Goal: Task Accomplishment & Management: Manage account settings

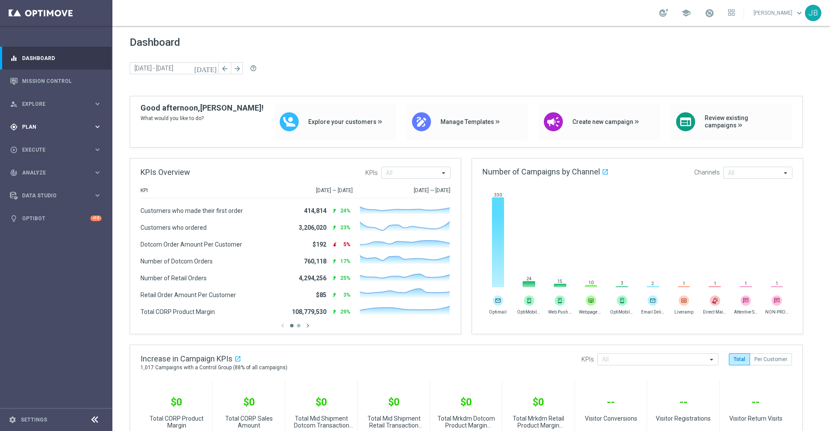
click at [45, 131] on div "gps_fixed Plan keyboard_arrow_right" at bounding box center [56, 126] width 112 height 23
click at [46, 237] on span "Analyze" at bounding box center [57, 237] width 71 height 5
click at [44, 255] on span "BI Studio" at bounding box center [54, 255] width 62 height 5
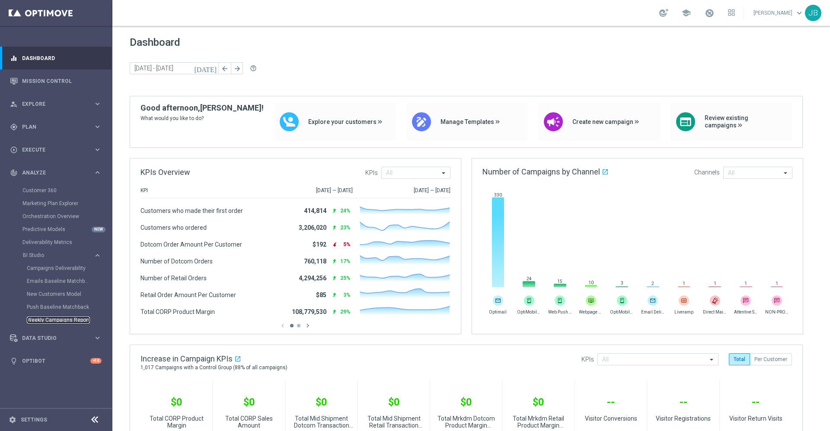
click at [60, 321] on link "Weekly Campaigns Report" at bounding box center [58, 320] width 63 height 7
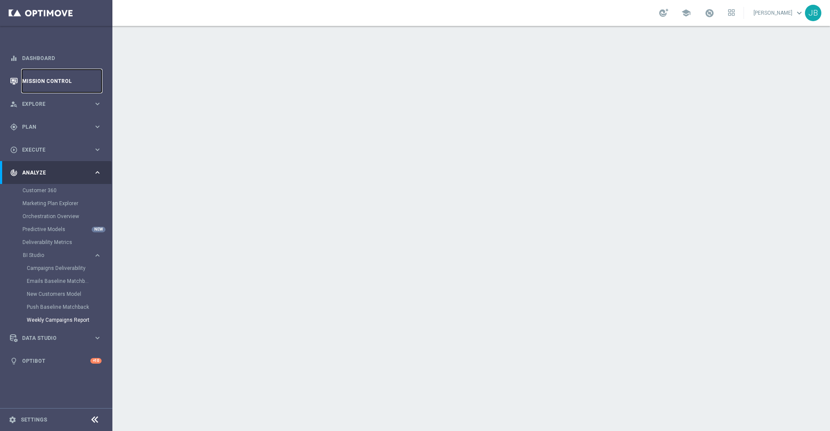
click at [45, 83] on link "Mission Control" at bounding box center [62, 81] width 80 height 23
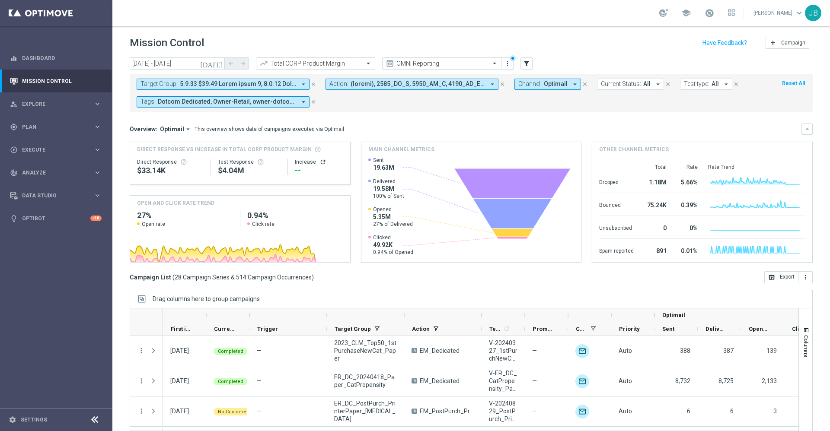
click at [314, 87] on icon "close" at bounding box center [313, 84] width 6 height 6
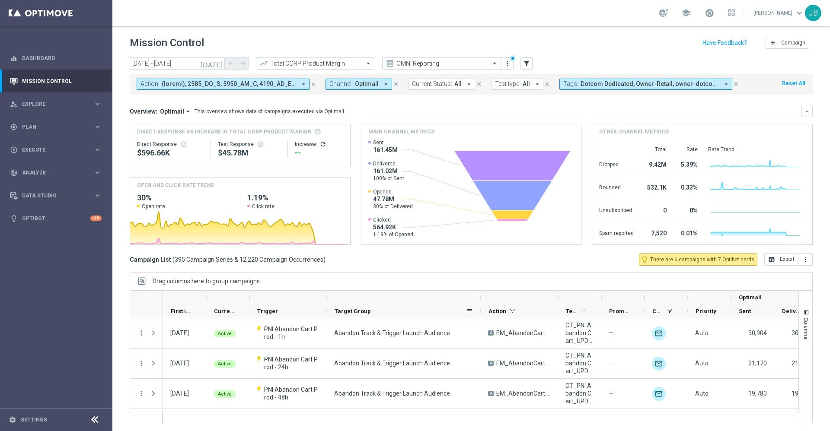
drag, startPoint x: 403, startPoint y: 298, endPoint x: 479, endPoint y: 310, distance: 77.5
click at [479, 310] on div "Optimail First in Range" at bounding box center [556, 305] width 786 height 28
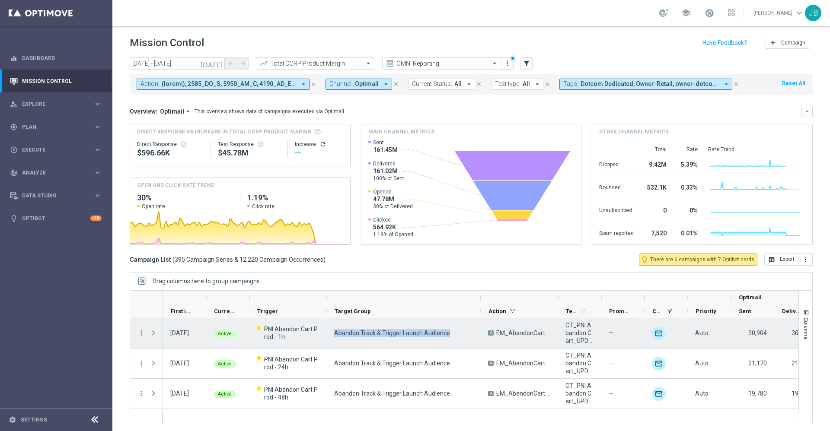
drag, startPoint x: 447, startPoint y: 332, endPoint x: 335, endPoint y: 329, distance: 112.9
click at [335, 329] on span "Abandon Track & Trigger Launch Audience" at bounding box center [392, 333] width 116 height 8
drag, startPoint x: 294, startPoint y: 339, endPoint x: 266, endPoint y: 329, distance: 29.4
click at [266, 329] on span "PNI Abandon Cart Prod - 1h" at bounding box center [291, 334] width 55 height 16
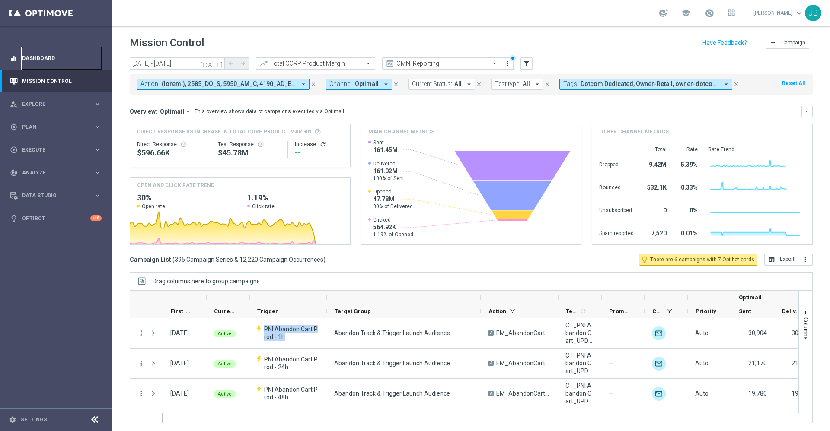
click at [70, 60] on link "Dashboard" at bounding box center [62, 58] width 80 height 23
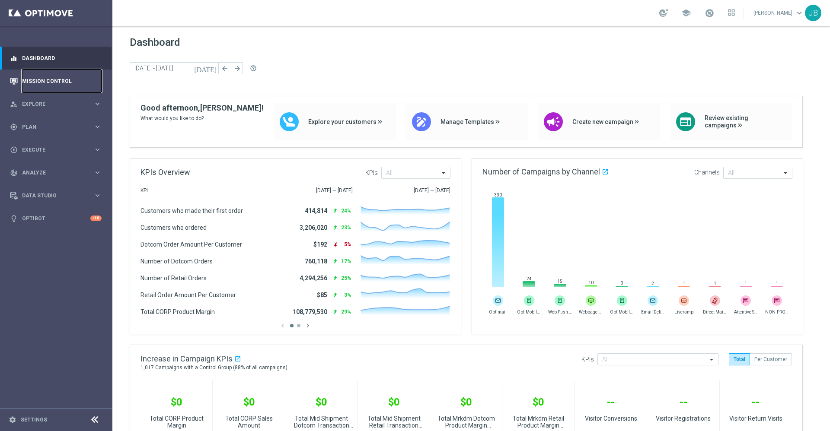
click at [54, 84] on link "Mission Control" at bounding box center [62, 81] width 80 height 23
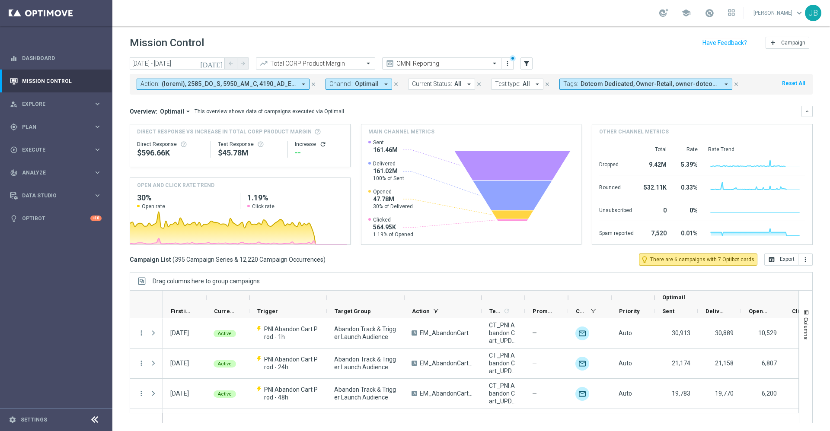
click at [320, 147] on icon "refresh" at bounding box center [322, 144] width 7 height 7
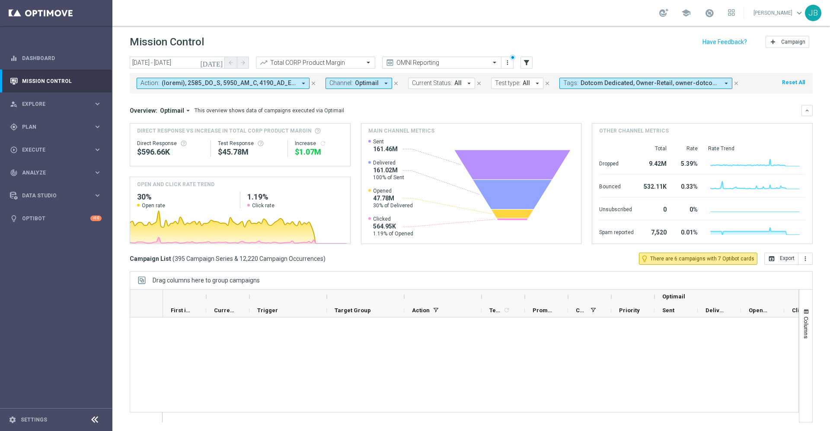
scroll to position [11859, 0]
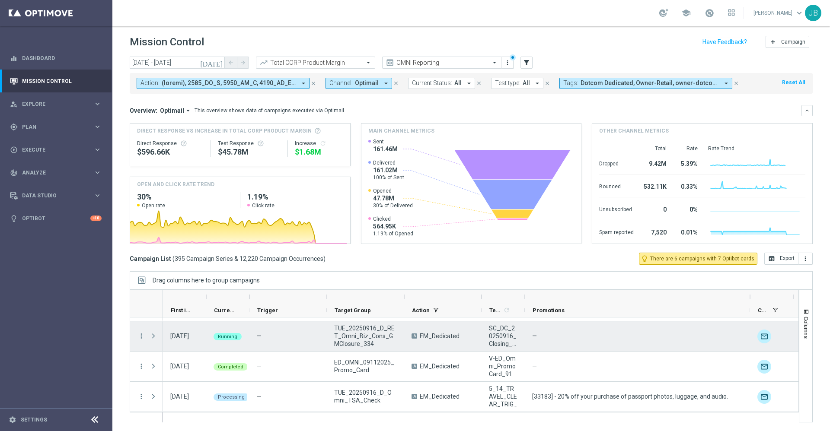
drag, startPoint x: 565, startPoint y: 297, endPoint x: 749, endPoint y: 327, distance: 186.3
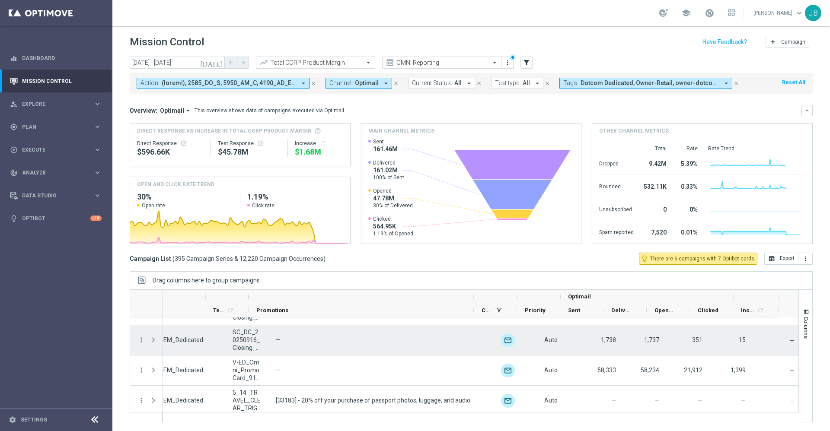
scroll to position [11854, 0]
drag, startPoint x: 690, startPoint y: 344, endPoint x: 639, endPoint y: 392, distance: 69.7
click at [639, 392] on div "—" at bounding box center [644, 402] width 43 height 30
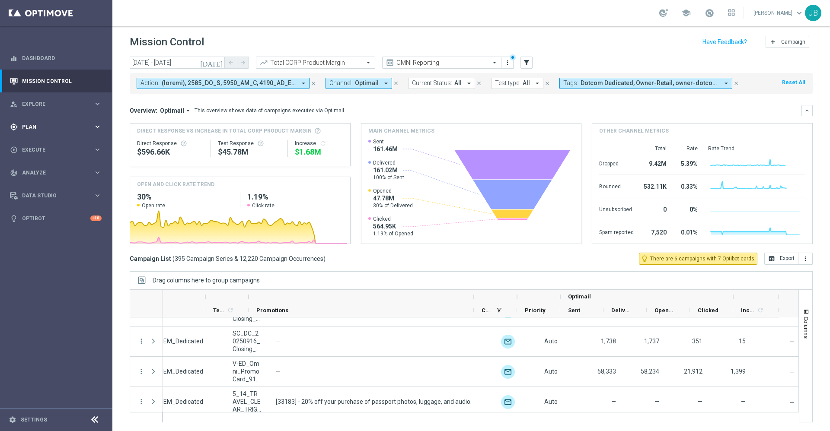
click at [71, 122] on div "gps_fixed Plan keyboard_arrow_right" at bounding box center [56, 126] width 112 height 23
click at [60, 147] on link "Target Groups" at bounding box center [55, 144] width 67 height 7
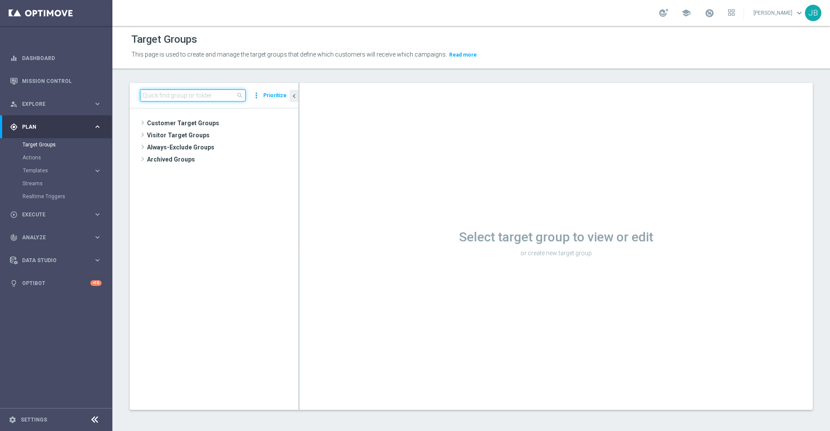
click at [163, 93] on input at bounding box center [192, 95] width 105 height 12
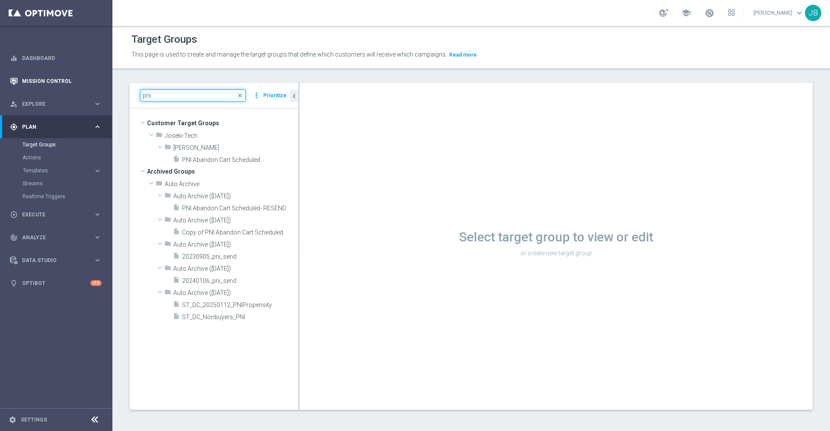
type input "pni"
click at [68, 79] on link "Mission Control" at bounding box center [62, 81] width 80 height 23
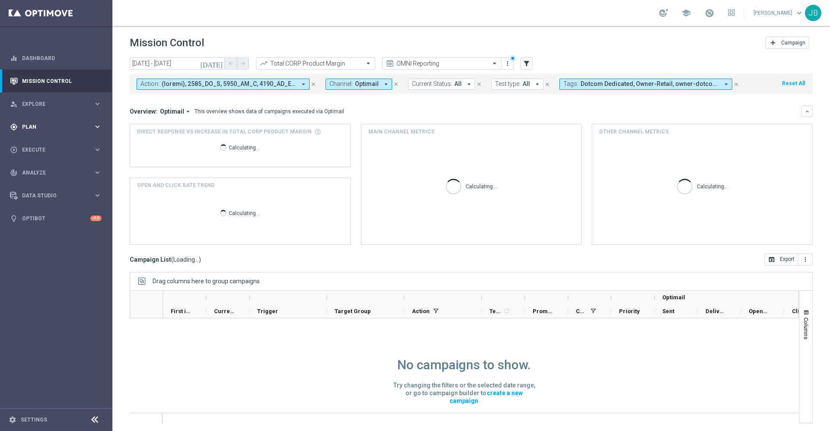
click at [53, 127] on span "Plan" at bounding box center [57, 127] width 71 height 5
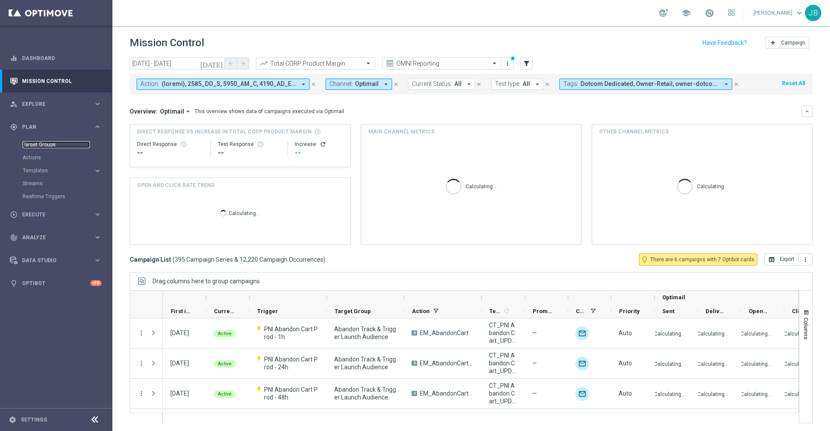
click at [54, 144] on link "Target Groups" at bounding box center [55, 144] width 67 height 7
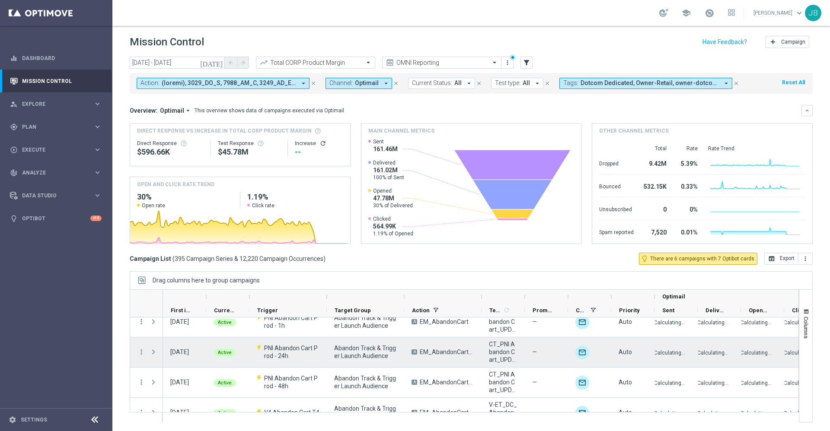
scroll to position [11, 0]
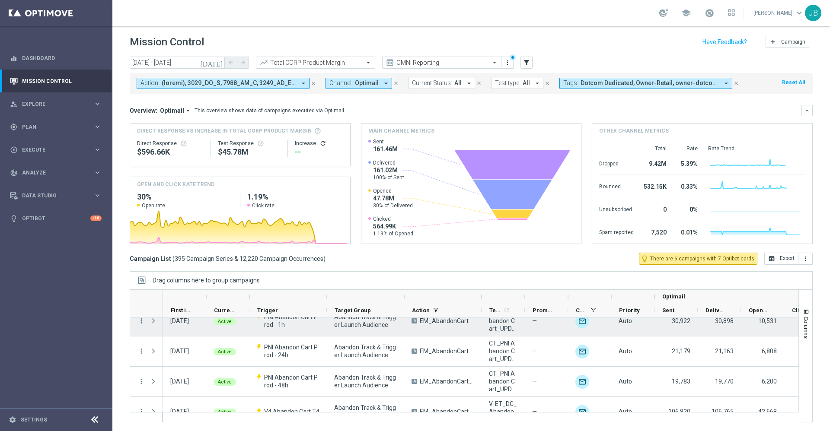
click at [140, 322] on div "more_vert" at bounding box center [138, 322] width 16 height 30
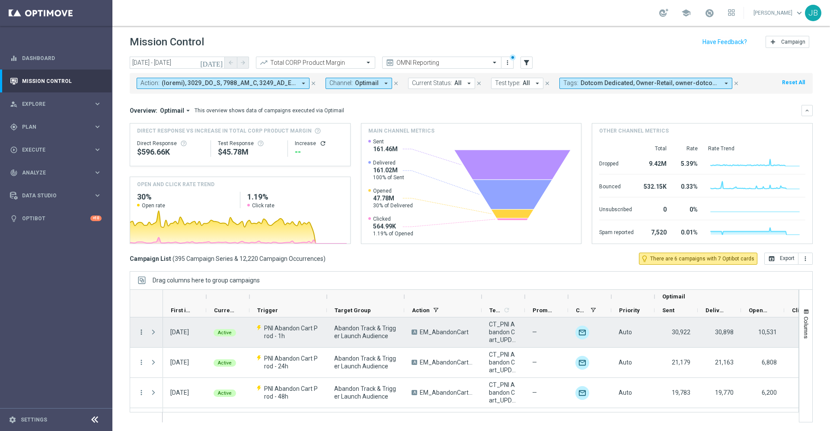
scroll to position [0, 0]
click at [141, 333] on icon "more_vert" at bounding box center [141, 332] width 8 height 8
click at [157, 335] on div "list" at bounding box center [151, 338] width 13 height 6
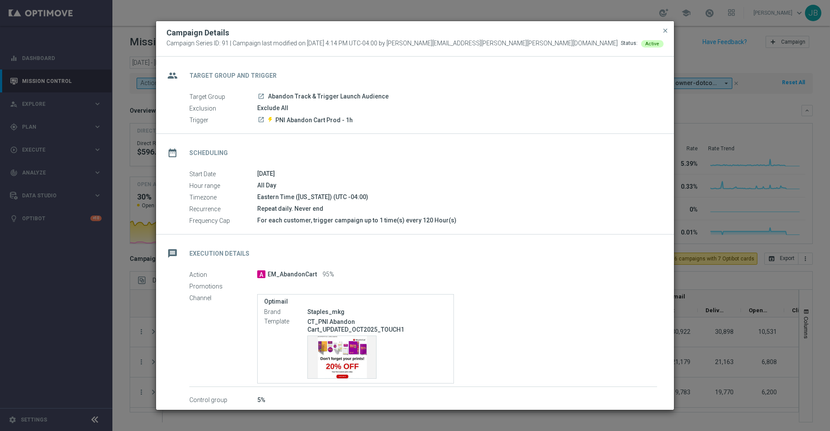
click at [262, 119] on icon "launch" at bounding box center [261, 119] width 7 height 7
click at [662, 28] on span "close" at bounding box center [665, 30] width 7 height 7
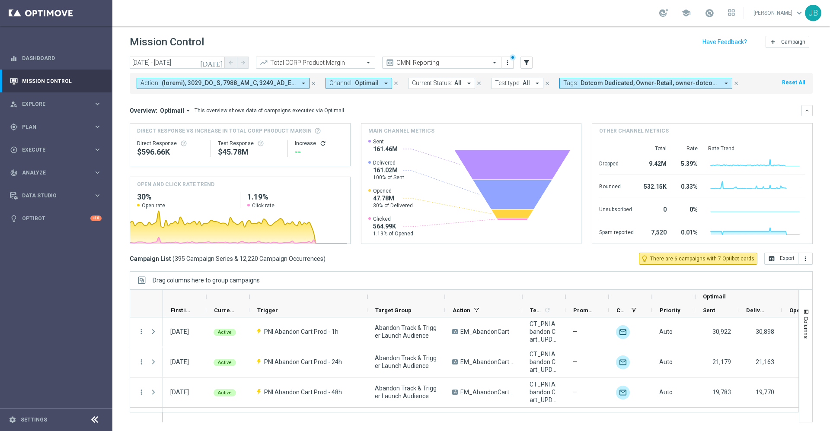
drag, startPoint x: 326, startPoint y: 296, endPoint x: 367, endPoint y: 297, distance: 40.6
click at [367, 297] on div at bounding box center [367, 297] width 3 height 14
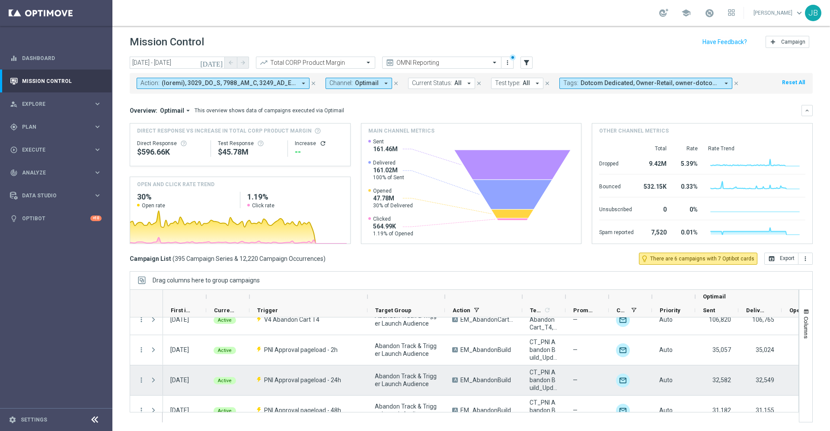
scroll to position [102, 0]
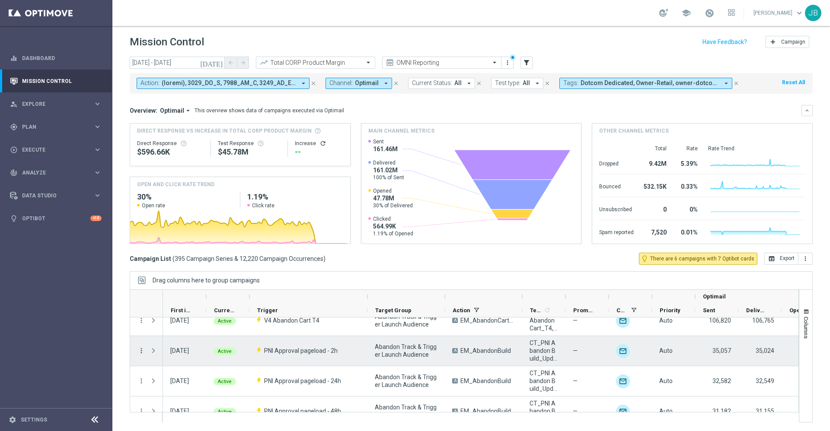
click at [141, 352] on icon "more_vert" at bounding box center [141, 351] width 8 height 8
click at [165, 355] on span "Campaign Details" at bounding box center [180, 356] width 44 height 6
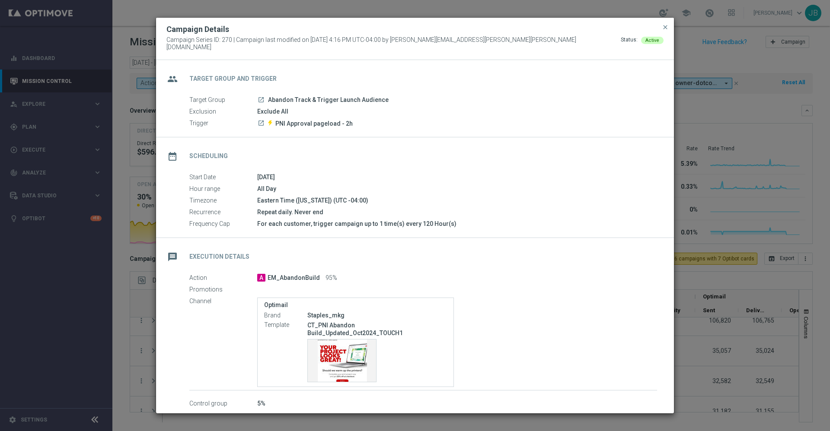
click at [260, 97] on icon "launch" at bounding box center [261, 99] width 7 height 7
click at [260, 121] on icon "launch" at bounding box center [261, 123] width 7 height 7
drag, startPoint x: 350, startPoint y: 118, endPoint x: 273, endPoint y: 121, distance: 77.4
click at [273, 121] on div "launch PNI Approval pageload - 2h" at bounding box center [457, 123] width 400 height 9
copy p "PNI Approval pageload - 2h"
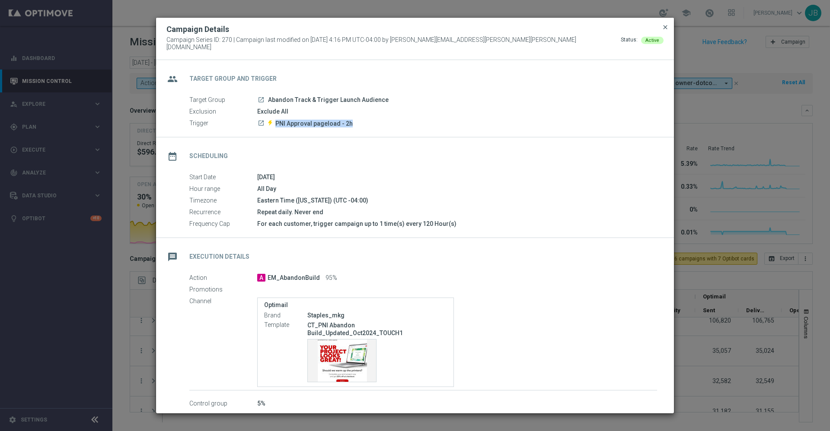
click at [667, 30] on span "close" at bounding box center [665, 27] width 7 height 7
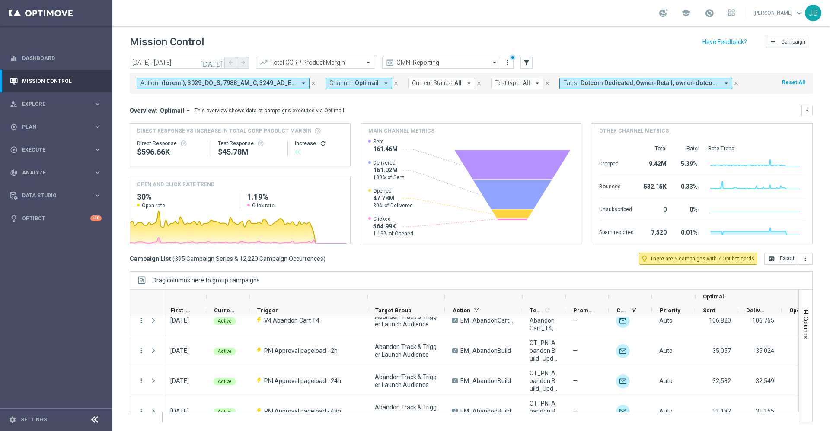
drag, startPoint x: 568, startPoint y: 294, endPoint x: 574, endPoint y: 295, distance: 6.1
click at [574, 295] on div at bounding box center [586, 297] width 43 height 14
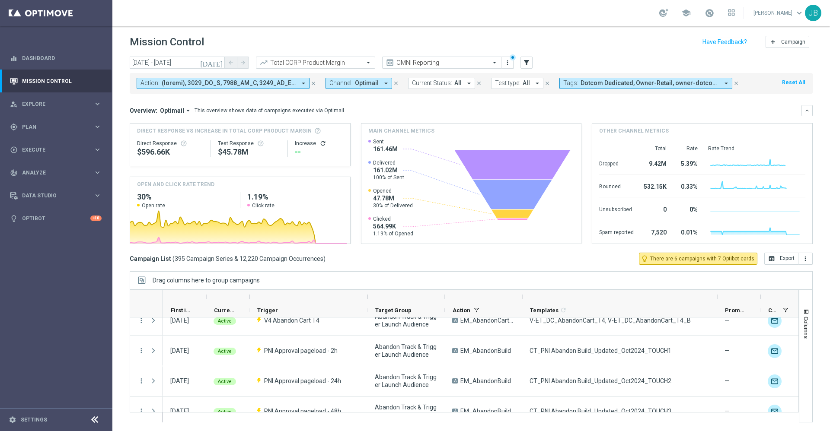
drag, startPoint x: 566, startPoint y: 296, endPoint x: 717, endPoint y: 302, distance: 151.5
click at [717, 302] on div at bounding box center [717, 297] width 3 height 14
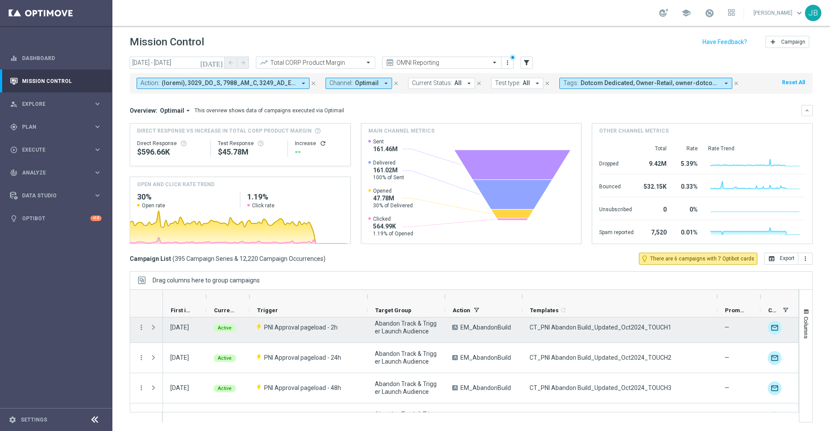
scroll to position [129, 0]
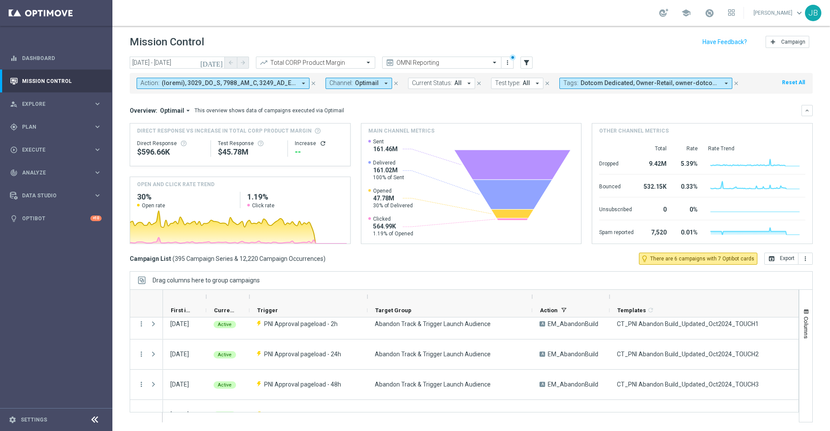
drag, startPoint x: 443, startPoint y: 297, endPoint x: 530, endPoint y: 294, distance: 87.4
click at [530, 294] on div at bounding box center [531, 297] width 3 height 14
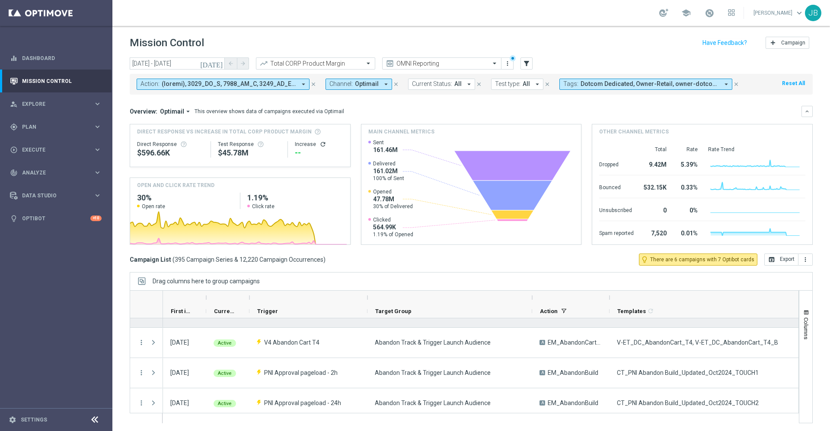
scroll to position [83, 0]
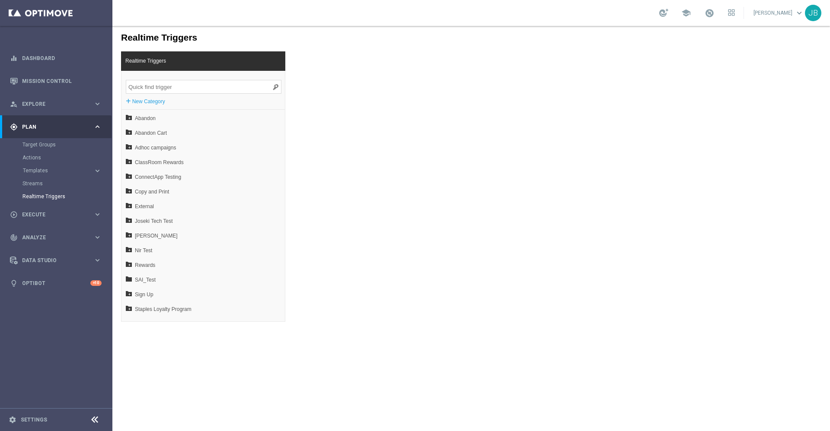
click at [176, 91] on input "search" at bounding box center [204, 87] width 156 height 14
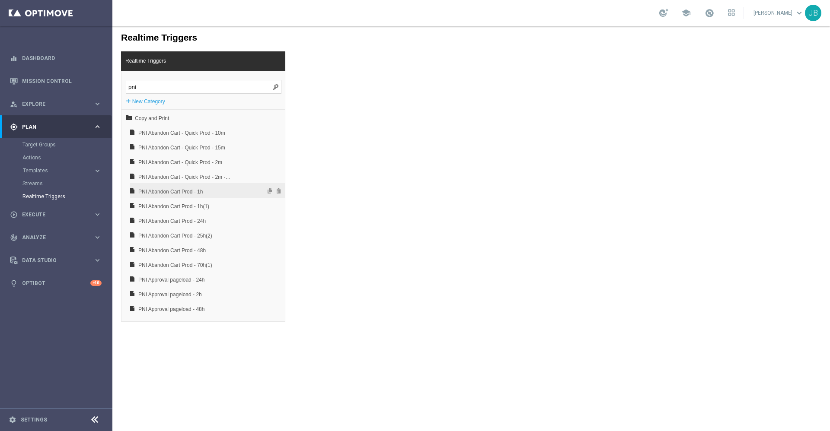
type input "pni"
click at [208, 186] on span "PNI Abandon Cart Prod - 1h" at bounding box center [184, 192] width 93 height 15
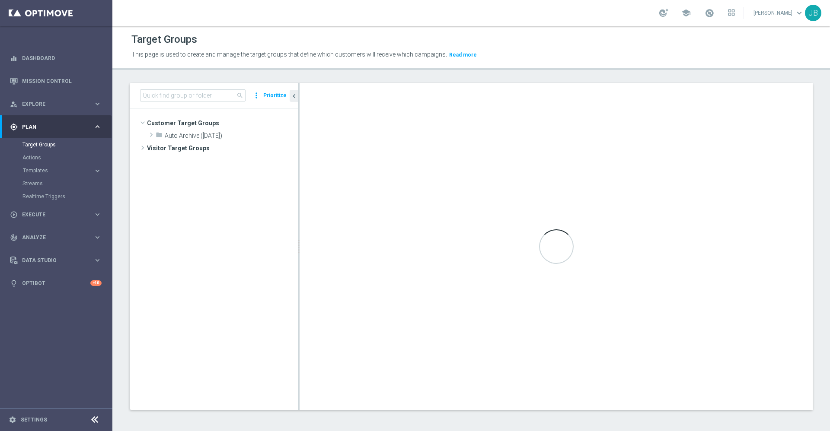
scroll to position [142, 0]
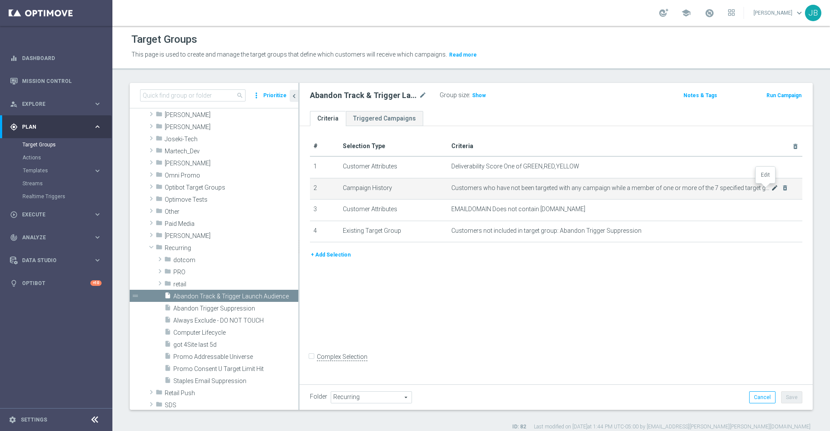
click at [771, 190] on icon "mode_edit" at bounding box center [774, 188] width 7 height 7
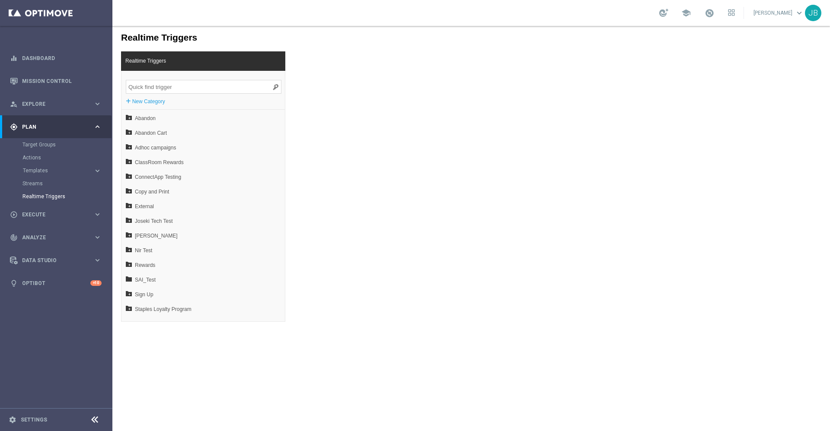
click at [203, 87] on input "search" at bounding box center [204, 87] width 156 height 14
paste input "PNI Approval pageload - 2h"
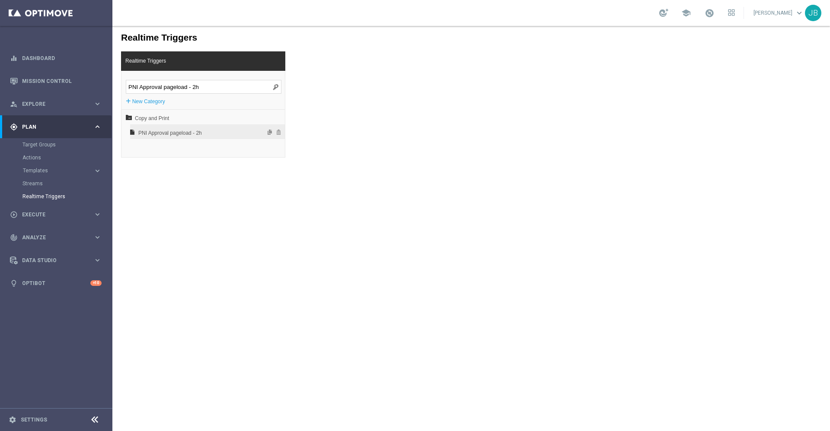
type input "PNI Approval pageload - 2h"
click at [193, 131] on span "PNI Approval pageload - 2h" at bounding box center [184, 133] width 93 height 15
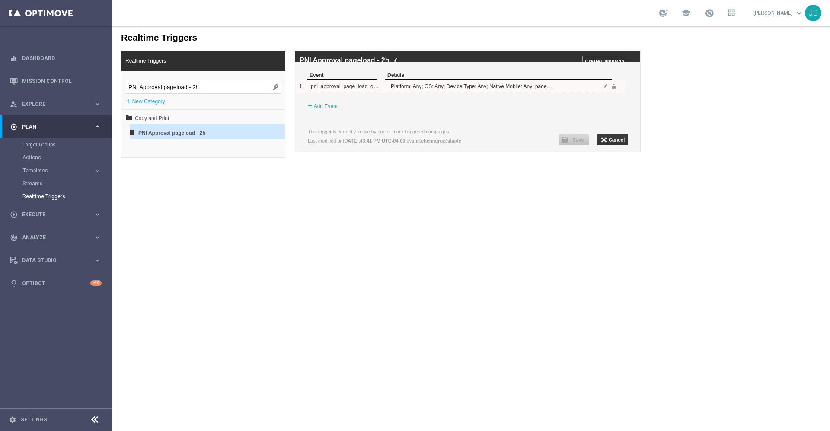
click at [374, 93] on div "pni_approval_page_load_quick" at bounding box center [345, 86] width 69 height 13
click at [310, 93] on div "1 pni_approval_page_load_quick" at bounding box center [460, 86] width 329 height 13
drag, startPoint x: 310, startPoint y: 96, endPoint x: 329, endPoint y: 95, distance: 19.0
click at [329, 93] on div "1 pni_approval_page_load_quick" at bounding box center [460, 86] width 329 height 13
click at [329, 93] on div "pni_approval_page_load_quick" at bounding box center [345, 86] width 69 height 13
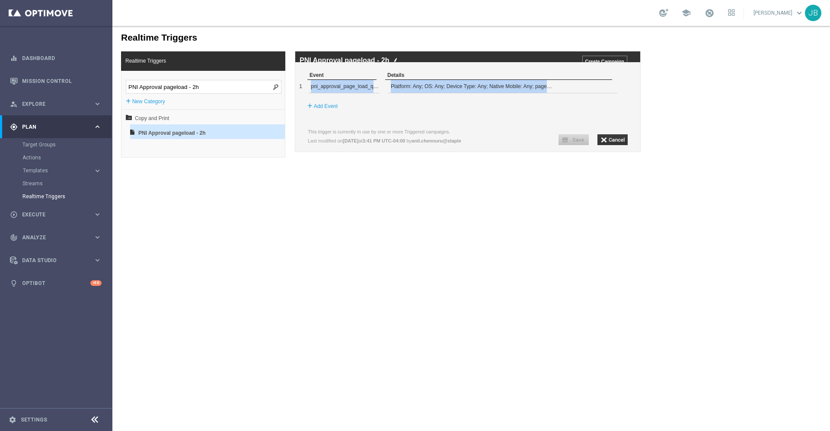
drag, startPoint x: 312, startPoint y: 95, endPoint x: 323, endPoint y: 103, distance: 13.2
click at [323, 103] on div "Event Details 1 pni_approval_page_load_quick + Add Event" at bounding box center [467, 98] width 345 height 54
click at [389, 114] on div "+ Add Event" at bounding box center [471, 107] width 337 height 16
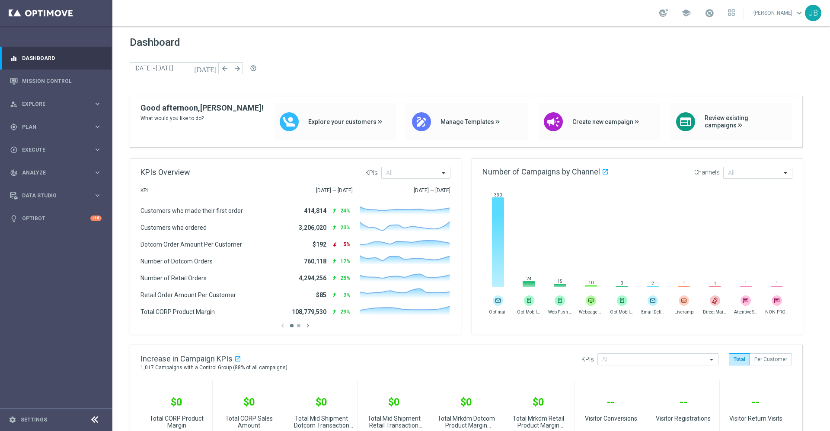
click at [612, 67] on div "today 15 Sep 2025 - 16 Sep 2025 arrow_back arrow_forward help_outline" at bounding box center [471, 68] width 683 height 13
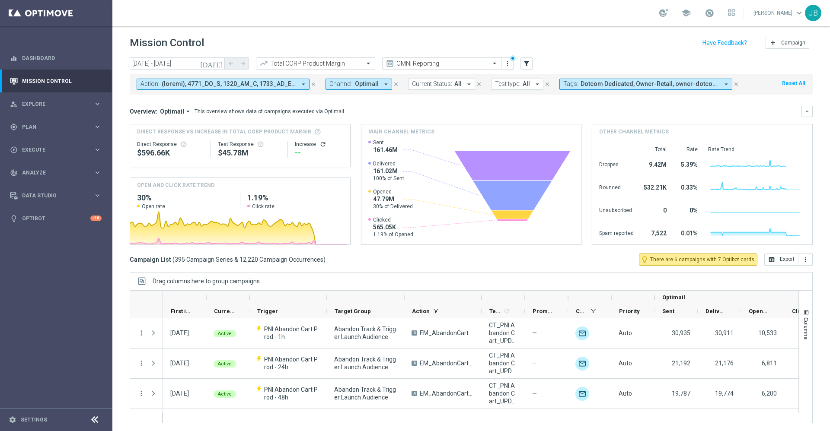
click at [221, 64] on icon "[DATE]" at bounding box center [211, 64] width 23 height 8
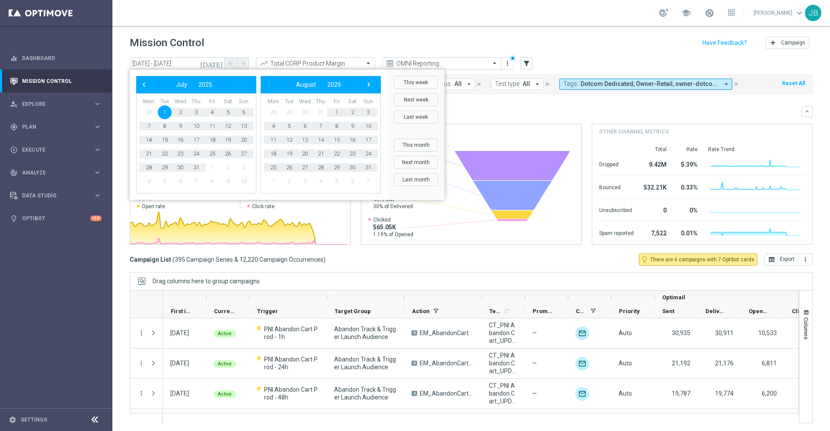
click at [542, 104] on mini-dashboard "Overview: Optimail arrow_drop_down This overview shows data of campaigns execut…" at bounding box center [471, 174] width 683 height 159
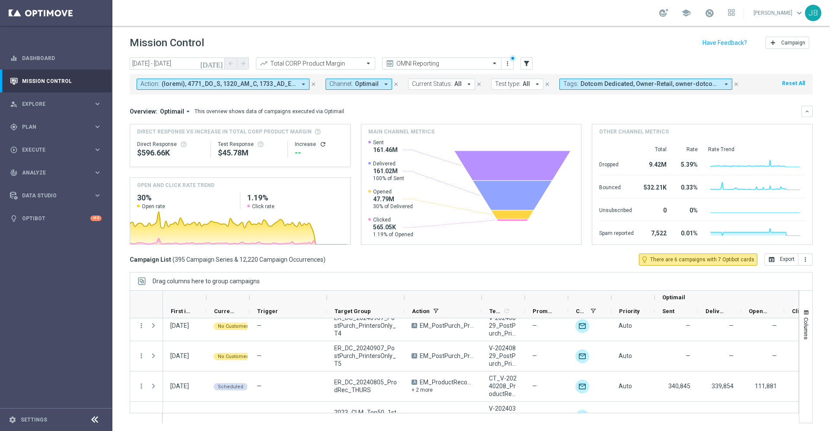
scroll to position [1744, 0]
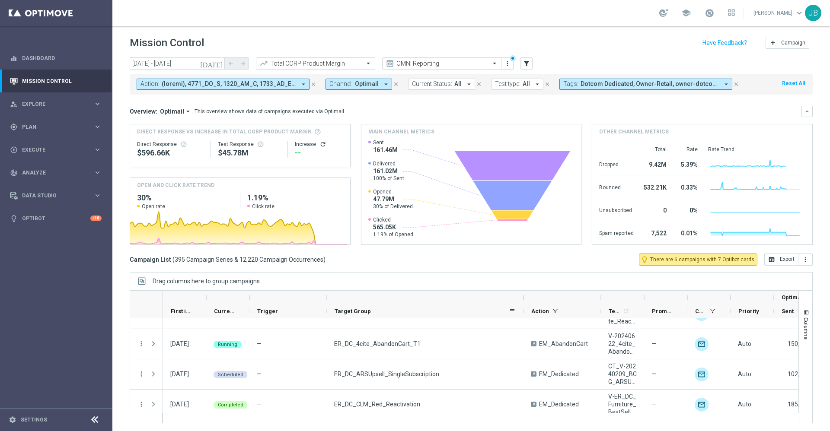
drag, startPoint x: 403, startPoint y: 298, endPoint x: 575, endPoint y: 321, distance: 173.6
click at [575, 321] on div at bounding box center [464, 357] width 669 height 133
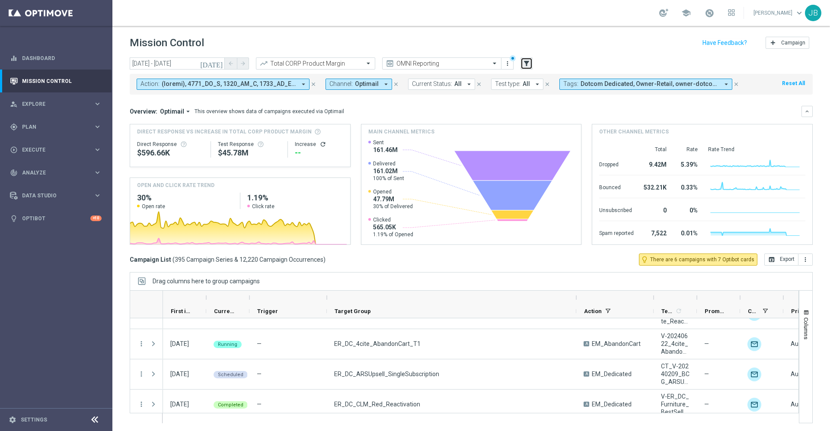
click at [525, 63] on icon "filter_alt" at bounding box center [527, 64] width 8 height 8
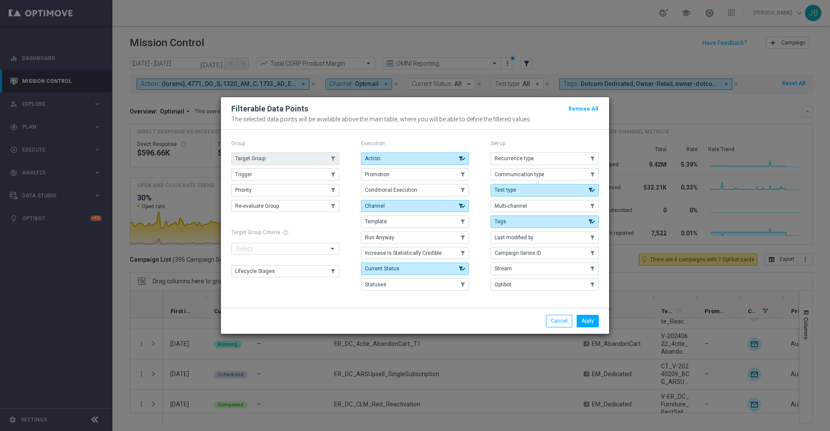
click at [319, 158] on button "Target Group" at bounding box center [285, 159] width 108 height 12
click at [585, 324] on button "Apply" at bounding box center [588, 321] width 22 height 12
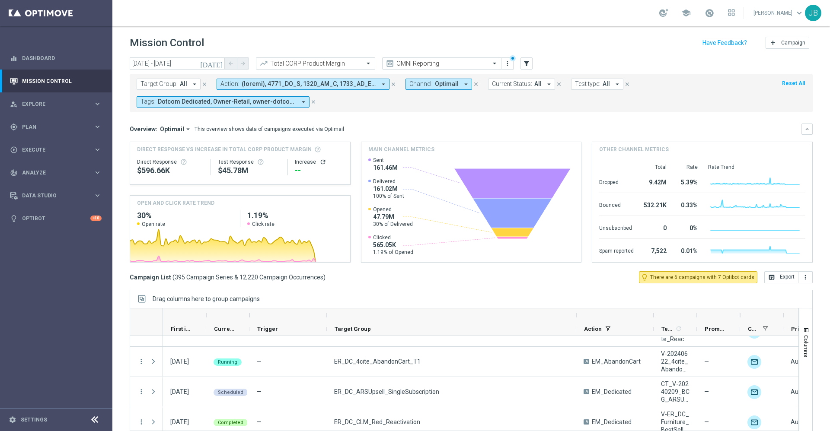
click at [172, 83] on span "Target Group:" at bounding box center [159, 83] width 37 height 7
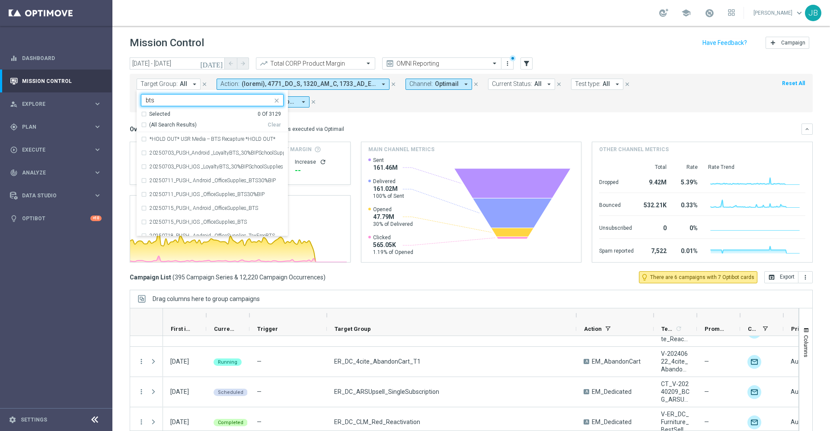
click at [144, 126] on div "(All Search Results)" at bounding box center [204, 124] width 127 height 7
type input "bts"
click at [383, 119] on mini-dashboard "Overview: Optimail arrow_drop_down This overview shows data of campaigns execut…" at bounding box center [471, 191] width 683 height 159
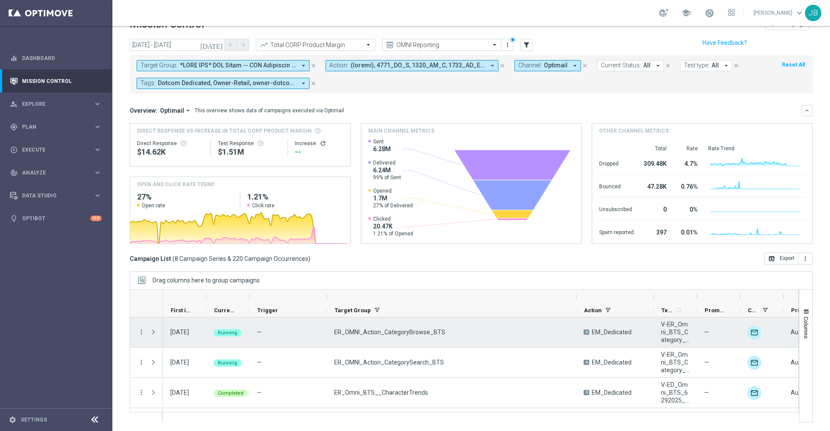
scroll to position [0, 0]
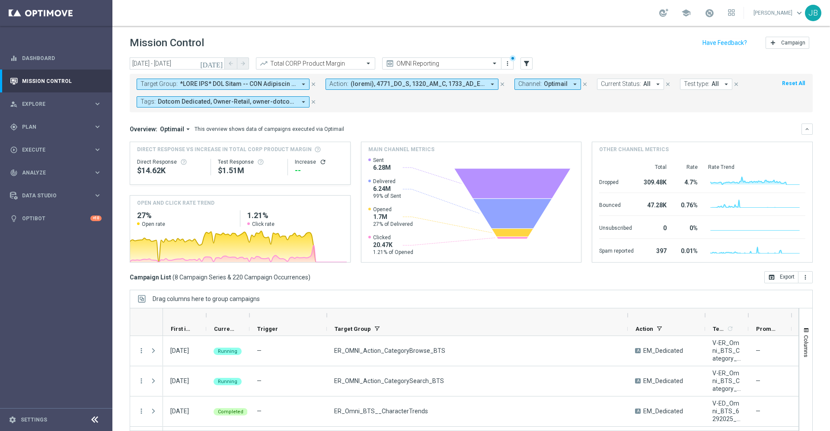
drag, startPoint x: 577, startPoint y: 315, endPoint x: 628, endPoint y: 314, distance: 51.5
click at [628, 314] on div at bounding box center [627, 316] width 3 height 14
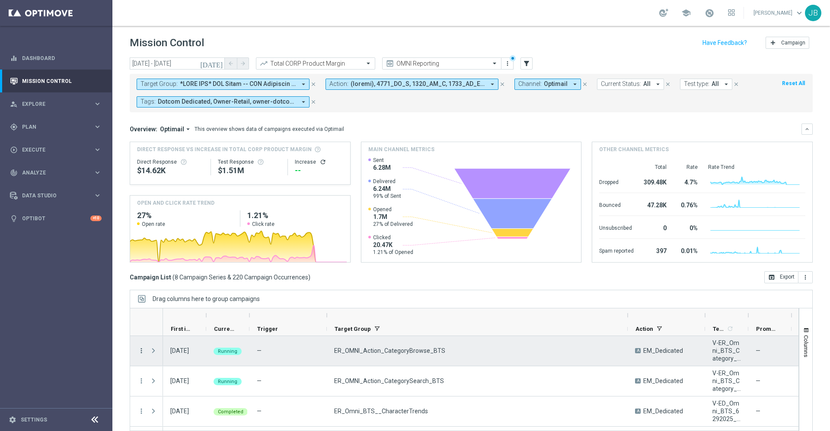
click at [141, 352] on icon "more_vert" at bounding box center [141, 351] width 8 height 8
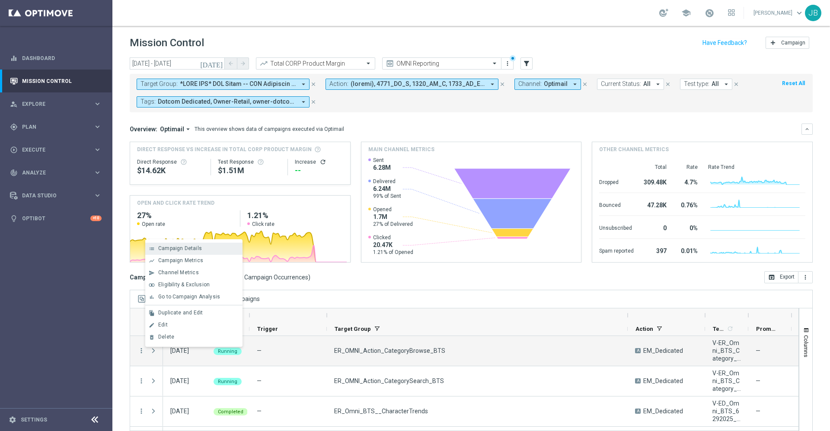
click at [195, 251] on span "Campaign Details" at bounding box center [180, 249] width 44 height 6
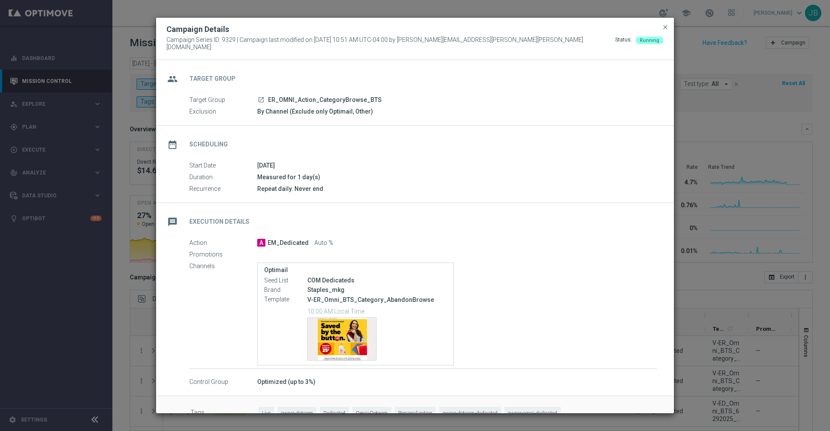
click at [669, 31] on button "close" at bounding box center [665, 27] width 9 height 10
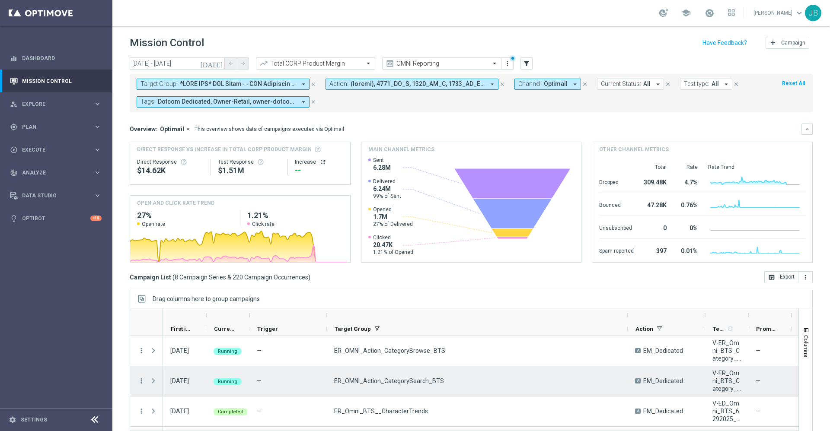
click at [140, 382] on icon "more_vert" at bounding box center [141, 381] width 8 height 8
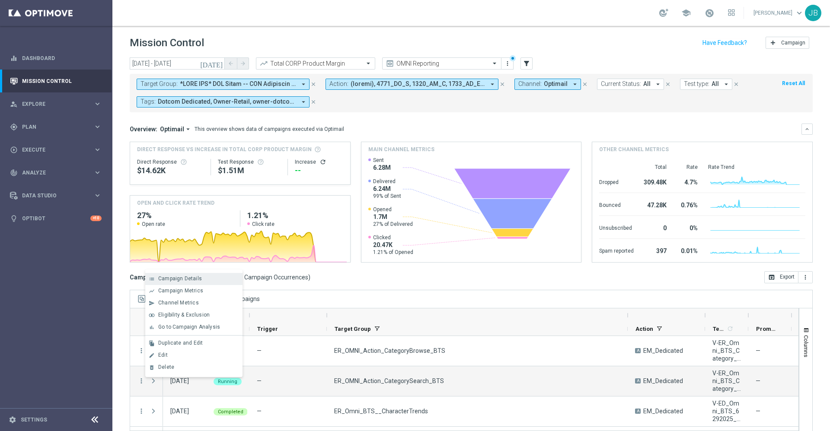
click at [185, 282] on div "list Campaign Details" at bounding box center [193, 279] width 97 height 12
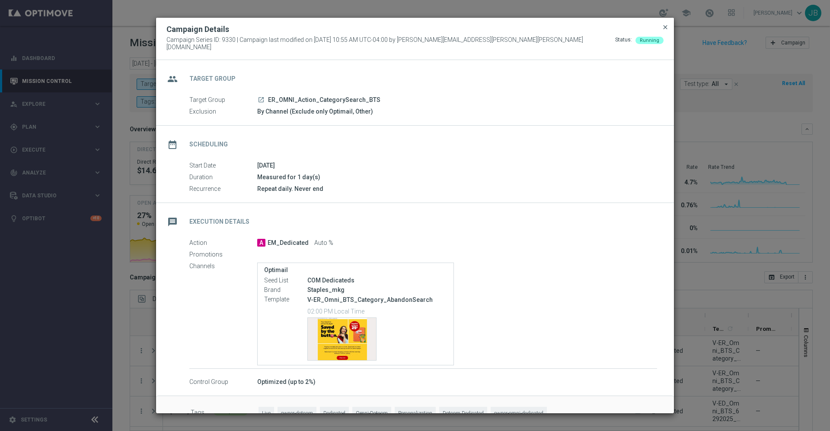
click at [667, 31] on span "close" at bounding box center [665, 27] width 7 height 7
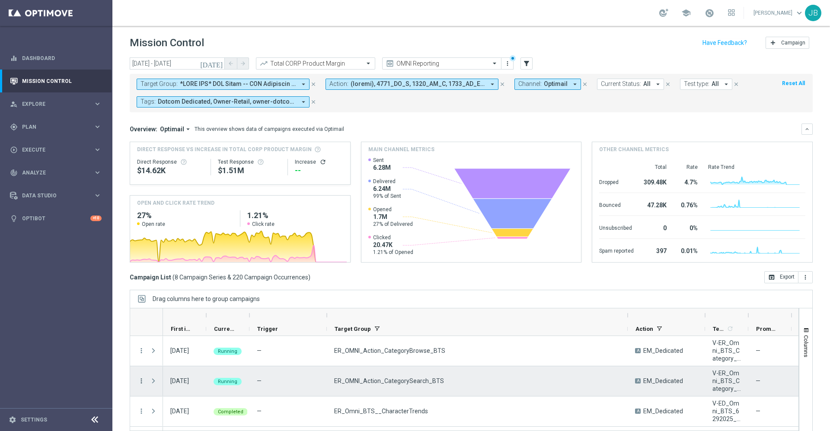
click at [141, 383] on icon "more_vert" at bounding box center [141, 381] width 8 height 8
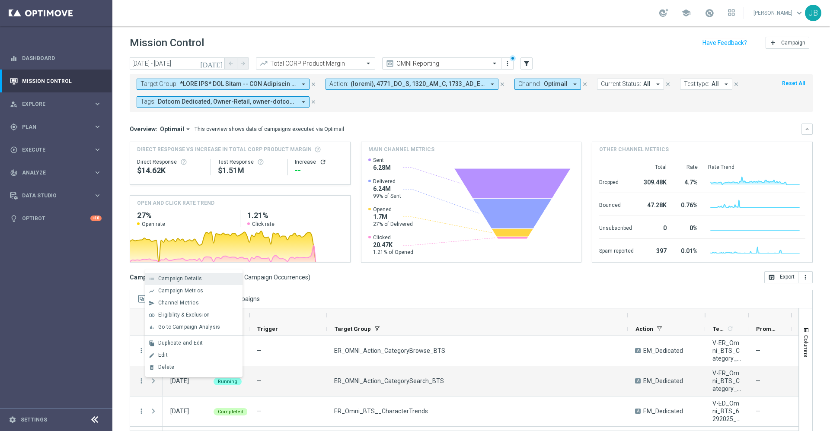
click at [187, 282] on div "Campaign Details" at bounding box center [198, 279] width 80 height 6
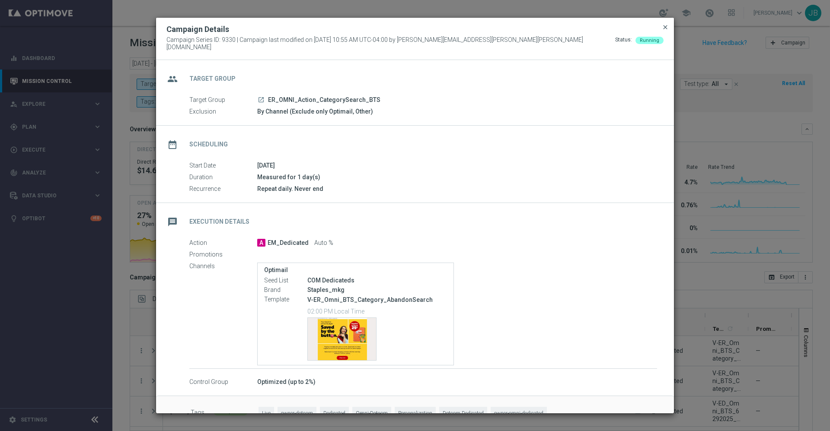
click at [664, 31] on span "close" at bounding box center [665, 27] width 7 height 7
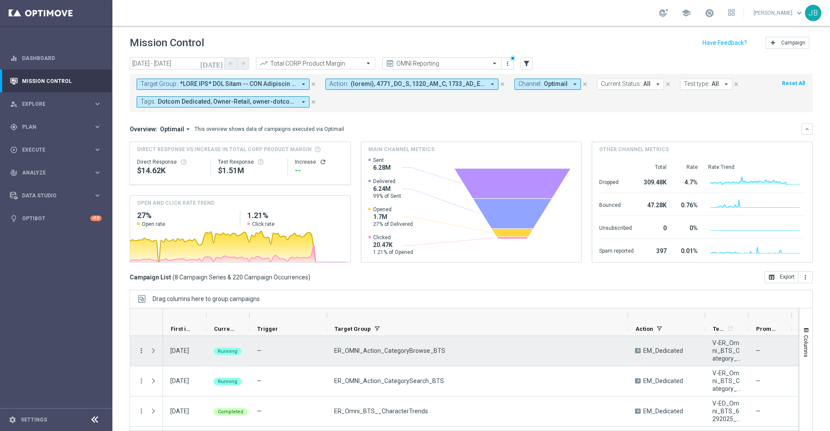
click at [141, 353] on icon "more_vert" at bounding box center [141, 351] width 8 height 8
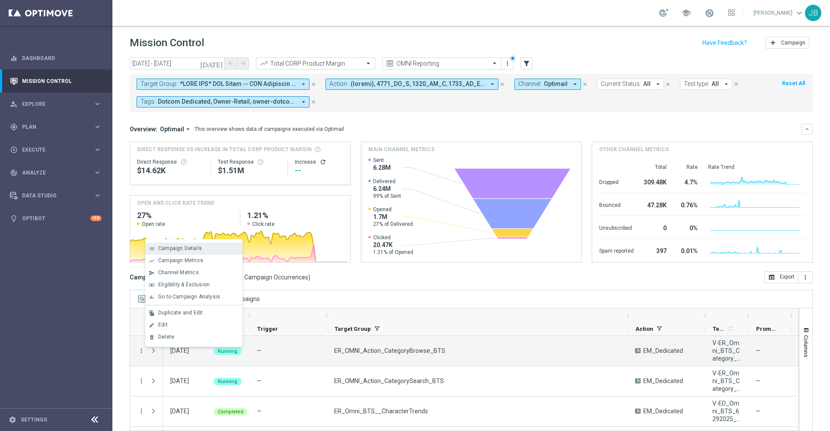
click at [211, 251] on div "Campaign Details" at bounding box center [198, 249] width 80 height 6
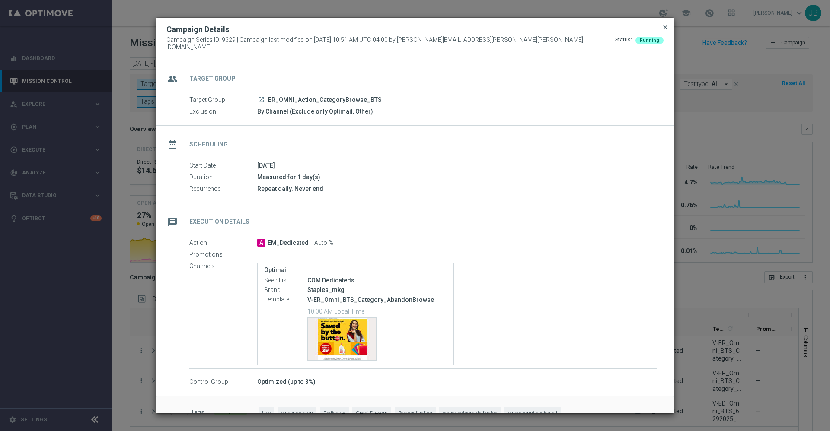
click at [667, 30] on span "close" at bounding box center [665, 27] width 7 height 7
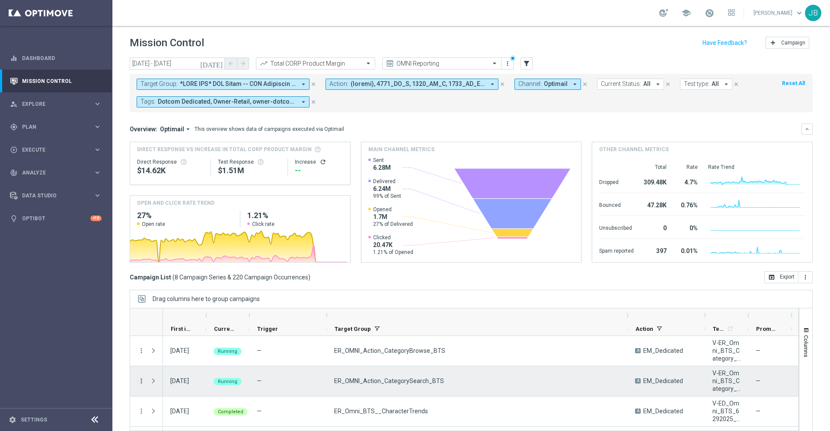
click at [143, 382] on icon "more_vert" at bounding box center [141, 381] width 8 height 8
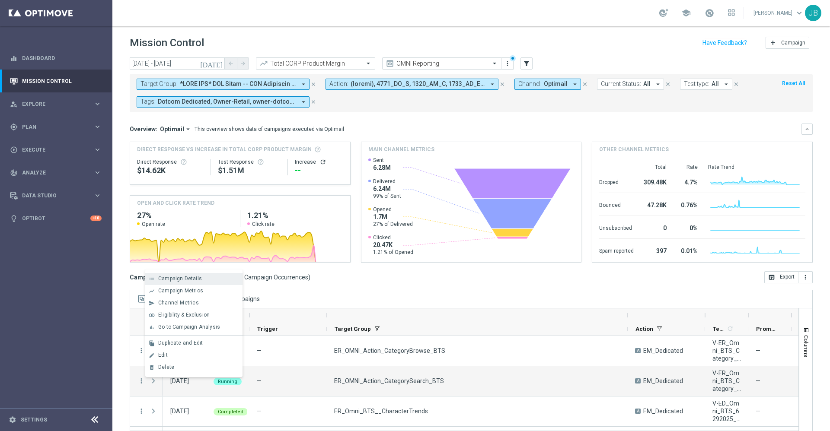
click at [198, 276] on span "Campaign Details" at bounding box center [180, 279] width 44 height 6
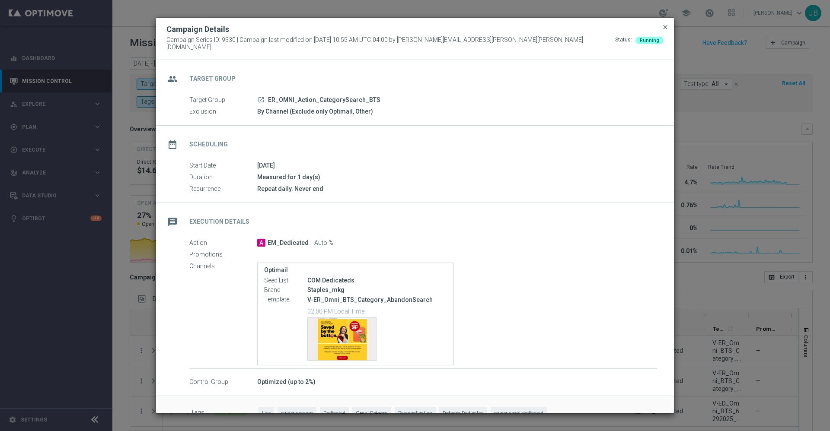
click at [664, 31] on span "close" at bounding box center [665, 27] width 7 height 7
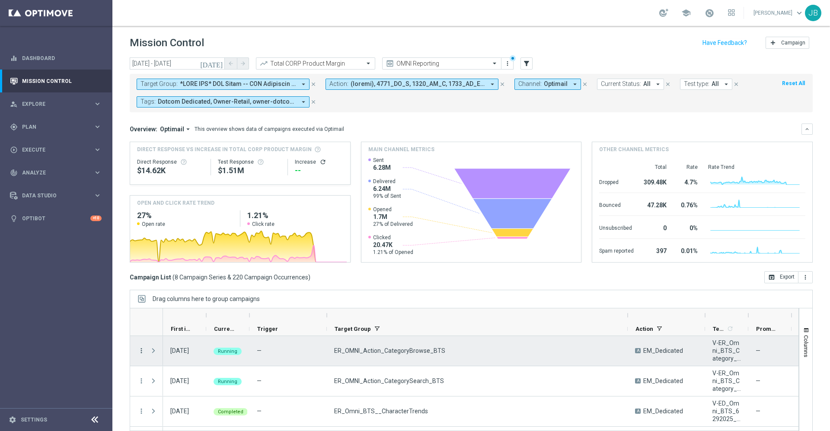
click at [141, 352] on icon "more_vert" at bounding box center [141, 351] width 8 height 8
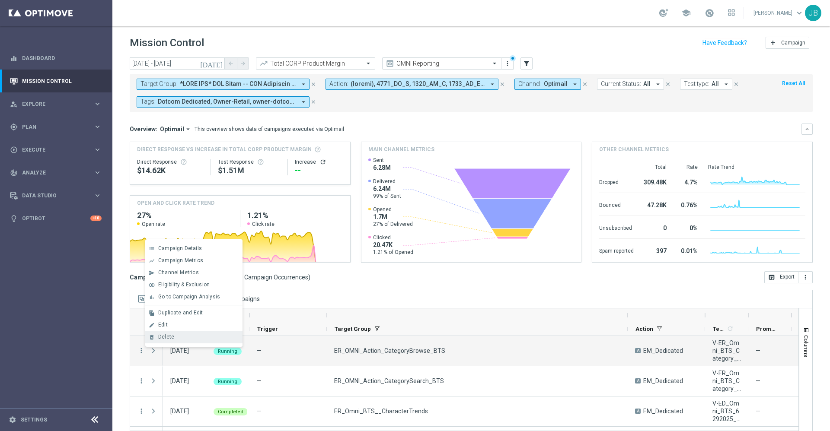
click at [180, 335] on div "Delete" at bounding box center [198, 337] width 80 height 6
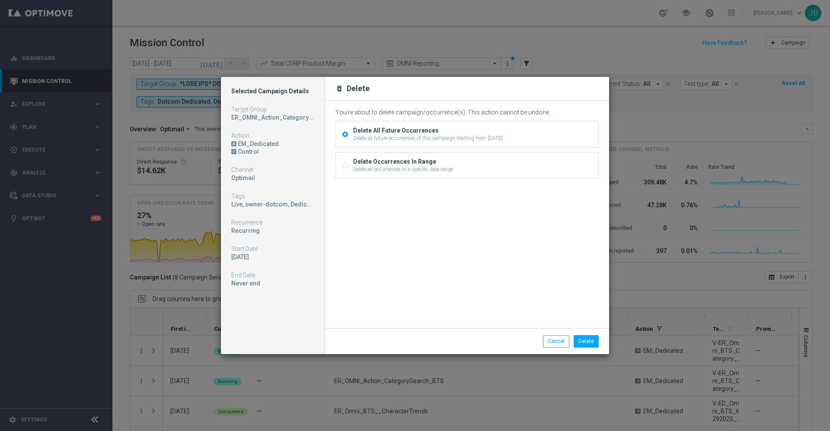
click at [348, 165] on div "Delete Occurrences In Range Delete all occurrences in a specific date range" at bounding box center [467, 166] width 262 height 26
click at [590, 340] on button "Delete" at bounding box center [586, 341] width 25 height 12
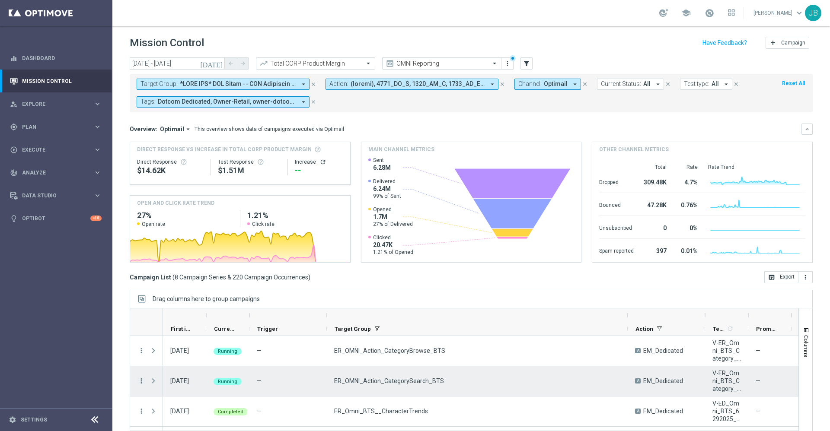
click at [140, 383] on icon "more_vert" at bounding box center [141, 381] width 8 height 8
click at [187, 367] on div "Delete" at bounding box center [198, 367] width 80 height 6
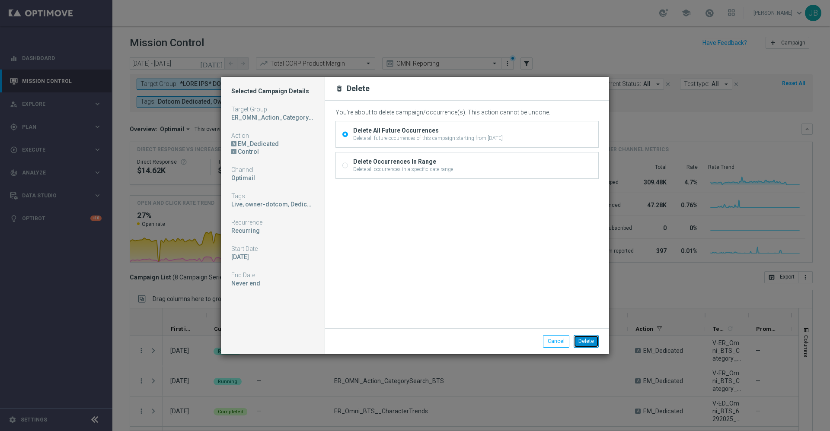
click at [592, 340] on button "Delete" at bounding box center [586, 341] width 25 height 12
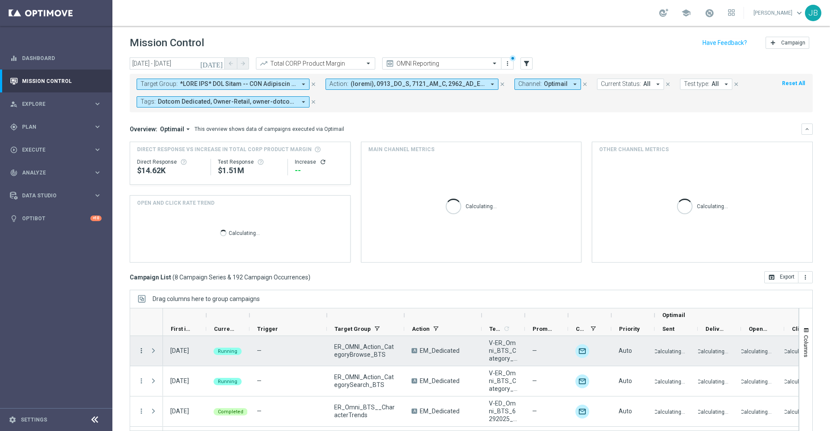
click at [141, 351] on icon "more_vert" at bounding box center [141, 351] width 8 height 8
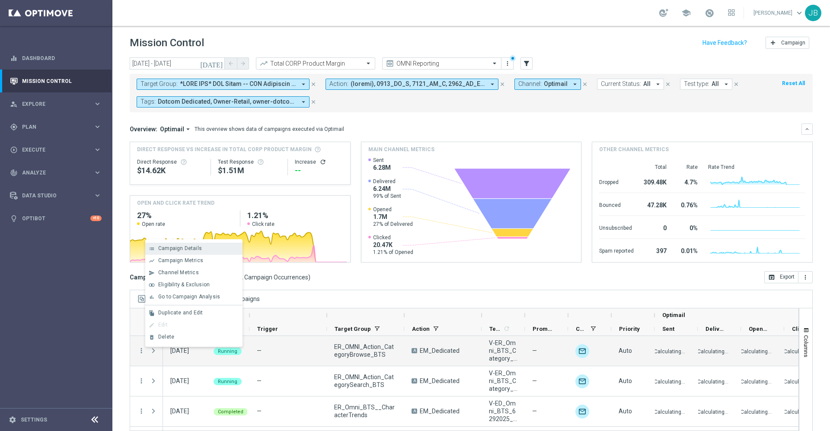
click at [205, 249] on div "Campaign Details" at bounding box center [198, 249] width 80 height 6
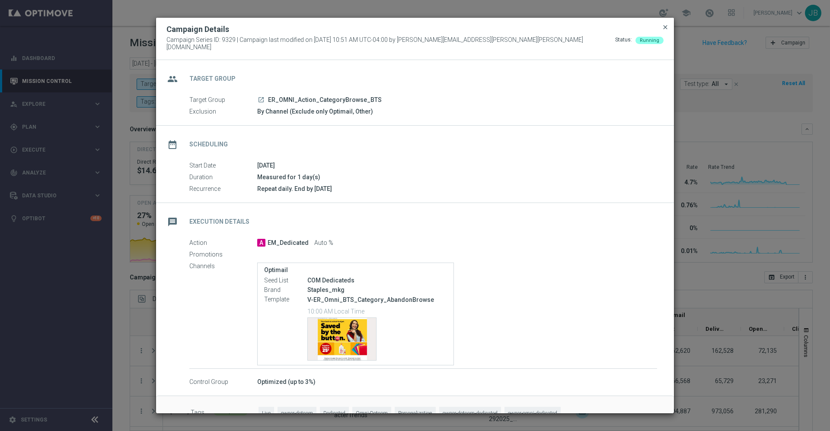
click at [667, 31] on span "close" at bounding box center [665, 27] width 7 height 7
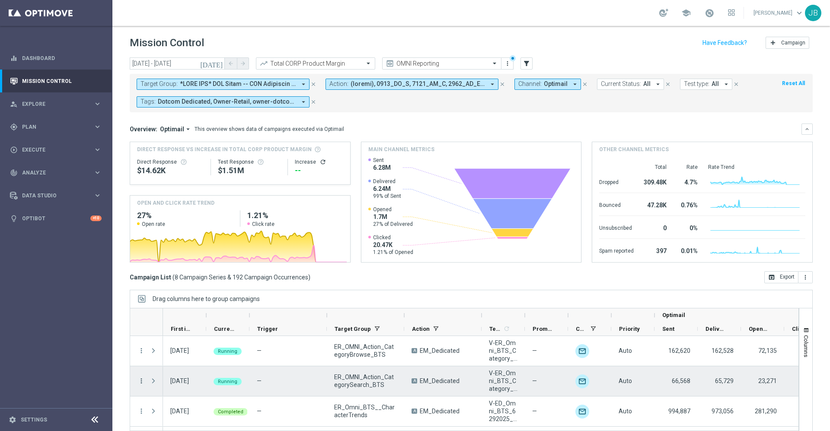
click at [139, 383] on icon "more_vert" at bounding box center [141, 381] width 8 height 8
click at [216, 278] on div "Campaign Details" at bounding box center [198, 279] width 80 height 6
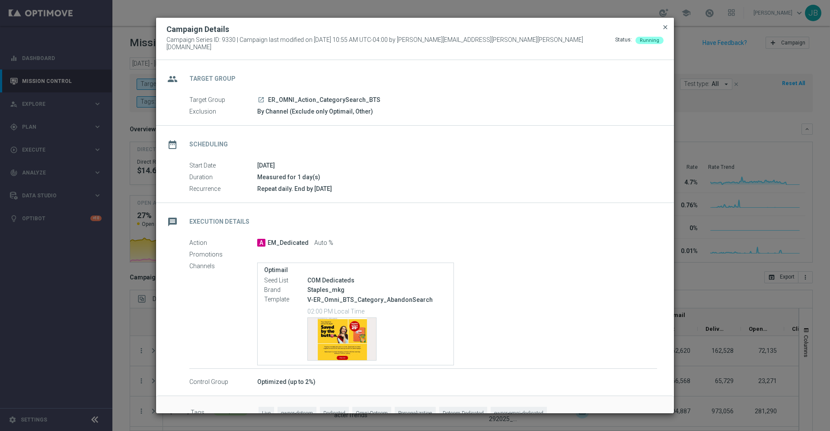
click at [667, 31] on span "close" at bounding box center [665, 27] width 7 height 7
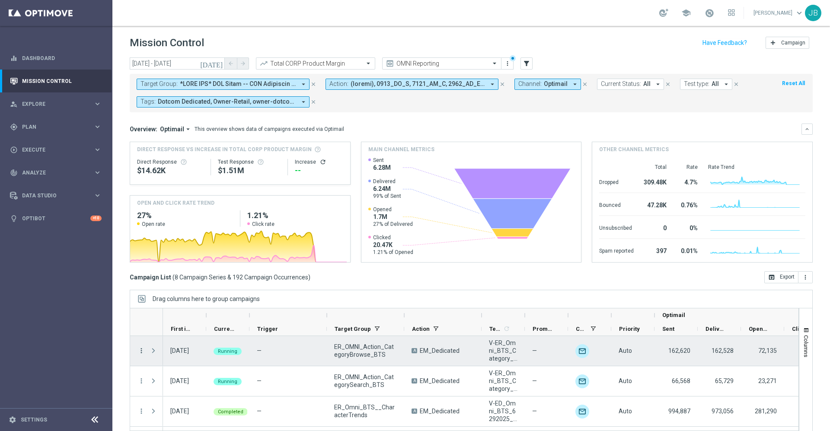
click at [142, 352] on icon "more_vert" at bounding box center [141, 351] width 8 height 8
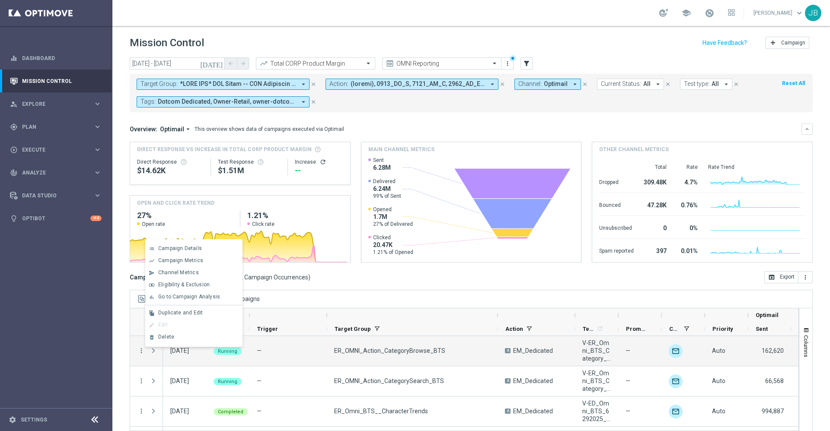
drag, startPoint x: 403, startPoint y: 313, endPoint x: 498, endPoint y: 314, distance: 95.6
click at [498, 314] on div at bounding box center [497, 316] width 3 height 14
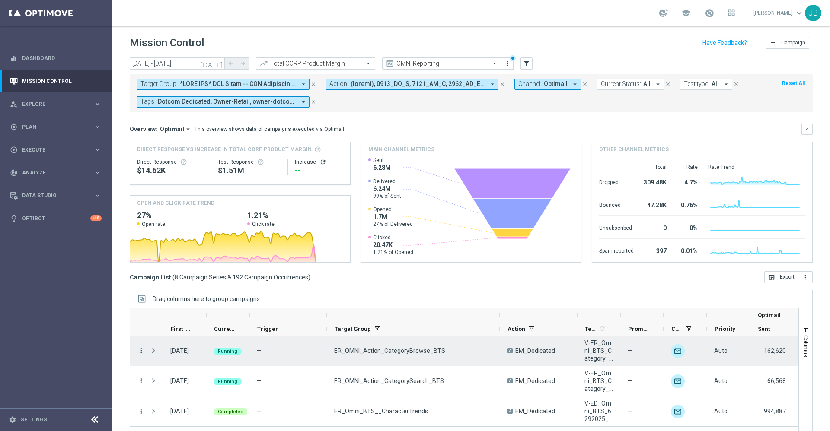
click at [139, 351] on icon "more_vert" at bounding box center [141, 351] width 8 height 8
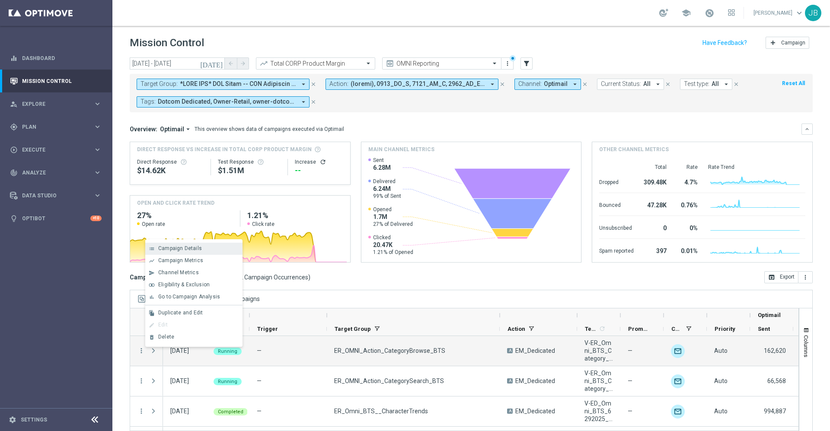
click at [172, 252] on div "Campaign Details" at bounding box center [198, 249] width 80 height 6
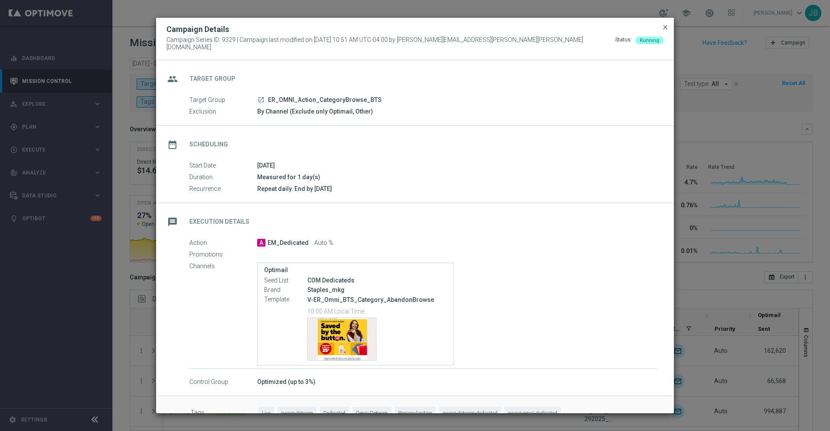
click at [666, 31] on span "close" at bounding box center [665, 27] width 7 height 7
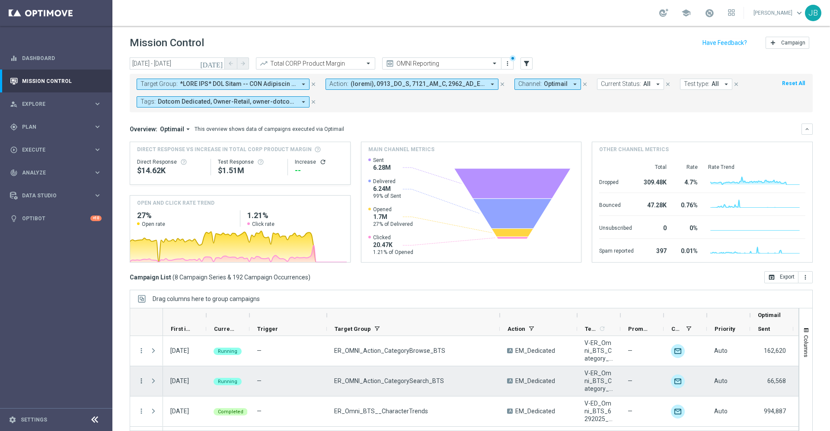
click at [142, 382] on icon "more_vert" at bounding box center [141, 381] width 8 height 8
click at [210, 280] on div "Campaign Details" at bounding box center [198, 279] width 80 height 6
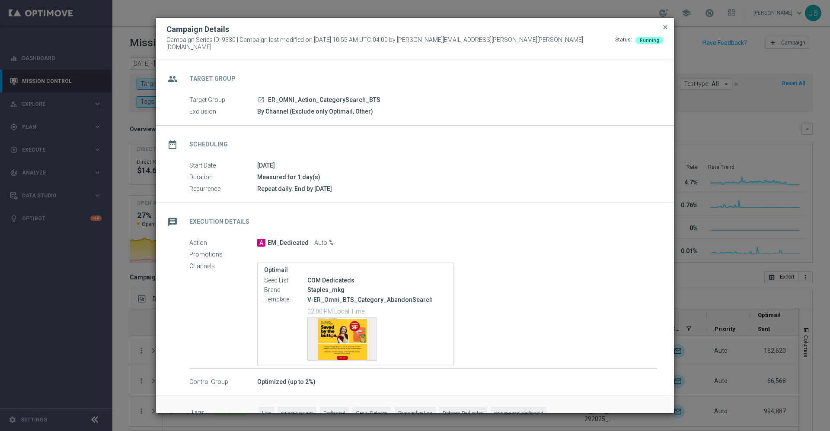
click at [665, 31] on span "close" at bounding box center [665, 27] width 7 height 7
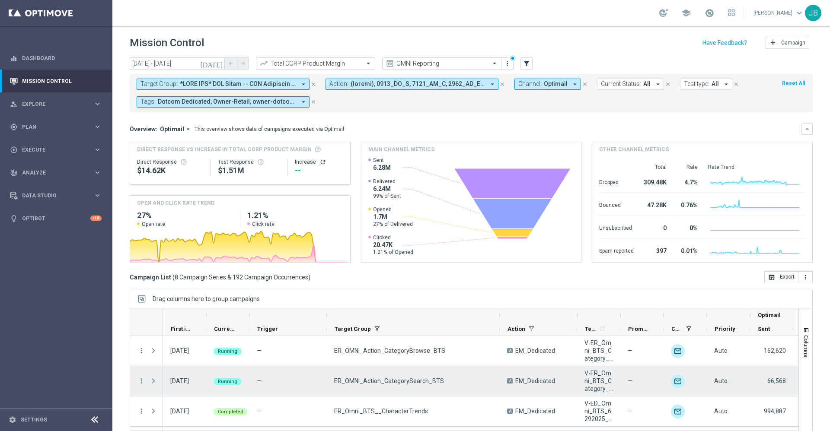
click at [155, 382] on span "Press SPACE to select this row." at bounding box center [154, 381] width 8 height 7
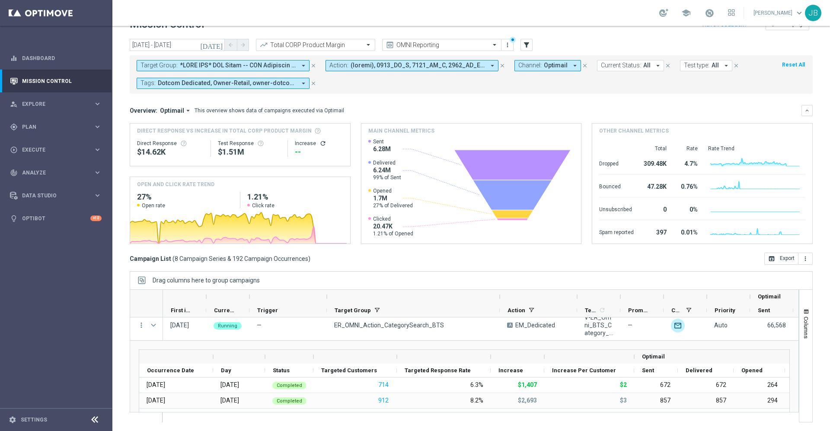
scroll to position [29, 0]
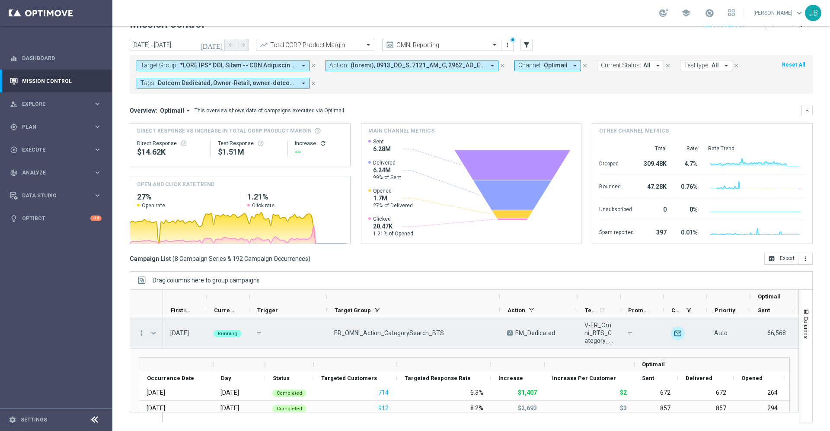
click at [154, 334] on span "Press SPACE to select this row." at bounding box center [154, 333] width 8 height 7
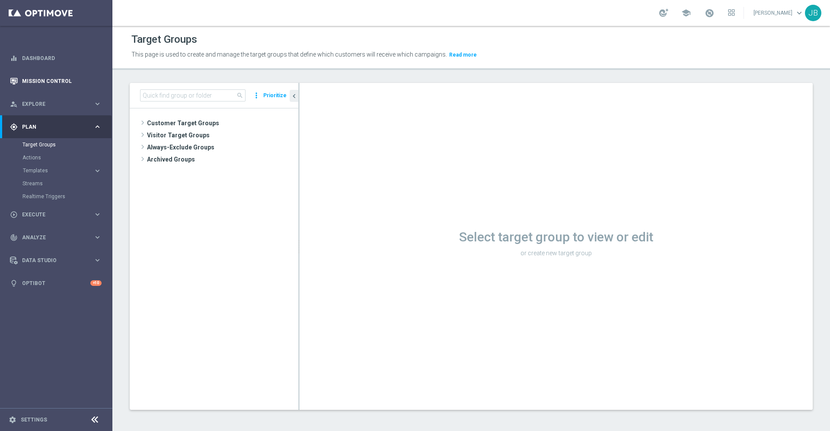
click at [80, 83] on link "Mission Control" at bounding box center [62, 81] width 80 height 23
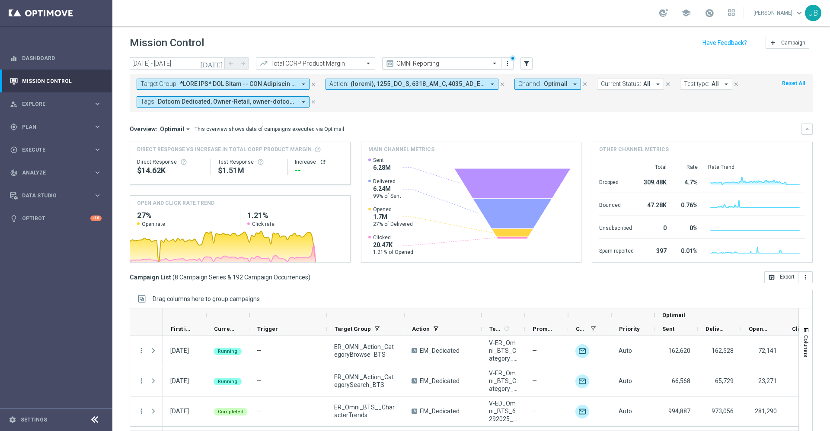
click at [395, 63] on input "text" at bounding box center [433, 63] width 93 height 7
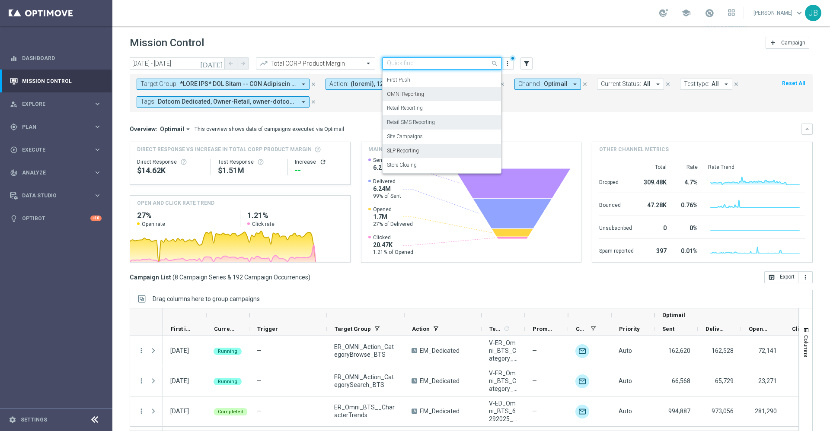
scroll to position [19, 0]
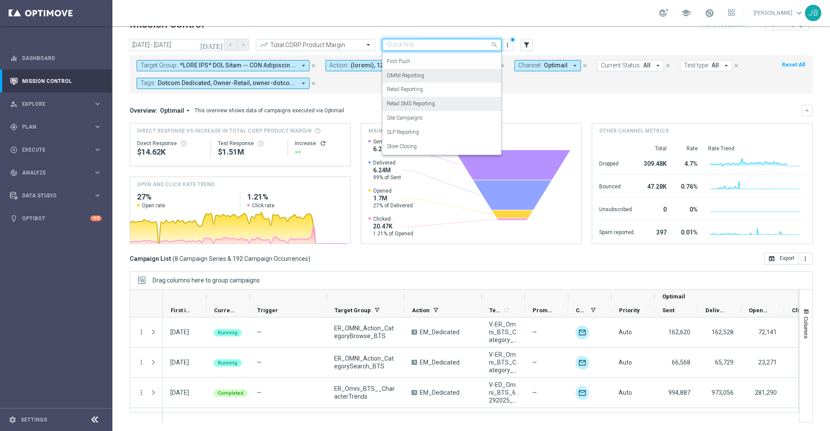
click at [424, 107] on label "Retail SMS Reporting" at bounding box center [411, 103] width 48 height 7
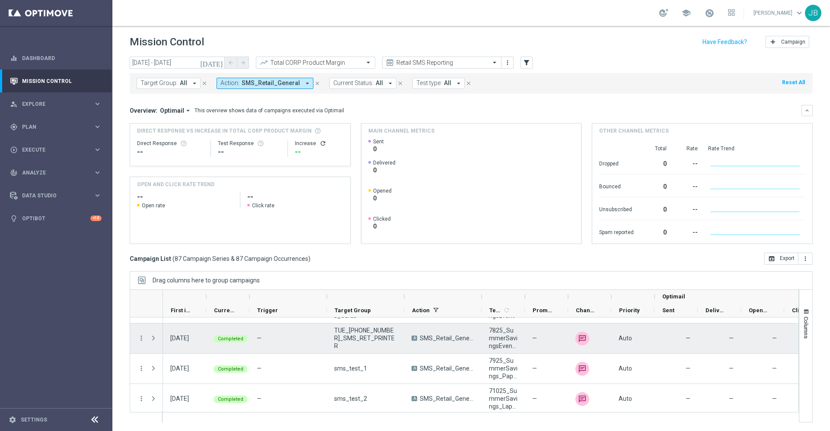
scroll to position [147, 0]
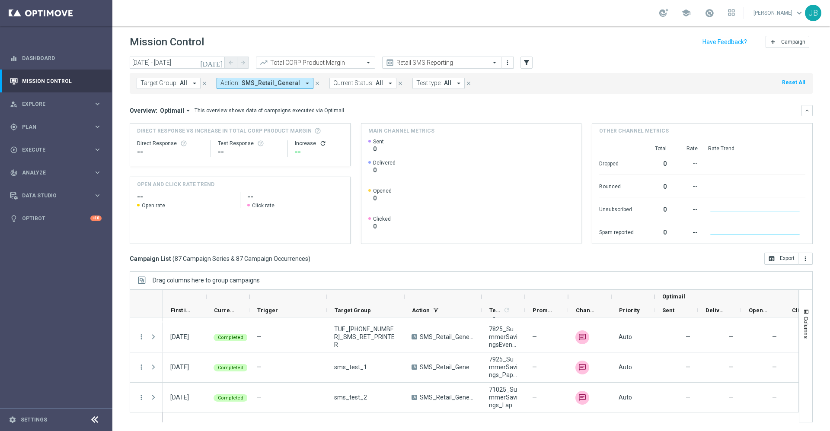
click at [220, 63] on icon "[DATE]" at bounding box center [211, 63] width 23 height 8
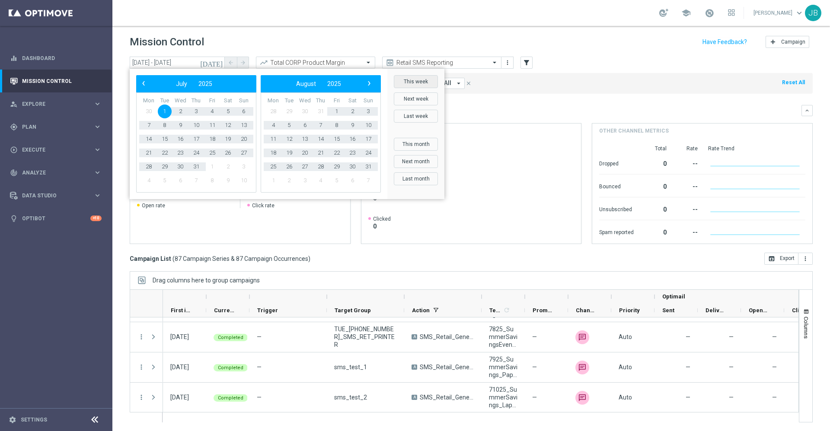
click at [422, 81] on button "This week" at bounding box center [416, 81] width 44 height 13
type input "15 Sep 2025 - 21 Sep 2025"
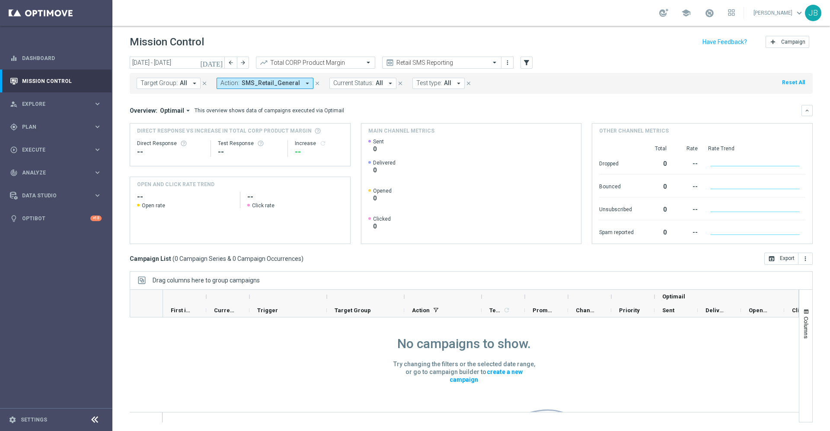
scroll to position [0, 0]
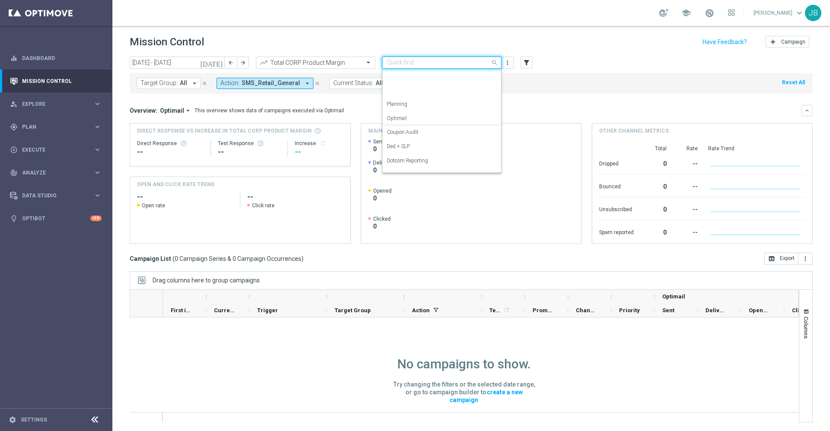
click at [456, 64] on input "text" at bounding box center [433, 62] width 93 height 7
click at [424, 99] on div "OMNI Reporting" at bounding box center [442, 99] width 110 height 14
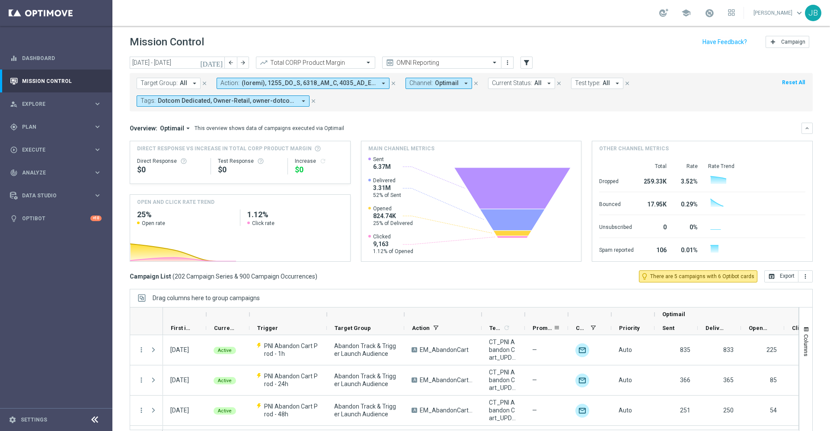
click at [542, 326] on span "Promotions" at bounding box center [543, 328] width 21 height 6
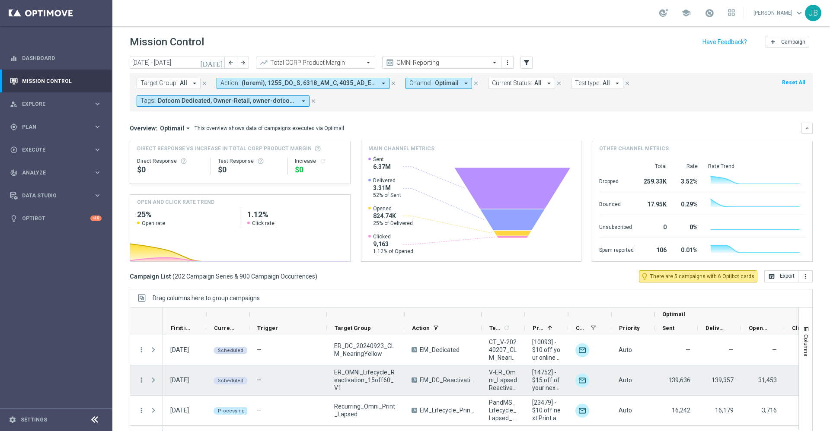
scroll to position [22, 0]
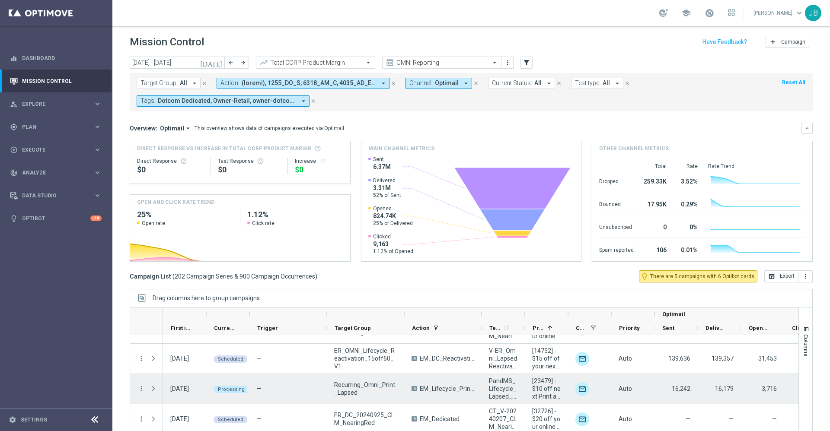
click at [154, 390] on span at bounding box center [154, 389] width 8 height 7
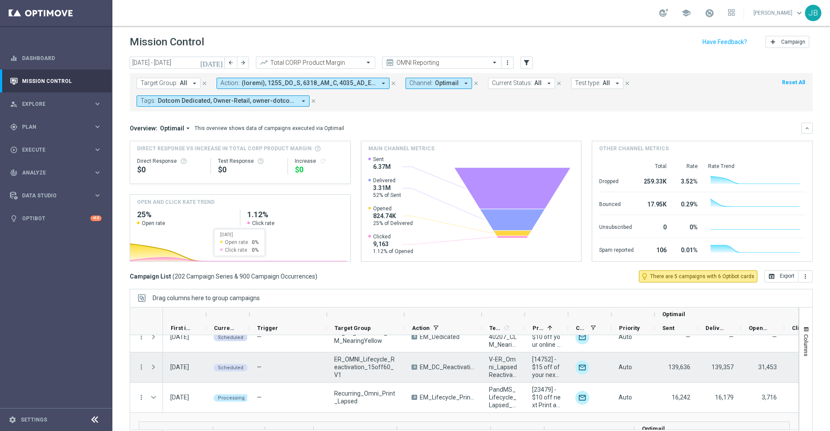
scroll to position [0, 0]
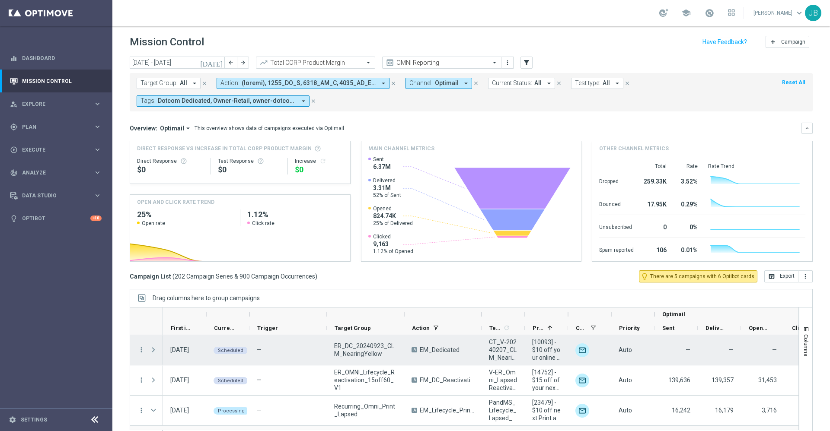
click at [154, 351] on span at bounding box center [154, 350] width 8 height 7
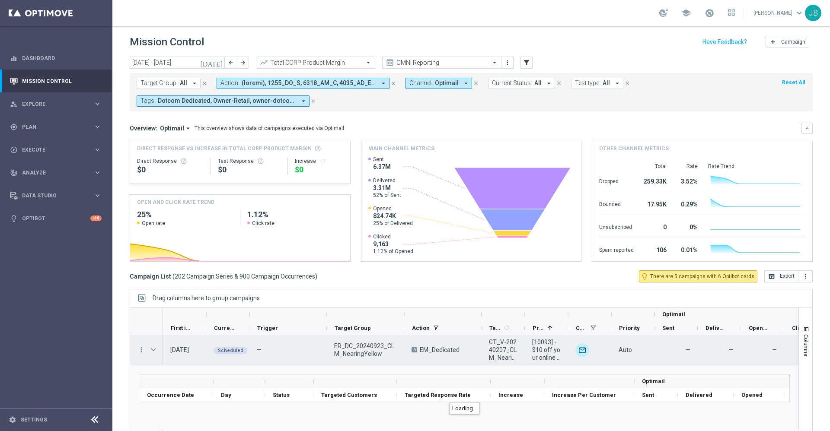
click at [154, 351] on span at bounding box center [154, 350] width 8 height 7
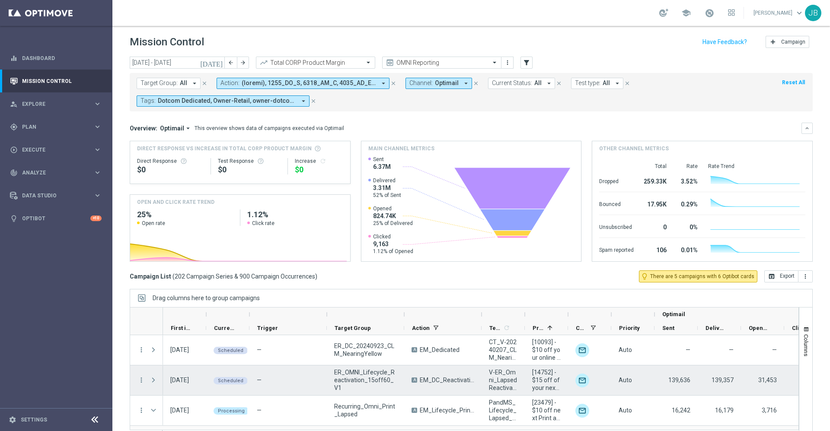
click at [154, 380] on span at bounding box center [154, 380] width 8 height 7
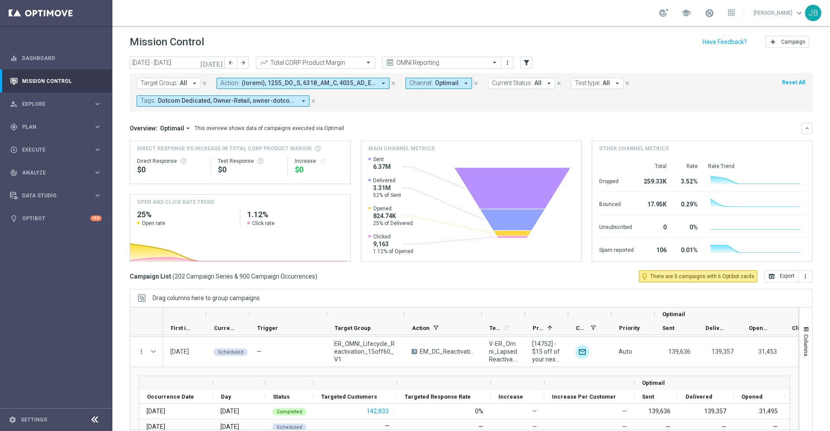
scroll to position [27, 0]
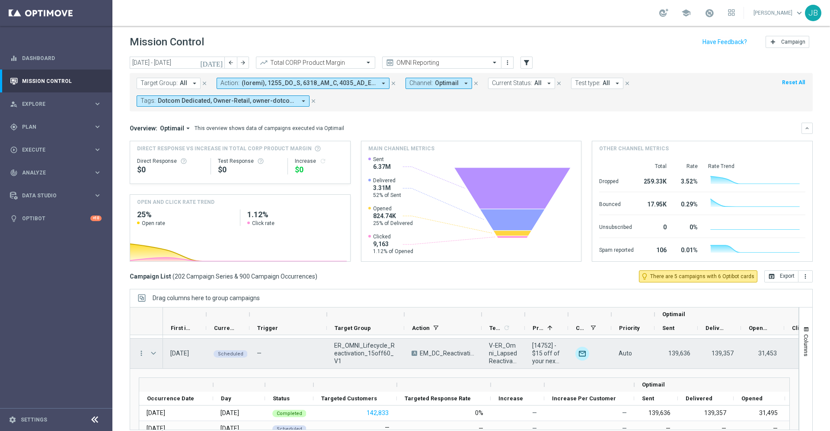
click at [155, 354] on span at bounding box center [154, 353] width 8 height 7
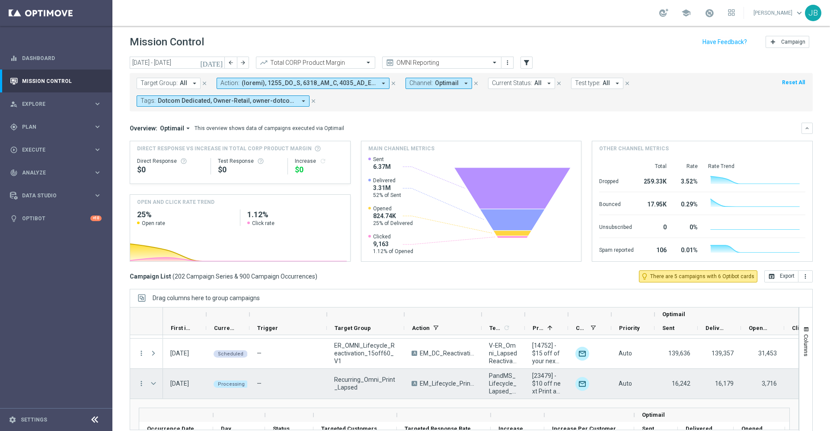
click at [156, 384] on span at bounding box center [154, 383] width 8 height 7
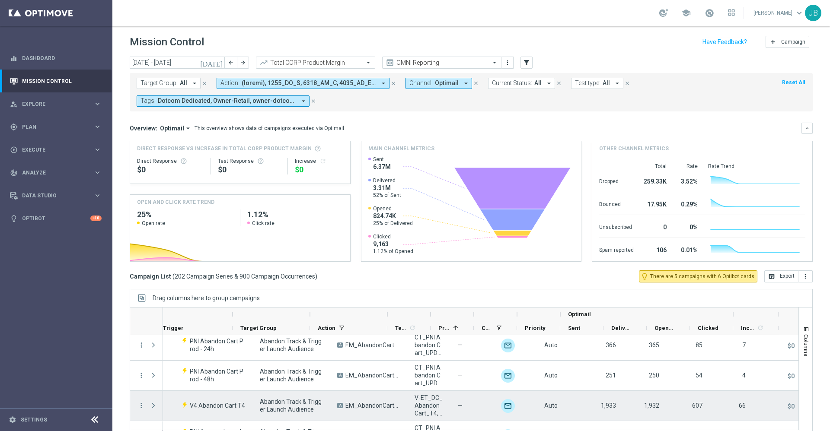
scroll to position [689, 0]
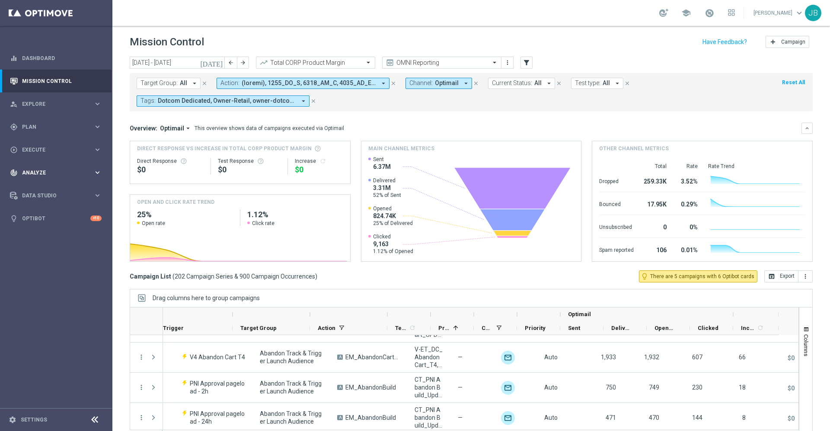
click at [45, 173] on span "Analyze" at bounding box center [57, 172] width 71 height 5
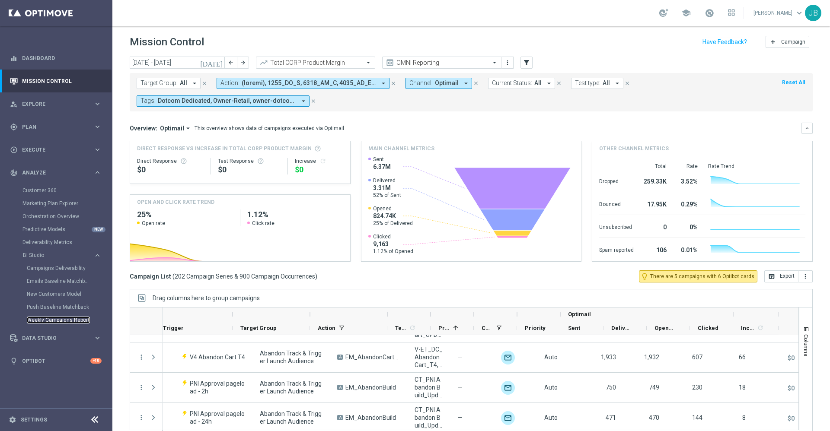
click at [58, 322] on link "Weekly Campaigns Report" at bounding box center [58, 320] width 63 height 7
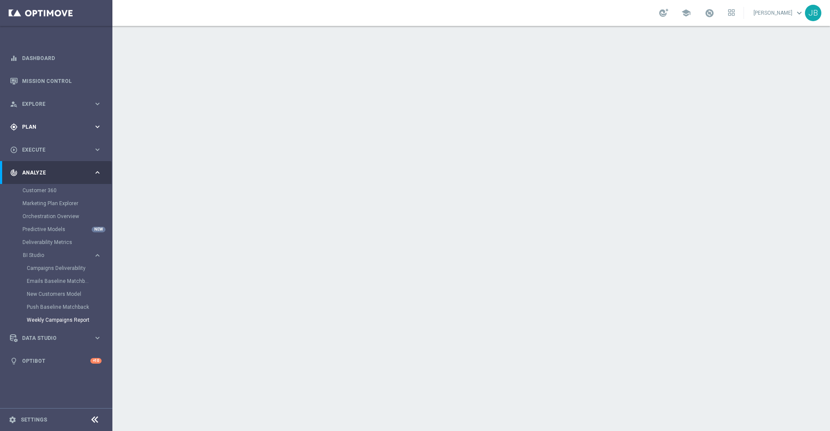
click at [24, 129] on div "gps_fixed Plan" at bounding box center [51, 127] width 83 height 8
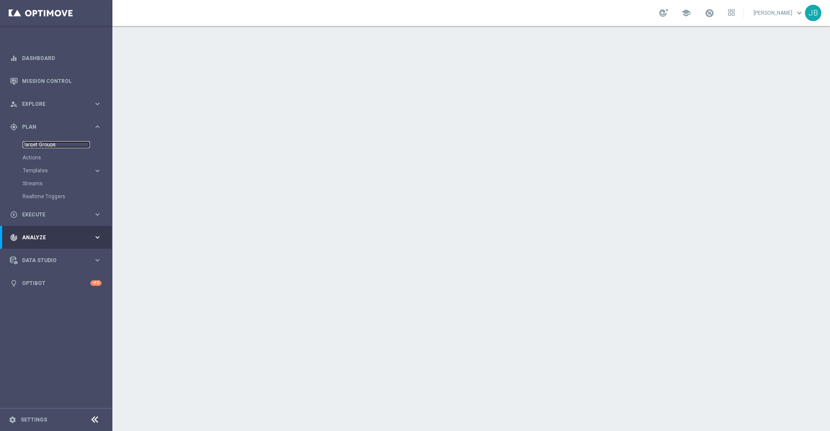
click at [39, 144] on link "Target Groups" at bounding box center [55, 144] width 67 height 7
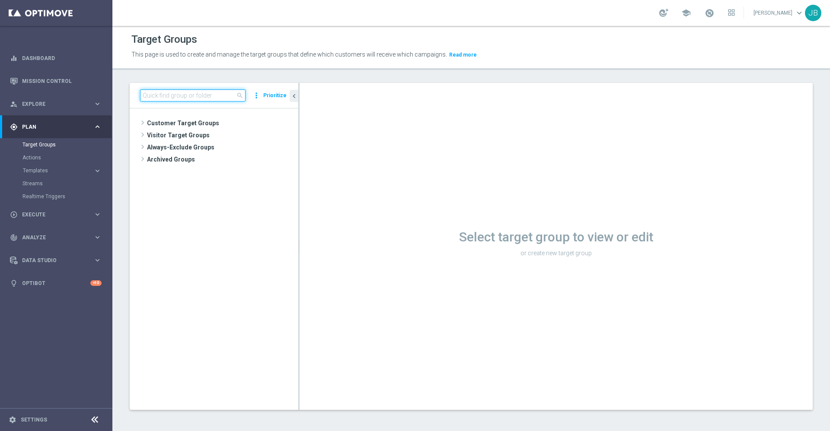
click at [218, 93] on input at bounding box center [192, 95] width 105 height 12
paste input "Ops Test 2025"
type input "Ops Test 2025"
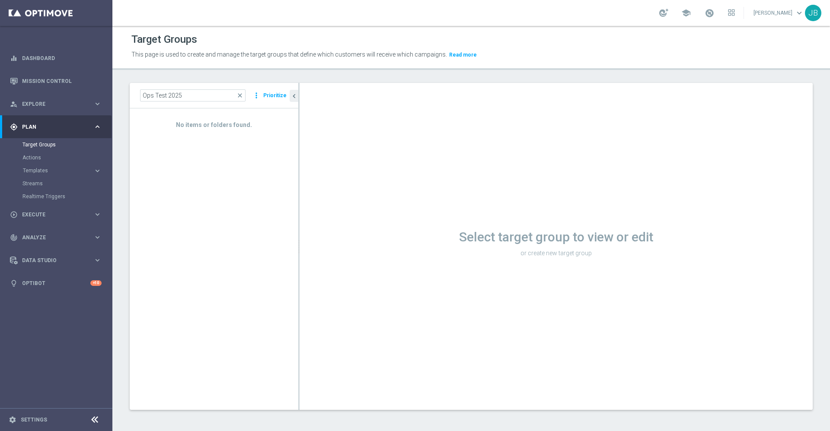
click at [392, 162] on div "Select target group to view or edit or create new target group" at bounding box center [556, 246] width 513 height 327
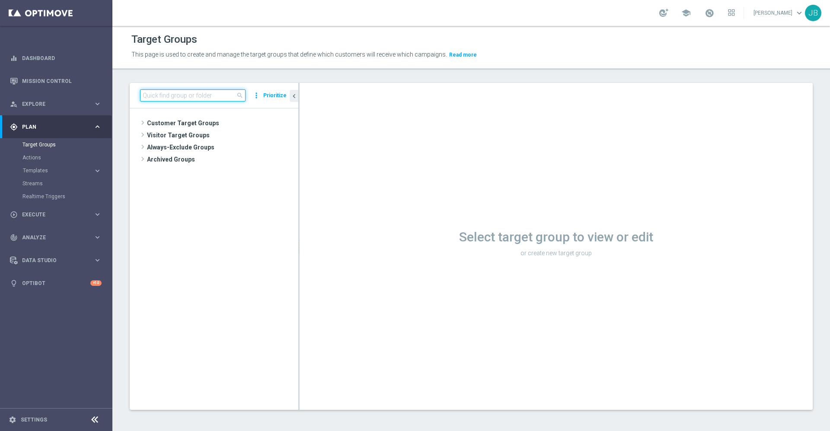
click at [176, 91] on input at bounding box center [192, 95] width 105 height 12
paste input "Ops Test 2025"
type input "Ops Test 2025"
click at [184, 138] on span "Ops Test 2025" at bounding box center [221, 135] width 113 height 7
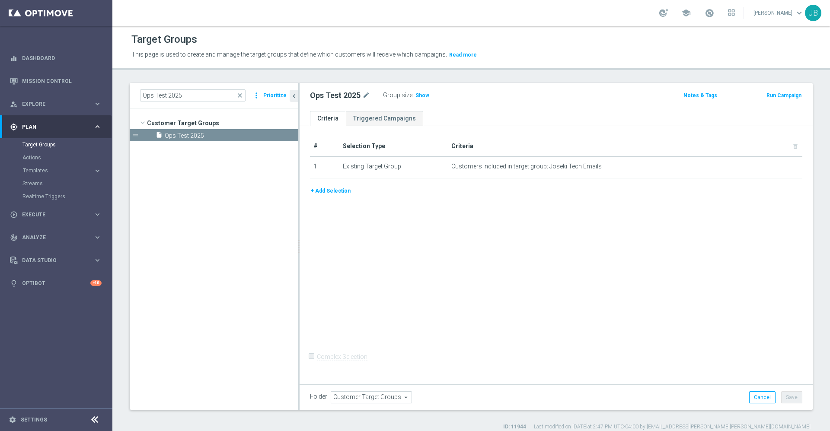
click at [327, 192] on button "+ Add Selection" at bounding box center [331, 191] width 42 height 10
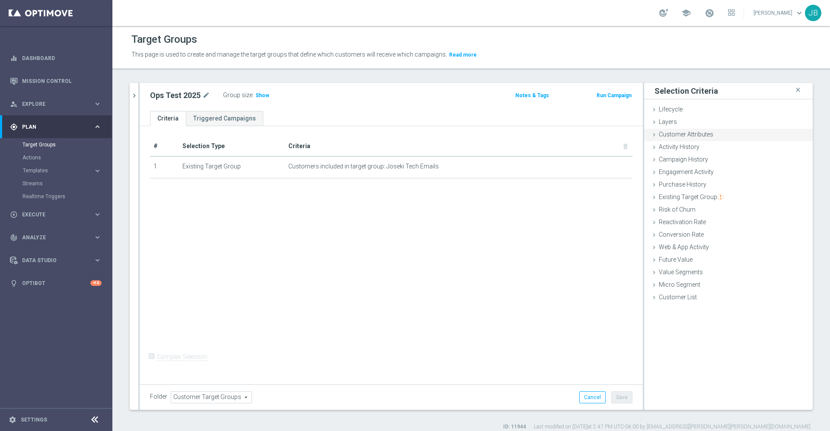
click at [687, 134] on span "Customer Attributes" at bounding box center [686, 134] width 54 height 7
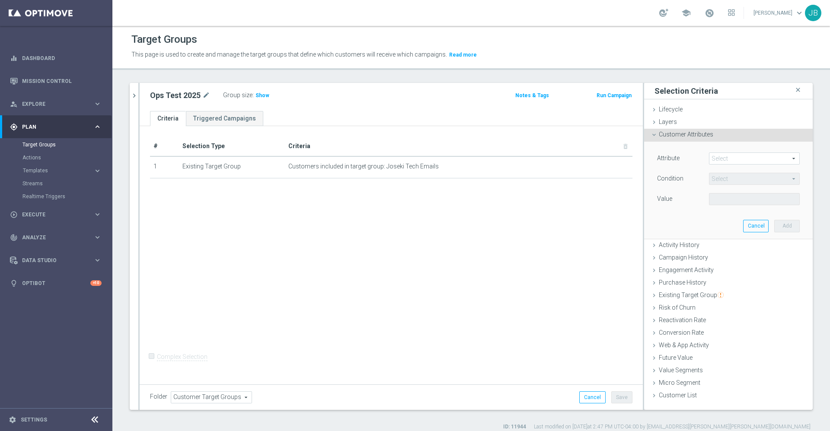
click at [714, 157] on span at bounding box center [754, 158] width 90 height 11
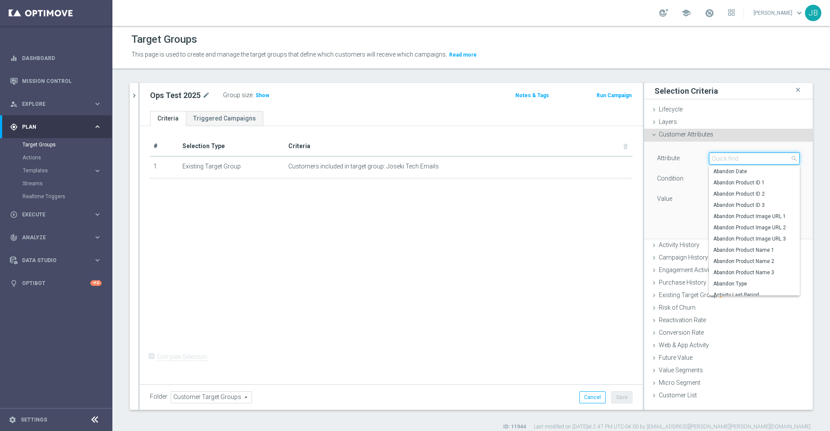
click at [714, 157] on input "search" at bounding box center [754, 159] width 91 height 12
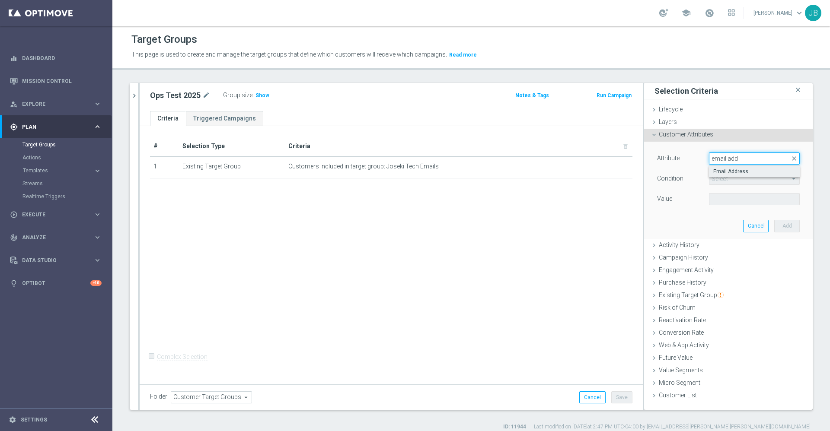
type input "email add"
click at [728, 173] on span "Email Address" at bounding box center [754, 171] width 82 height 7
type input "Email Address"
click at [721, 179] on span "Equals" at bounding box center [754, 178] width 90 height 11
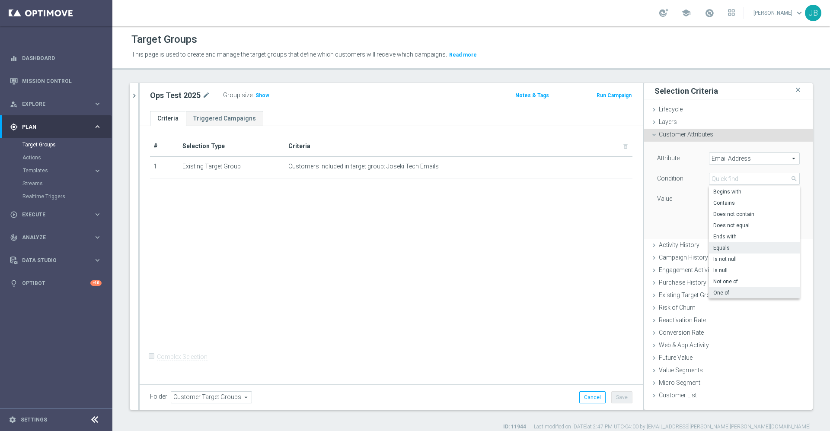
click at [719, 291] on span "One of" at bounding box center [754, 293] width 82 height 7
type input "One of"
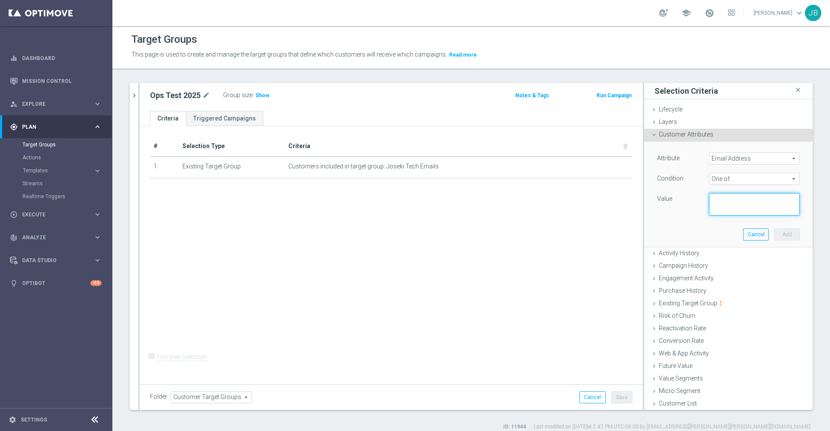
click at [718, 198] on textarea at bounding box center [754, 204] width 91 height 22
paste textarea "John.Bruzzese@Staples.com, Nicholas.Russo@Staples.com, Anil.Chennuru@Staples.co…"
drag, startPoint x: 712, startPoint y: 204, endPoint x: 698, endPoint y: 207, distance: 14.2
click at [709, 207] on textarea "John.Bruzzese@Staples.com, Nicholas.Russo@Staples.com, Anil.Chennuru@Staples.co…" at bounding box center [754, 204] width 91 height 22
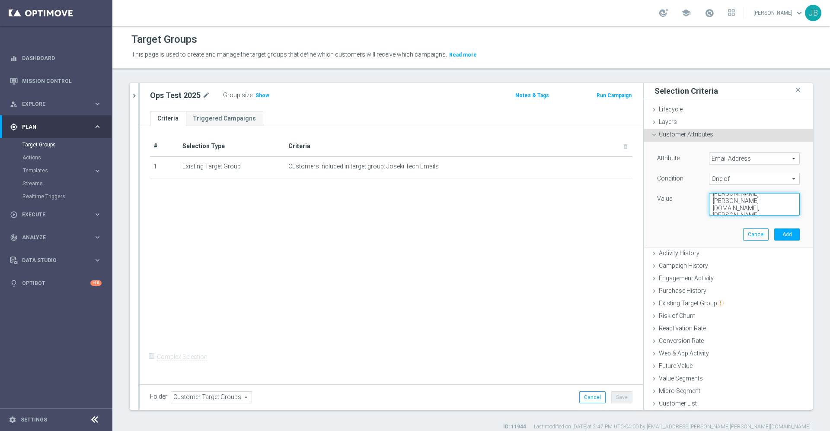
click at [709, 212] on textarea "John.Bruzzese@Staples.com, Nicholas.Russo@Staples.com, Anil.Chennuru@Staples.co…" at bounding box center [754, 204] width 91 height 22
paste textarea "Nicole.Zern@staples.com"
type textarea "John.Bruzzese@Staples.com, Nicholas.Russo@Staples.com, Anil.Chennuru@Staples.co…"
click at [774, 236] on button "Add" at bounding box center [787, 235] width 26 height 12
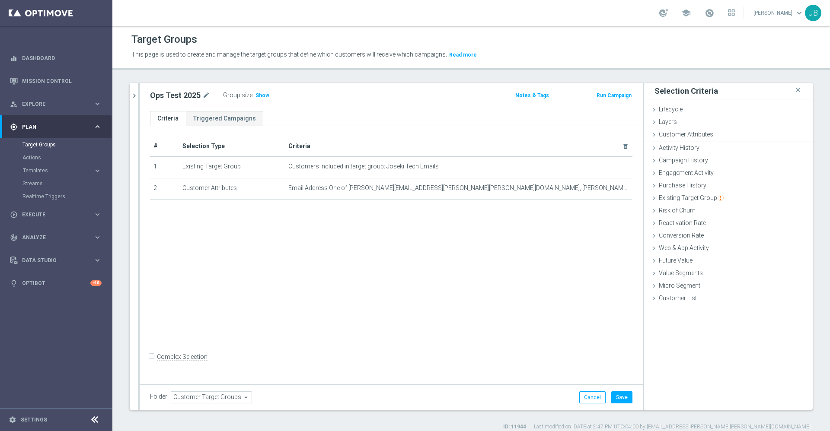
scroll to position [58, 0]
click at [265, 95] on span "Show" at bounding box center [263, 96] width 14 height 6
click at [152, 363] on input "Complex Selection" at bounding box center [153, 358] width 6 height 12
checkbox input "true"
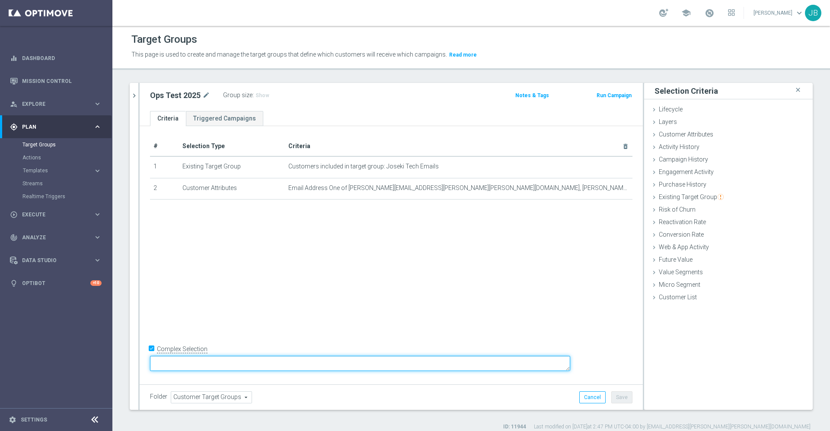
click at [241, 356] on textarea at bounding box center [360, 363] width 420 height 15
type textarea "1"
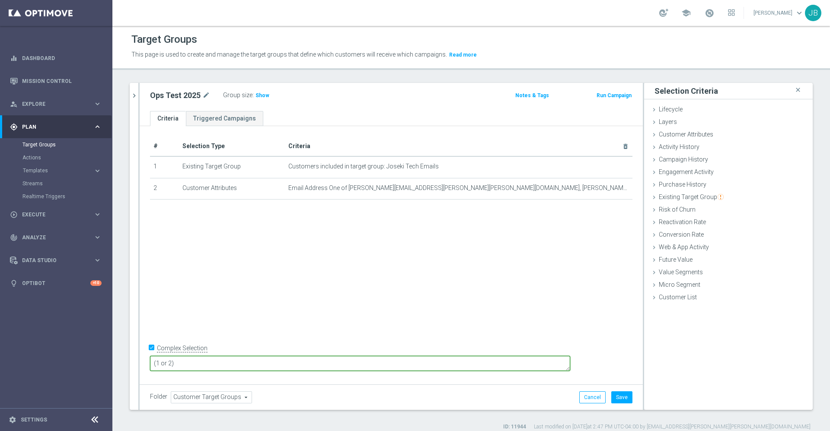
type textarea "(1 or 2)"
click at [283, 305] on div "# Selection Type Criteria delete_forever 1 Existing Target Group Customers incl…" at bounding box center [391, 254] width 503 height 256
click at [260, 96] on span "Show" at bounding box center [263, 96] width 14 height 6
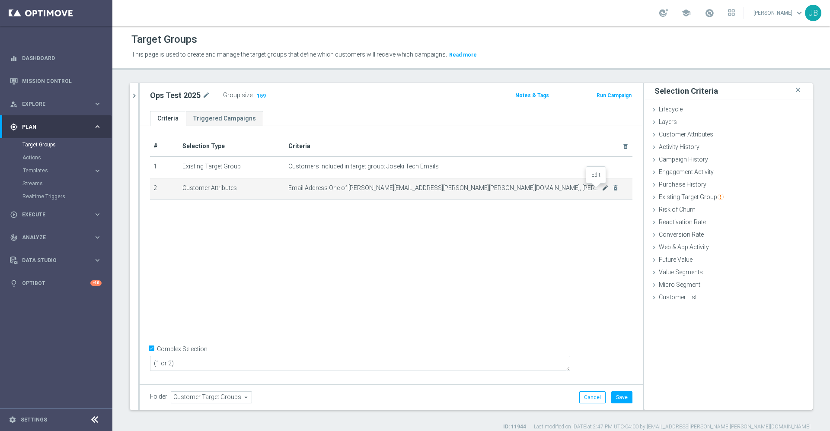
click at [602, 189] on icon "mode_edit" at bounding box center [605, 188] width 7 height 7
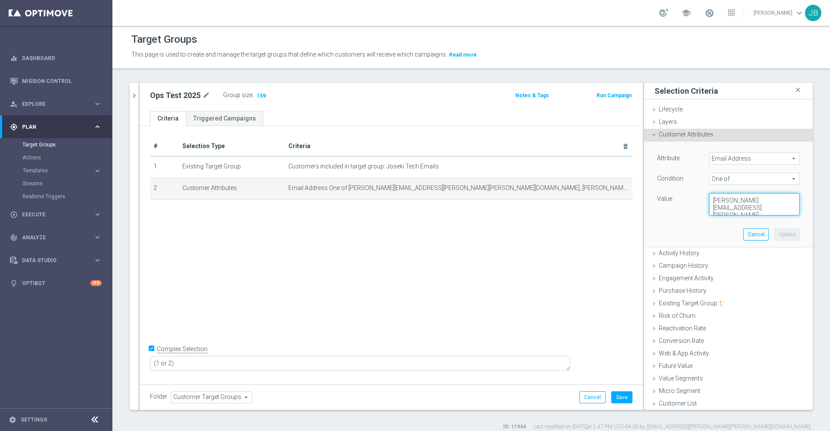
scroll to position [73, 0]
click at [776, 229] on div "Attribute Email Address Email Address arrow_drop_down search Condition One of O…" at bounding box center [729, 194] width 156 height 105
click at [613, 396] on button "Save" at bounding box center [621, 398] width 21 height 12
click at [135, 96] on icon "chevron_right" at bounding box center [134, 96] width 8 height 8
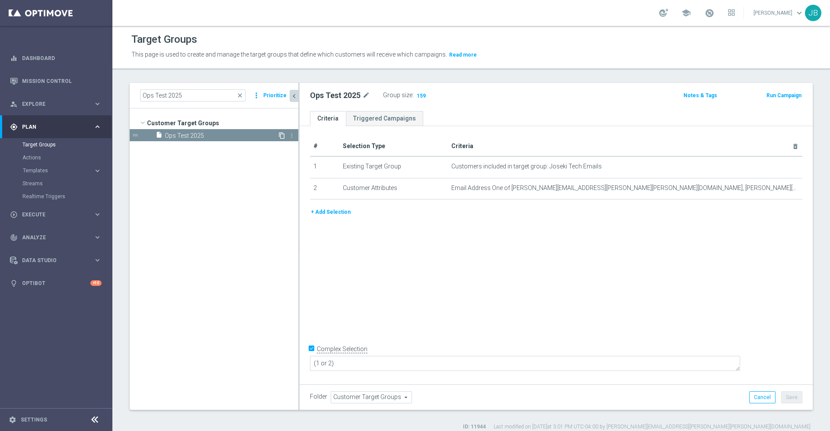
click at [282, 136] on icon "content_copy" at bounding box center [281, 135] width 7 height 7
click at [395, 96] on icon "mode_edit" at bounding box center [396, 95] width 8 height 10
click at [330, 97] on input "Copy of Ops Test 2025" at bounding box center [368, 96] width 117 height 12
drag, startPoint x: 335, startPoint y: 97, endPoint x: 291, endPoint y: 104, distance: 44.6
click at [291, 104] on as-split "Ops Test 2025 close more_vert Prioritize Customer Target Groups library_add cre…" at bounding box center [471, 246] width 683 height 327
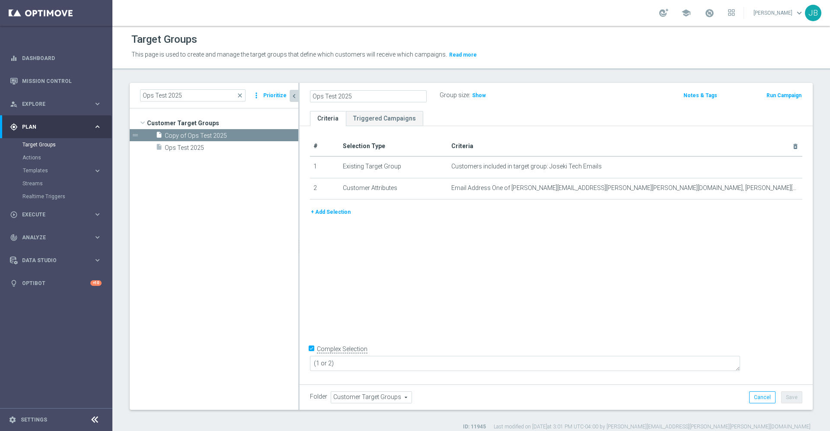
click at [368, 98] on input "Ops Test 2025" at bounding box center [368, 96] width 117 height 12
type input "Ops Test 2025_v2"
click at [485, 248] on div "# Selection Type Criteria delete_forever 1 Existing Target Group Customers incl…" at bounding box center [556, 254] width 513 height 256
click at [785, 398] on button "Save" at bounding box center [791, 398] width 21 height 12
click at [281, 137] on icon "content_copy" at bounding box center [281, 135] width 7 height 7
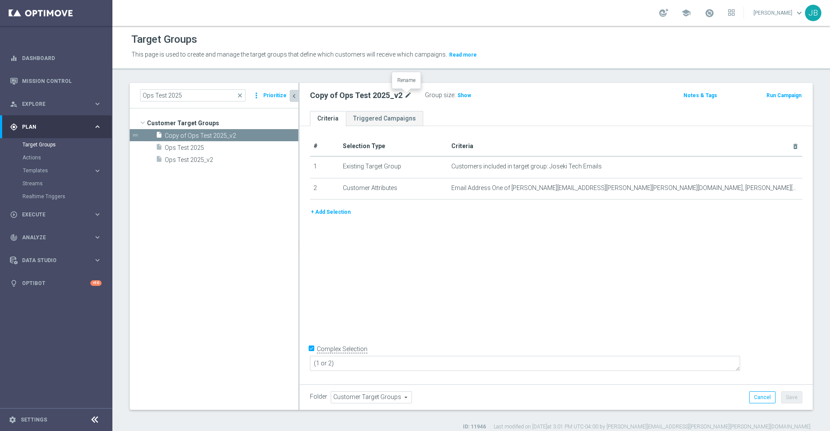
click at [408, 95] on icon "mode_edit" at bounding box center [408, 95] width 8 height 10
click at [335, 98] on input "Copy of Ops Test 2025_v2" at bounding box center [368, 96] width 117 height 12
click at [362, 98] on input "Ops Test 2025_v2" at bounding box center [368, 96] width 117 height 12
type input "Ops Test 2025_v3"
click at [479, 263] on div "# Selection Type Criteria delete_forever 1 Existing Target Group Customers incl…" at bounding box center [556, 254] width 513 height 256
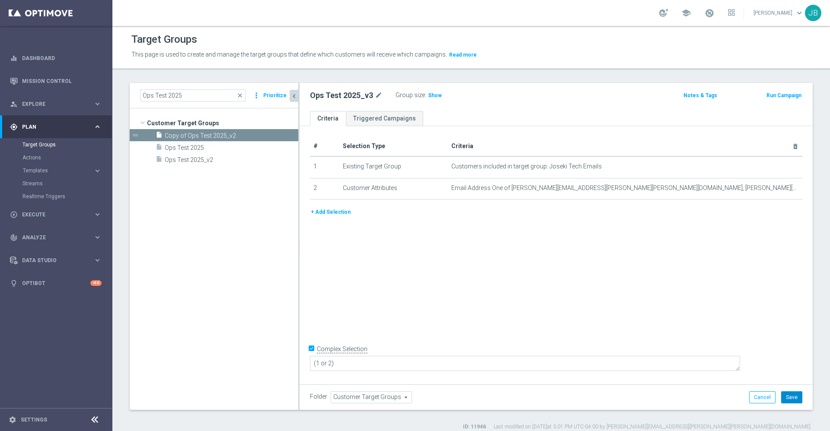
click at [789, 397] on button "Save" at bounding box center [791, 398] width 21 height 12
click at [67, 78] on link "Mission Control" at bounding box center [62, 81] width 80 height 23
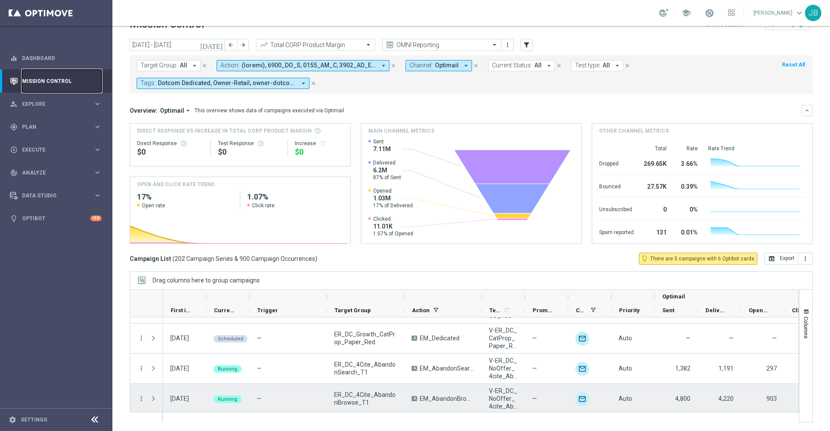
scroll to position [1774, 0]
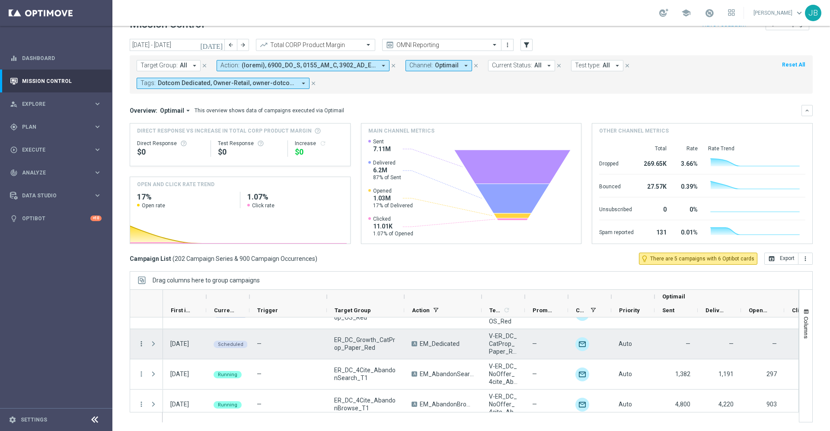
click at [141, 344] on icon "more_vert" at bounding box center [141, 344] width 8 height 8
click at [176, 306] on span "Duplicate and Edit" at bounding box center [180, 306] width 45 height 6
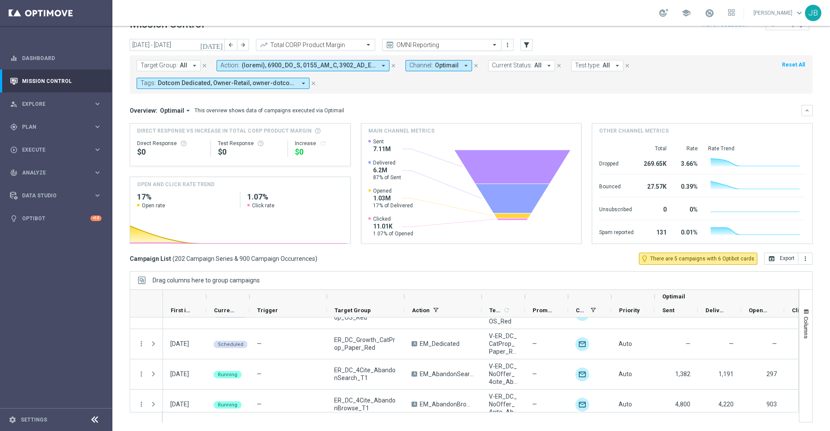
click at [436, 44] on input "text" at bounding box center [433, 45] width 93 height 7
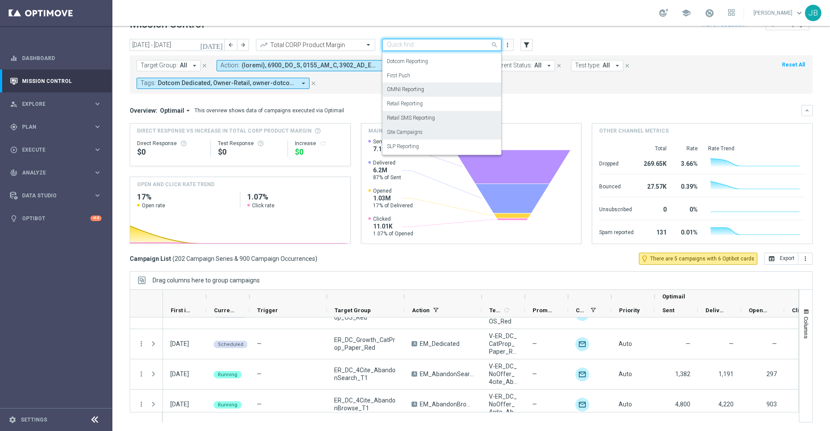
scroll to position [77, 0]
click at [403, 80] on label "First Push" at bounding box center [398, 80] width 23 height 7
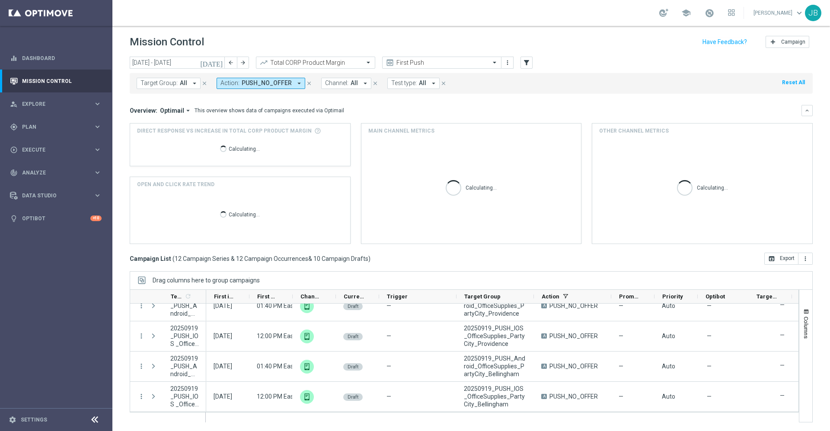
scroll to position [557, 0]
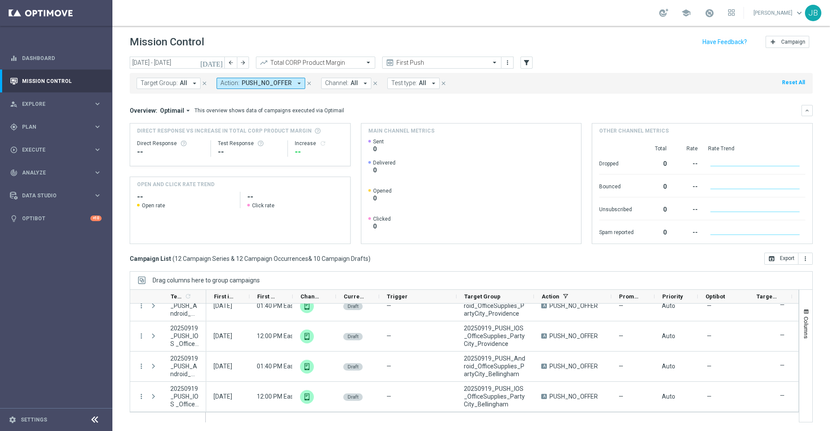
click at [217, 65] on icon "[DATE]" at bounding box center [211, 63] width 23 height 8
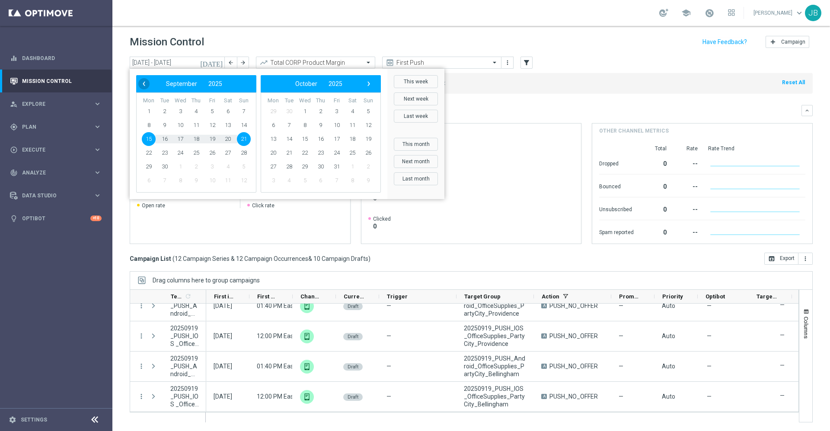
click at [143, 81] on span "‹" at bounding box center [143, 83] width 11 height 11
click at [182, 127] on span "6" at bounding box center [180, 125] width 14 height 14
click at [211, 154] on span "22" at bounding box center [212, 153] width 14 height 14
type input "06 Aug 2025 - 22 Aug 2025"
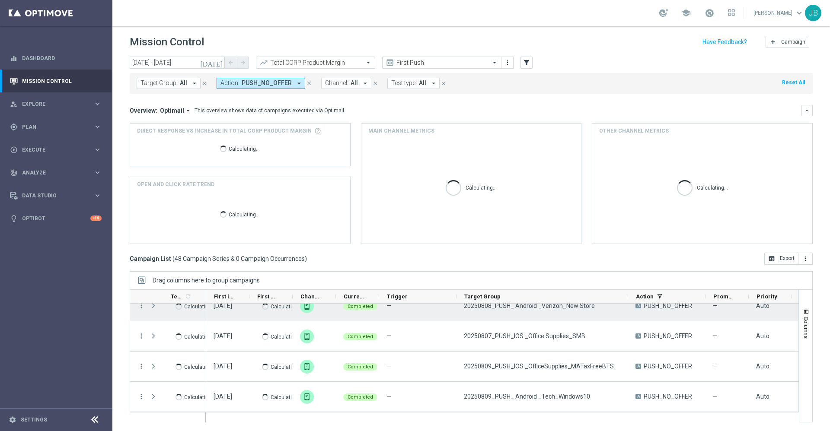
drag, startPoint x: 533, startPoint y: 296, endPoint x: 627, endPoint y: 307, distance: 94.5
click at [627, 307] on div "Templates 1 refresh" at bounding box center [464, 356] width 669 height 133
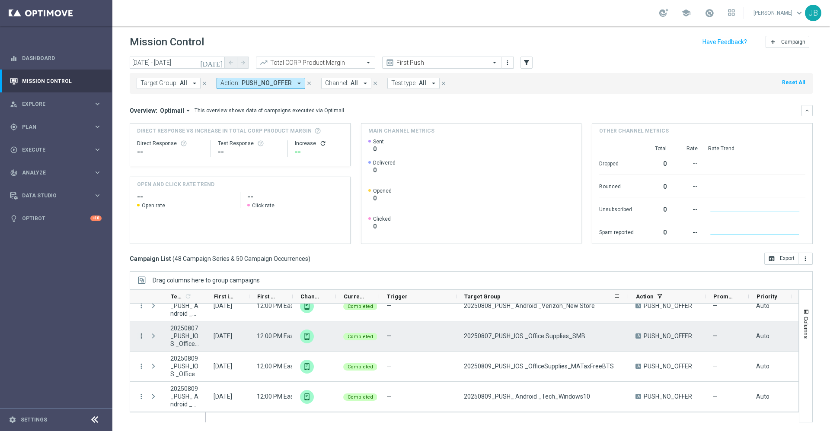
click at [140, 339] on icon "more_vert" at bounding box center [141, 336] width 8 height 8
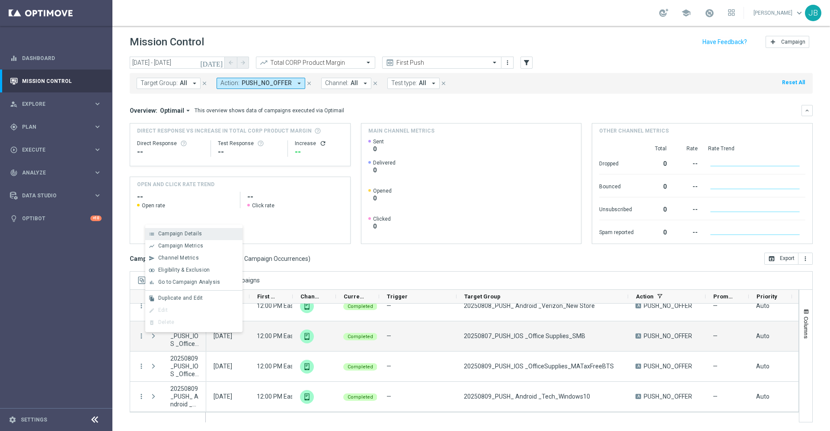
click at [184, 234] on span "Campaign Details" at bounding box center [180, 234] width 44 height 6
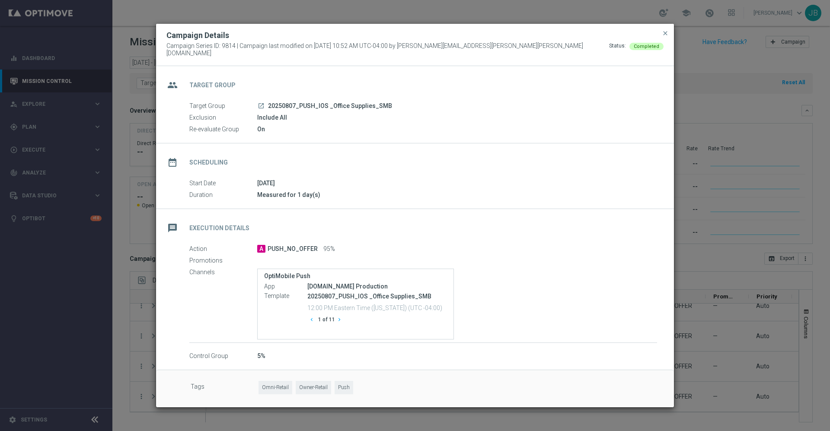
click at [340, 317] on icon "chevron_right" at bounding box center [339, 320] width 6 height 6
click at [314, 317] on icon "chevron_left" at bounding box center [312, 320] width 6 height 6
click at [665, 37] on span "close" at bounding box center [665, 33] width 7 height 7
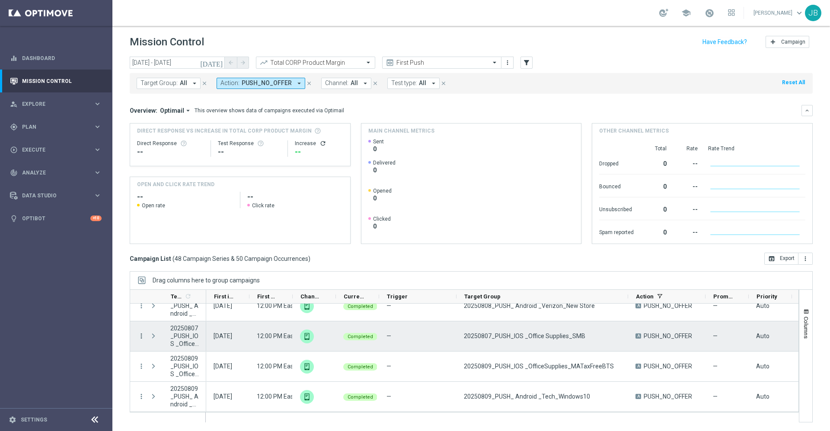
click at [139, 334] on icon "more_vert" at bounding box center [141, 336] width 8 height 8
click at [179, 298] on span "Duplicate and Edit" at bounding box center [180, 298] width 45 height 6
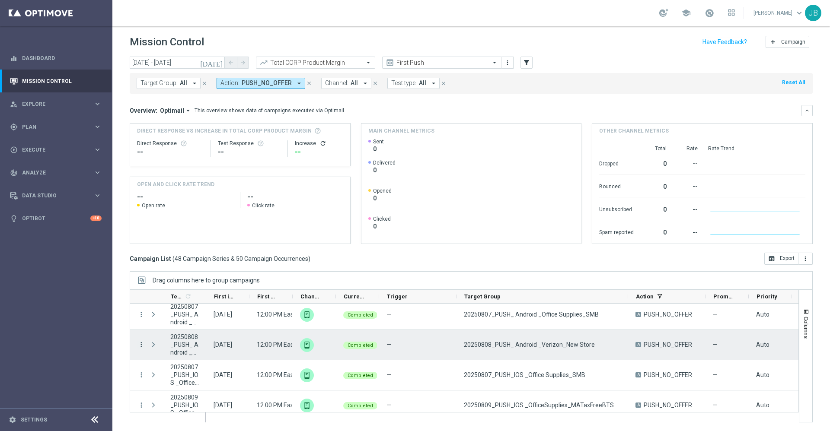
click at [140, 346] on icon "more_vert" at bounding box center [141, 345] width 8 height 8
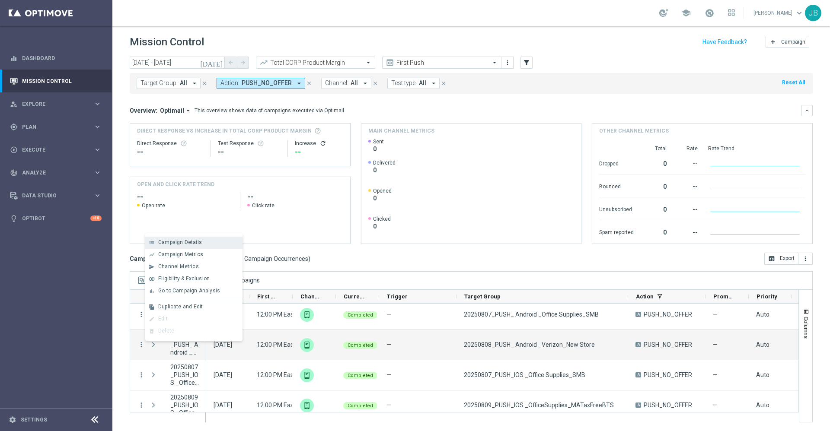
click at [187, 246] on div "list Campaign Details" at bounding box center [193, 243] width 97 height 12
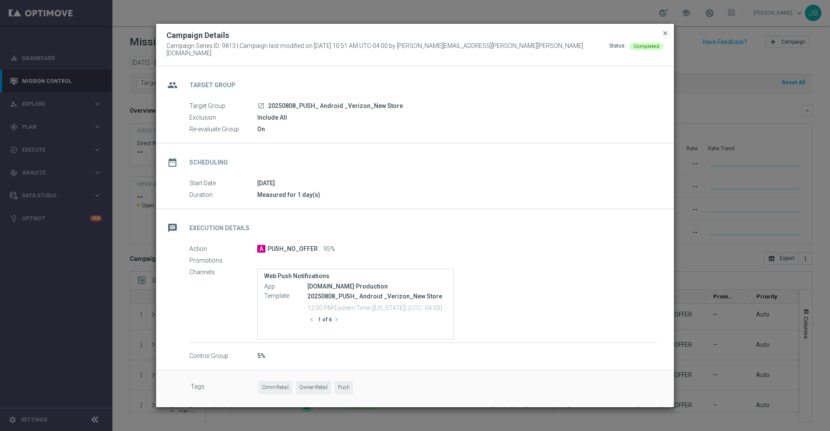
click at [665, 37] on span "close" at bounding box center [665, 33] width 7 height 7
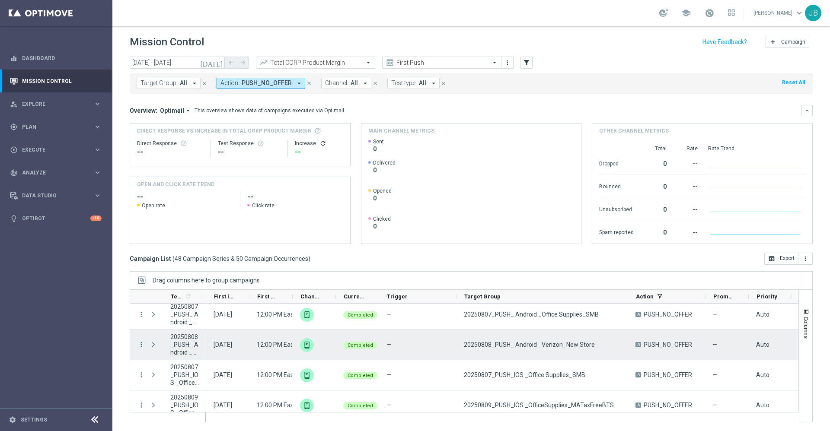
click at [142, 344] on icon "more_vert" at bounding box center [141, 345] width 8 height 8
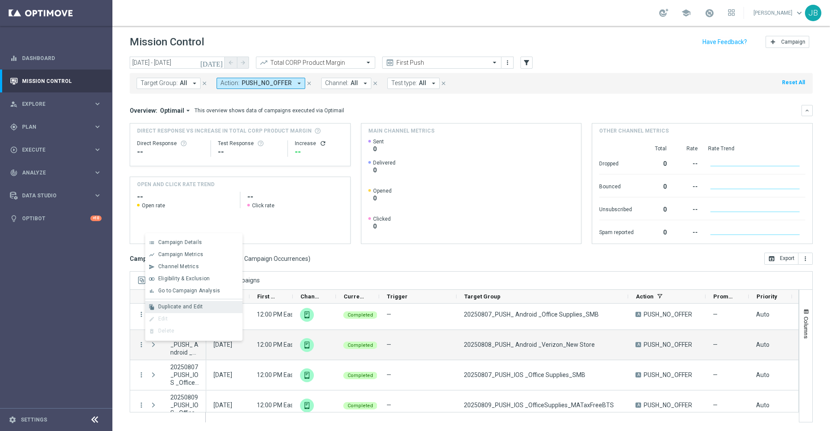
click at [183, 307] on span "Duplicate and Edit" at bounding box center [180, 307] width 45 height 6
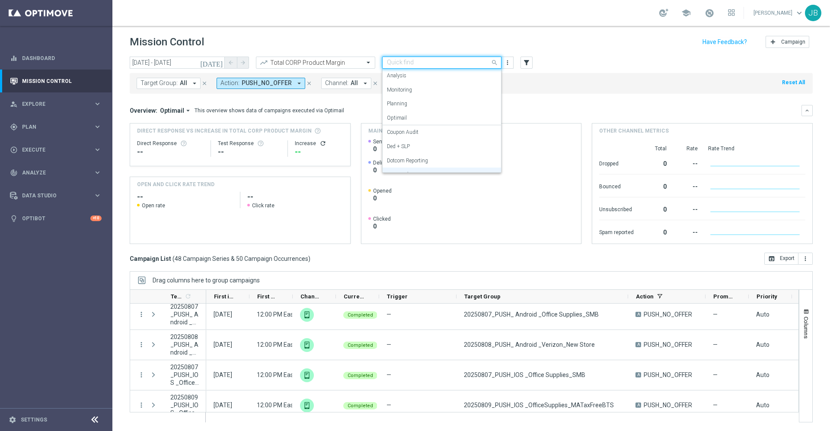
click at [436, 60] on input "text" at bounding box center [433, 62] width 93 height 7
click at [325, 98] on mini-dashboard "Overview: Optimail arrow_drop_down This overview shows data of campaigns execut…" at bounding box center [471, 173] width 683 height 159
click at [414, 64] on input "text" at bounding box center [433, 62] width 93 height 7
click at [403, 80] on label "Analysis" at bounding box center [396, 76] width 19 height 7
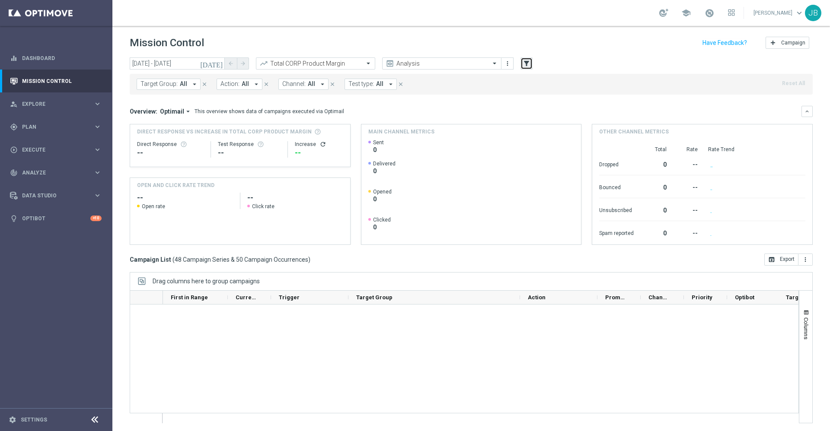
click at [529, 65] on icon "filter_alt" at bounding box center [527, 64] width 8 height 8
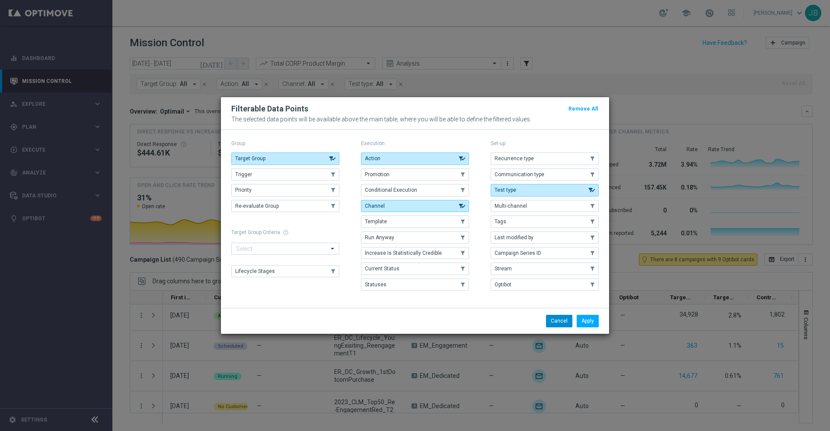
click at [560, 319] on button "Cancel" at bounding box center [559, 321] width 26 height 12
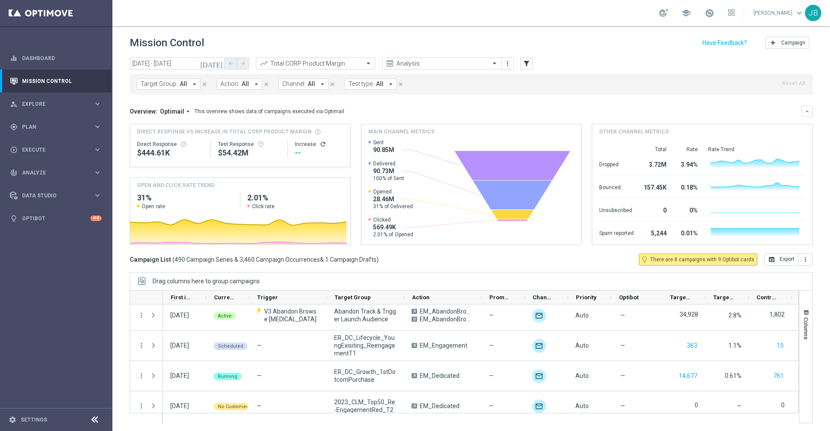
click at [307, 79] on button "Channel: All arrow_drop_down" at bounding box center [303, 84] width 50 height 11
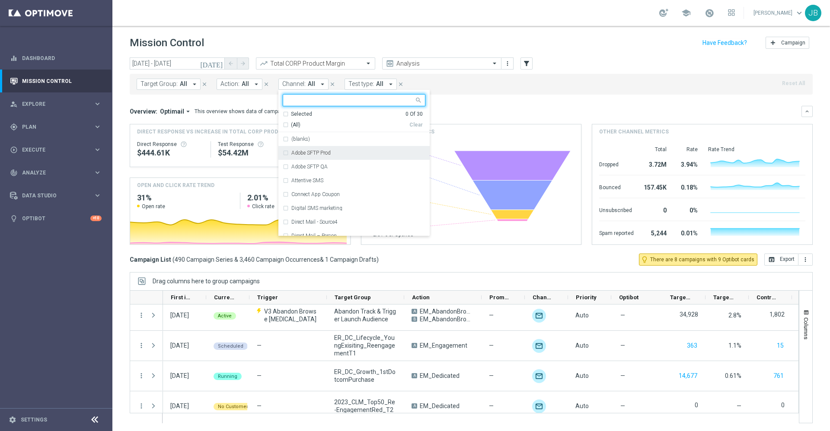
scroll to position [19, 0]
click at [316, 99] on input "text" at bounding box center [351, 100] width 127 height 7
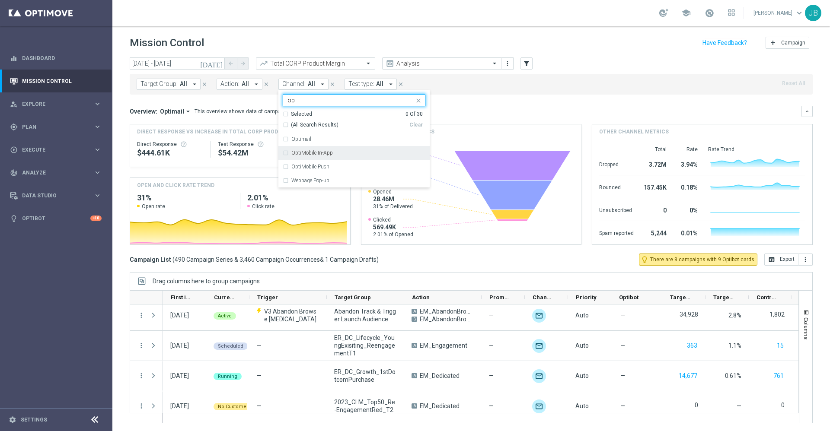
click at [360, 155] on div "OptiMobile In-App" at bounding box center [358, 152] width 134 height 5
type input "op"
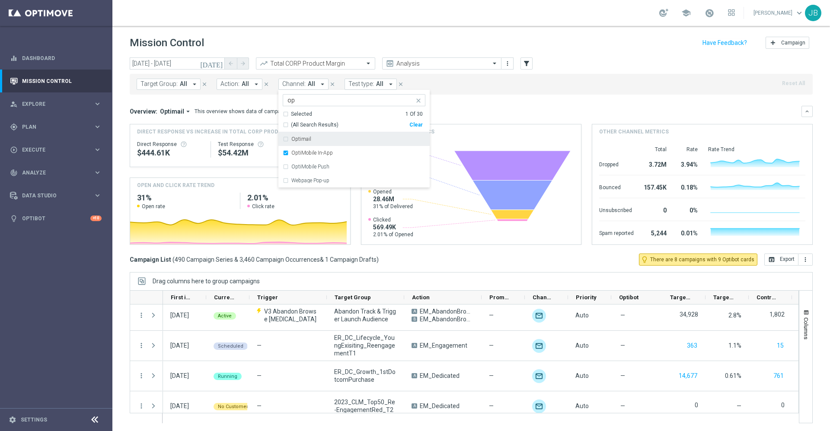
click at [495, 112] on div "Overview: Optimail arrow_drop_down This overview shows data of campaigns execut…" at bounding box center [466, 112] width 672 height 8
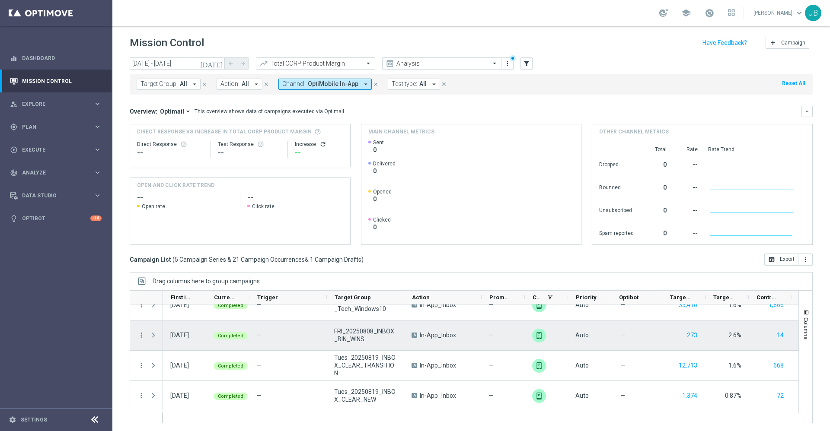
scroll to position [5, 0]
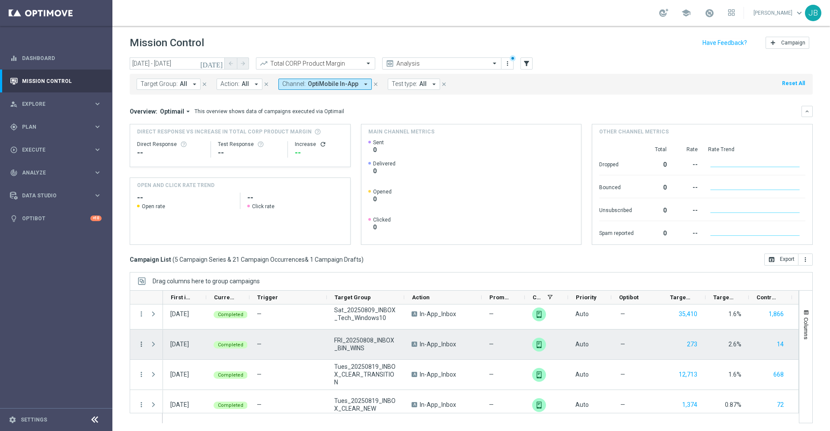
click at [140, 345] on icon "more_vert" at bounding box center [141, 345] width 8 height 8
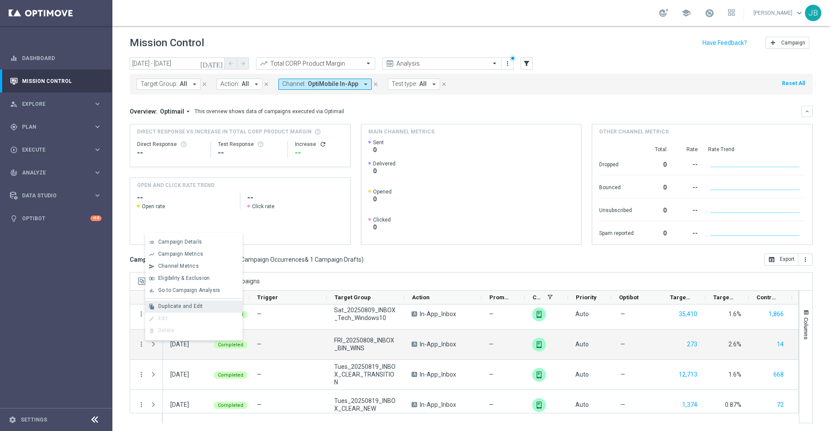
click at [190, 307] on span "Duplicate and Edit" at bounding box center [180, 306] width 45 height 6
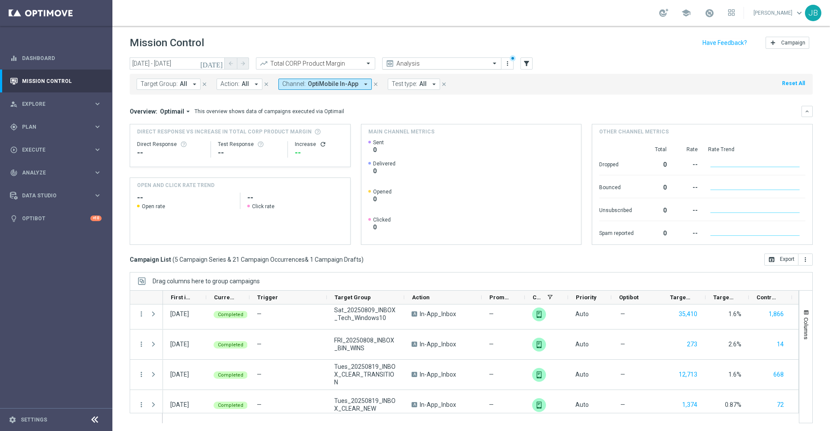
click at [427, 58] on div "Analysis" at bounding box center [441, 64] width 119 height 12
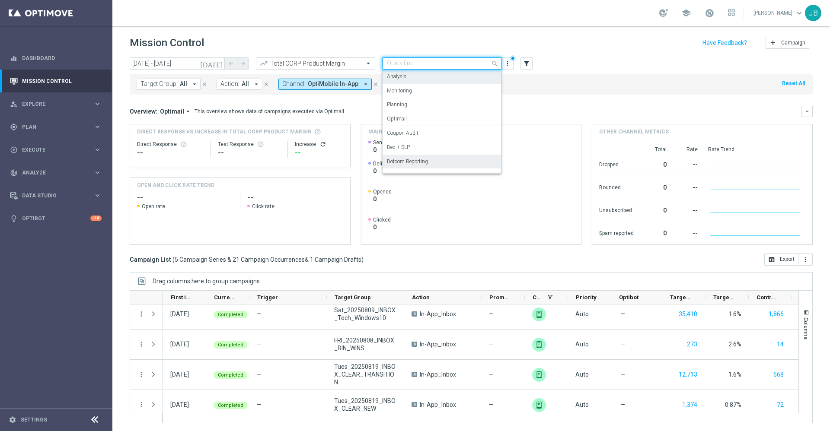
scroll to position [96, 0]
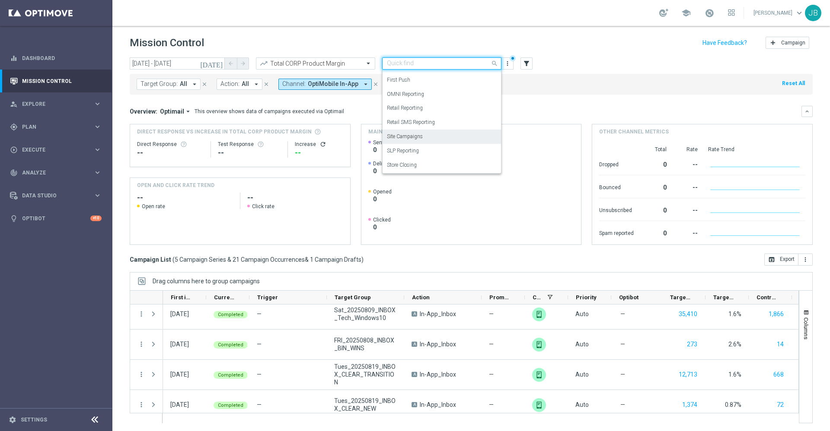
click at [406, 137] on label "Site Campaigns" at bounding box center [405, 136] width 36 height 7
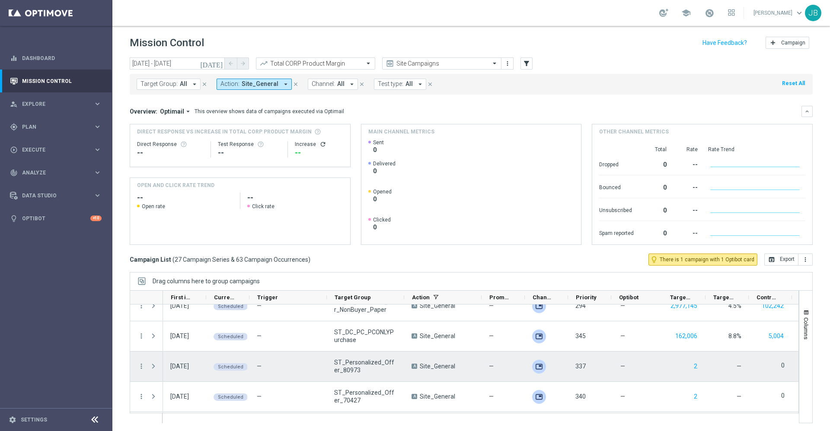
scroll to position [21, 0]
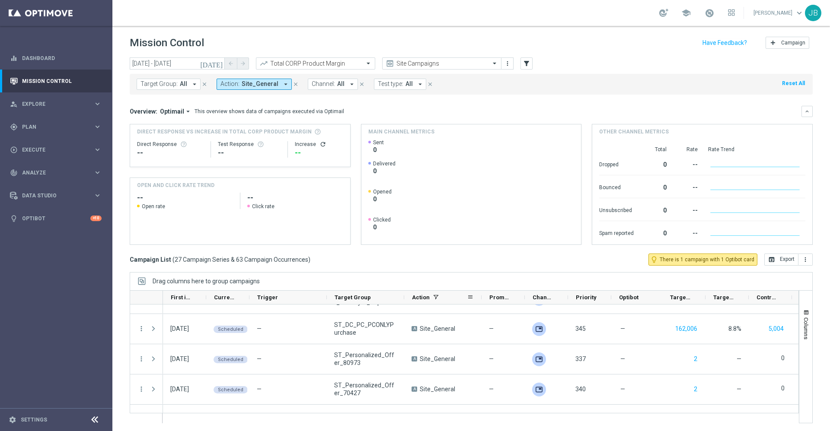
click at [404, 298] on div "Action" at bounding box center [442, 298] width 77 height 14
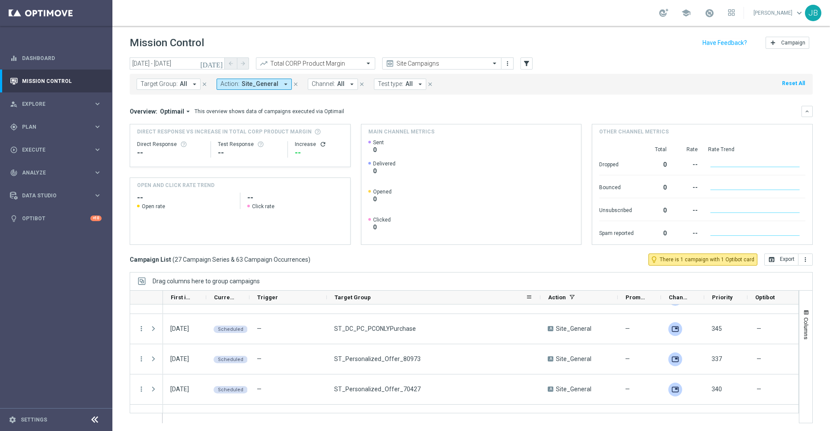
drag, startPoint x: 404, startPoint y: 297, endPoint x: 540, endPoint y: 299, distance: 136.2
click at [540, 299] on div at bounding box center [540, 297] width 3 height 13
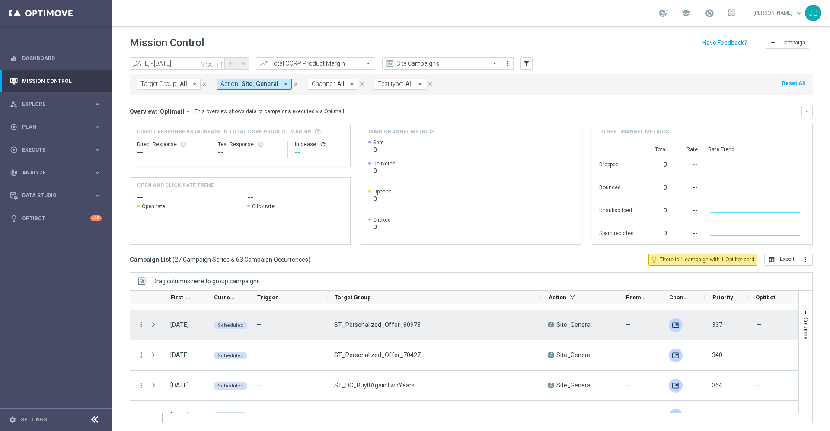
scroll to position [46, 0]
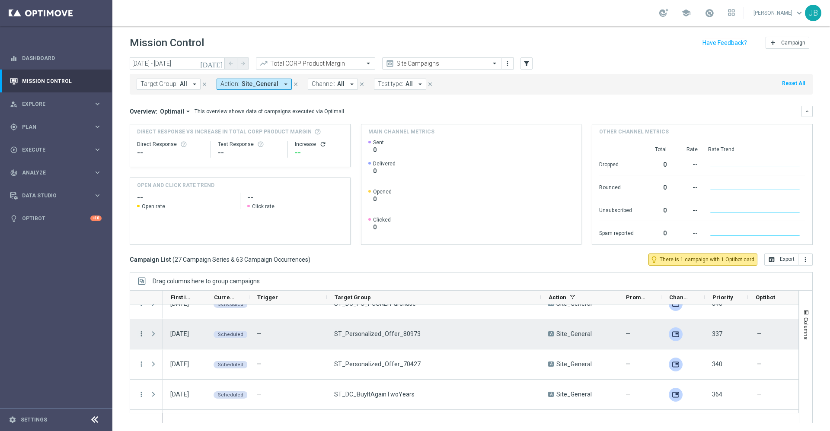
click at [140, 335] on icon "more_vert" at bounding box center [141, 334] width 8 height 8
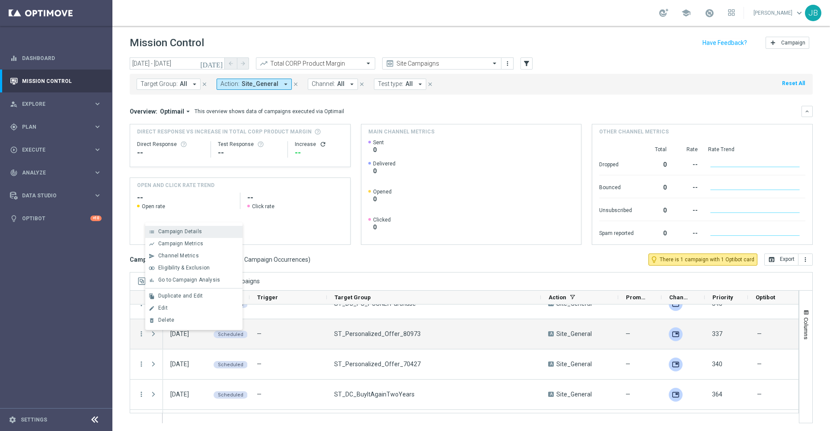
click at [190, 233] on span "Campaign Details" at bounding box center [180, 232] width 44 height 6
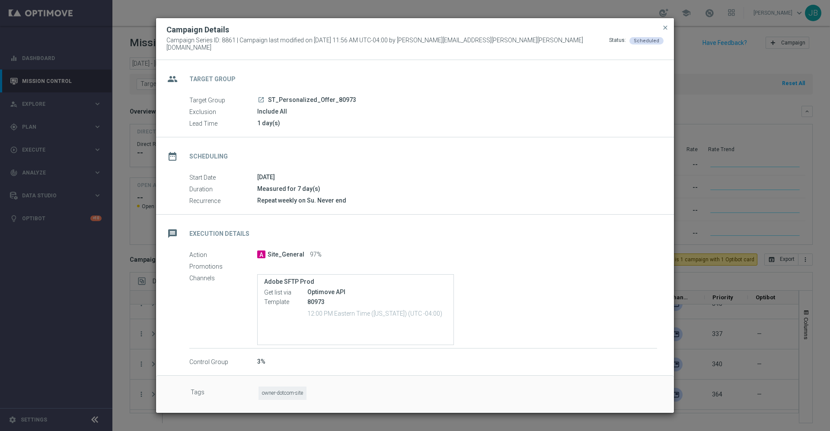
click at [725, 109] on modal-container "Campaign Details Campaign Series ID: 8861 | Campaign last modified on 10 Apr 20…" at bounding box center [415, 215] width 830 height 431
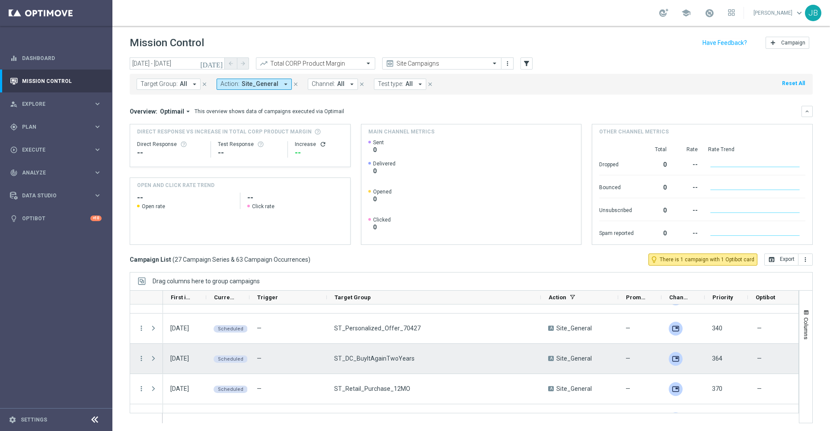
scroll to position [86, 0]
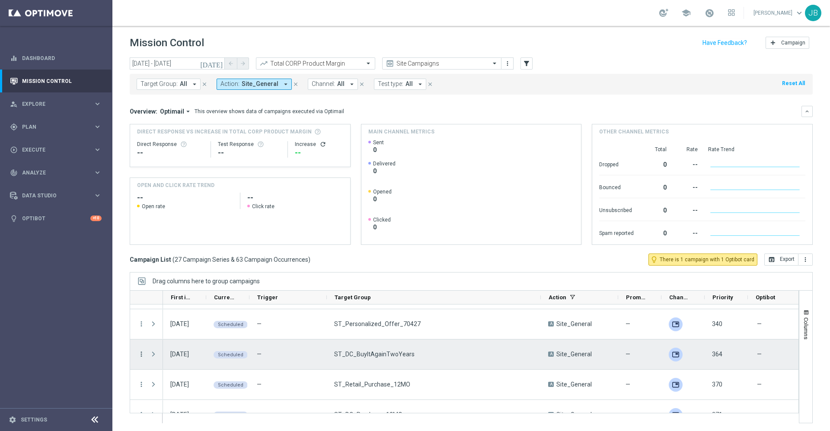
click at [139, 355] on icon "more_vert" at bounding box center [141, 355] width 8 height 8
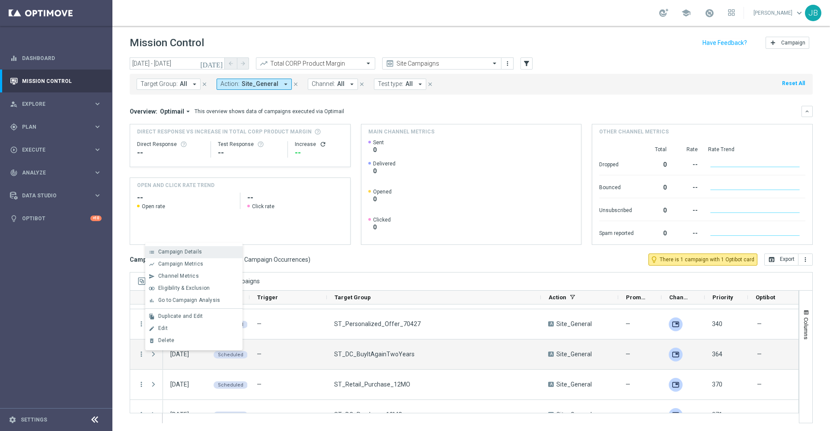
click at [192, 254] on span "Campaign Details" at bounding box center [180, 252] width 44 height 6
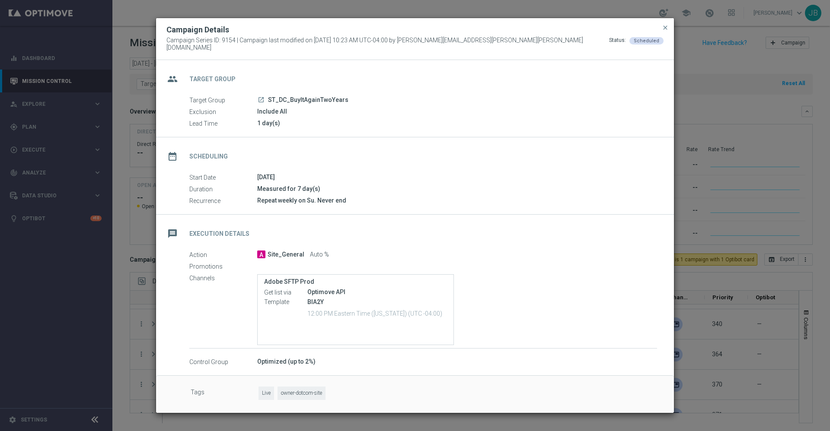
click at [664, 26] on button "close" at bounding box center [665, 27] width 9 height 10
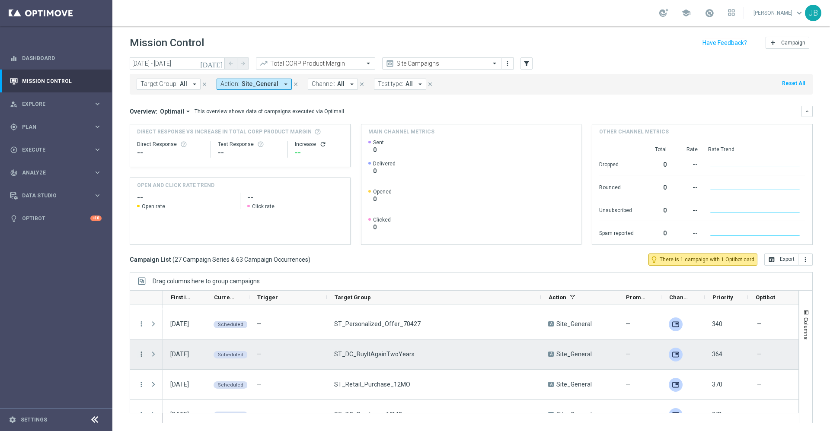
click at [141, 352] on icon "more_vert" at bounding box center [141, 355] width 8 height 8
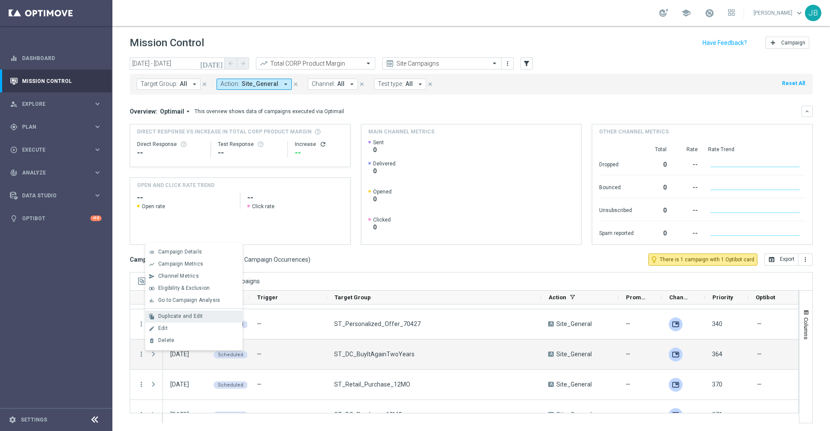
click at [180, 319] on div "Duplicate and Edit" at bounding box center [198, 316] width 80 height 6
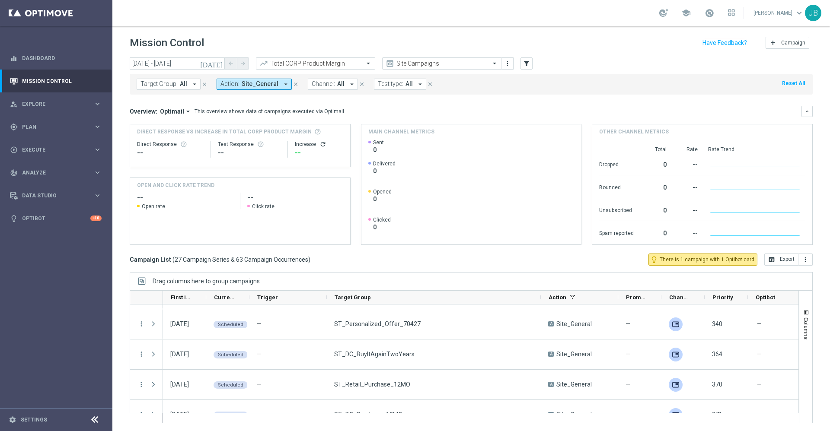
click at [219, 64] on icon "today" at bounding box center [211, 64] width 23 height 8
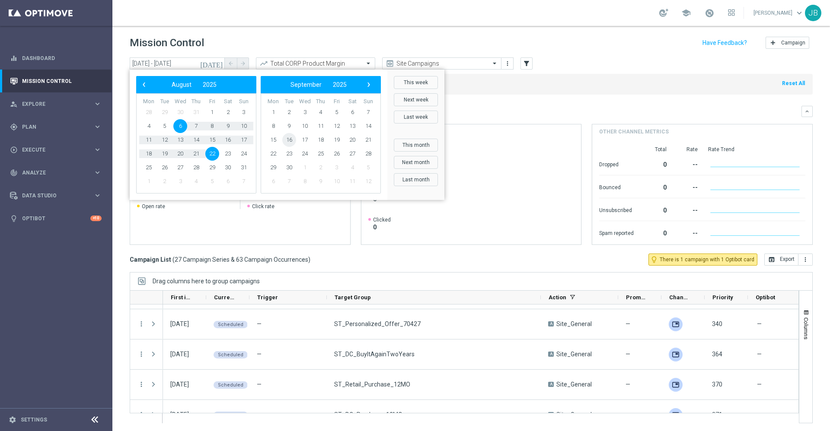
click at [291, 139] on span "16" at bounding box center [289, 140] width 14 height 14
click at [184, 141] on span "17" at bounding box center [180, 140] width 14 height 14
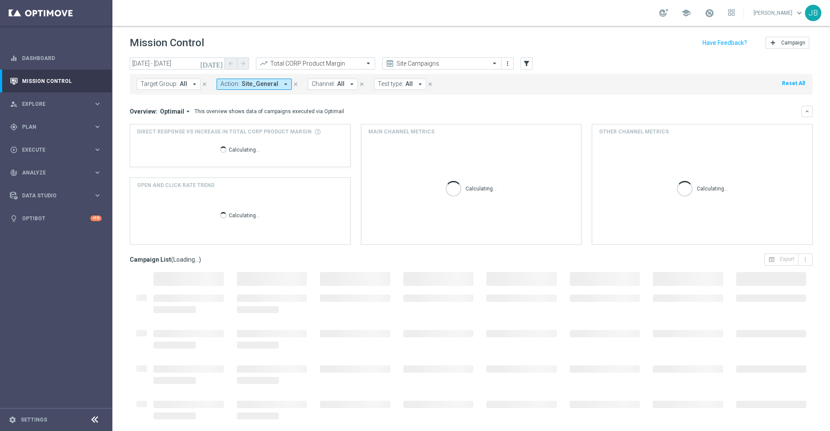
click at [293, 85] on icon "close" at bounding box center [296, 84] width 6 height 6
click at [218, 64] on icon "today" at bounding box center [211, 64] width 23 height 8
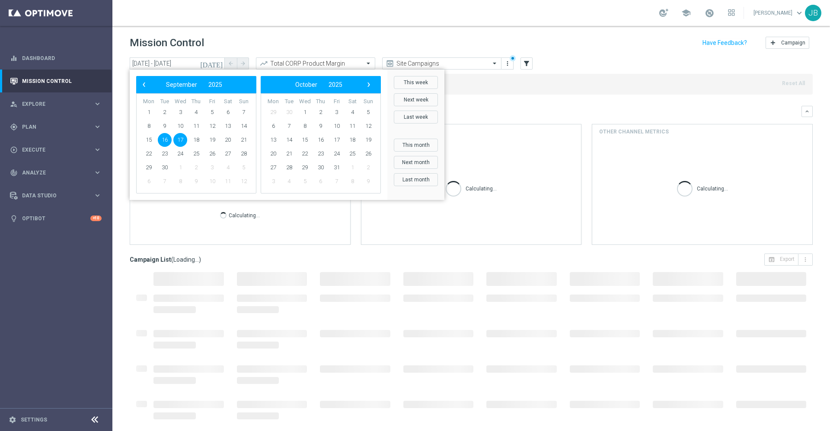
click at [180, 141] on span "17" at bounding box center [180, 140] width 14 height 14
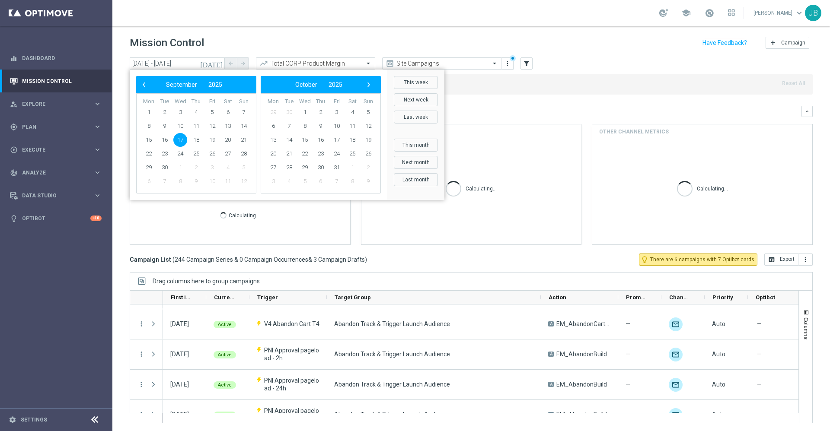
click at [180, 141] on span "17" at bounding box center [180, 140] width 14 height 14
type input "17 Sep 2025 - 17 Sep 2025"
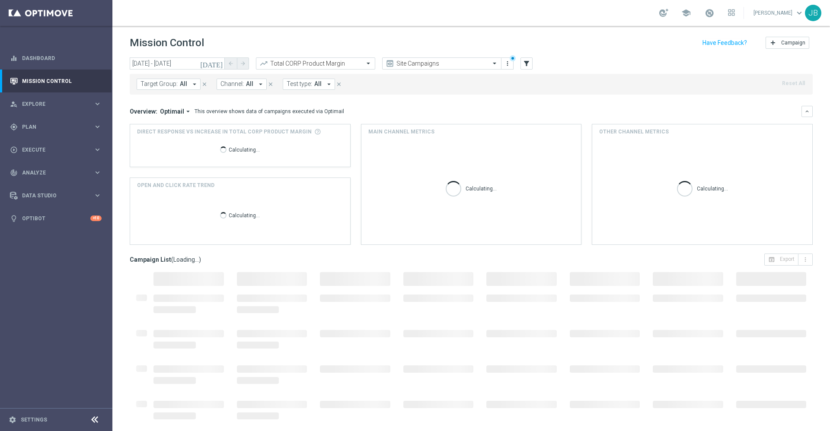
click at [175, 83] on span "Target Group:" at bounding box center [159, 83] width 37 height 7
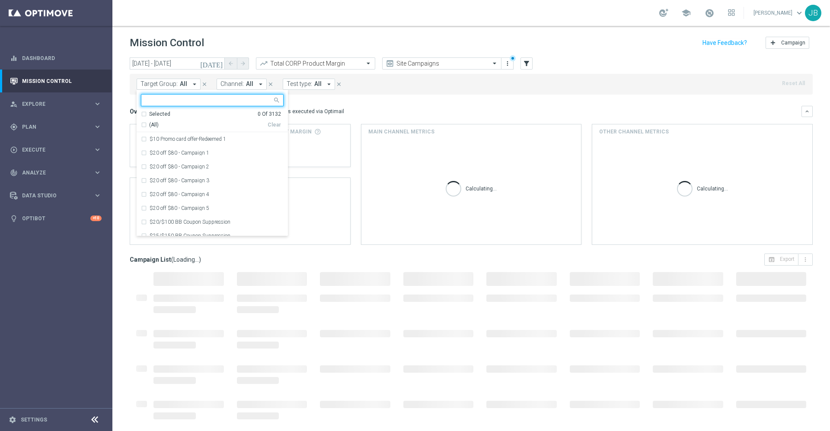
click at [179, 101] on input "text" at bounding box center [209, 100] width 127 height 7
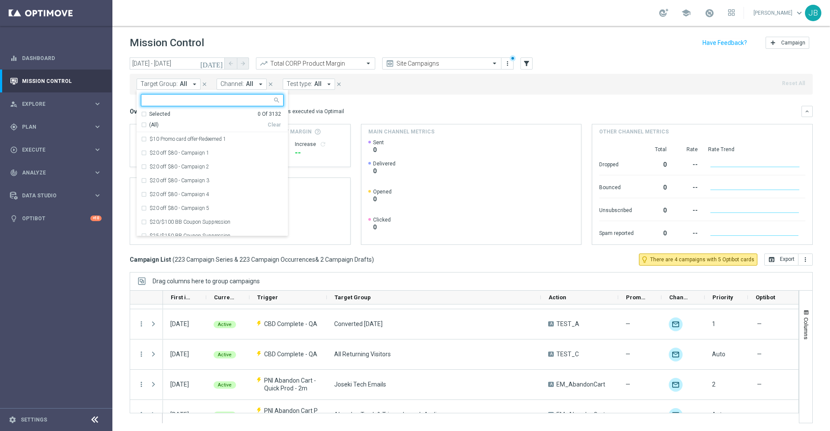
click at [179, 101] on input "text" at bounding box center [209, 100] width 127 height 7
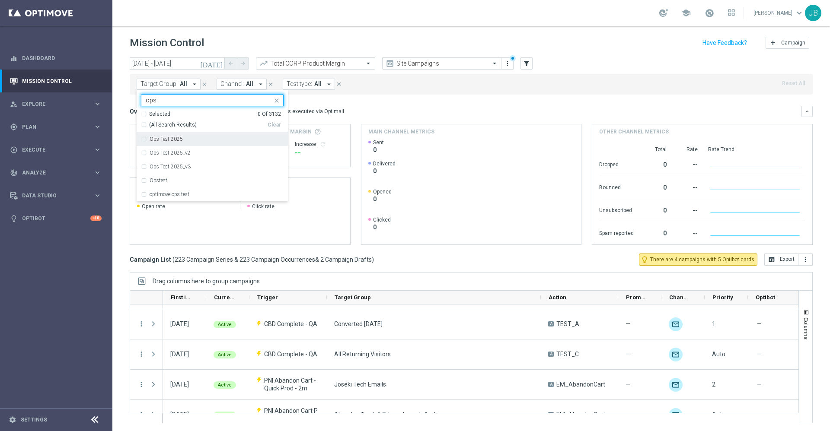
click at [178, 137] on label "Ops Test 2025" at bounding box center [166, 139] width 33 height 5
type input "ops"
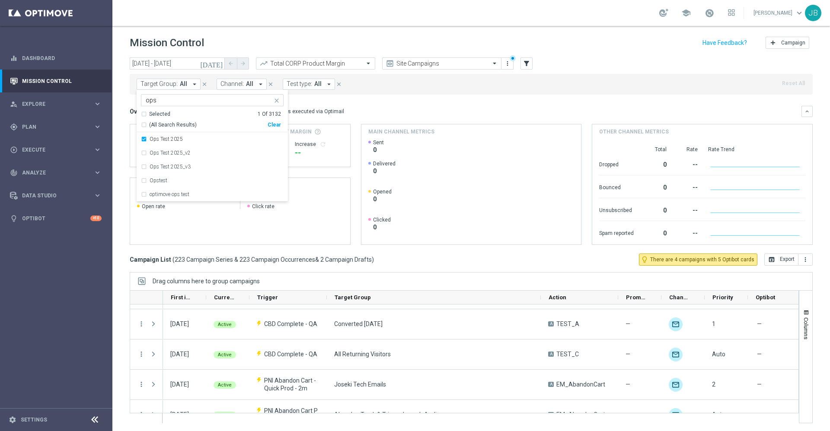
click at [349, 104] on mini-dashboard "Overview: Optimail arrow_drop_down This overview shows data of campaigns execut…" at bounding box center [471, 174] width 683 height 159
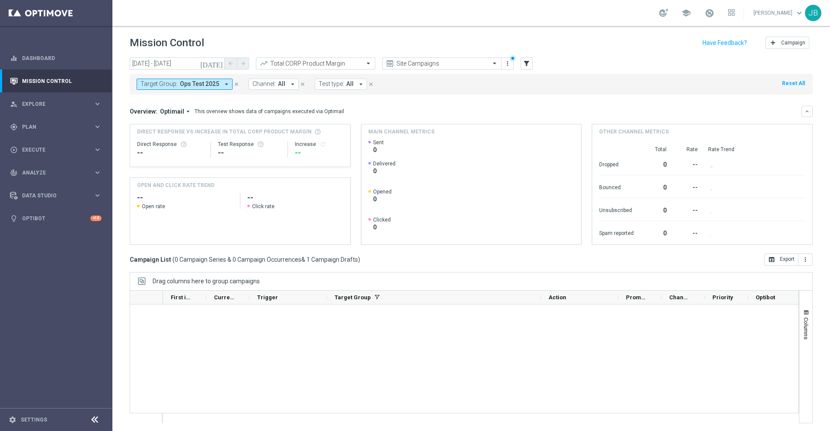
scroll to position [0, 0]
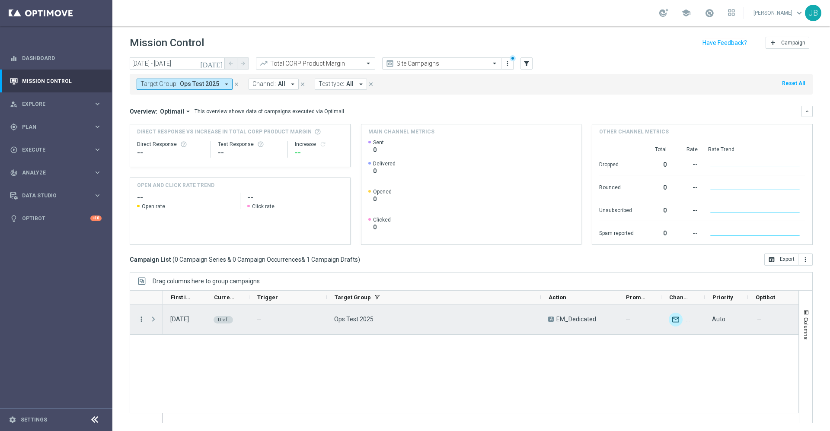
click at [141, 321] on icon "more_vert" at bounding box center [141, 320] width 8 height 8
click at [172, 357] on div "edit Edit" at bounding box center [193, 353] width 97 height 12
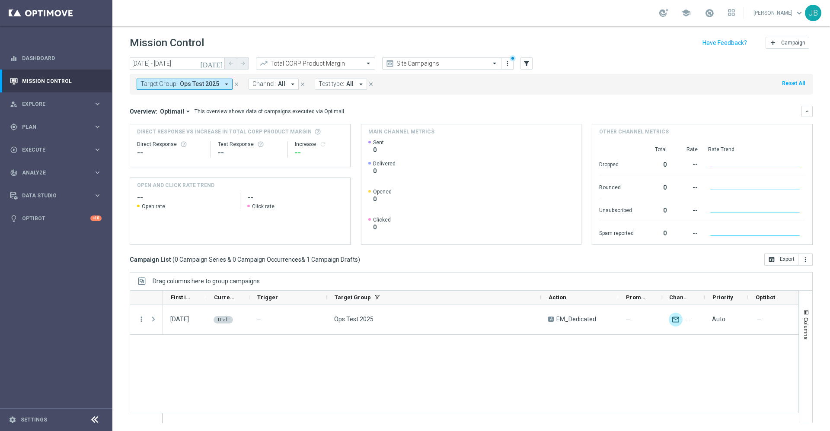
click at [218, 61] on icon "today" at bounding box center [211, 64] width 23 height 8
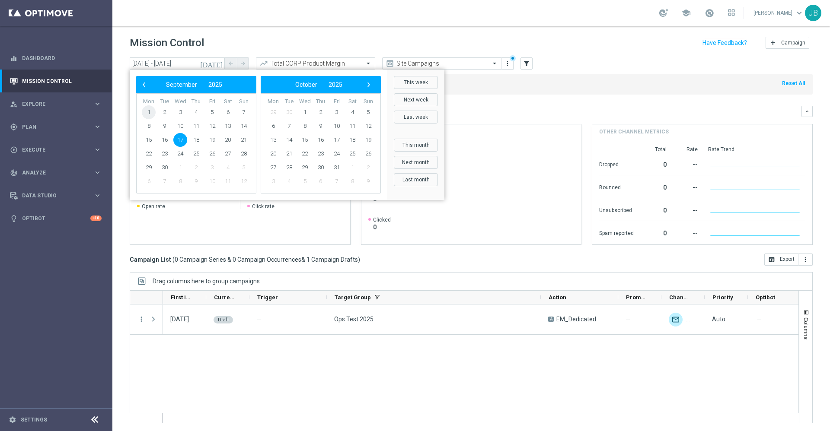
click at [149, 111] on span "1" at bounding box center [149, 112] width 14 height 14
click at [143, 85] on span "‹" at bounding box center [143, 84] width 11 height 11
click at [214, 111] on span "1" at bounding box center [212, 112] width 14 height 14
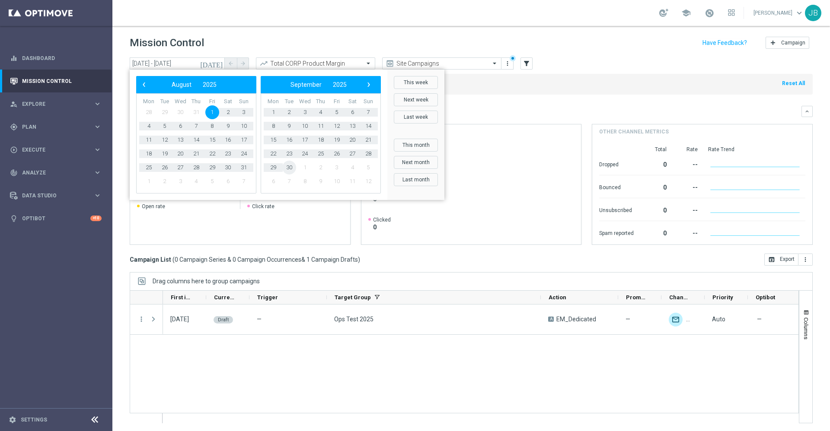
click at [292, 166] on span "30" at bounding box center [289, 168] width 14 height 14
type input "01 Aug 2025 - 30 Sep 2025"
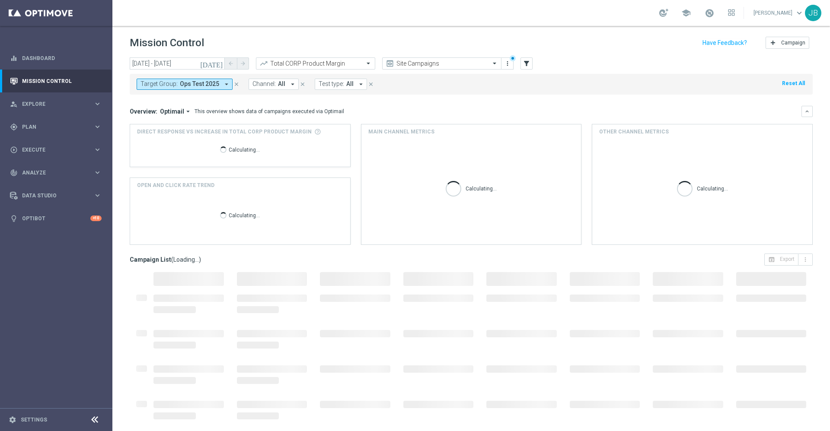
click at [234, 86] on icon "close" at bounding box center [236, 84] width 6 height 6
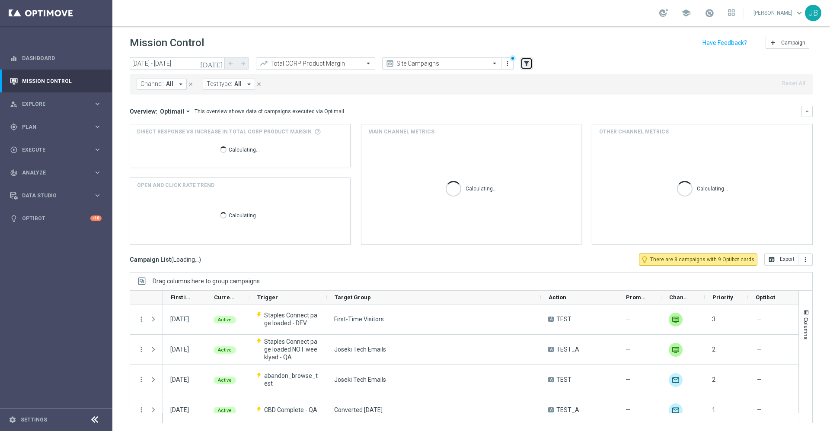
click at [522, 65] on button "filter_alt" at bounding box center [527, 64] width 12 height 12
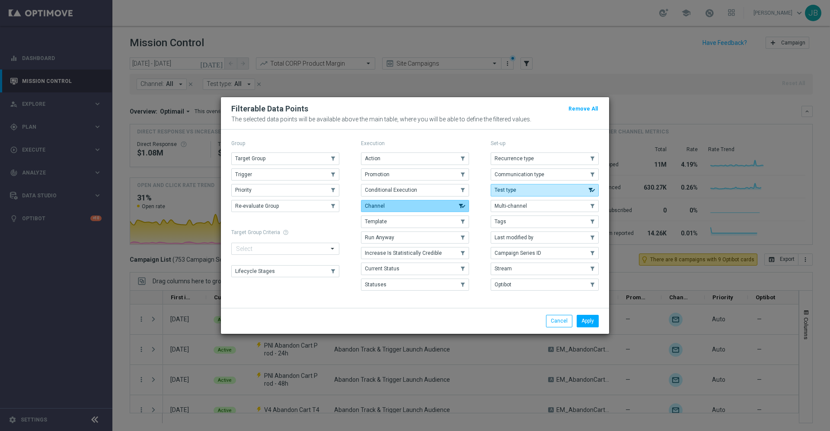
click at [402, 210] on button "Channel" at bounding box center [415, 206] width 108 height 12
click at [579, 319] on button "Apply" at bounding box center [588, 321] width 22 height 12
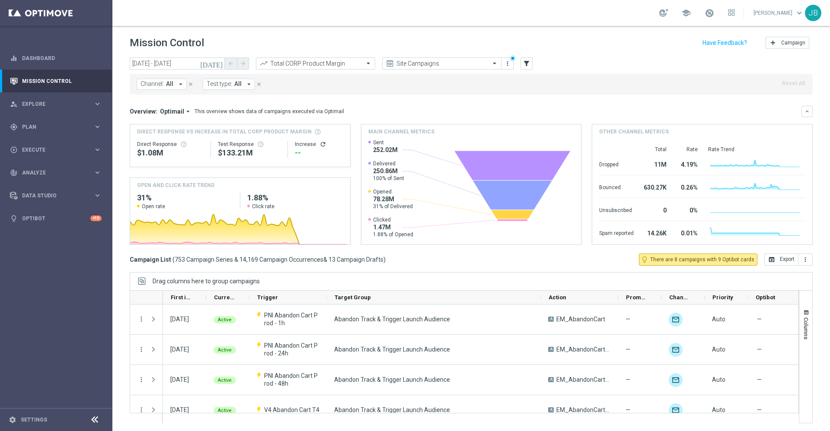
click at [167, 86] on span "All" at bounding box center [169, 83] width 7 height 7
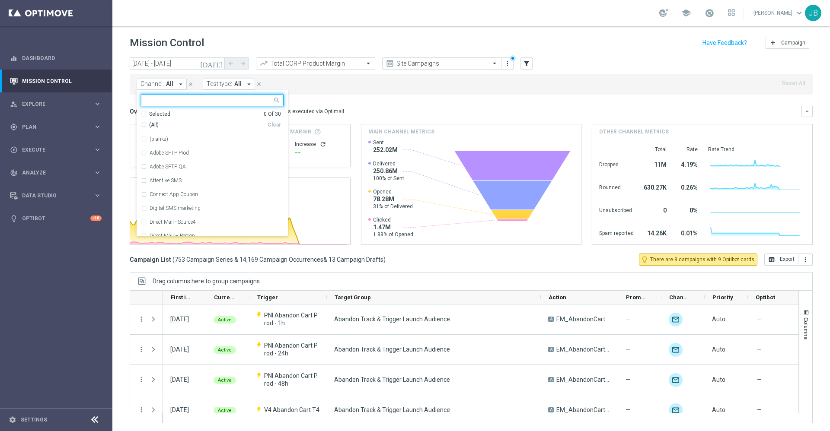
click at [186, 96] on div at bounding box center [206, 100] width 131 height 11
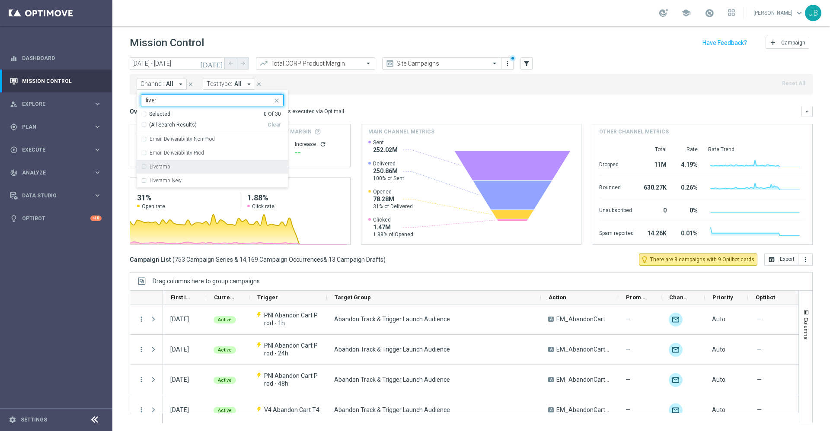
click at [192, 168] on div "Liveramp" at bounding box center [217, 166] width 134 height 5
type input "liver"
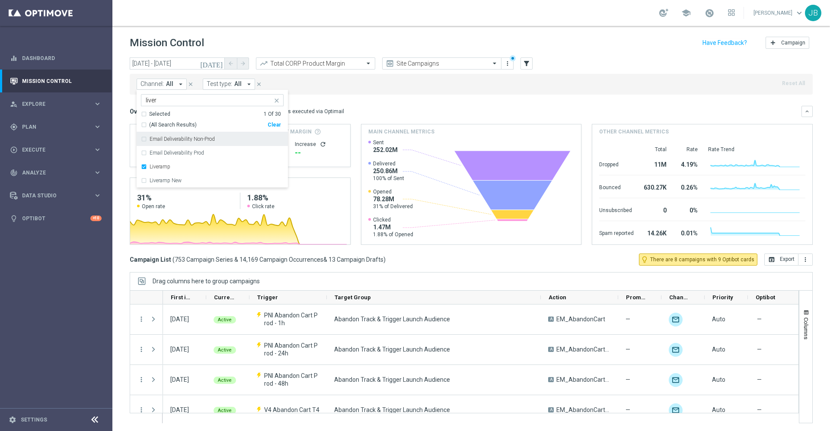
click at [371, 100] on mini-dashboard "Overview: Optimail arrow_drop_down This overview shows data of campaigns execut…" at bounding box center [471, 174] width 683 height 159
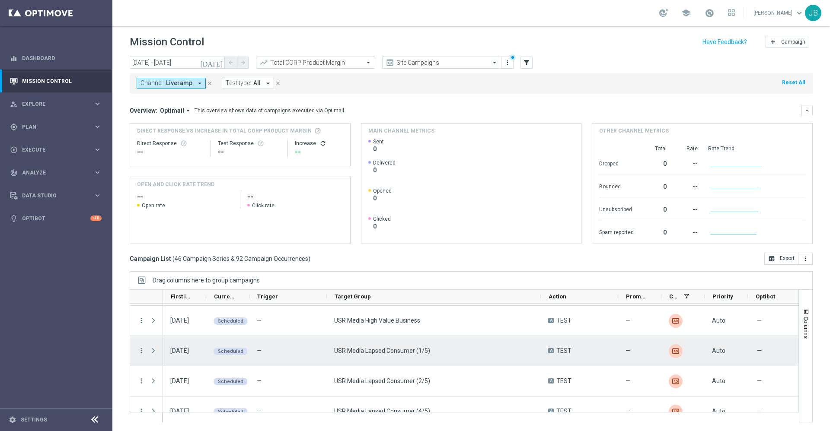
scroll to position [74, 0]
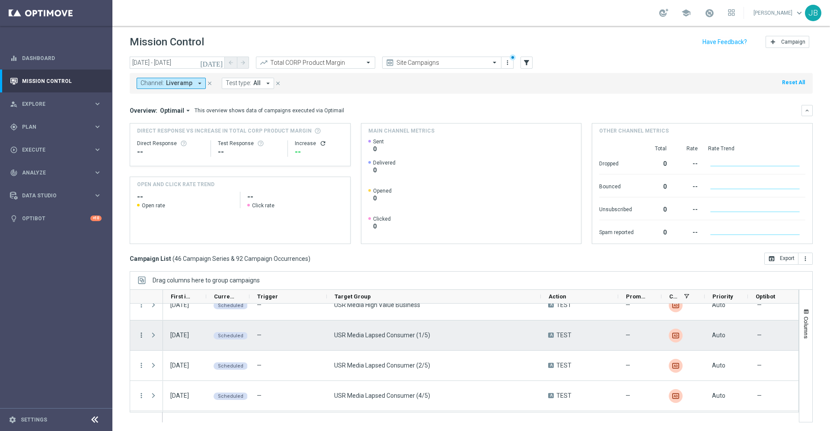
click at [141, 337] on icon "more_vert" at bounding box center [141, 336] width 8 height 8
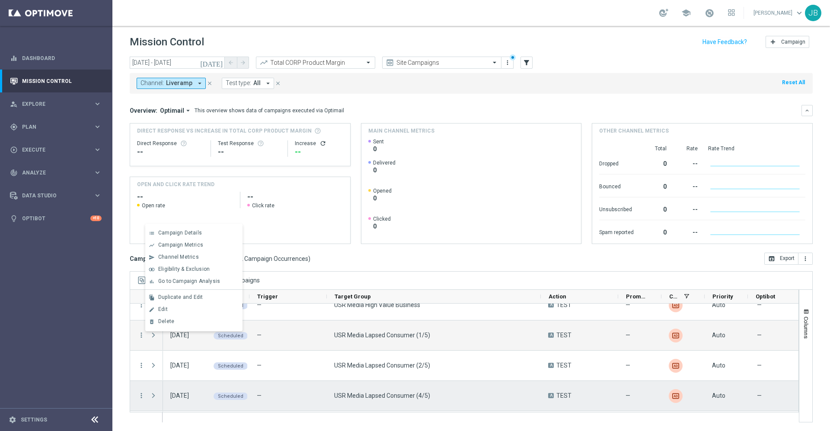
click at [269, 390] on div "—" at bounding box center [287, 396] width 77 height 30
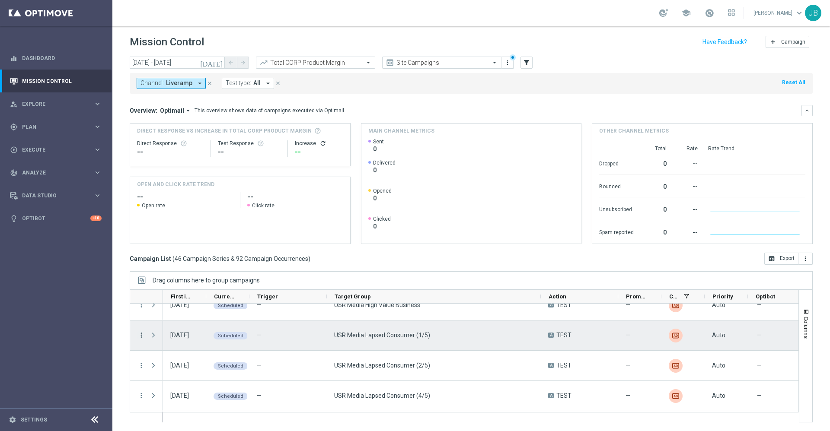
click at [140, 335] on icon "more_vert" at bounding box center [141, 336] width 8 height 8
click at [178, 299] on span "Duplicate and Edit" at bounding box center [180, 297] width 45 height 6
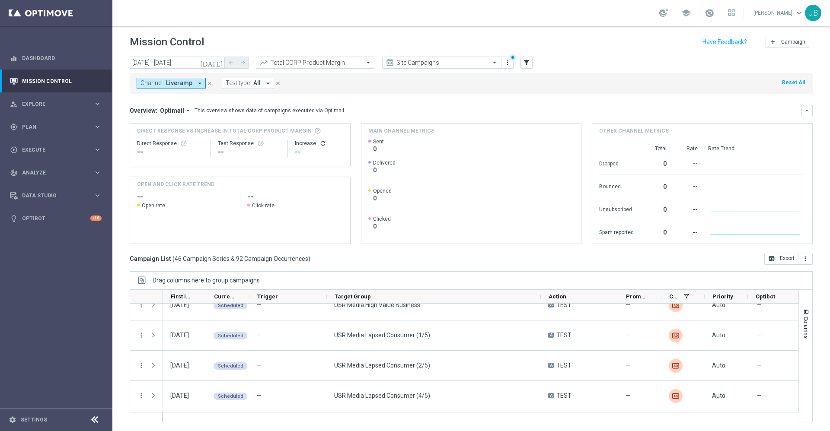
click at [387, 60] on icon "preview" at bounding box center [390, 62] width 9 height 9
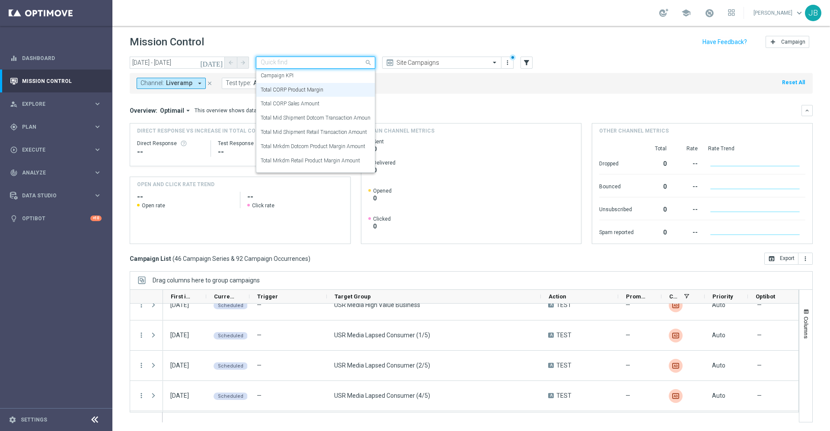
click at [364, 64] on span at bounding box center [369, 62] width 11 height 11
click at [219, 57] on button "today" at bounding box center [212, 63] width 26 height 13
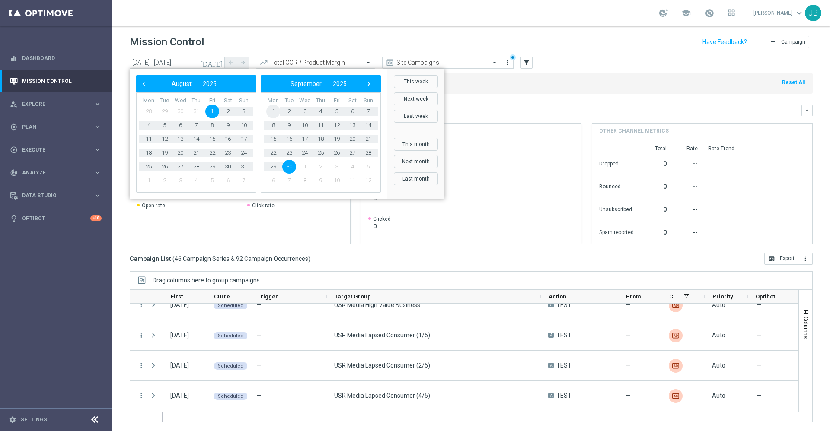
click at [274, 112] on span "1" at bounding box center [273, 112] width 14 height 14
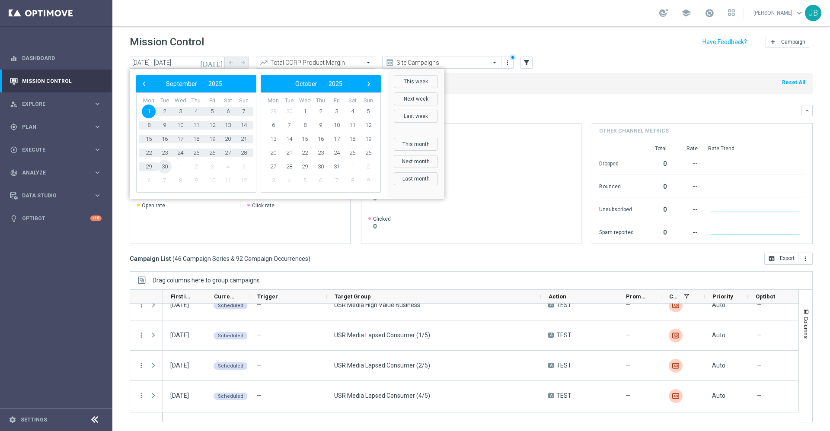
click at [166, 166] on span "30" at bounding box center [165, 167] width 14 height 14
type input "01 Sep 2025 - 30 Sep 2025"
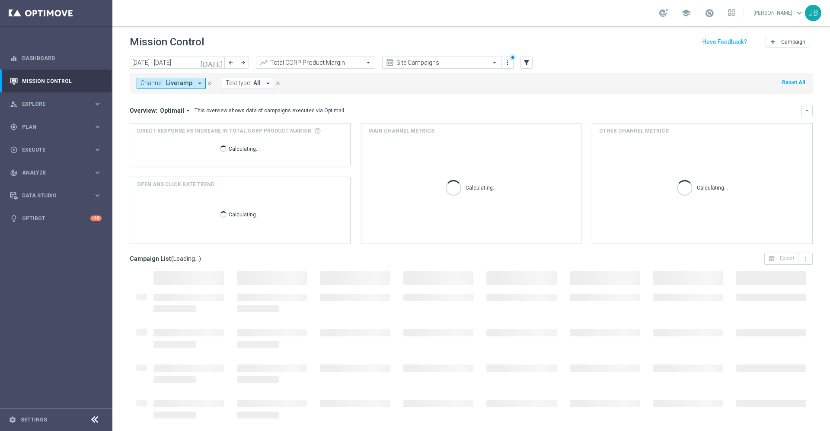
click at [208, 83] on icon "close" at bounding box center [210, 83] width 6 height 6
click at [523, 63] on icon "filter_alt" at bounding box center [527, 63] width 8 height 8
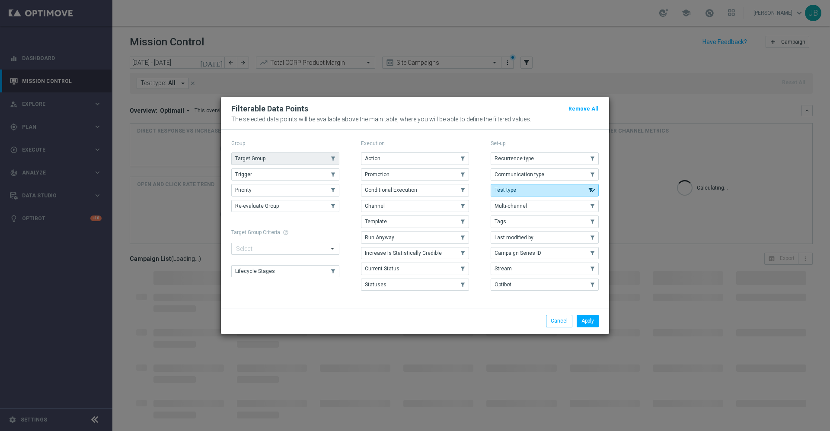
click at [312, 156] on button "Target Group" at bounding box center [285, 159] width 108 height 12
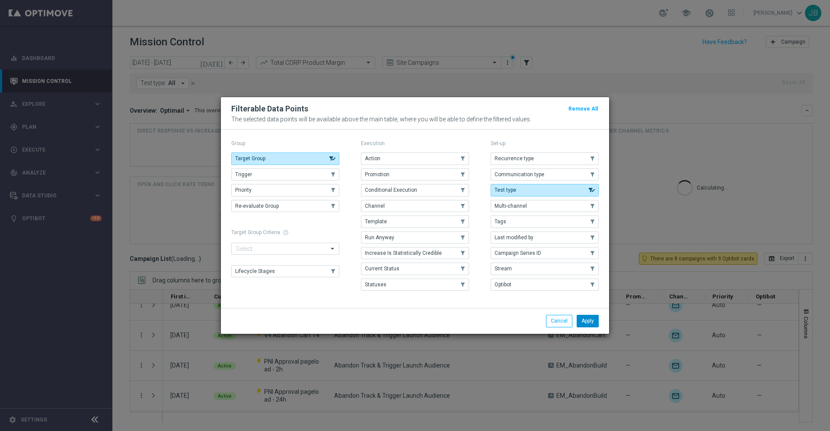
click at [587, 322] on button "Apply" at bounding box center [588, 321] width 22 height 12
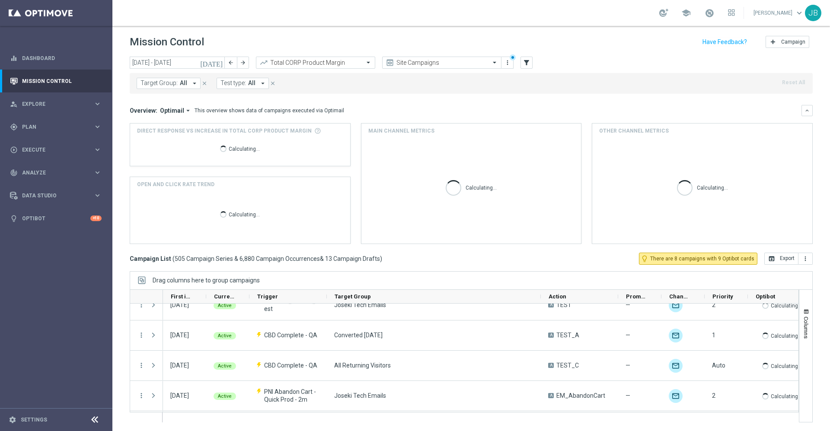
click at [191, 81] on icon "arrow_drop_down" at bounding box center [195, 84] width 8 height 8
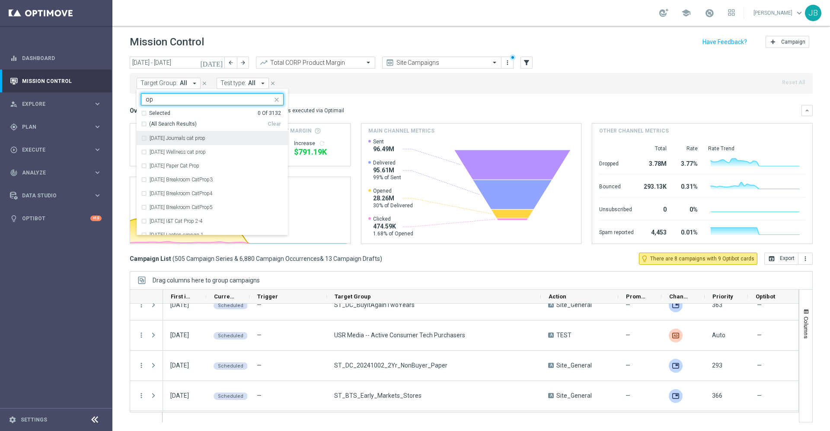
type input "o"
type input "test"
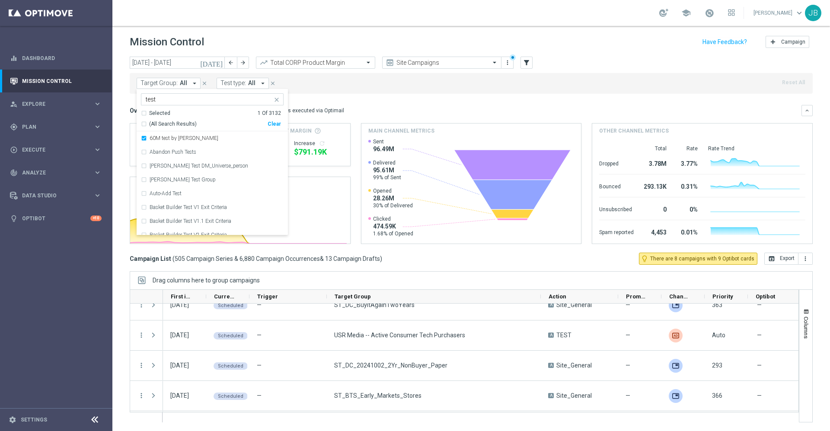
click at [143, 115] on div "Selected 1 Of 3132" at bounding box center [211, 113] width 140 height 7
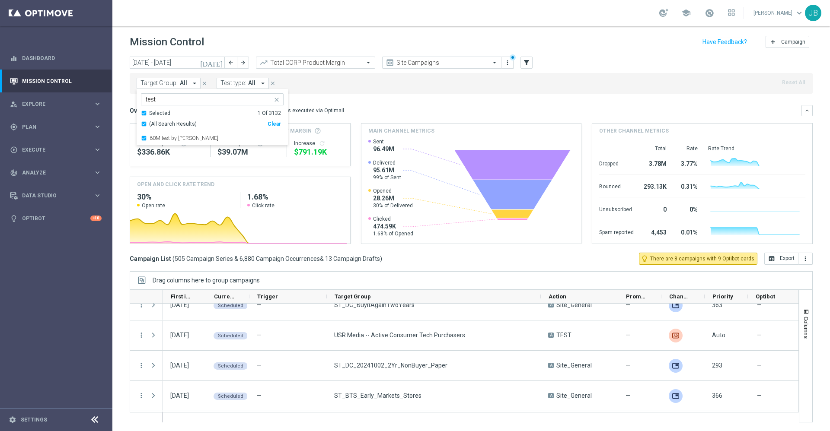
click at [143, 114] on div "Selected 1 Of 3132" at bounding box center [211, 113] width 140 height 7
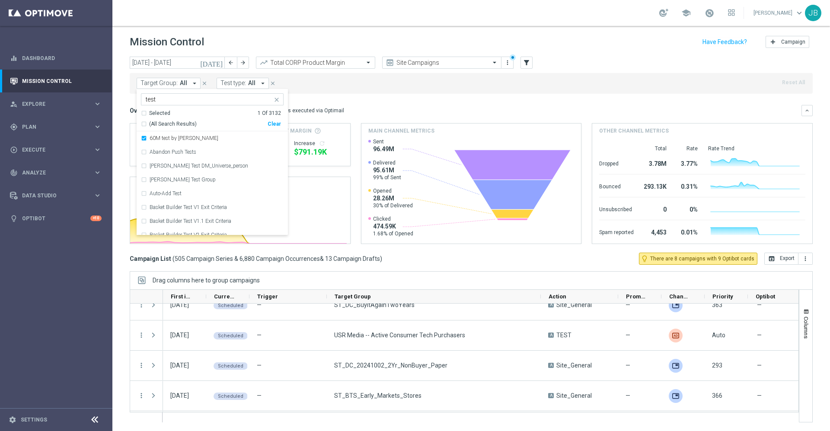
click at [143, 125] on div "(All Search Results)" at bounding box center [204, 124] width 127 height 7
click at [402, 108] on div "Overview: Optimail arrow_drop_down This overview shows data of campaigns execut…" at bounding box center [466, 111] width 672 height 8
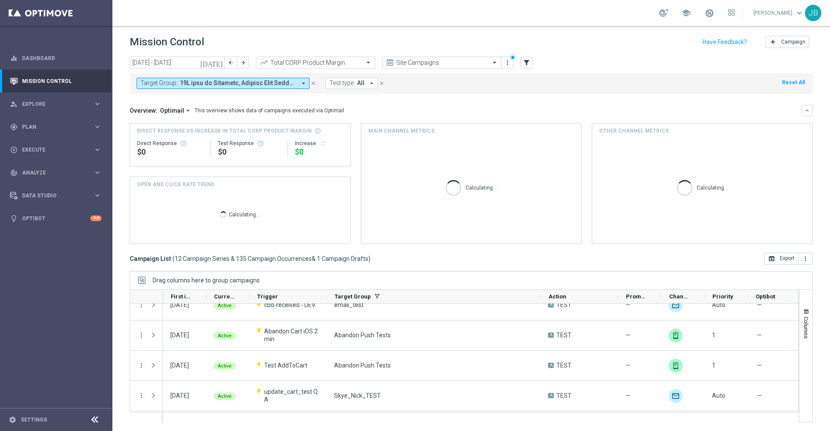
scroll to position [285, 0]
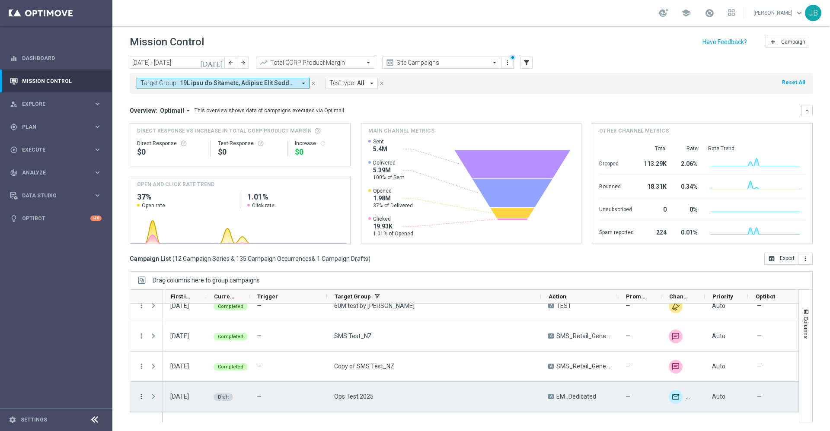
click at [142, 393] on icon "more_vert" at bounding box center [141, 397] width 8 height 8
click at [180, 346] on div "Campaign Details" at bounding box center [198, 343] width 80 height 6
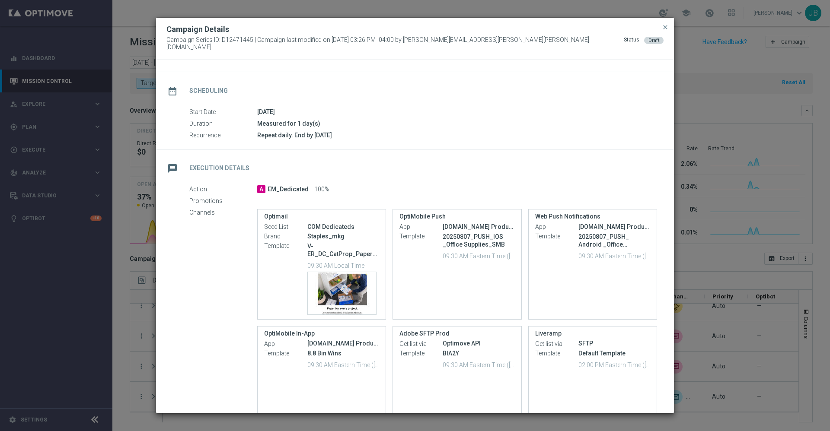
scroll to position [0, 0]
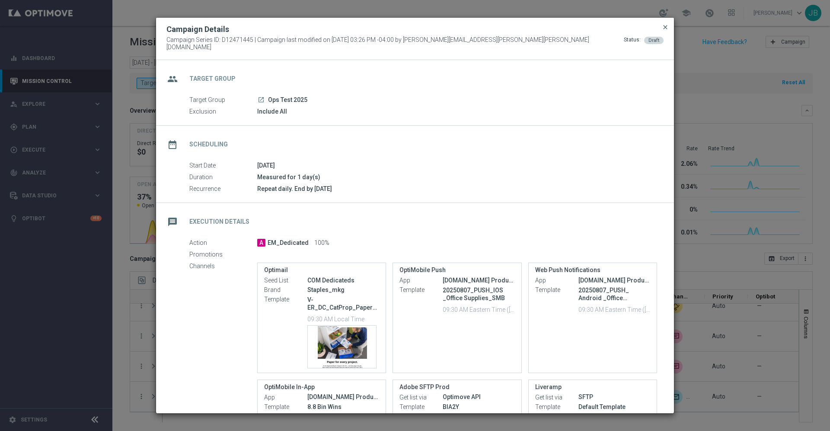
click at [666, 30] on span "close" at bounding box center [665, 27] width 7 height 7
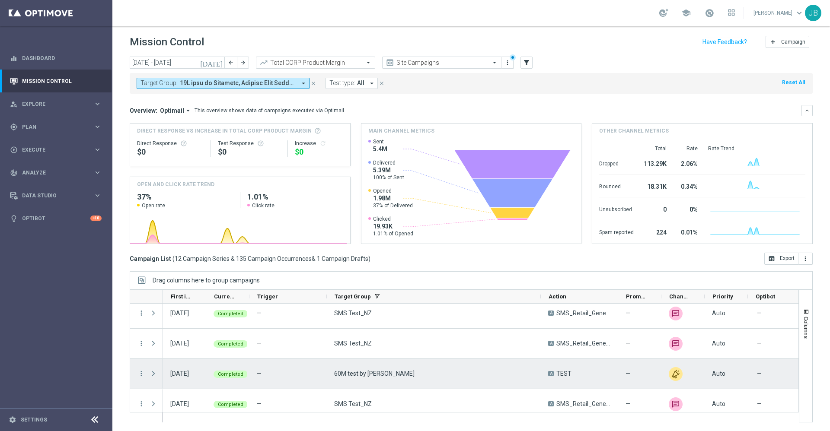
scroll to position [285, 0]
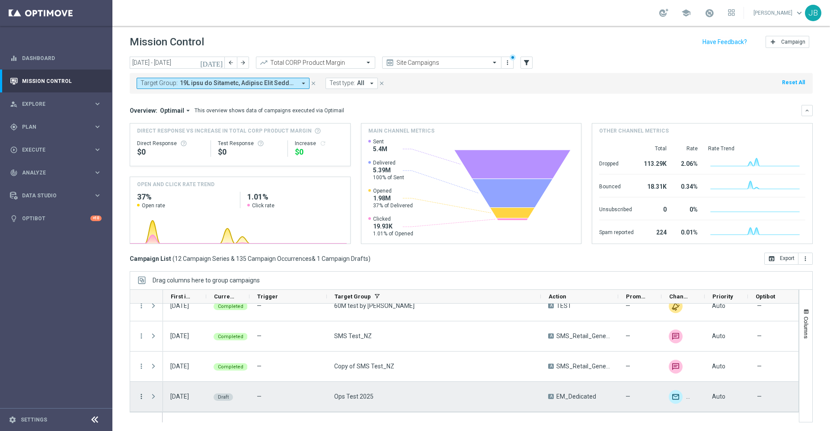
click at [141, 399] on icon "more_vert" at bounding box center [141, 397] width 8 height 8
click at [160, 374] on span "Edit" at bounding box center [163, 371] width 10 height 6
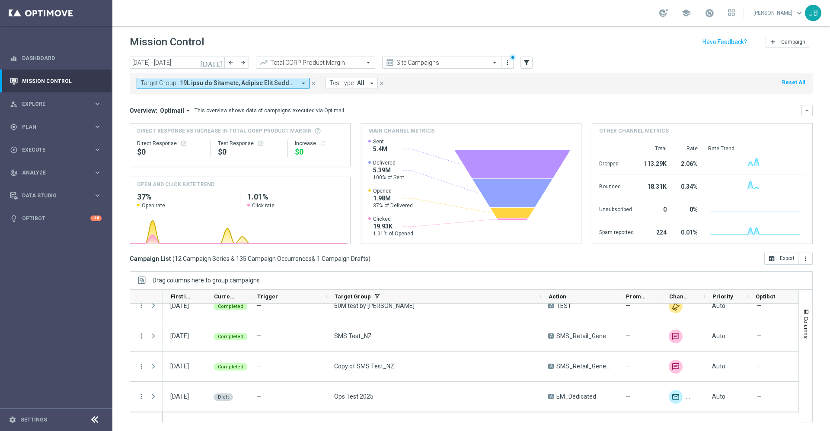
click at [410, 61] on input "text" at bounding box center [433, 62] width 93 height 7
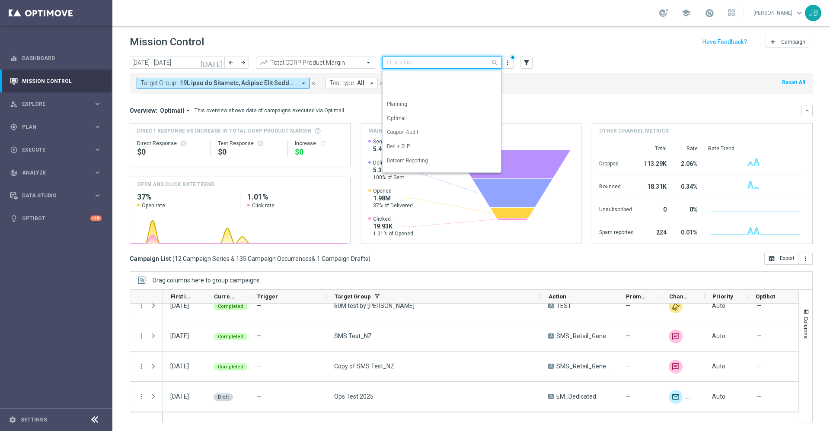
scroll to position [96, 0]
click at [322, 99] on mini-dashboard "Overview: Optimail arrow_drop_down This overview shows data of campaigns execut…" at bounding box center [471, 173] width 683 height 159
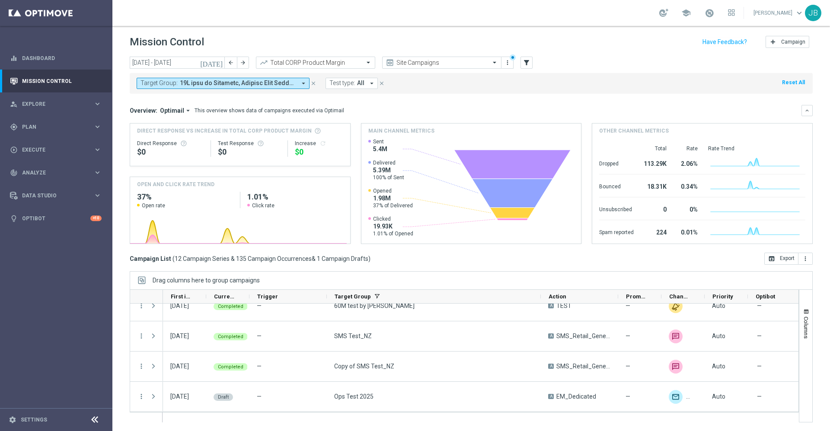
click at [313, 84] on icon "close" at bounding box center [313, 83] width 6 height 6
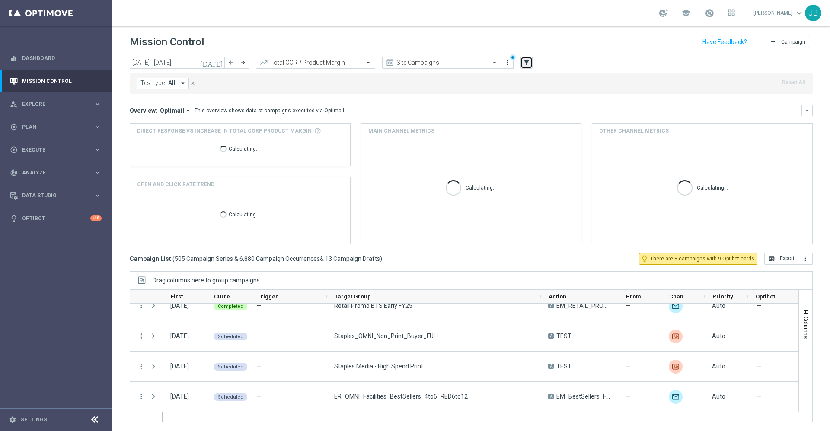
click at [524, 67] on button "filter_alt" at bounding box center [527, 63] width 12 height 12
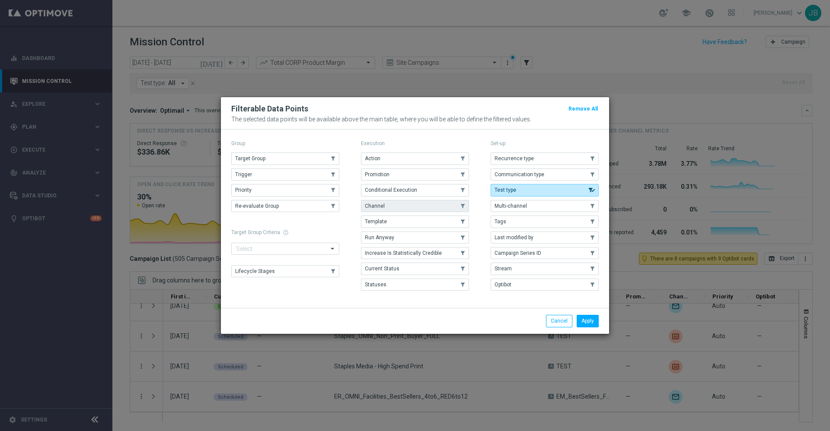
click at [396, 208] on button "Channel" at bounding box center [415, 206] width 108 height 12
click at [588, 318] on button "Apply" at bounding box center [588, 321] width 22 height 12
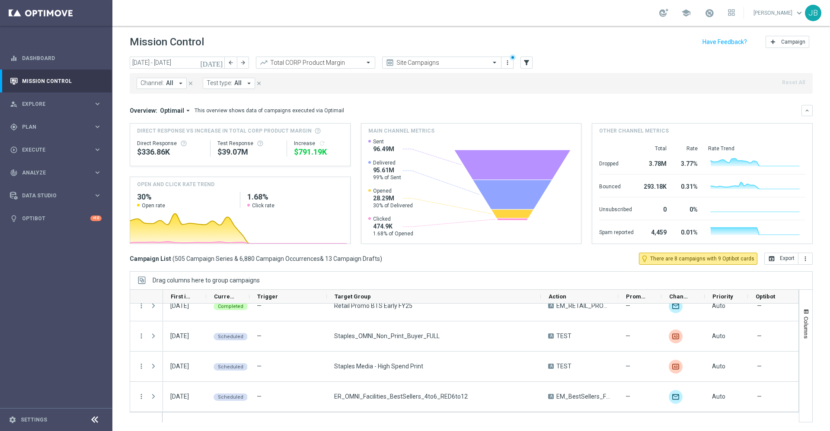
click at [179, 82] on icon "arrow_drop_down" at bounding box center [181, 84] width 8 height 8
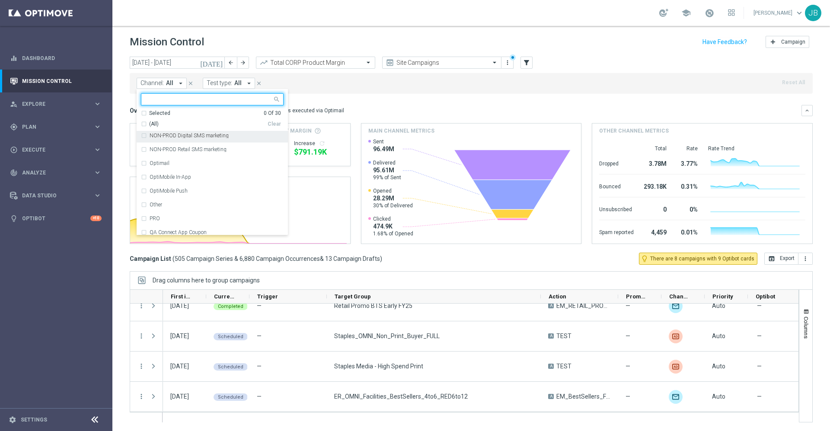
scroll to position [216, 0]
drag, startPoint x: 173, startPoint y: 160, endPoint x: 369, endPoint y: 113, distance: 201.5
click at [369, 113] on div "today 01 Sep 2025 - 30 Sep 2025 arrow_back arrow_forward Total CORP Product Mar…" at bounding box center [471, 240] width 718 height 366
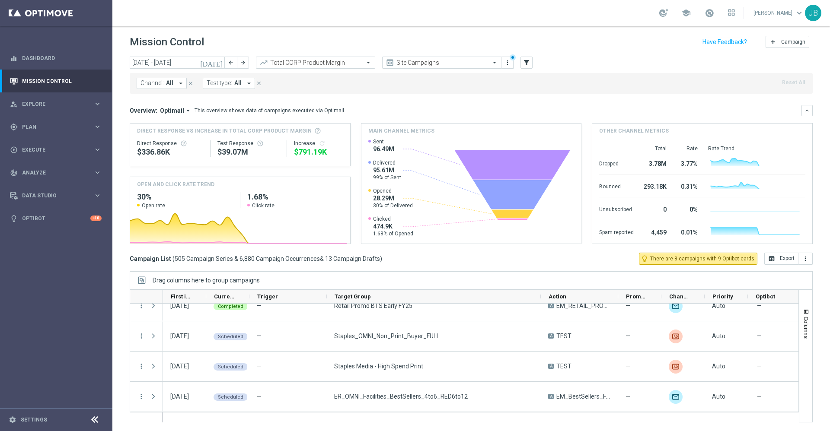
click at [154, 81] on span "Channel:" at bounding box center [152, 83] width 23 height 7
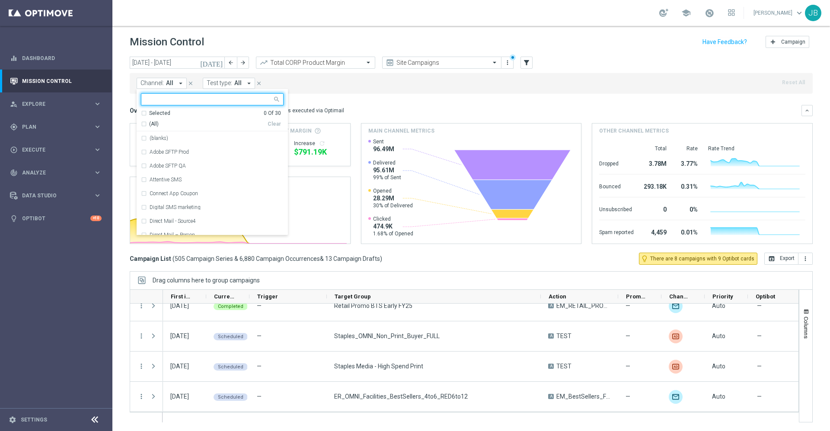
click at [176, 98] on input "text" at bounding box center [209, 99] width 127 height 7
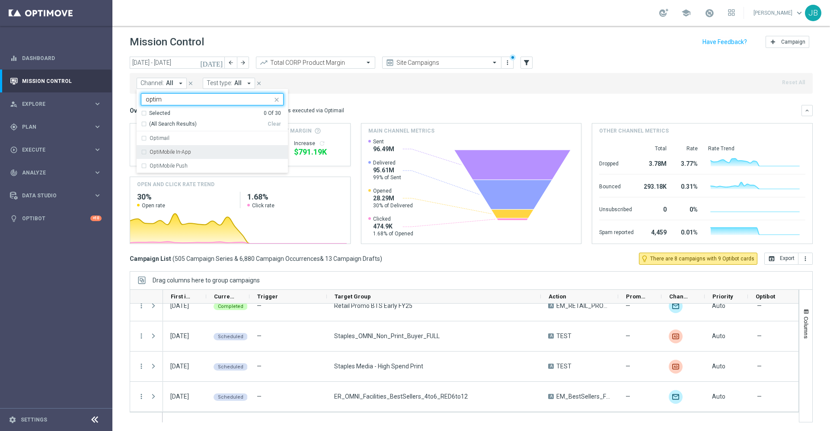
click at [190, 152] on div "OptiMobile In-App" at bounding box center [217, 152] width 134 height 5
type input "optim"
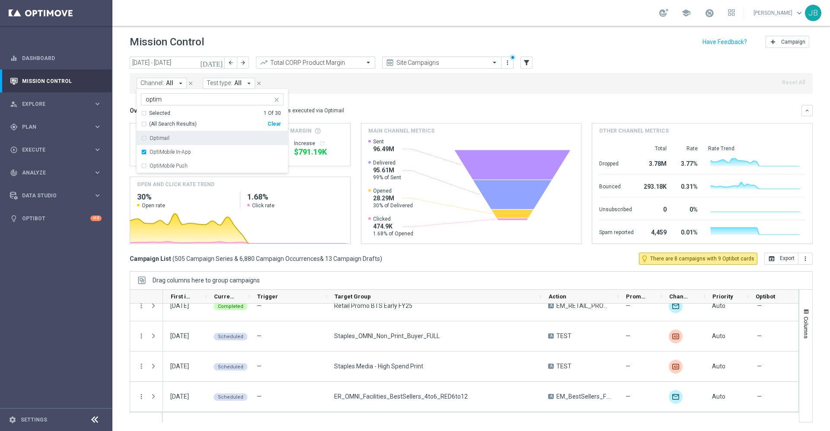
click at [365, 108] on div "Overview: Optimail arrow_drop_down This overview shows data of campaigns execut…" at bounding box center [466, 111] width 672 height 8
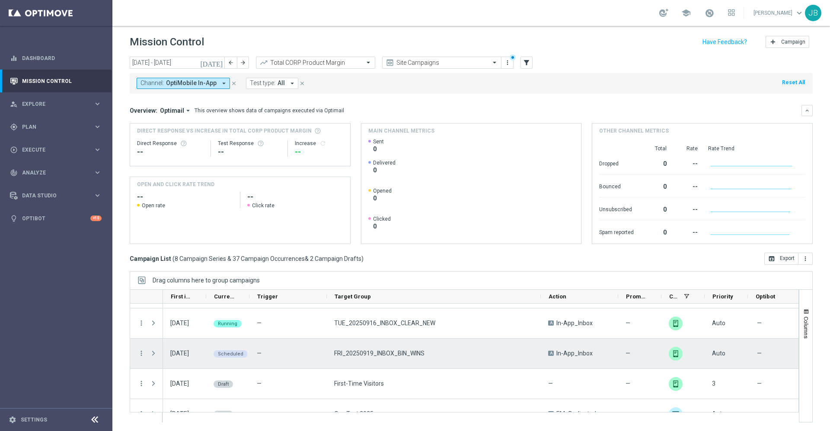
scroll to position [194, 0]
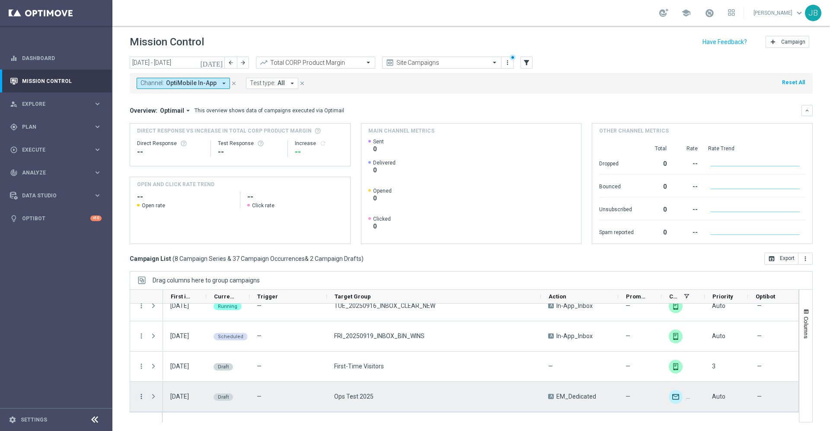
click at [140, 397] on icon "more_vert" at bounding box center [141, 397] width 8 height 8
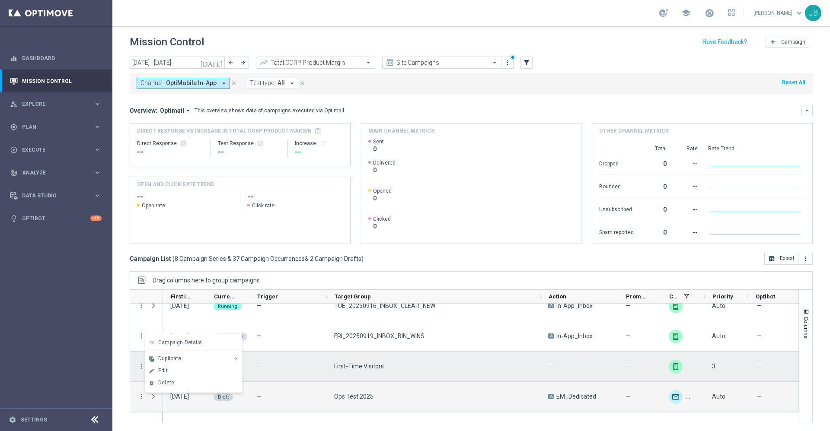
click at [442, 376] on div "First-Time Visitors" at bounding box center [434, 367] width 214 height 30
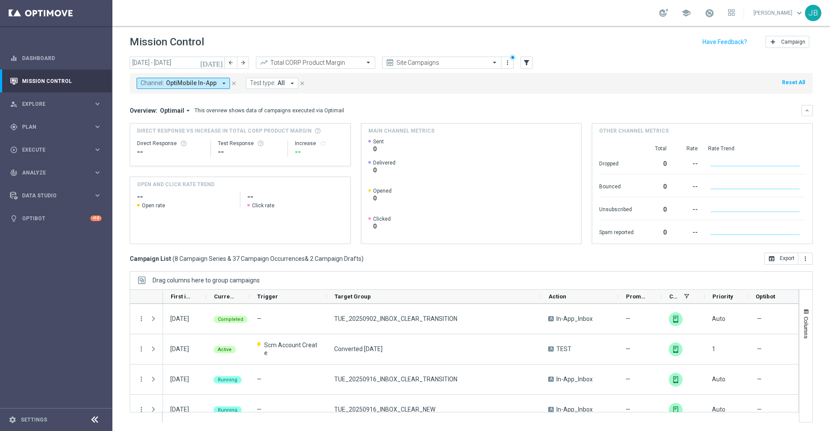
scroll to position [89, 0]
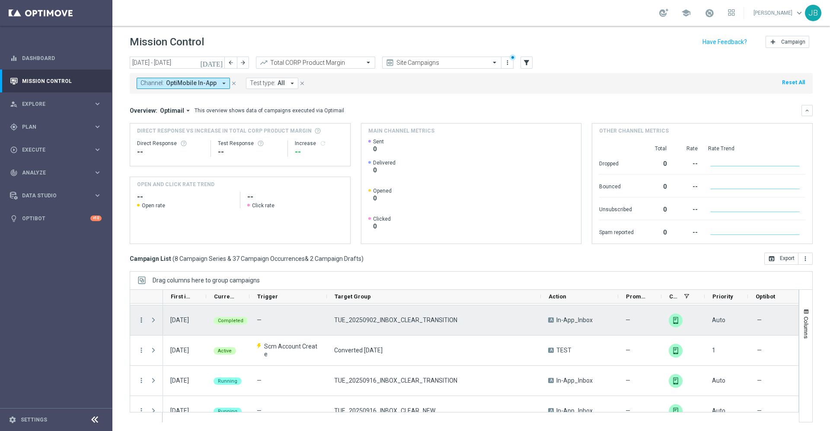
click at [139, 319] on icon "more_vert" at bounding box center [141, 320] width 8 height 8
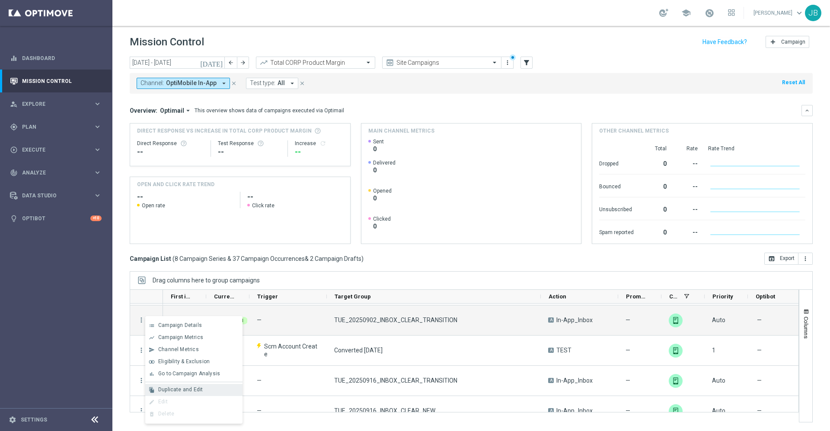
click at [182, 390] on span "Duplicate and Edit" at bounding box center [180, 390] width 45 height 6
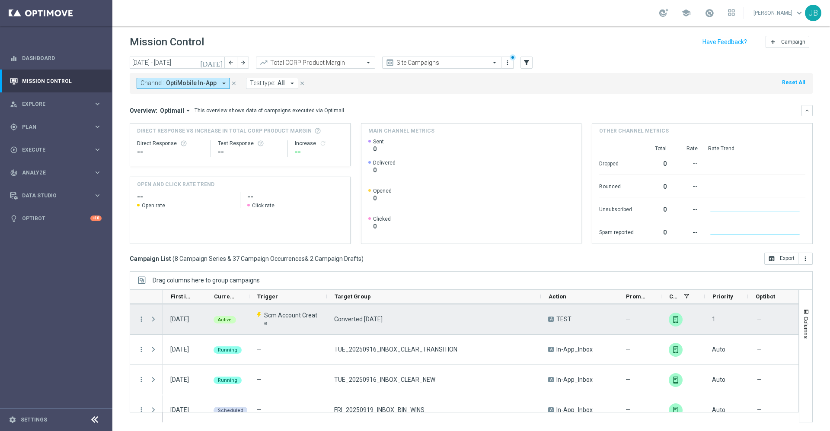
scroll to position [125, 0]
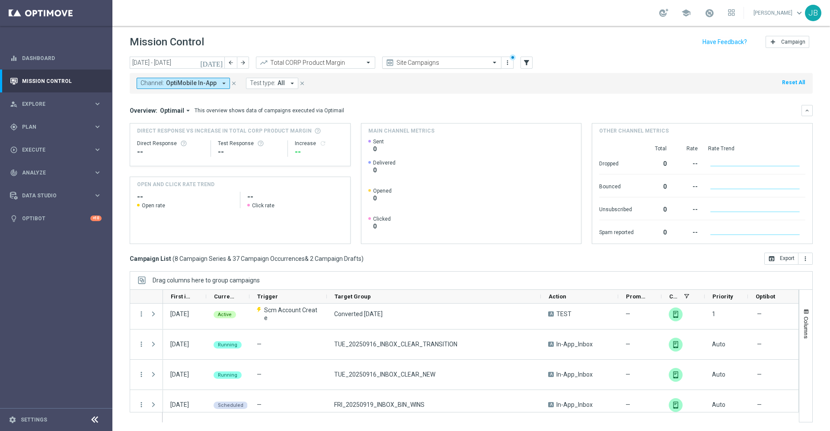
click at [412, 65] on input "text" at bounding box center [433, 62] width 93 height 7
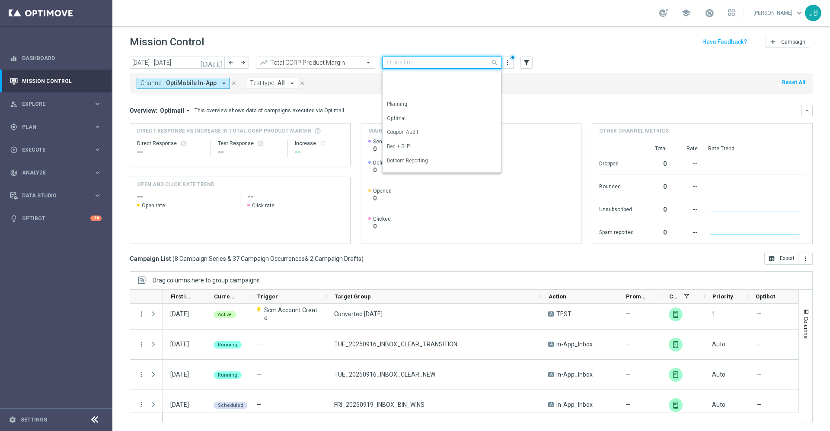
scroll to position [96, 0]
click at [414, 122] on label "Retail SMS Reporting" at bounding box center [411, 121] width 48 height 7
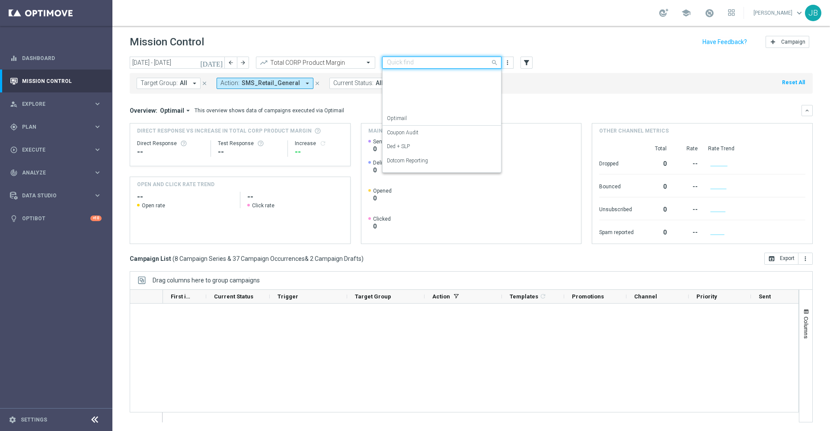
click at [425, 64] on input "text" at bounding box center [433, 62] width 93 height 7
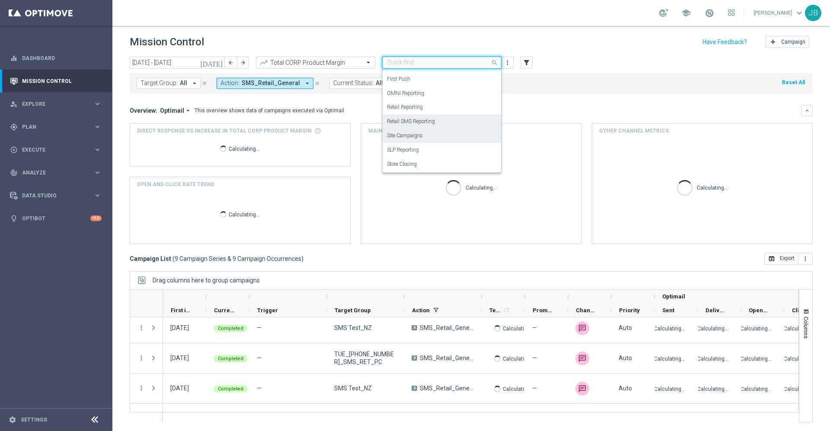
click at [420, 140] on div "Site Campaigns" at bounding box center [442, 136] width 110 height 14
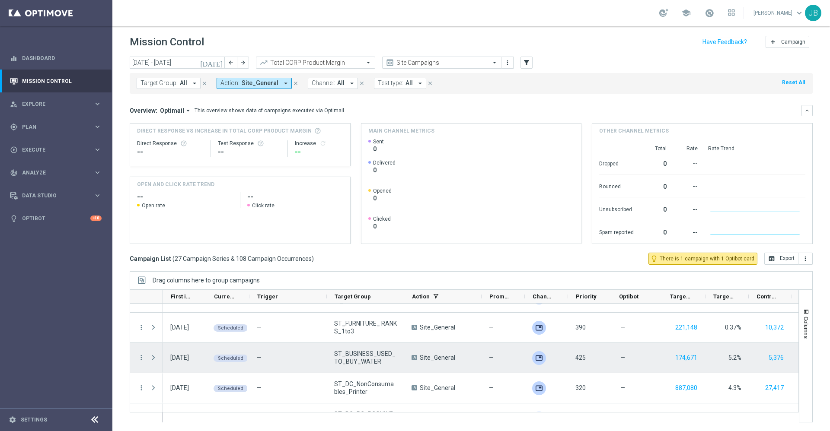
scroll to position [407, 0]
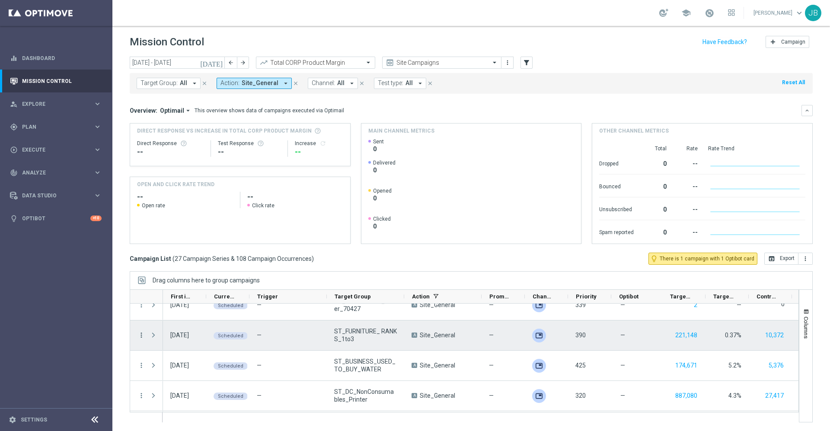
click at [140, 336] on icon "more_vert" at bounding box center [141, 336] width 8 height 8
click at [188, 299] on span "Duplicate and Edit" at bounding box center [180, 297] width 45 height 6
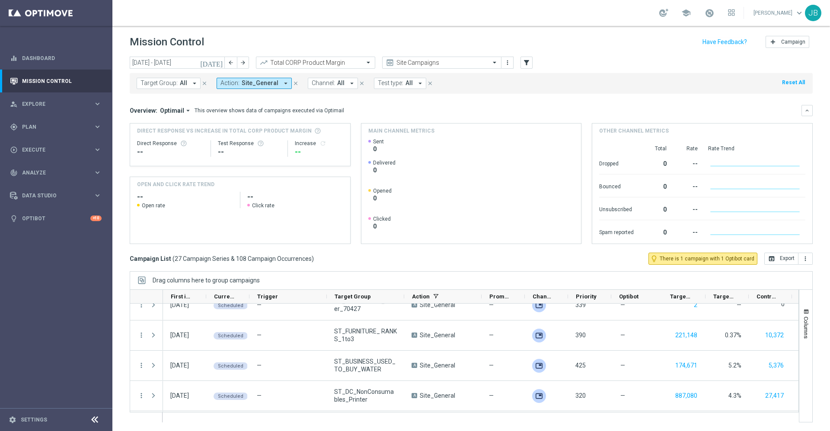
click at [391, 62] on icon "preview" at bounding box center [390, 62] width 9 height 9
click at [293, 81] on icon "close" at bounding box center [296, 83] width 6 height 6
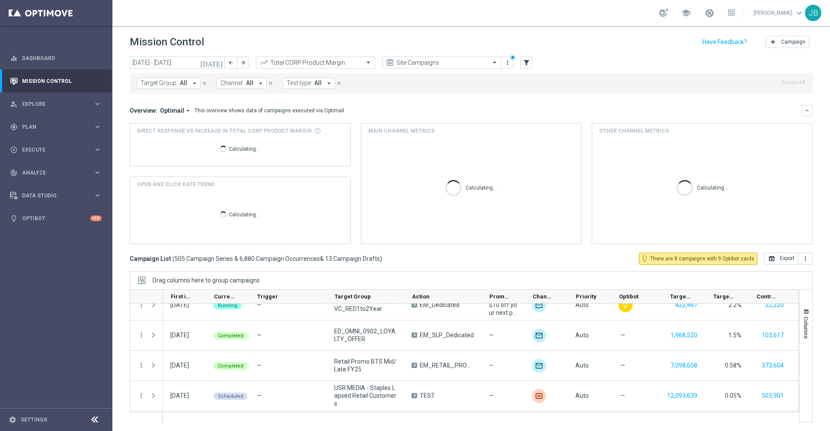
click at [247, 82] on span "All" at bounding box center [249, 83] width 7 height 7
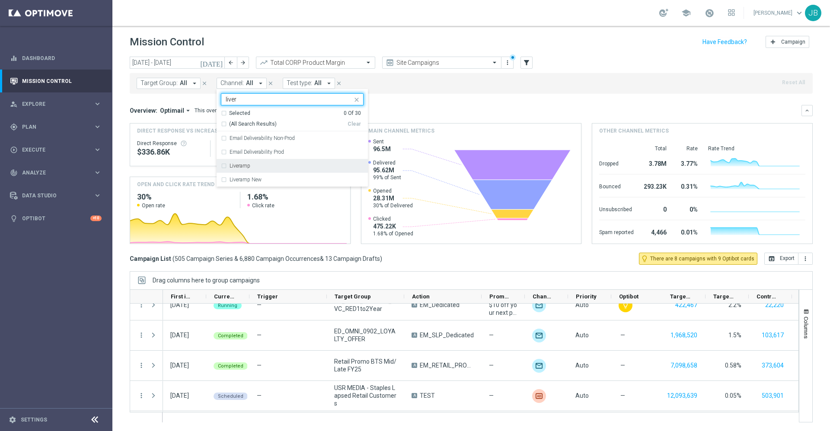
click at [246, 169] on div "Liveramp" at bounding box center [292, 166] width 143 height 14
type input "liver"
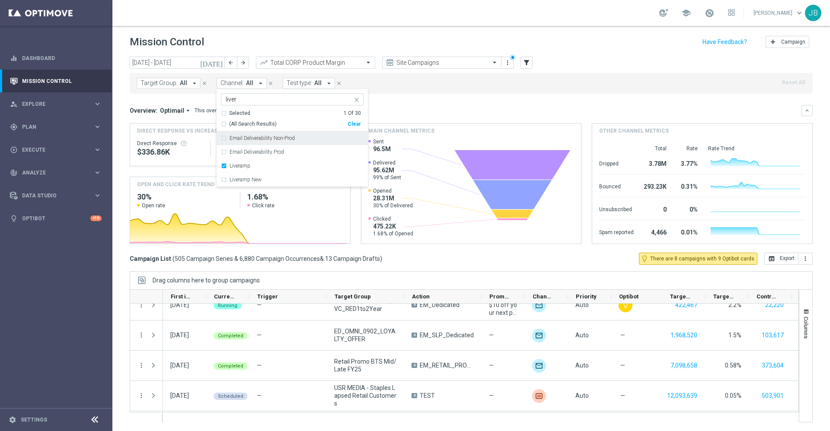
click at [415, 112] on div "Overview: Optimail arrow_drop_down This overview shows data of campaigns execut…" at bounding box center [466, 111] width 672 height 8
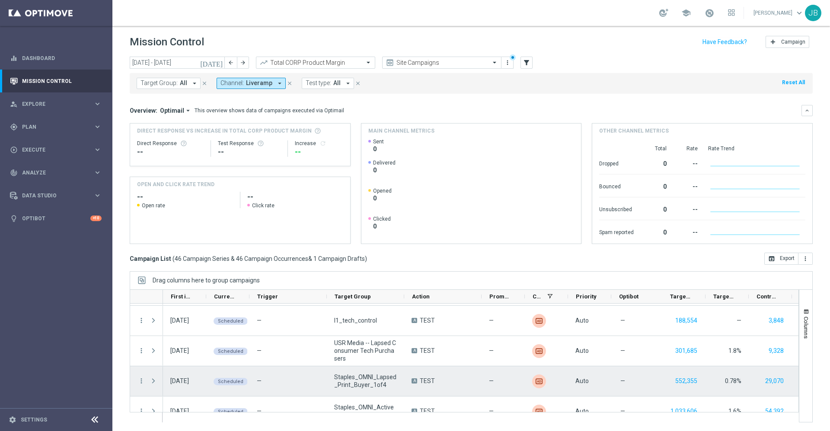
scroll to position [321, 0]
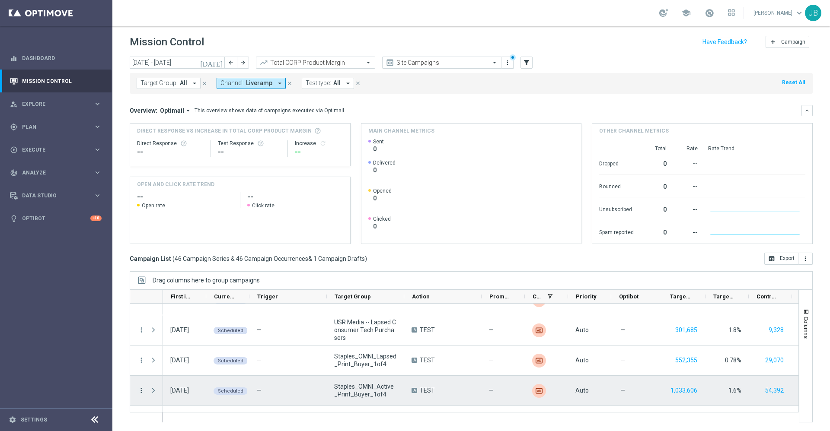
click at [140, 390] on icon "more_vert" at bounding box center [141, 391] width 8 height 8
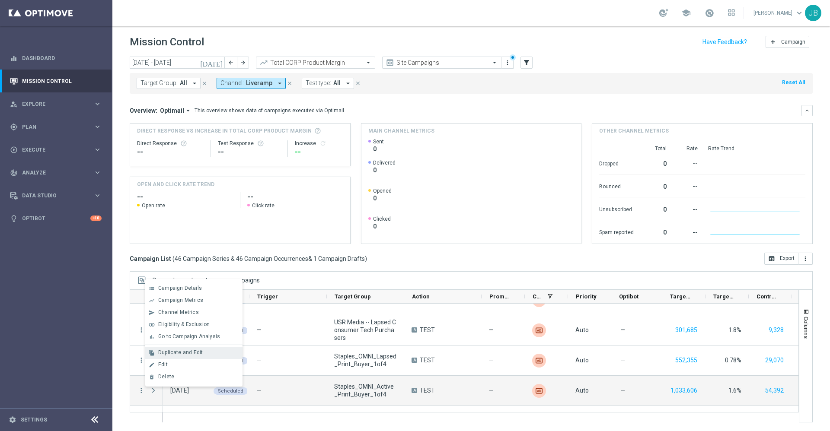
click at [183, 355] on span "Duplicate and Edit" at bounding box center [180, 353] width 45 height 6
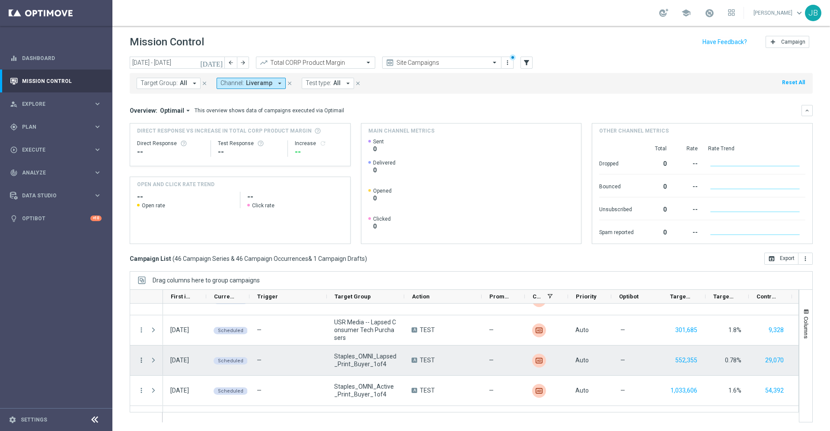
click at [142, 361] on icon "more_vert" at bounding box center [141, 361] width 8 height 8
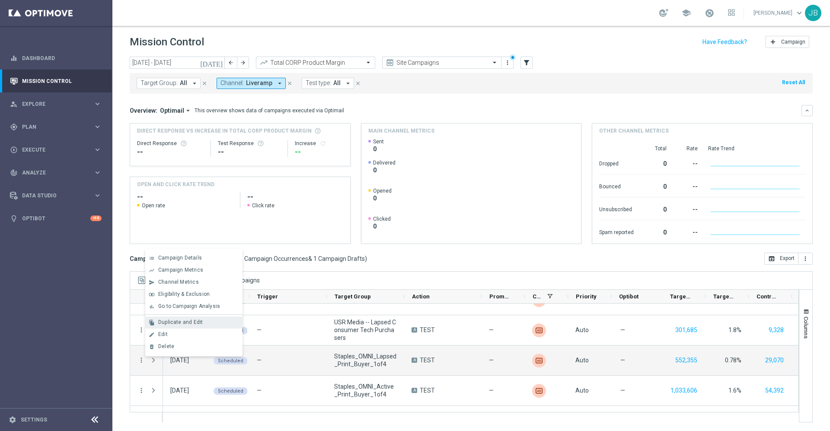
click at [192, 323] on span "Duplicate and Edit" at bounding box center [180, 322] width 45 height 6
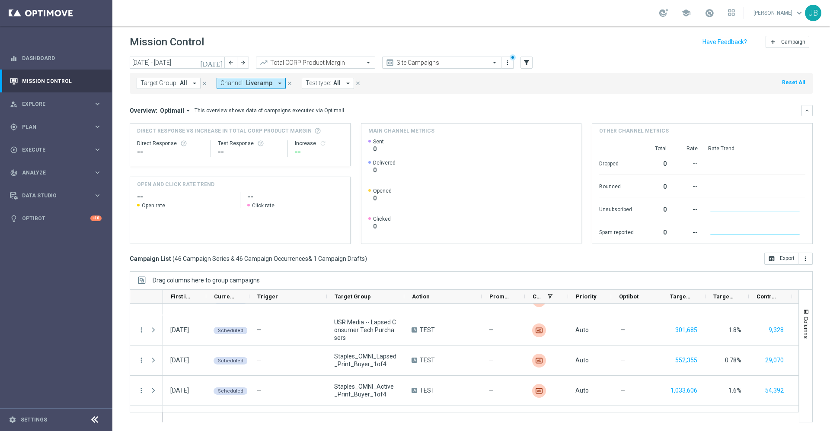
click at [177, 84] on button "Target Group: All arrow_drop_down" at bounding box center [169, 83] width 64 height 11
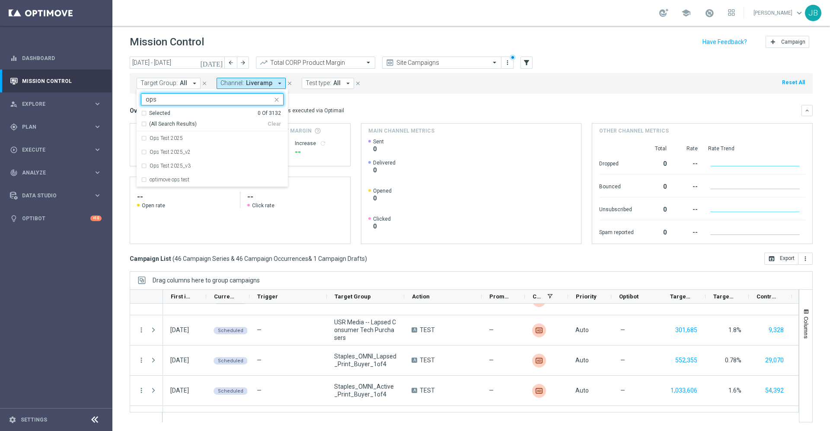
click at [144, 124] on div "(All Search Results)" at bounding box center [204, 124] width 127 height 7
type input "ops"
click at [449, 98] on mini-dashboard "Overview: Optimail arrow_drop_down This overview shows data of campaigns execut…" at bounding box center [471, 173] width 683 height 159
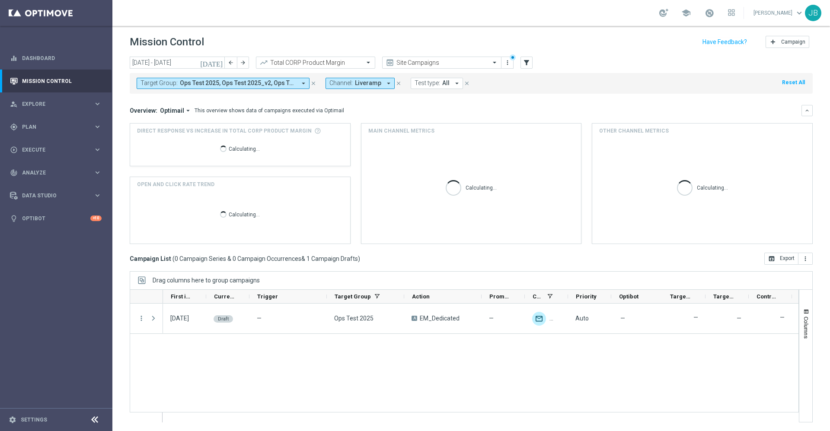
scroll to position [0, 0]
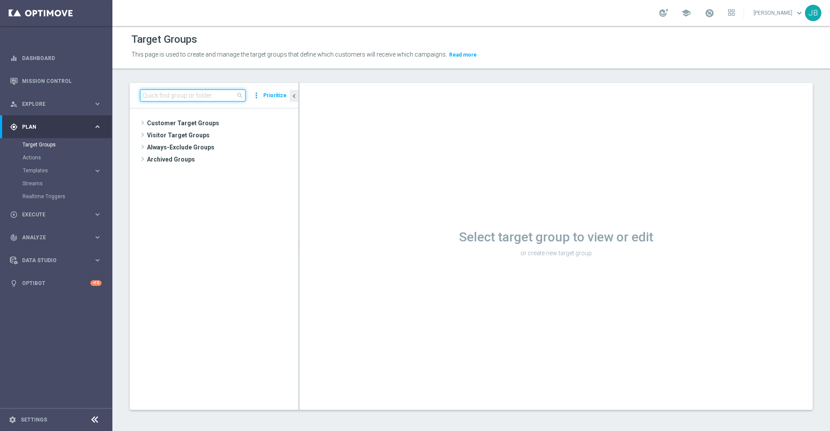
click at [194, 95] on input at bounding box center [192, 95] width 105 height 12
type input "j"
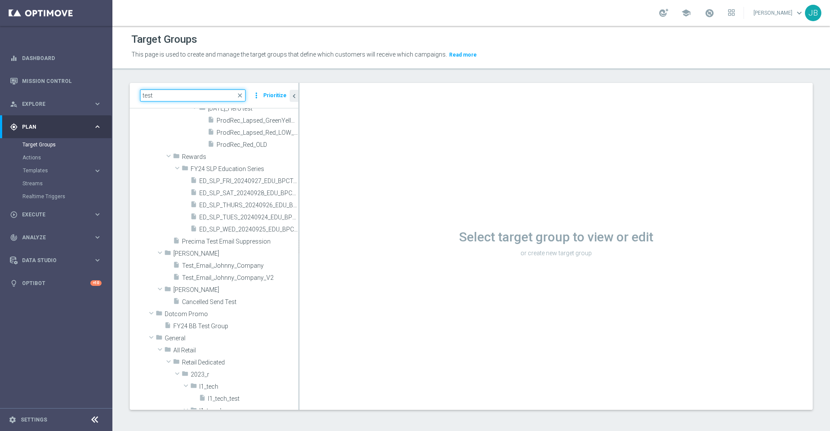
scroll to position [418, 0]
type input "test"
click at [222, 268] on span "Test_Email_Johnny_Company" at bounding box center [230, 265] width 96 height 7
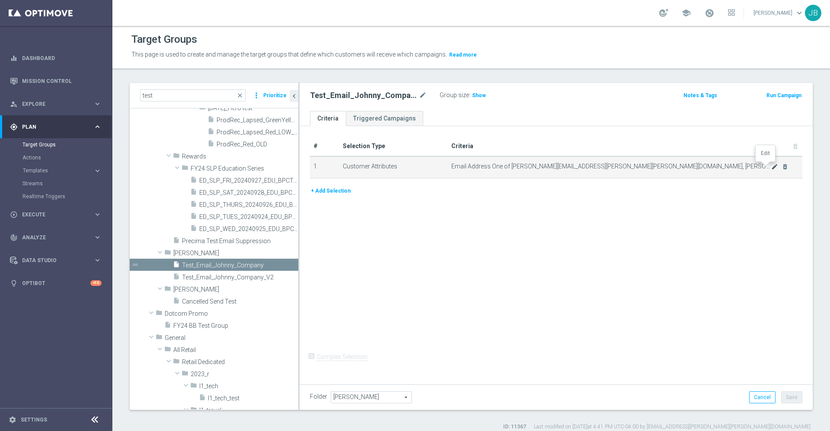
click at [771, 169] on icon "mode_edit" at bounding box center [774, 166] width 7 height 7
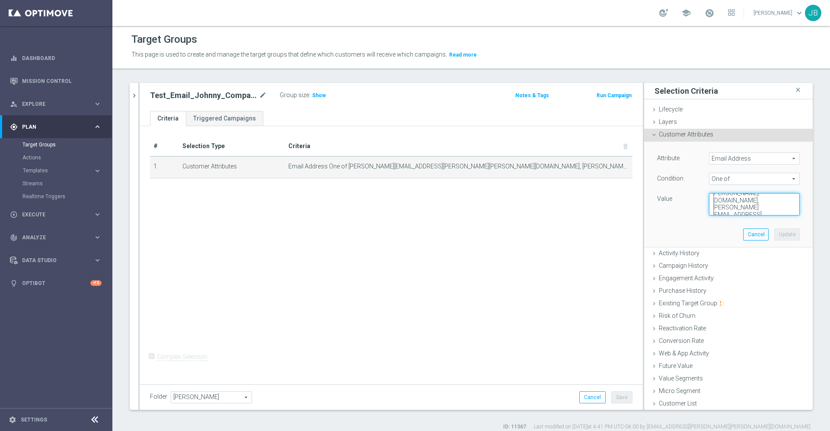
scroll to position [58, 0]
drag, startPoint x: 698, startPoint y: 196, endPoint x: 749, endPoint y: 221, distance: 56.5
click at [749, 221] on div "Attribute Email Address Email Address arrow_drop_down search Condition One of O…" at bounding box center [729, 194] width 156 height 105
click at [743, 231] on button "Cancel" at bounding box center [756, 235] width 26 height 12
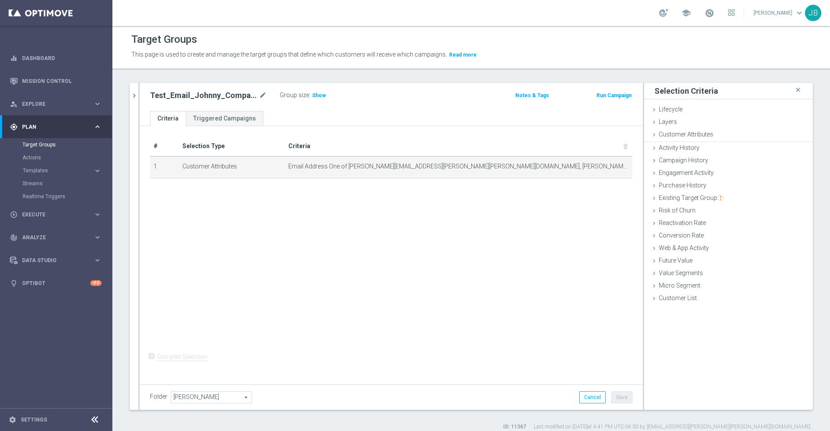
scroll to position [51, 0]
click at [134, 99] on icon "chevron_right" at bounding box center [134, 96] width 8 height 8
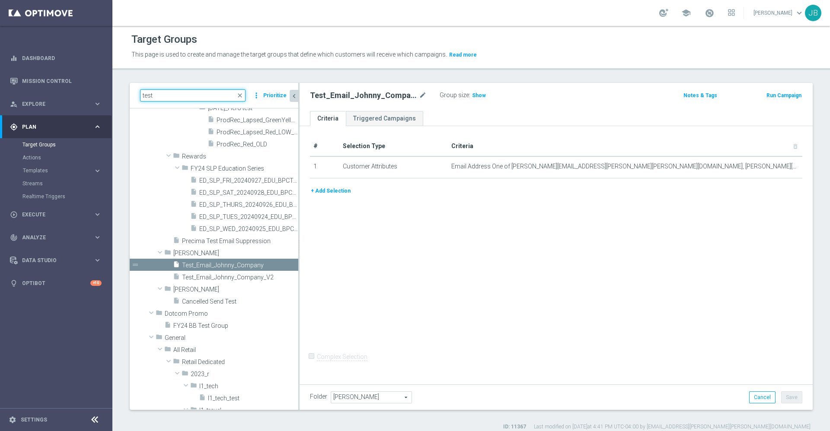
click at [217, 96] on input "test" at bounding box center [192, 95] width 105 height 12
click at [242, 94] on span "close" at bounding box center [239, 95] width 7 height 7
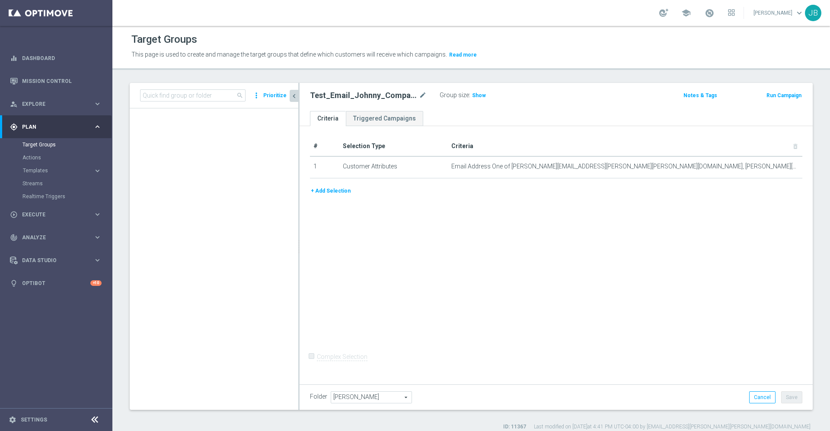
scroll to position [3615, 0]
click at [178, 93] on input at bounding box center [192, 95] width 105 height 12
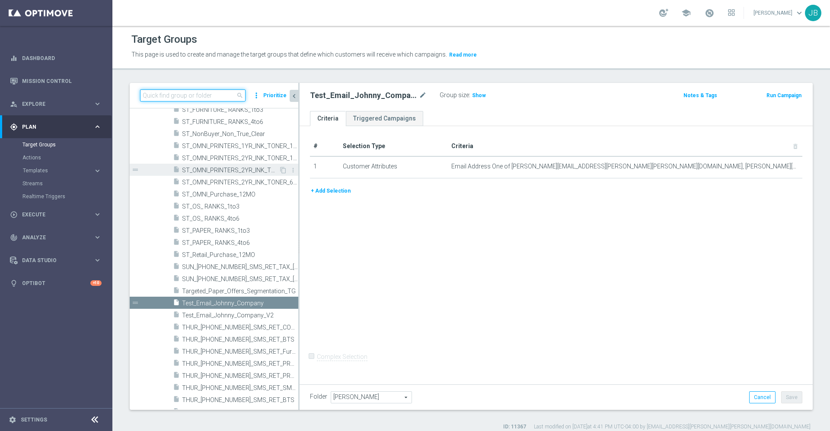
paste input "Ops Test 2025"
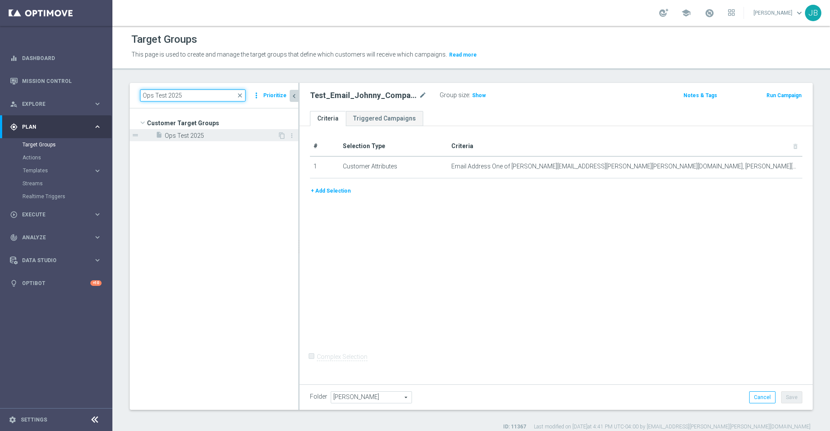
type input "Ops Test 2025"
click at [196, 134] on span "Ops Test 2025" at bounding box center [221, 135] width 113 height 7
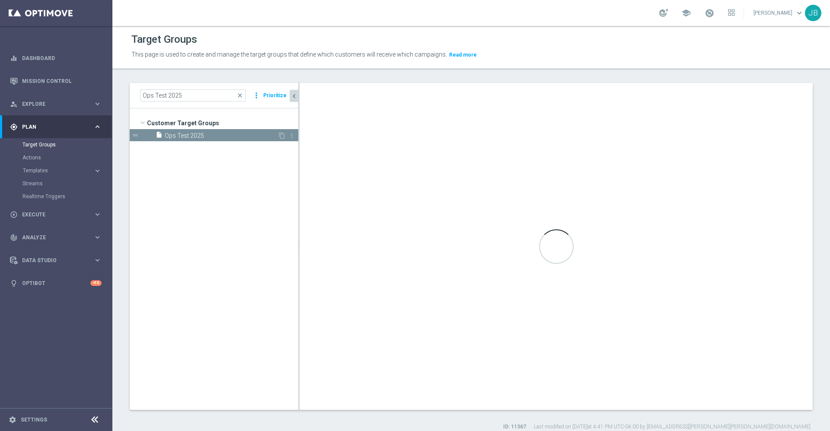
checkbox input "true"
type input "Customer Target Groups"
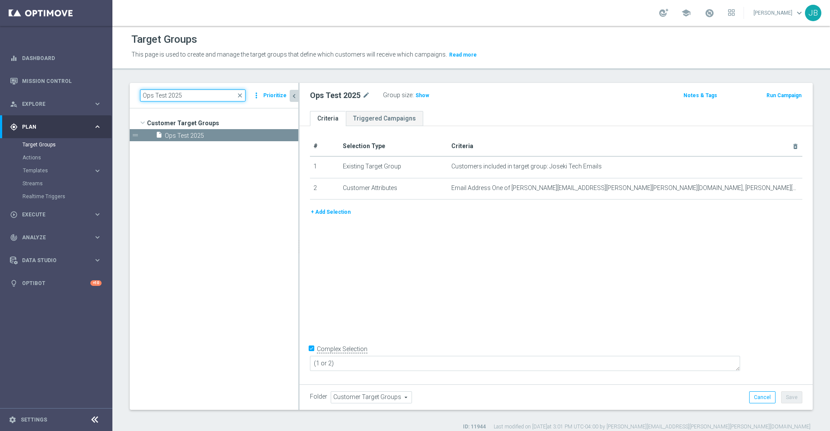
click at [207, 96] on input "Ops Test 2025" at bounding box center [192, 95] width 105 height 12
type input "Ops Test 2025_"
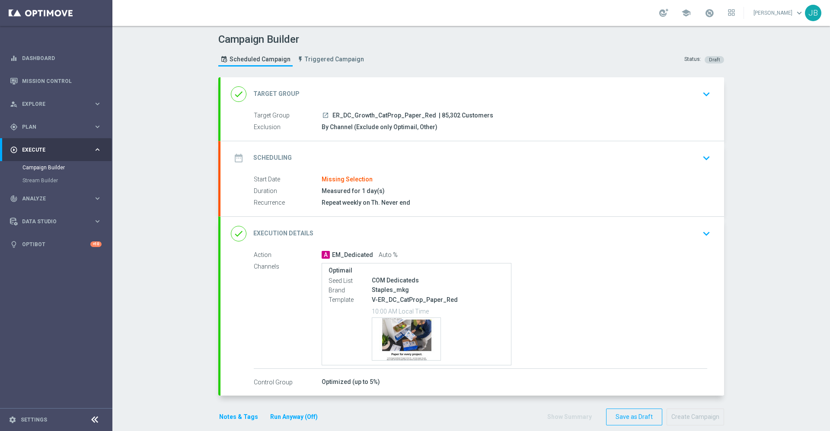
click at [279, 92] on h2 "Target Group" at bounding box center [276, 94] width 46 height 8
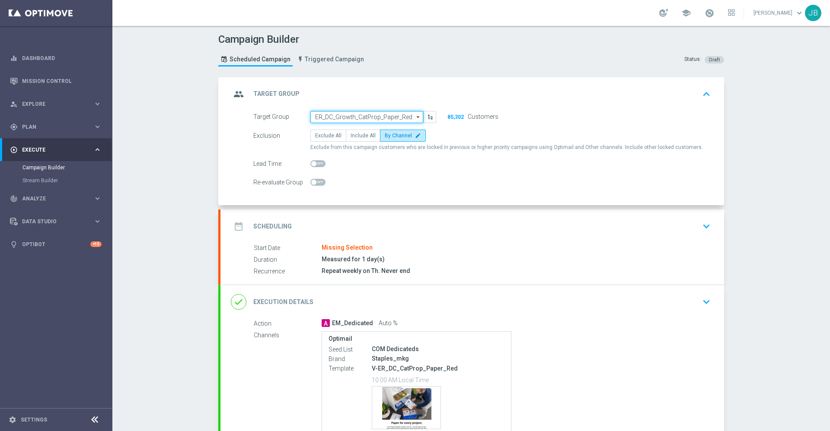
click at [397, 115] on input "ER_DC_Growth_CatProp_Paper_Red" at bounding box center [366, 117] width 113 height 12
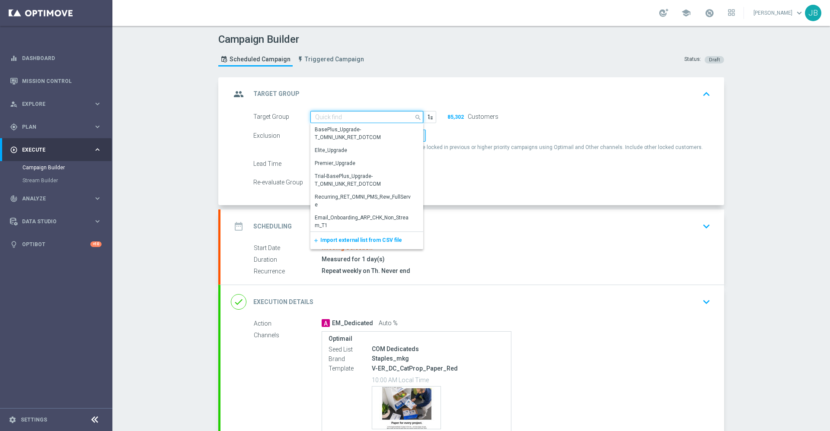
click at [340, 116] on input at bounding box center [366, 117] width 113 height 12
paste input "Ops Test 2025"
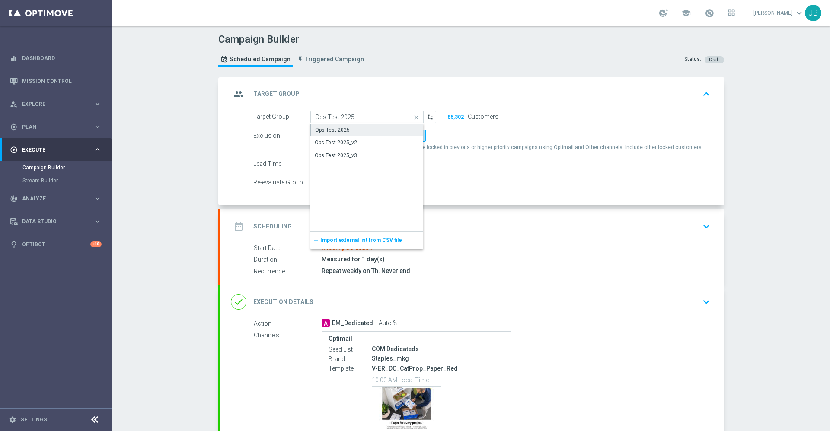
click at [349, 129] on div "Ops Test 2025" at bounding box center [366, 130] width 113 height 13
type input "Ops Test 2025"
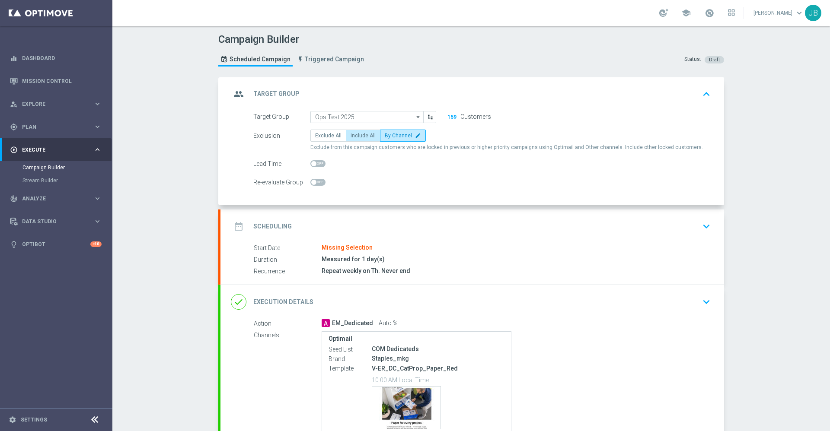
click at [351, 137] on span "Include All" at bounding box center [363, 136] width 25 height 6
click at [351, 137] on input "Include All" at bounding box center [354, 137] width 6 height 6
radio input "true"
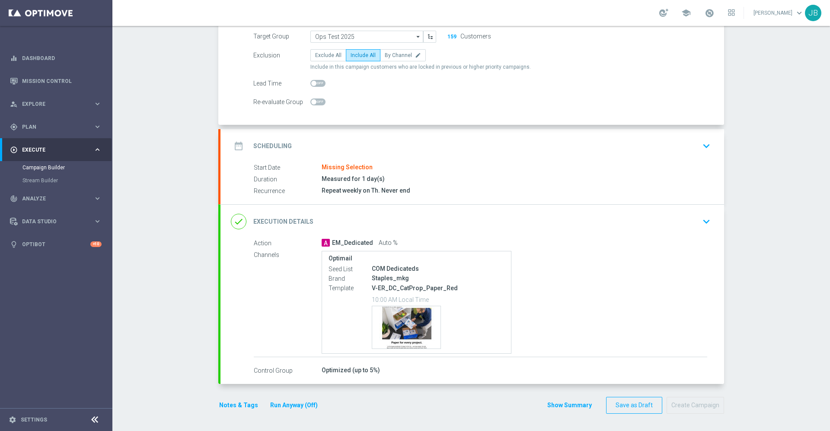
click at [290, 225] on h2 "Execution Details" at bounding box center [283, 222] width 60 height 8
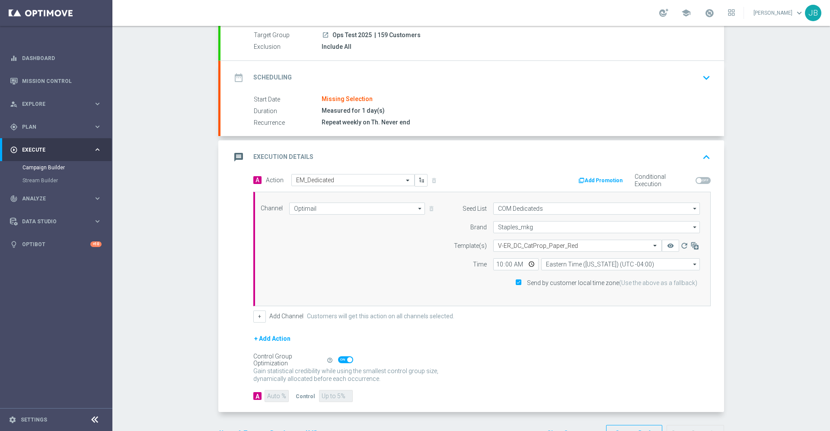
scroll to position [72, 0]
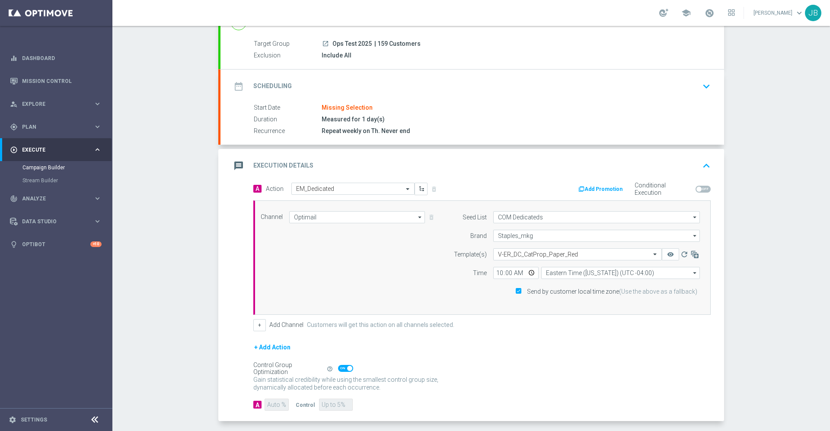
click at [347, 367] on span at bounding box center [349, 368] width 5 height 5
click at [342, 367] on input "checkbox" at bounding box center [345, 368] width 15 height 7
checkbox input "false"
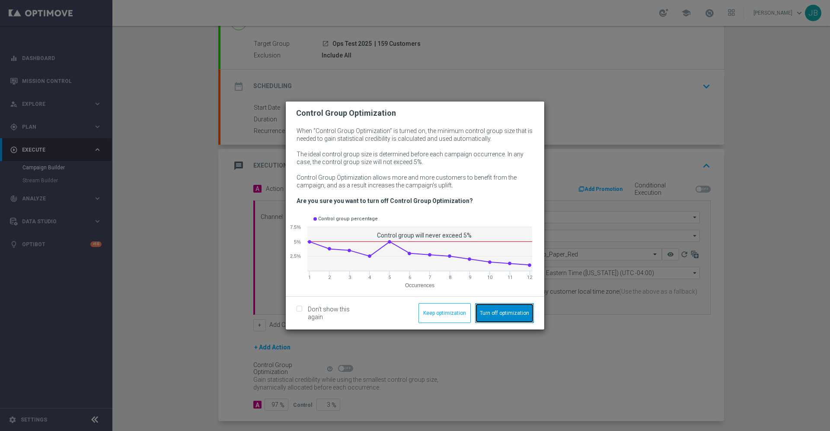
click at [495, 310] on button "Turn off optimization" at bounding box center [504, 313] width 59 height 20
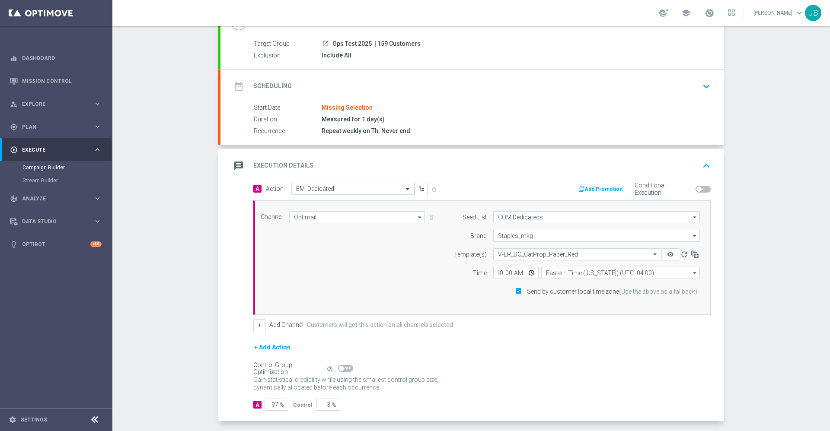
click at [280, 402] on span "%" at bounding box center [282, 405] width 5 height 7
click at [273, 406] on input "97" at bounding box center [277, 405] width 24 height 12
type input "9"
type input "91"
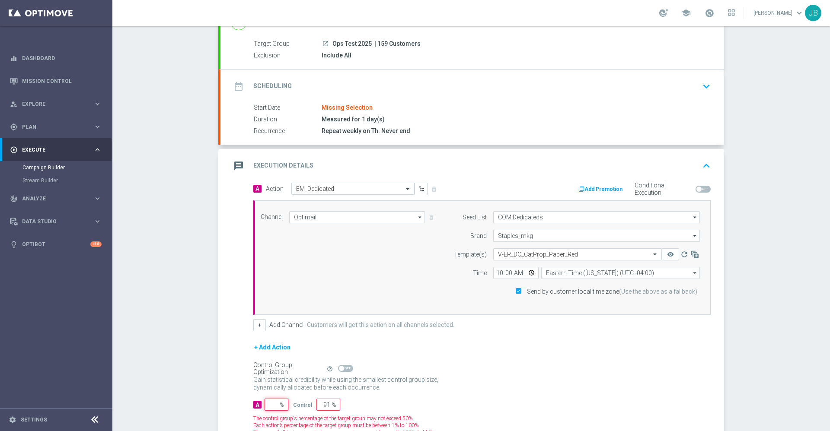
type input "100"
type input "1"
type input "99"
type input "10"
type input "90"
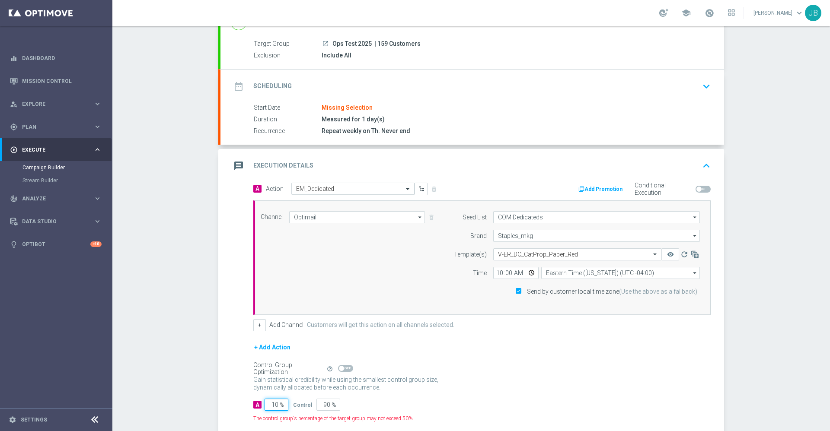
type input "100"
type input "0"
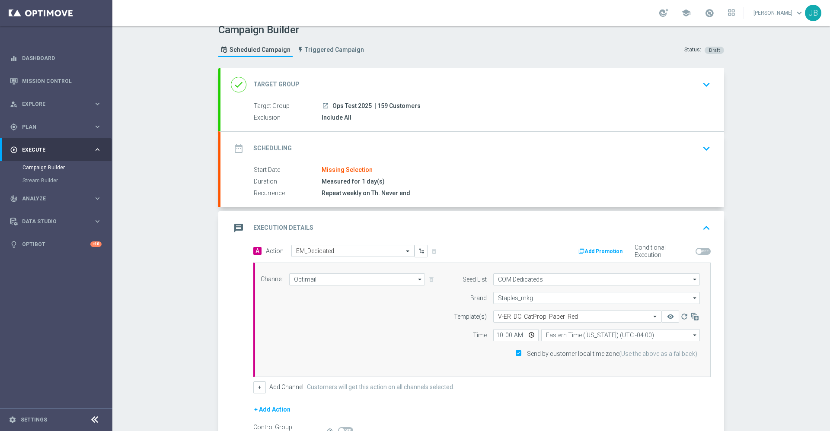
scroll to position [0, 0]
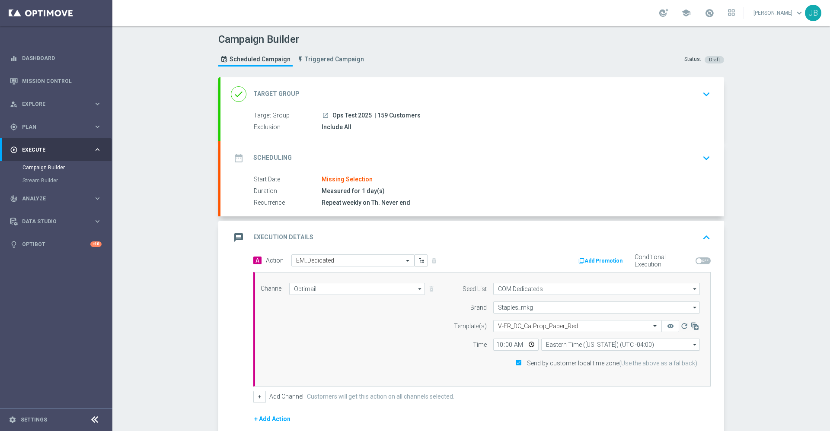
type input "100"
click at [277, 93] on h2 "Target Group" at bounding box center [276, 94] width 46 height 8
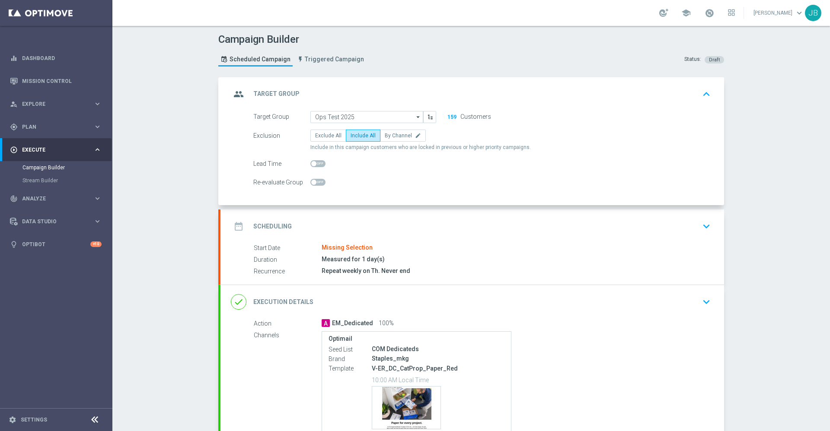
click at [278, 226] on h2 "Scheduling" at bounding box center [272, 227] width 38 height 8
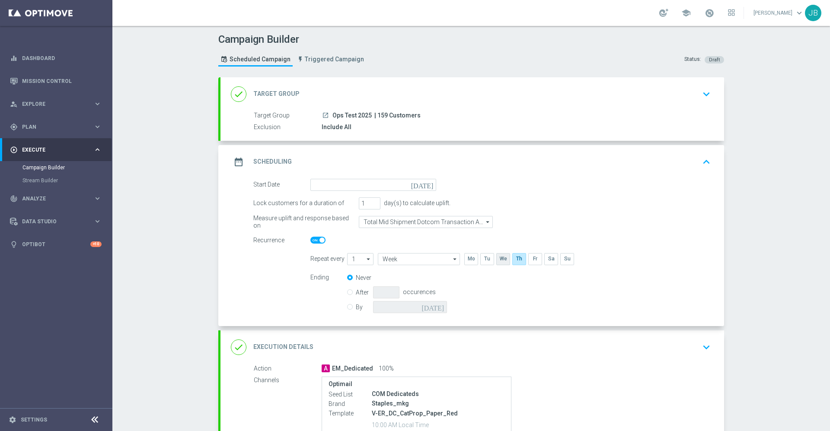
click at [500, 259] on input "checkbox" at bounding box center [502, 259] width 13 height 12
checkbox input "true"
click at [516, 260] on input "checkbox" at bounding box center [518, 259] width 13 height 12
checkbox input "false"
click at [398, 262] on input "Week" at bounding box center [419, 259] width 82 height 12
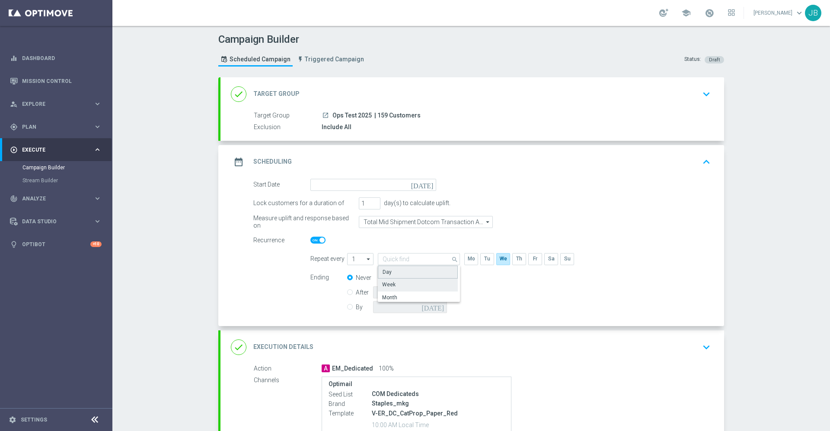
click at [394, 274] on div "Day" at bounding box center [418, 272] width 80 height 13
type input "Day"
click at [415, 259] on input "Day" at bounding box center [419, 259] width 82 height 12
click at [400, 274] on div "Day" at bounding box center [418, 272] width 80 height 12
type input "Day"
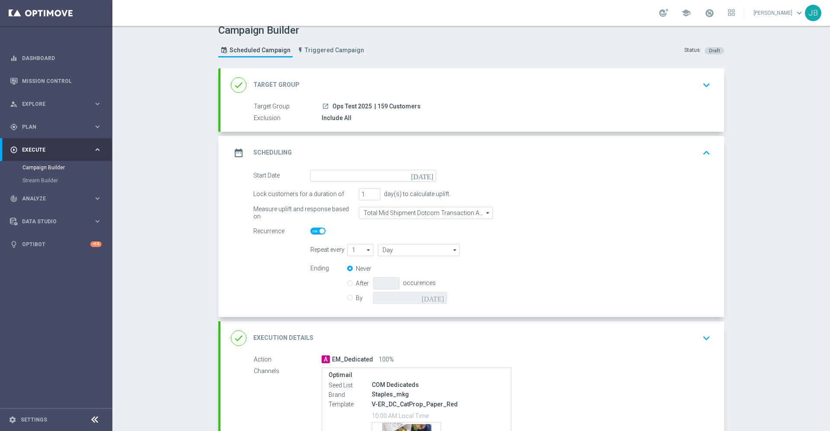
scroll to position [9, 0]
click at [404, 211] on input "Total Mid Shipment Dotcom Transaction Amount" at bounding box center [426, 214] width 134 height 12
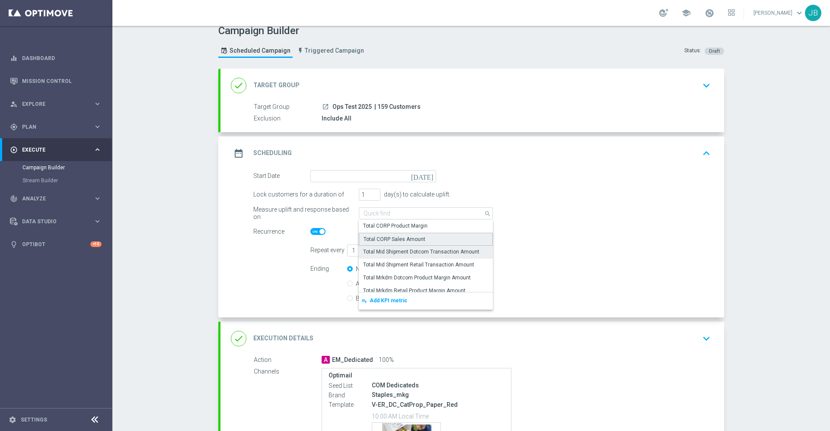
click at [400, 236] on div "Total CORP Sales Amount" at bounding box center [395, 240] width 62 height 8
type input "Total CORP Sales Amount"
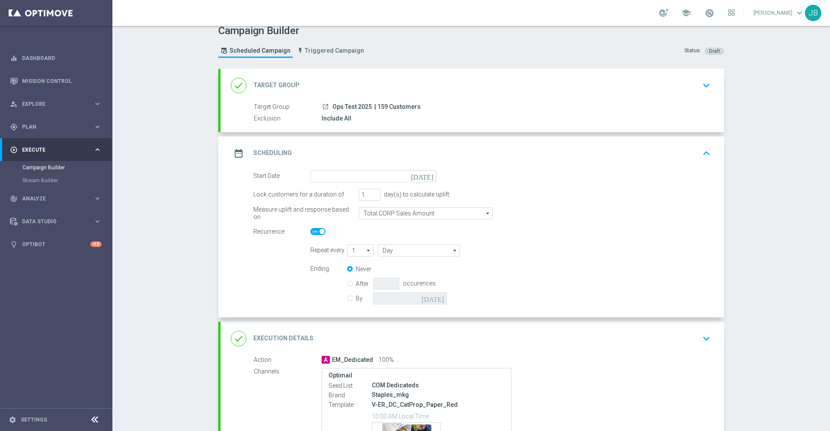
click at [424, 176] on icon "today" at bounding box center [424, 175] width 26 height 10
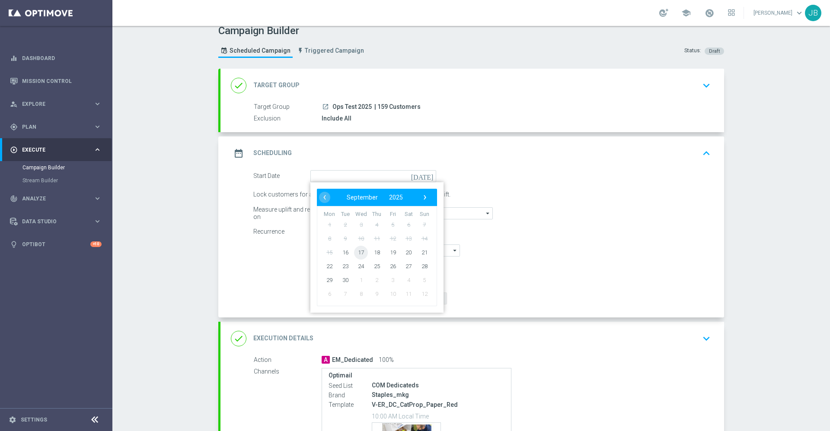
click at [360, 254] on span "17" at bounding box center [361, 253] width 14 height 14
type input "17 Sep 2025"
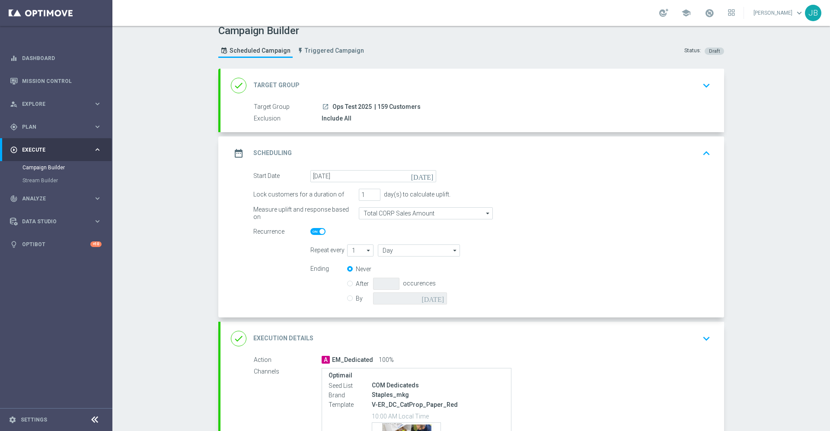
click at [356, 300] on label "By" at bounding box center [364, 299] width 17 height 8
click at [347, 300] on input "By" at bounding box center [350, 297] width 6 height 6
radio input "true"
radio input "false"
click at [436, 298] on icon "today" at bounding box center [435, 298] width 26 height 10
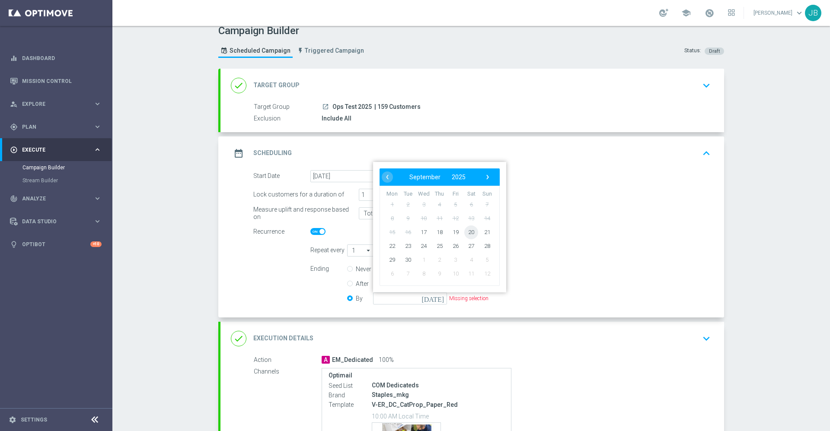
click at [468, 233] on span "20" at bounding box center [471, 232] width 14 height 14
type input "20 Sep 2025"
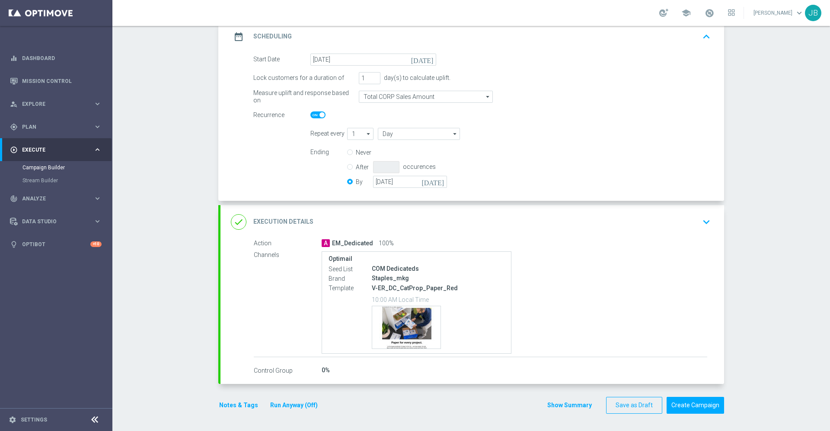
scroll to position [0, 0]
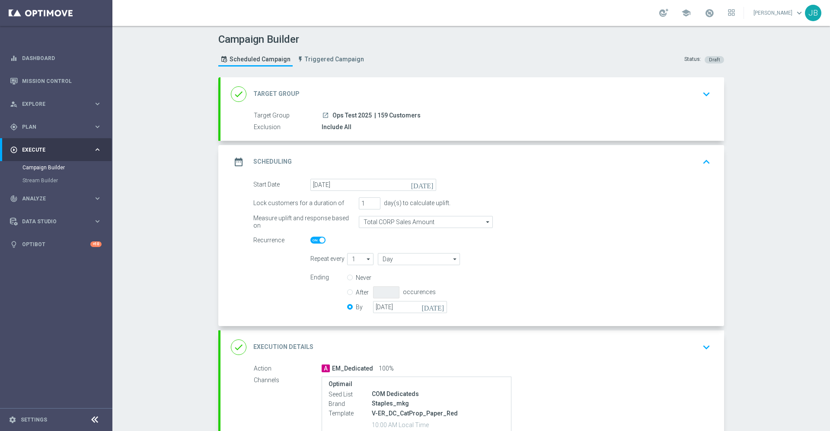
click at [263, 93] on h2 "Target Group" at bounding box center [276, 94] width 46 height 8
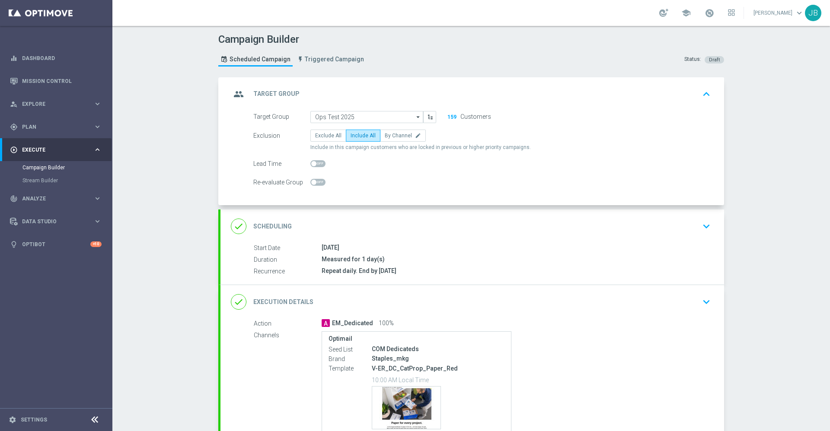
click at [264, 91] on h2 "Target Group" at bounding box center [276, 94] width 46 height 8
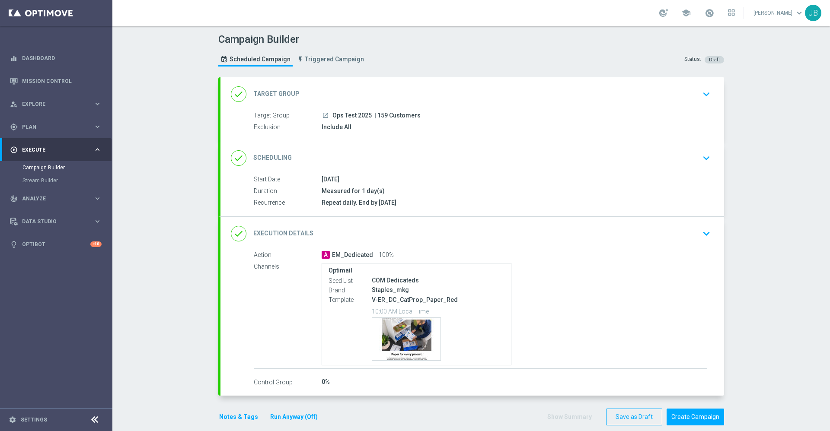
click at [268, 156] on h2 "Scheduling" at bounding box center [272, 158] width 38 height 8
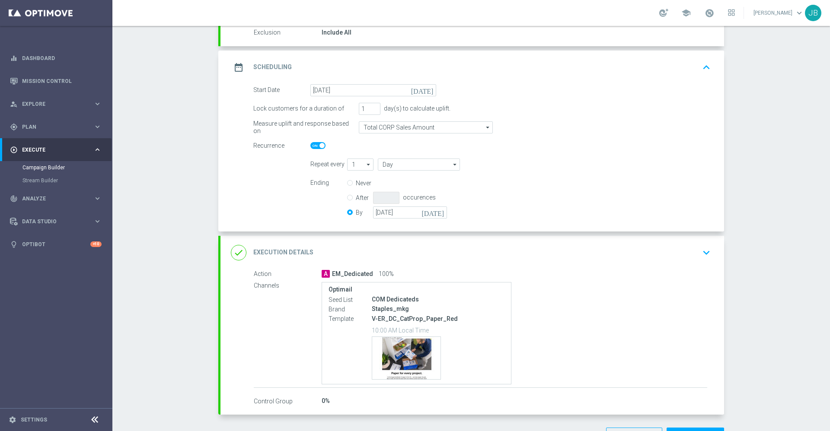
scroll to position [125, 0]
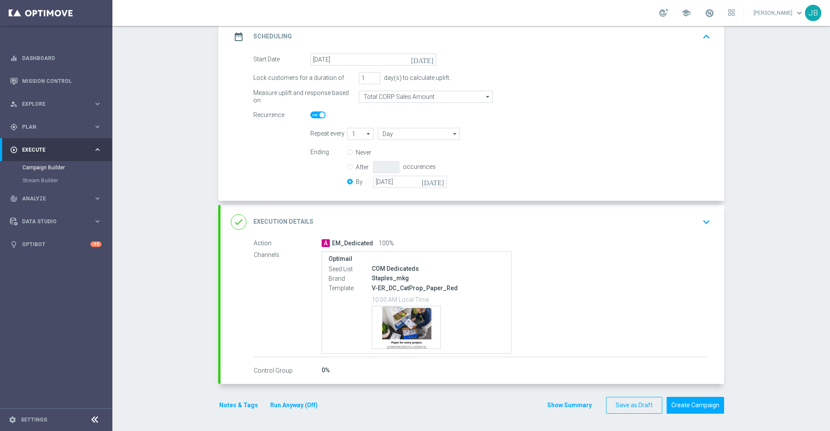
click at [302, 222] on h2 "Execution Details" at bounding box center [283, 222] width 60 height 8
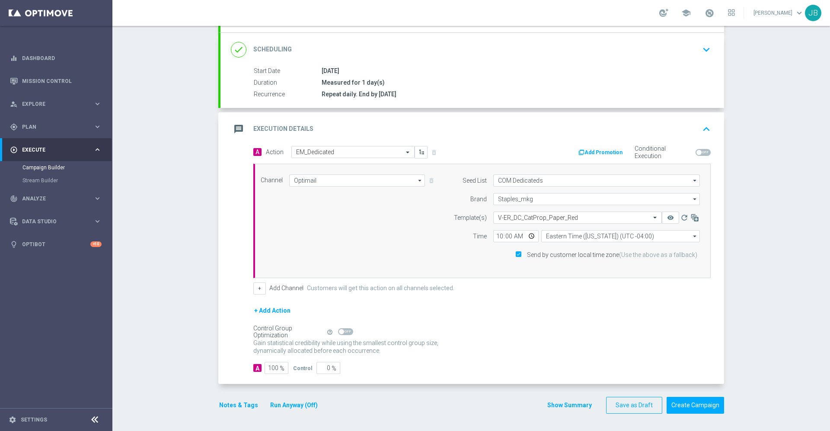
scroll to position [109, 0]
click at [276, 309] on button "+ Add Action" at bounding box center [272, 311] width 38 height 11
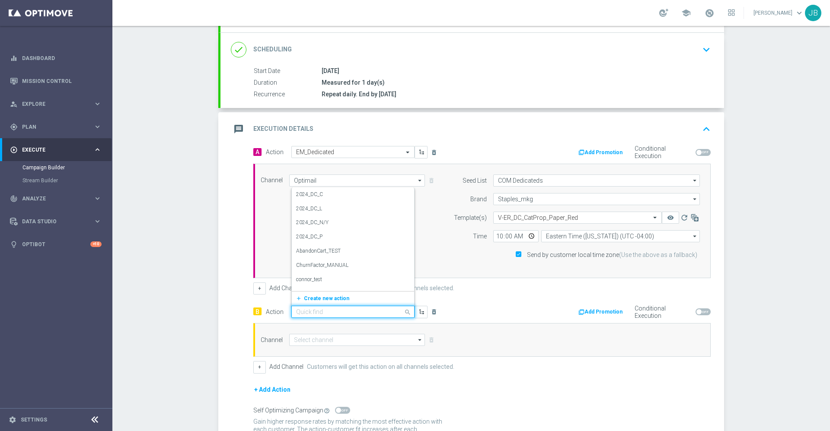
click at [323, 316] on input "text" at bounding box center [344, 312] width 96 height 7
click at [317, 313] on input "text" at bounding box center [344, 312] width 96 height 7
type input "ded"
click at [332, 241] on div "EM_Dedicated edit" at bounding box center [353, 243] width 114 height 14
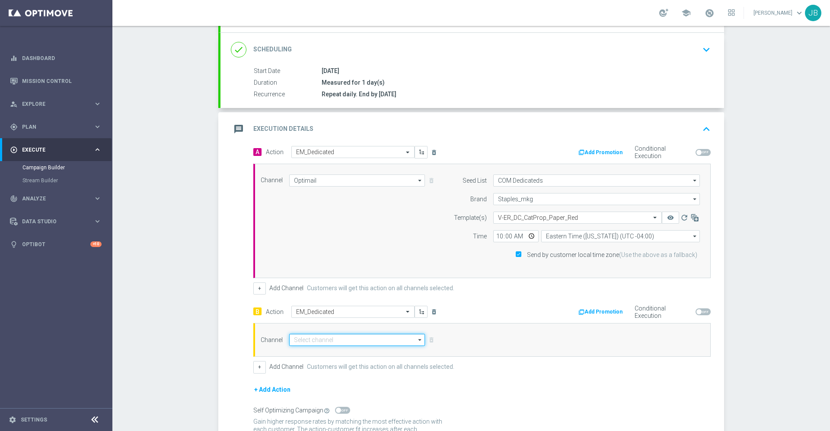
click at [336, 338] on input at bounding box center [357, 340] width 136 height 12
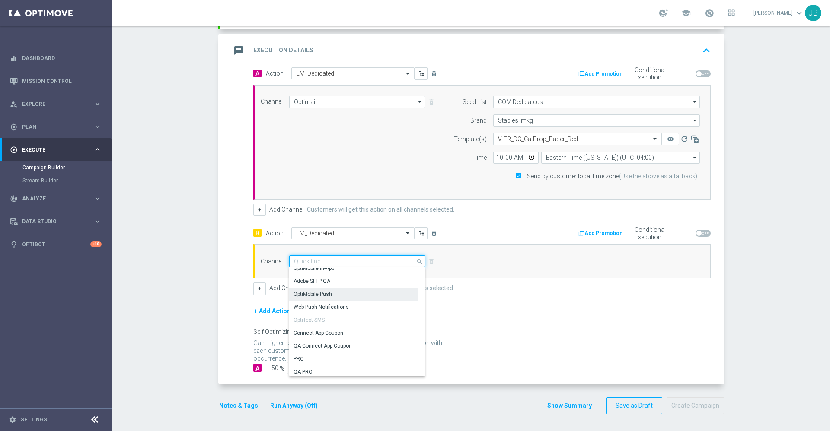
scroll to position [251, 0]
click at [326, 295] on div "OptiMobile Push" at bounding box center [353, 296] width 129 height 13
type input "OptiMobile Push"
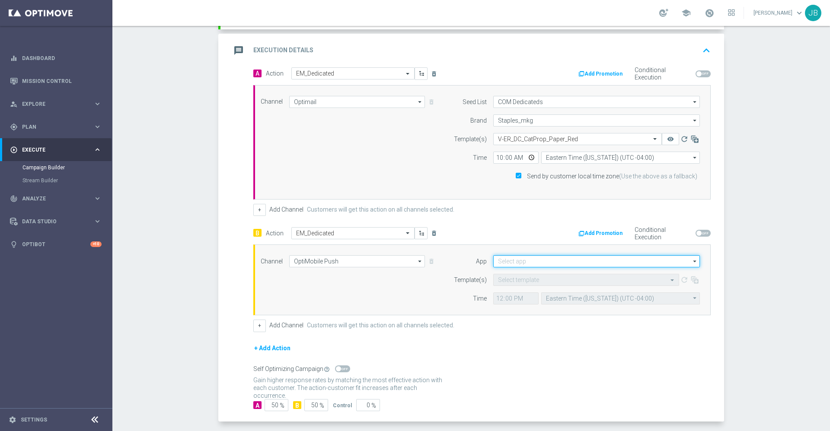
click at [517, 261] on input at bounding box center [596, 262] width 207 height 12
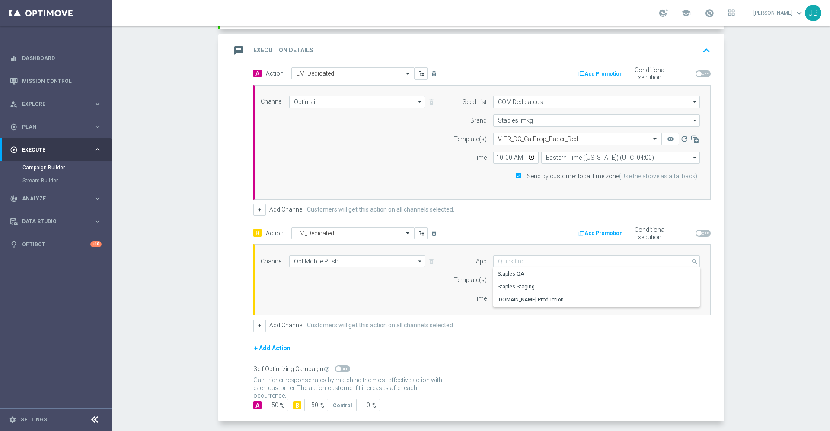
click at [407, 301] on div "Channel OptiMobile Push OptiMobile Push arrow_drop_down Show Selected 1 of 30 O…" at bounding box center [480, 280] width 452 height 49
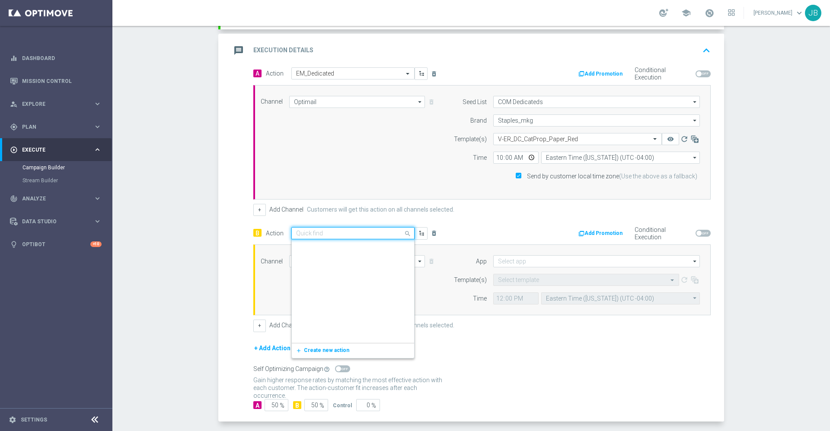
click at [346, 233] on input "text" at bounding box center [344, 233] width 96 height 7
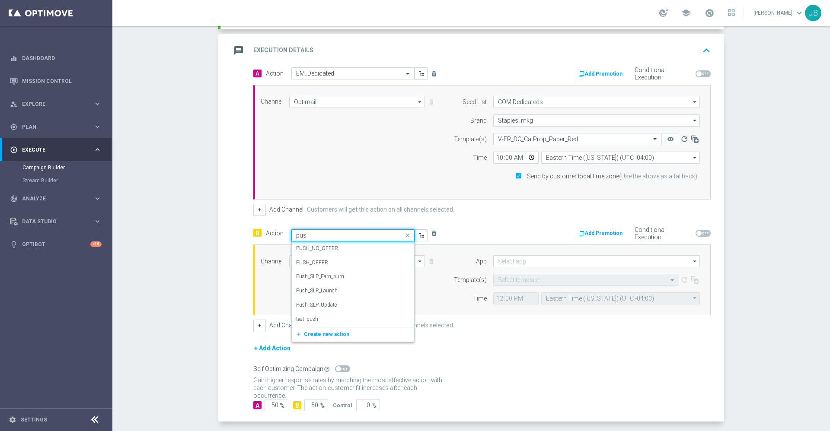
type input "push"
click at [314, 250] on label "PUSH_NO_OFFER" at bounding box center [317, 248] width 42 height 7
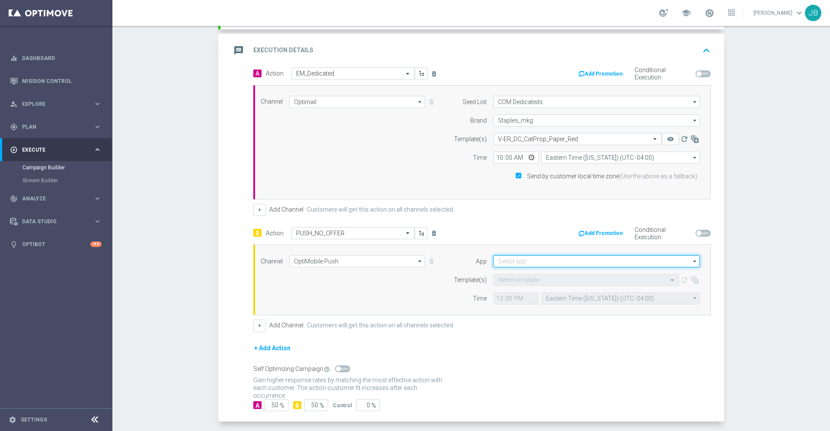
click at [536, 261] on input at bounding box center [596, 262] width 207 height 12
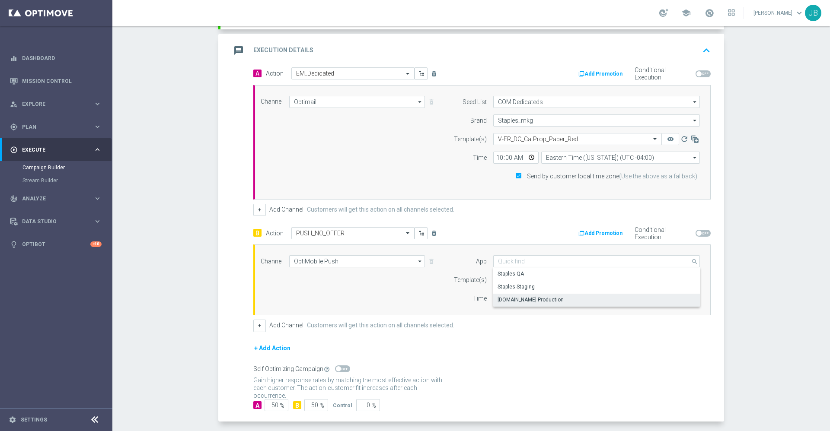
click at [527, 300] on div "[DOMAIN_NAME] Production" at bounding box center [531, 300] width 66 height 8
type input "[DOMAIN_NAME] Production"
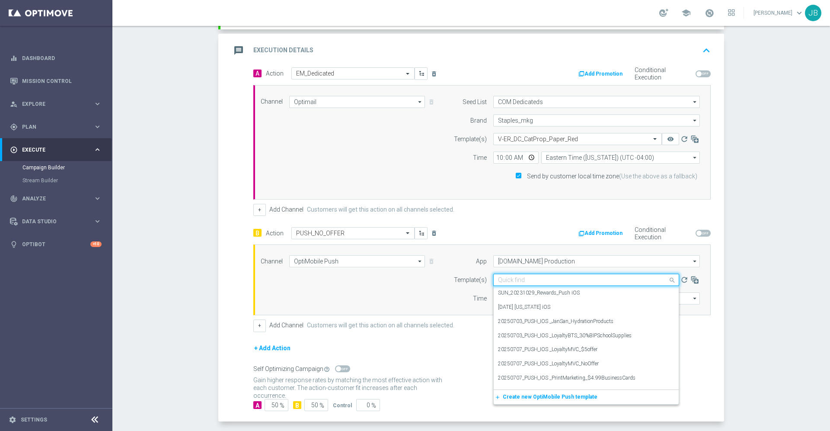
click at [524, 280] on input "text" at bounding box center [577, 280] width 159 height 7
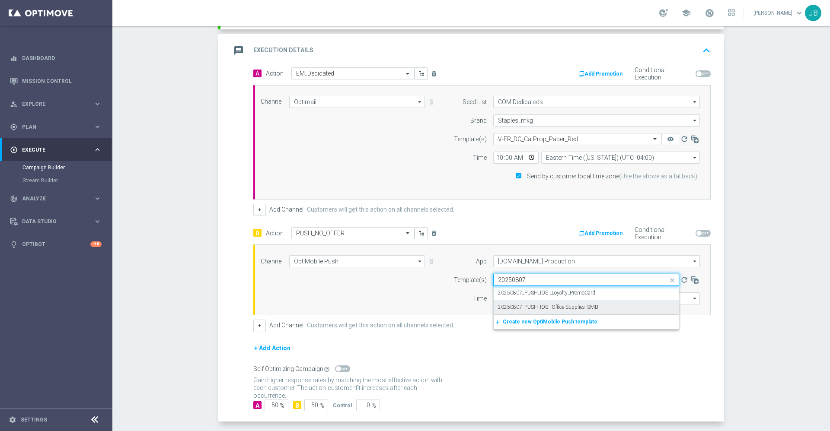
click at [540, 304] on label "20250807_PUSH_IOS _Office Supplies_SMB" at bounding box center [548, 307] width 100 height 7
type input "20250807"
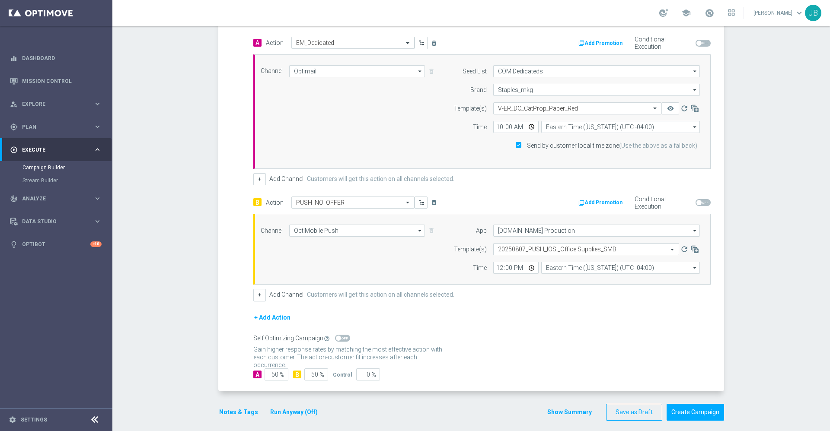
scroll to position [224, 0]
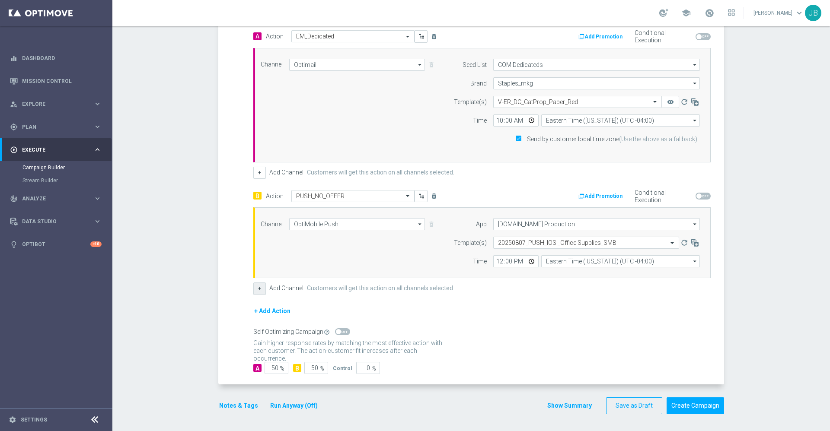
click at [256, 291] on button "+" at bounding box center [259, 289] width 13 height 12
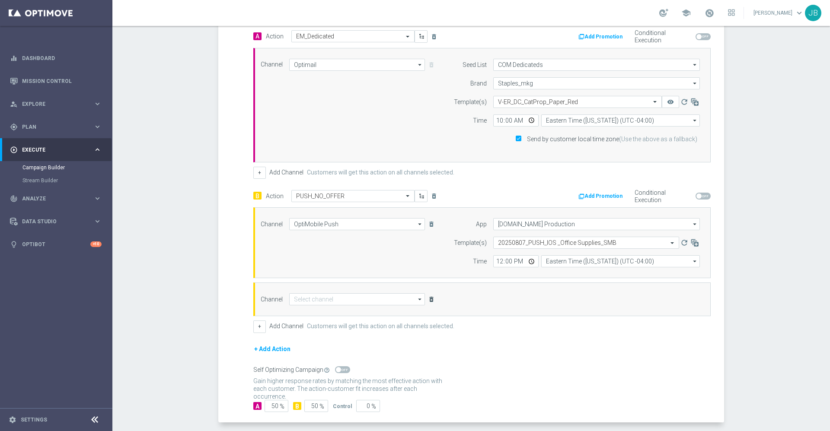
click at [428, 300] on icon "delete_forever" at bounding box center [431, 299] width 7 height 7
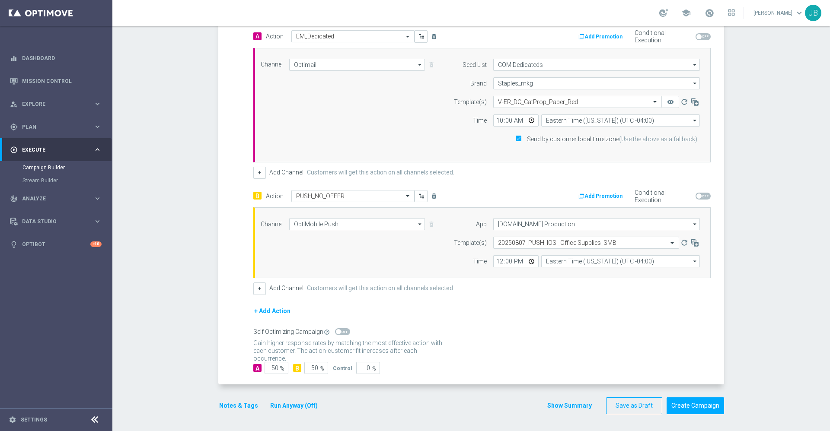
click at [274, 310] on button "+ Add Action" at bounding box center [272, 311] width 38 height 11
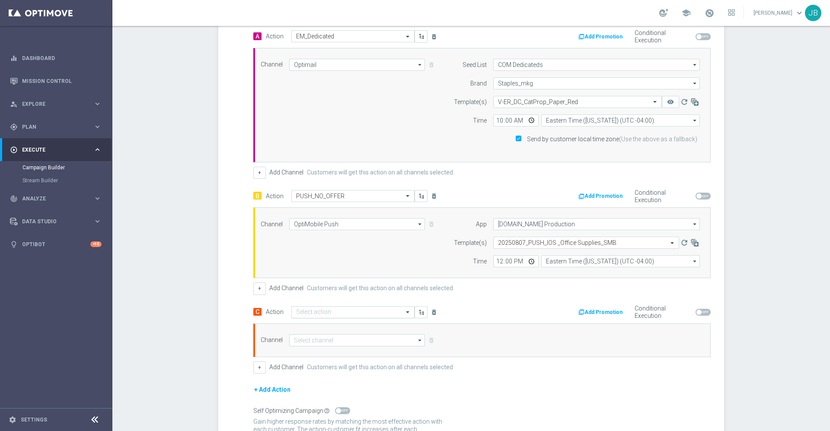
click at [348, 312] on input "text" at bounding box center [344, 312] width 96 height 7
type input "push_no"
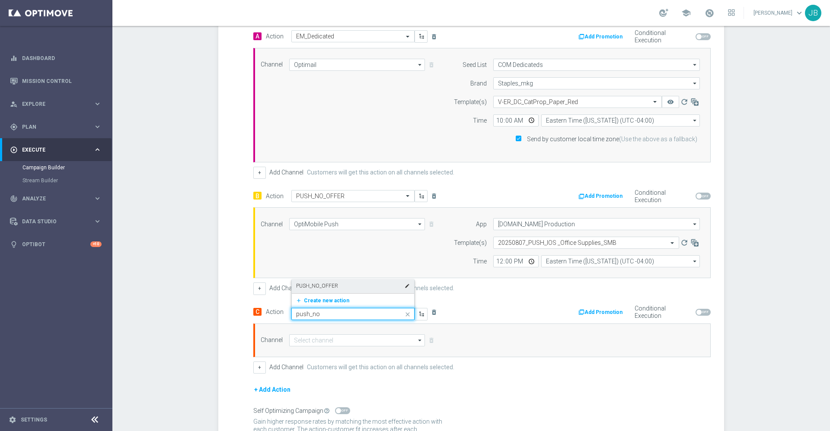
click at [326, 287] on label "PUSH_NO_OFFER" at bounding box center [317, 286] width 42 height 7
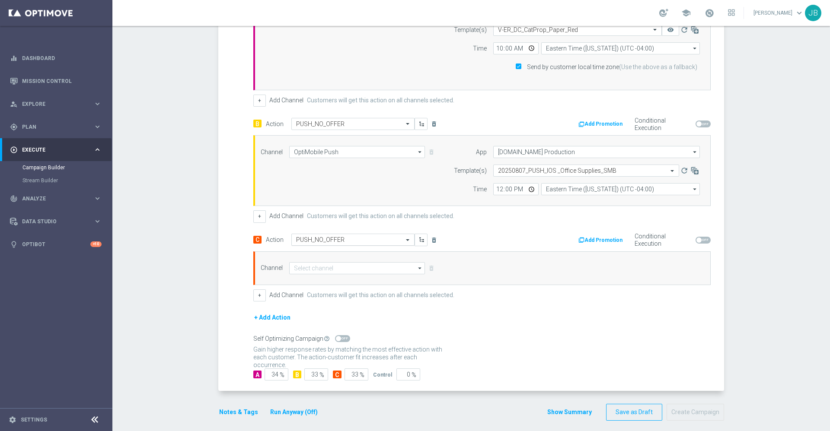
scroll to position [303, 0]
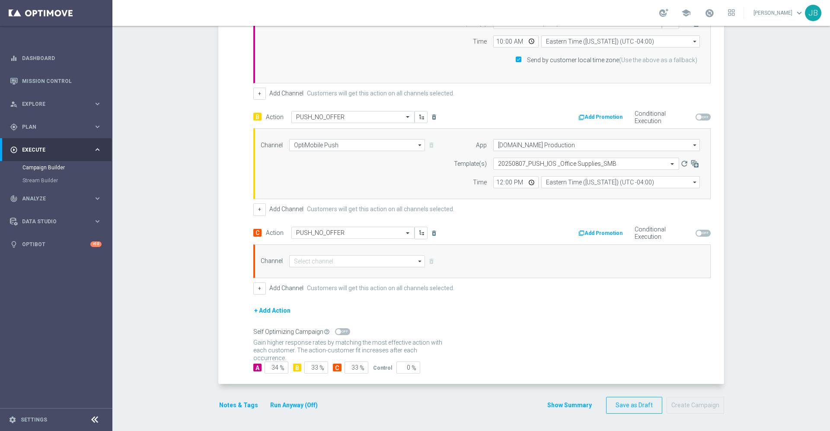
click at [280, 211] on label "Add Channel" at bounding box center [286, 209] width 34 height 7
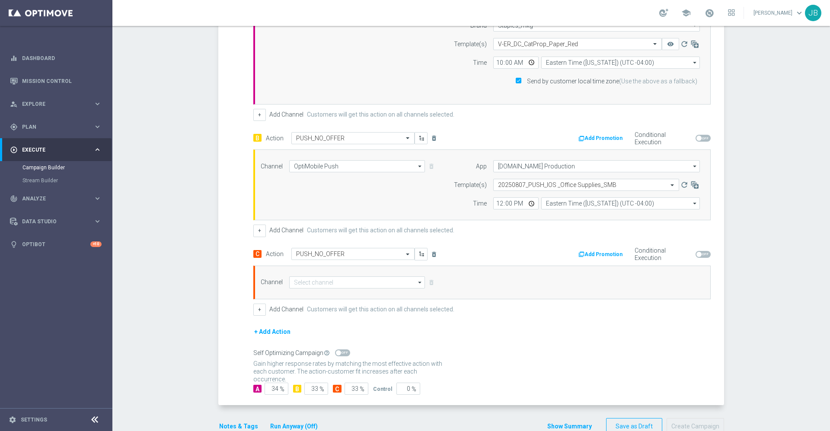
scroll to position [278, 0]
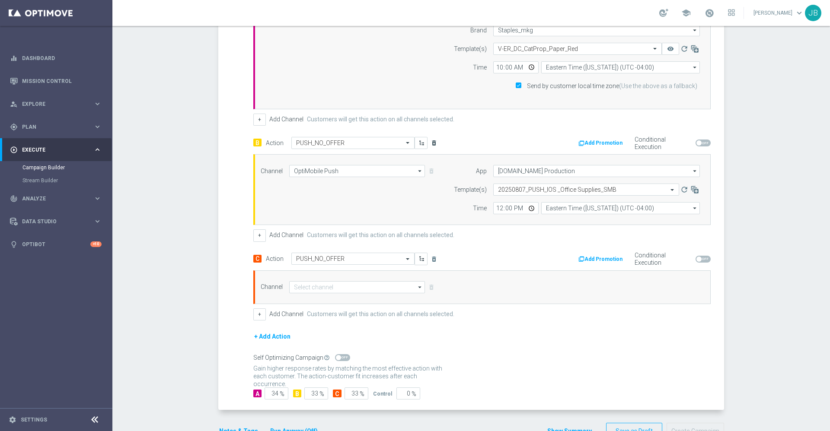
click at [431, 142] on icon "delete_forever" at bounding box center [434, 143] width 7 height 7
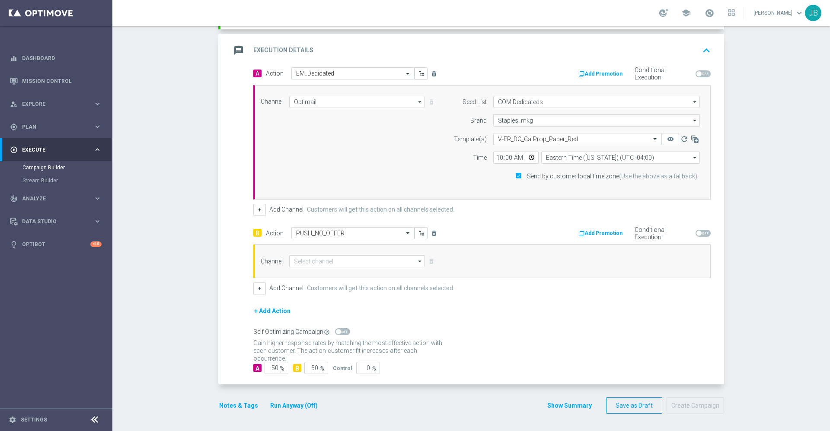
scroll to position [187, 0]
click at [431, 233] on icon "delete_forever" at bounding box center [434, 233] width 7 height 7
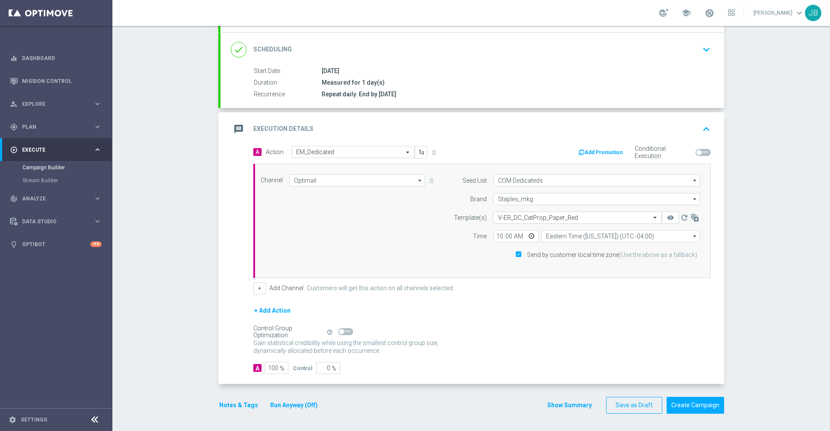
scroll to position [109, 0]
click at [253, 287] on button "+" at bounding box center [259, 289] width 13 height 12
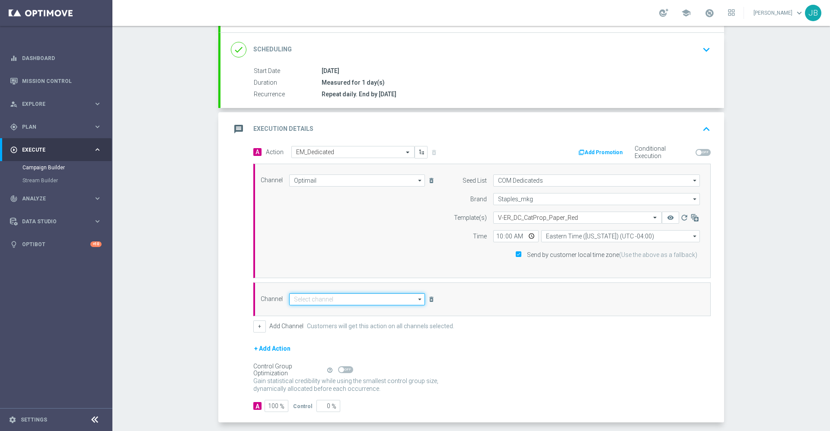
click at [311, 301] on input at bounding box center [357, 300] width 136 height 12
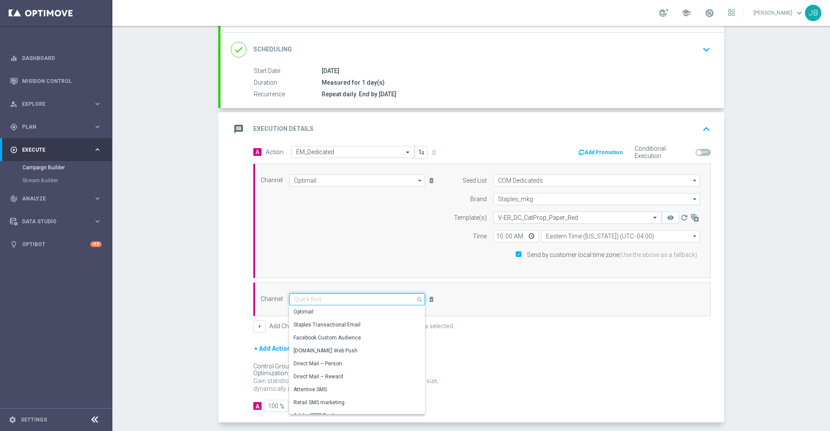
click at [313, 299] on input at bounding box center [357, 300] width 136 height 12
type input "s"
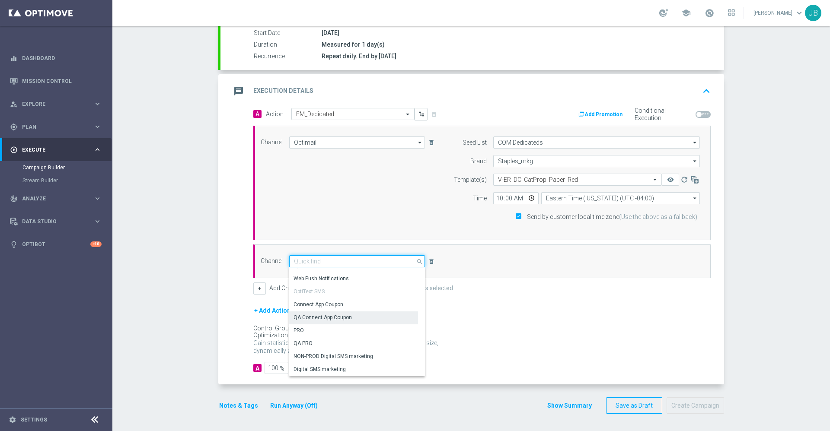
scroll to position [266, 0]
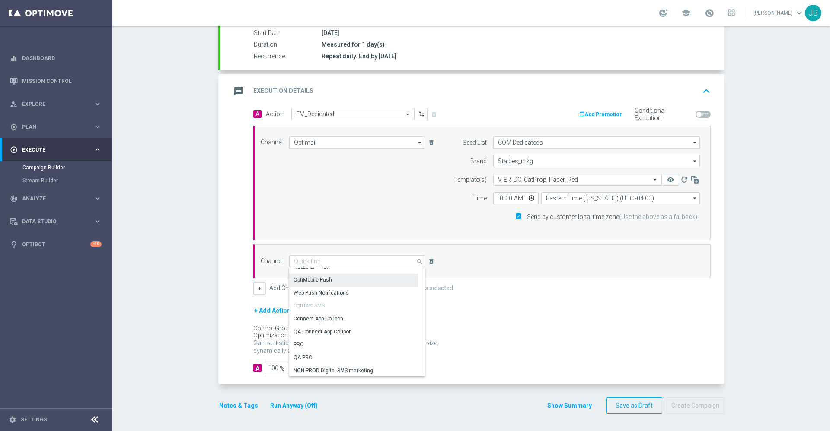
click at [315, 279] on div "OptiMobile Push" at bounding box center [313, 280] width 38 height 8
type input "OptiMobile Push"
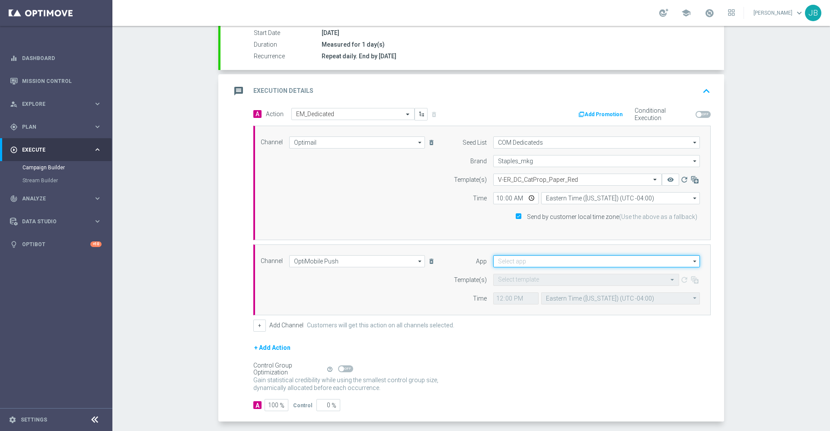
click at [517, 259] on input at bounding box center [596, 262] width 207 height 12
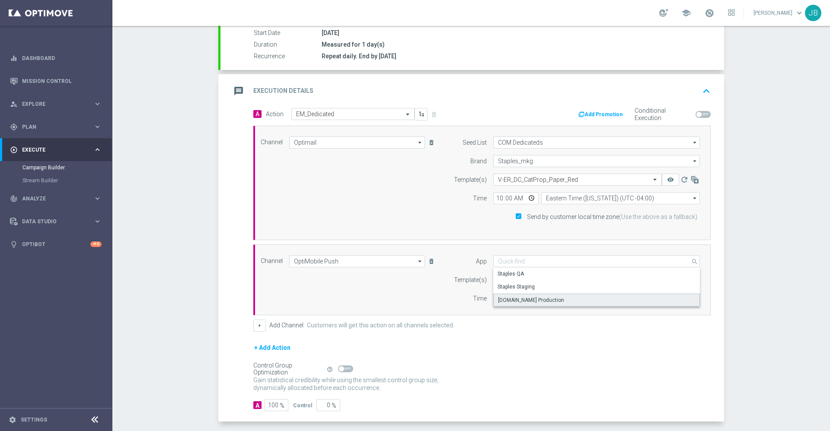
click at [519, 301] on div "[DOMAIN_NAME] Production" at bounding box center [531, 301] width 66 height 8
type input "[DOMAIN_NAME] Production"
click at [525, 278] on input "text" at bounding box center [577, 280] width 159 height 7
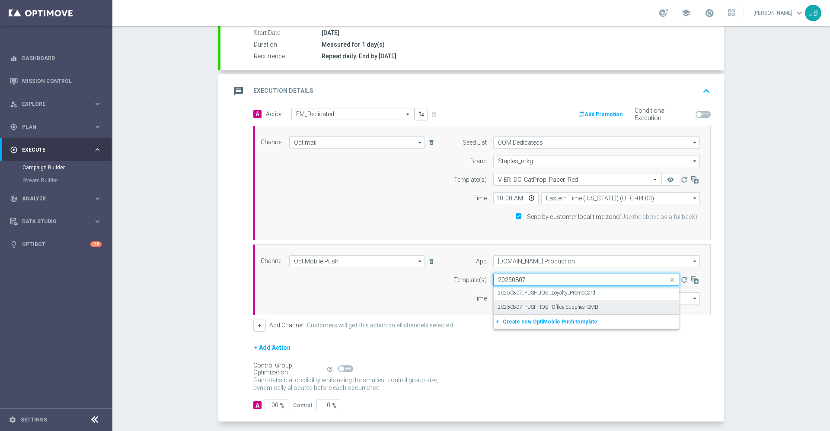
click at [556, 309] on label "20250807_PUSH_IOS _Office Supplies_SMB" at bounding box center [548, 307] width 100 height 7
type input "20250807"
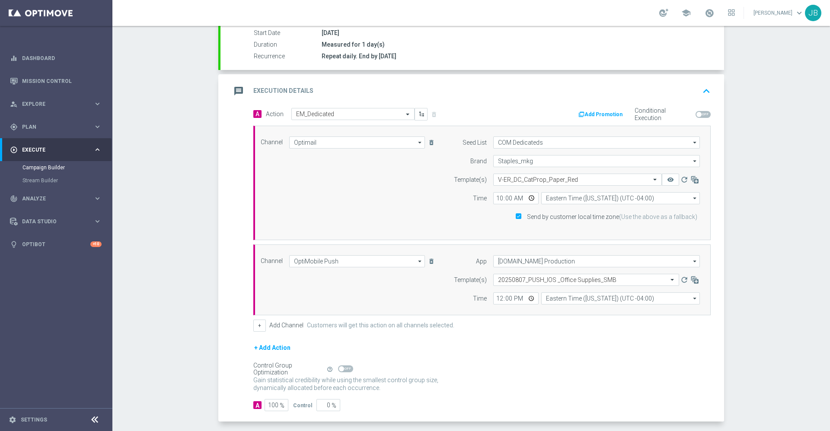
click at [287, 325] on label "Add Channel" at bounding box center [286, 325] width 34 height 7
click at [256, 326] on button "+" at bounding box center [259, 326] width 13 height 12
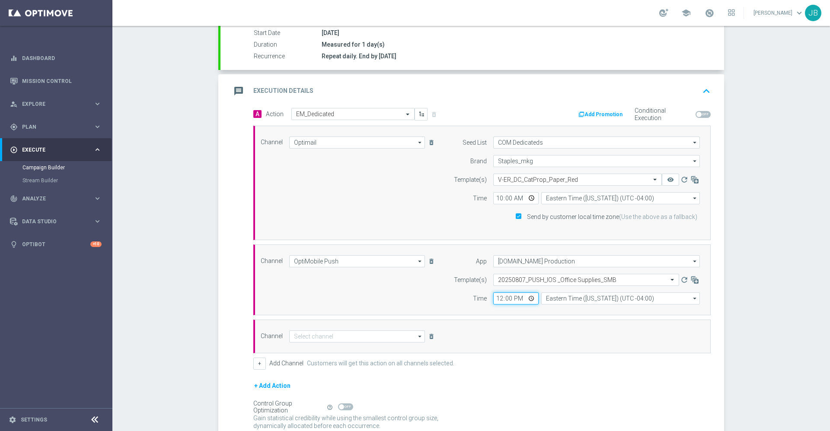
click at [497, 299] on input "12:00" at bounding box center [515, 299] width 45 height 12
click at [498, 299] on input "12:00" at bounding box center [515, 299] width 45 height 12
click at [501, 317] on div "Channel Optimail Optimail arrow_drop_down Show Selected 1 of 30 Optimail" at bounding box center [481, 240] width 457 height 228
click at [498, 297] on input "12:00" at bounding box center [515, 299] width 45 height 12
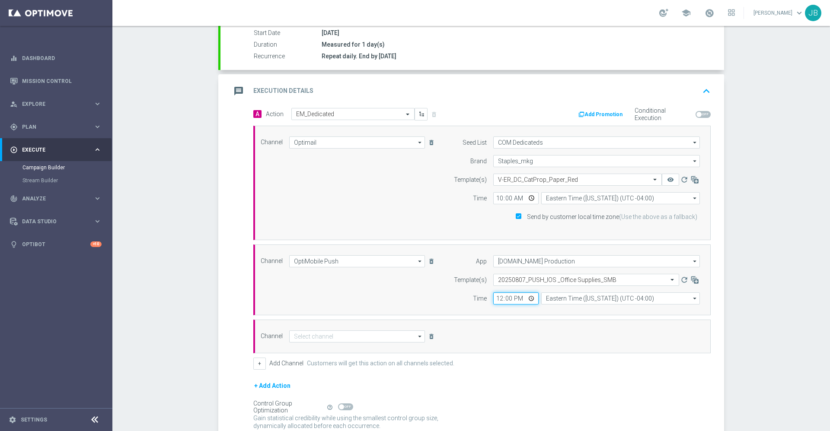
click at [498, 299] on input "12:00" at bounding box center [515, 299] width 45 height 12
click at [504, 299] on input "12:00" at bounding box center [515, 299] width 45 height 12
click at [498, 297] on input "12:00" at bounding box center [515, 299] width 45 height 12
click at [495, 297] on input "12:00" at bounding box center [515, 299] width 45 height 12
type input "22:00"
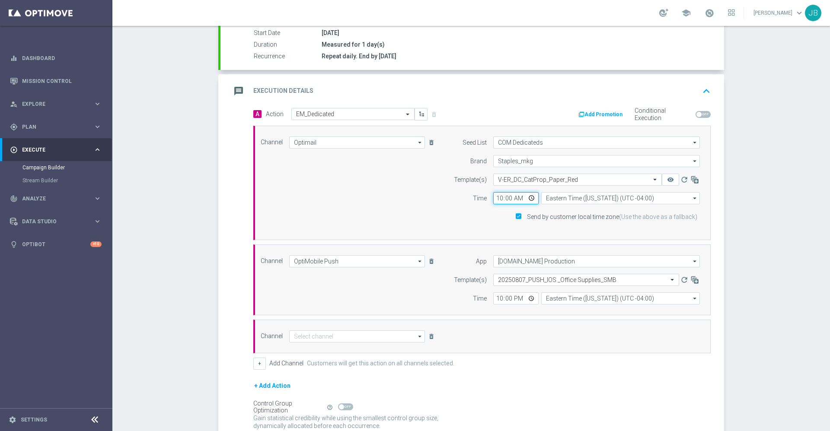
click at [493, 197] on input "10:00" at bounding box center [515, 198] width 45 height 12
type input "09:30"
click at [494, 297] on input "22:00" at bounding box center [515, 299] width 45 height 12
type input "21:30"
type input "09:30"
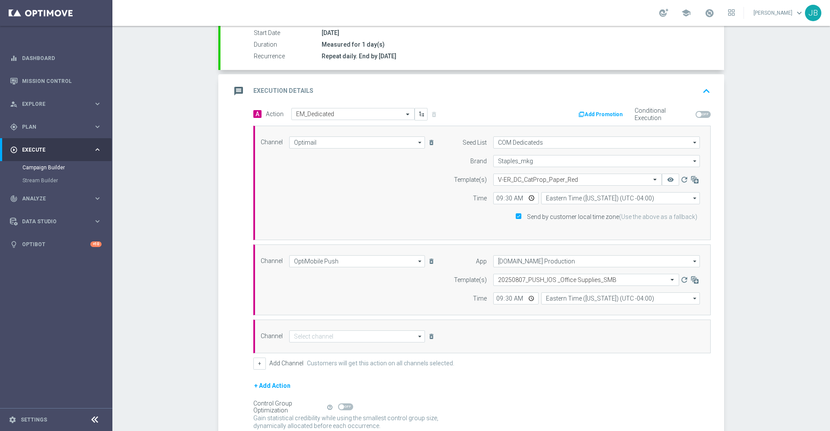
click at [521, 367] on div "+ Add Channel Customers will get this action on all channels selected." at bounding box center [481, 364] width 457 height 12
click at [358, 337] on input at bounding box center [357, 337] width 136 height 12
click at [326, 364] on div "Web Push Notifications" at bounding box center [321, 362] width 55 height 8
type input "Web Push Notifications"
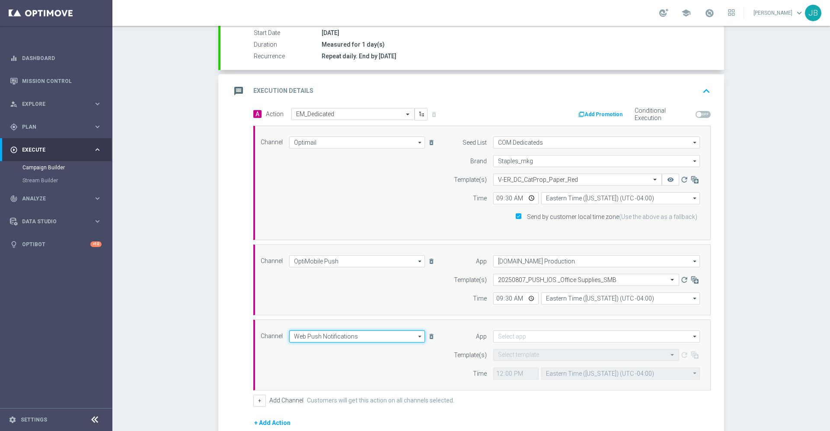
click at [355, 335] on input "Web Push Notifications" at bounding box center [357, 337] width 136 height 12
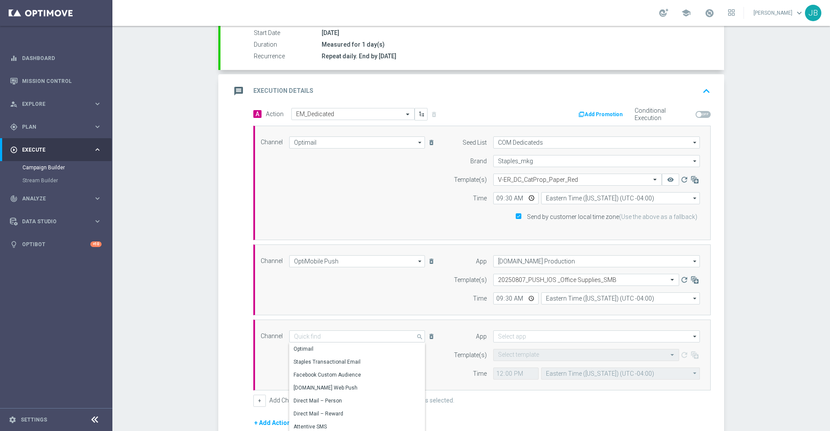
click at [335, 315] on div "Channel OptiMobile Push OptiMobile Push arrow_drop_down Show Selected 1 of 30 O…" at bounding box center [481, 280] width 457 height 71
type input "Web Push Notifications"
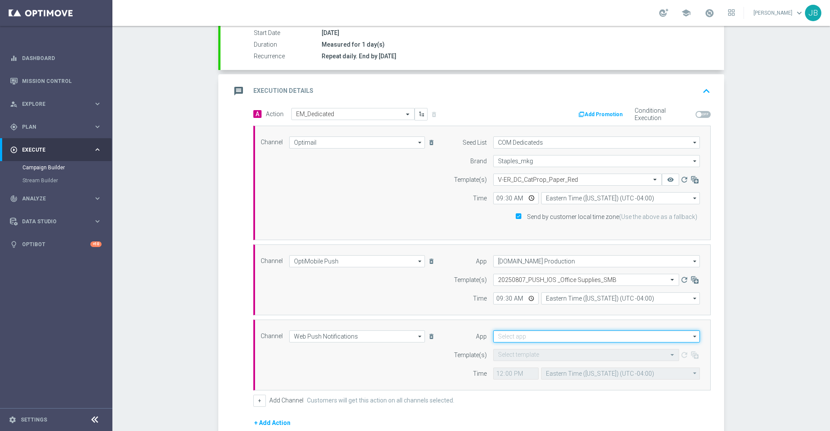
click at [508, 334] on input at bounding box center [596, 337] width 207 height 12
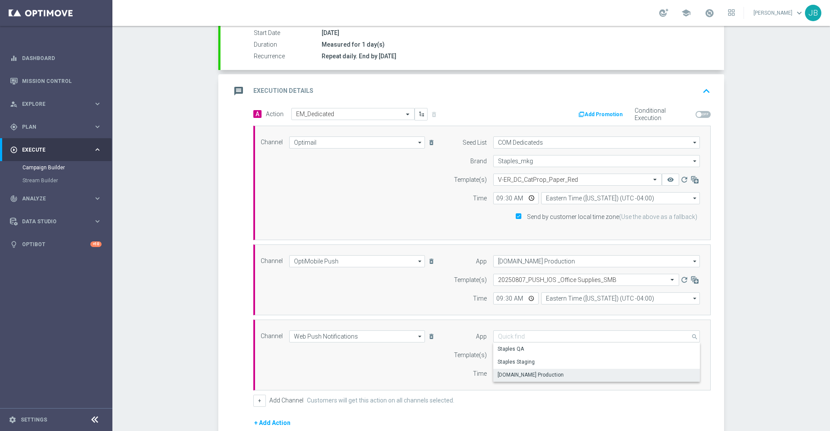
click at [519, 377] on div "staples.com Production" at bounding box center [531, 375] width 66 height 8
type input "staples.com Production"
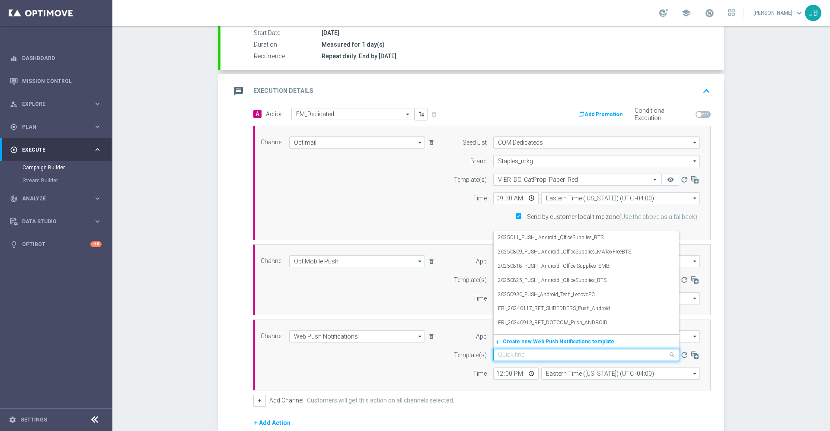
click at [531, 352] on input "text" at bounding box center [577, 355] width 159 height 7
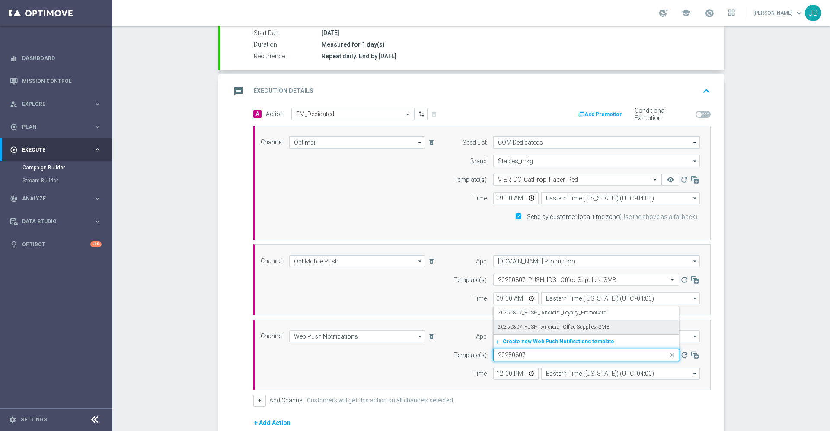
click at [551, 326] on label "20250807_PUSH_ Android _Office Supplies_SMB" at bounding box center [554, 327] width 112 height 7
type input "20250807"
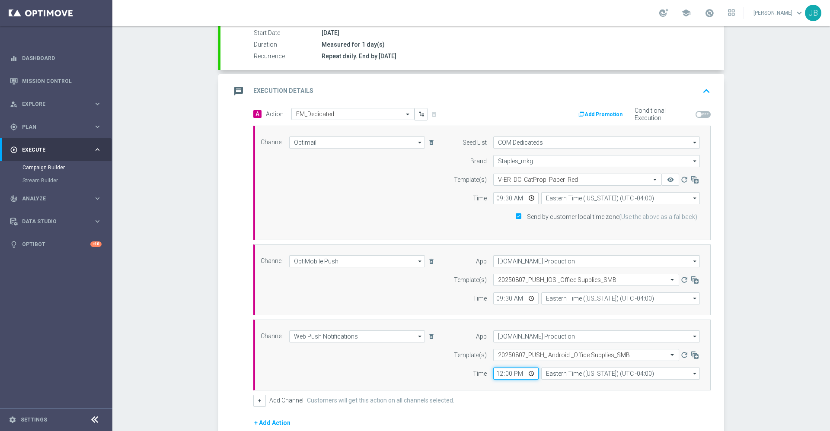
click at [493, 373] on input "12:00" at bounding box center [515, 374] width 45 height 12
type input "09:30"
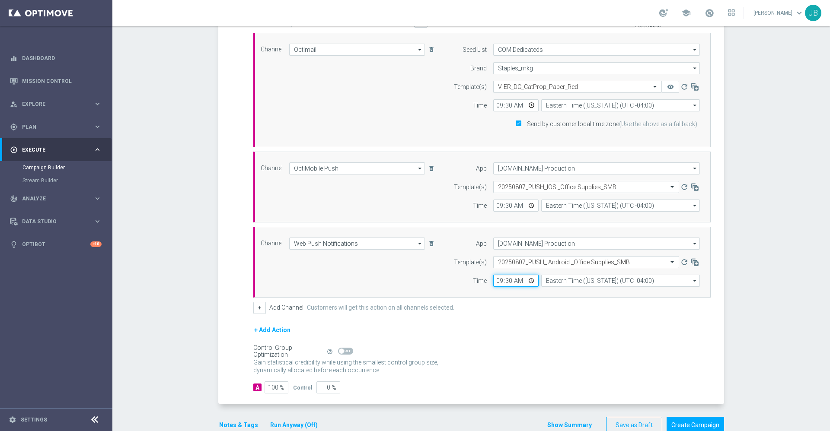
scroll to position [259, 0]
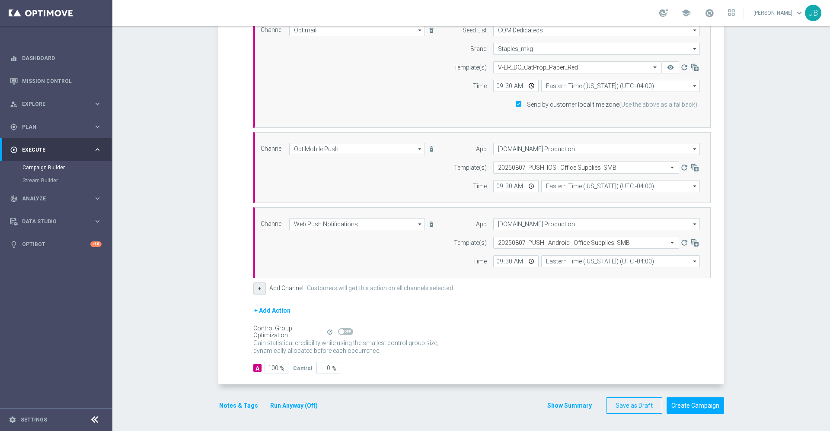
click at [256, 290] on button "+" at bounding box center [259, 289] width 13 height 12
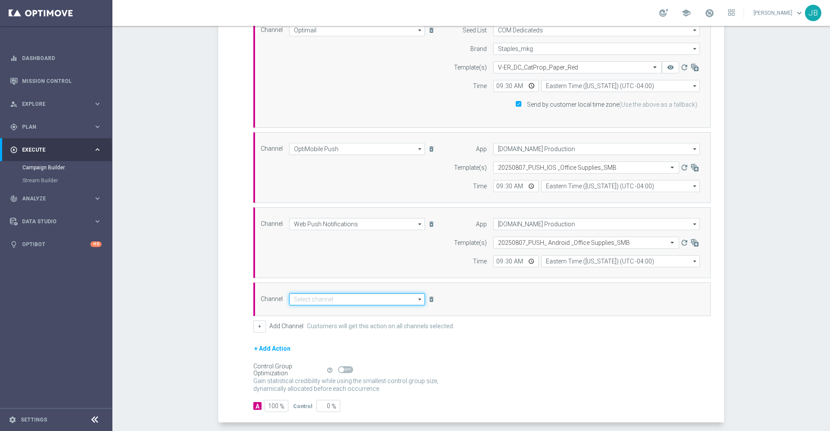
click at [309, 299] on input at bounding box center [357, 300] width 136 height 12
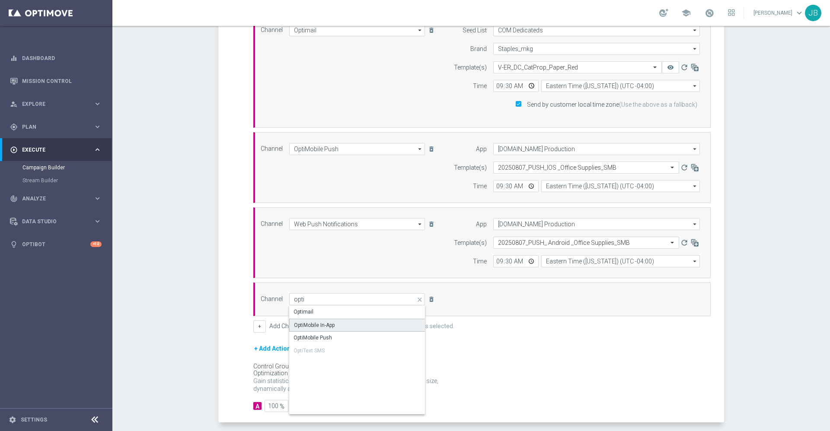
click at [320, 327] on div "OptiMobile In-App" at bounding box center [314, 326] width 41 height 8
type input "OptiMobile In-App"
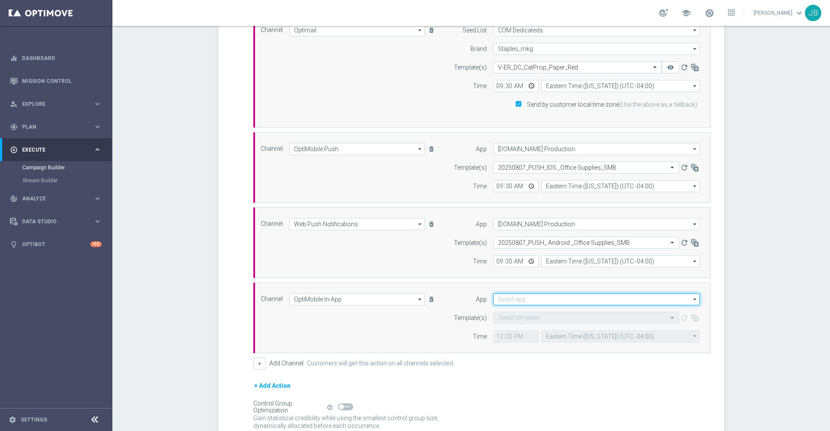
click at [514, 300] on input at bounding box center [596, 300] width 207 height 12
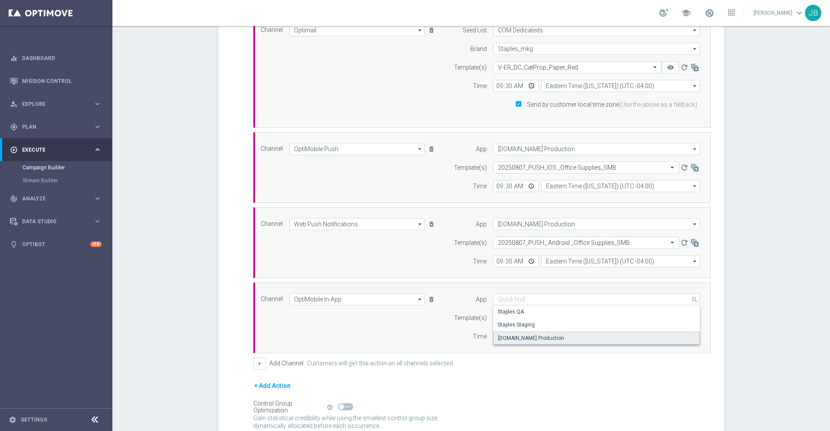
click at [528, 340] on div "[DOMAIN_NAME] Production" at bounding box center [531, 339] width 66 height 8
type input "[DOMAIN_NAME] Production"
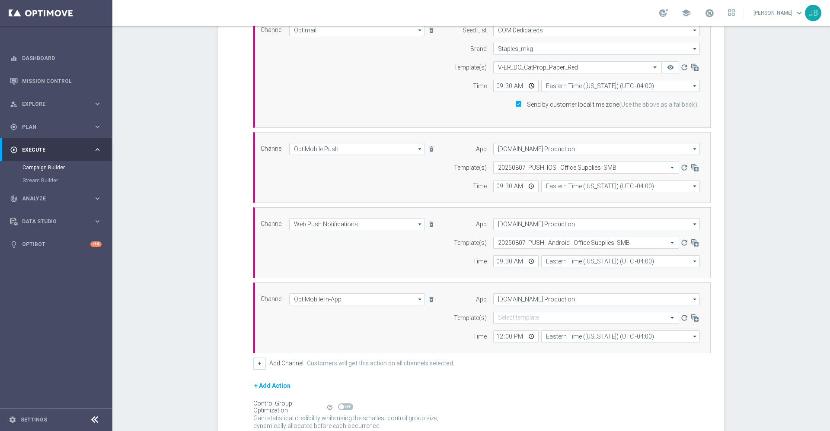
click at [519, 313] on div "Select template" at bounding box center [586, 318] width 186 height 12
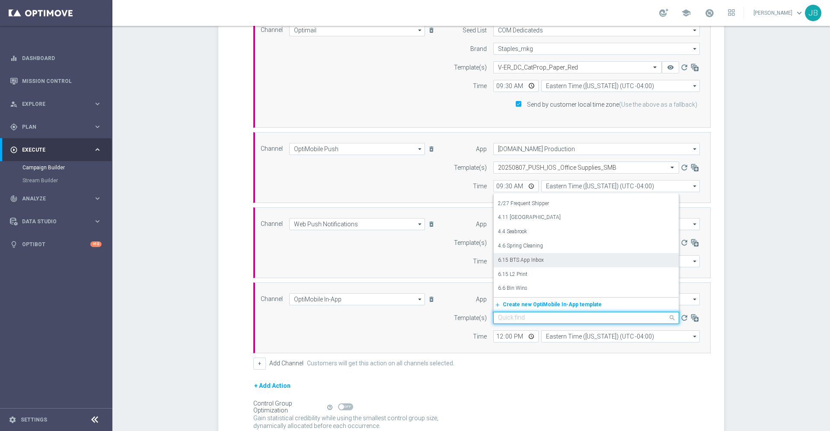
scroll to position [0, 0]
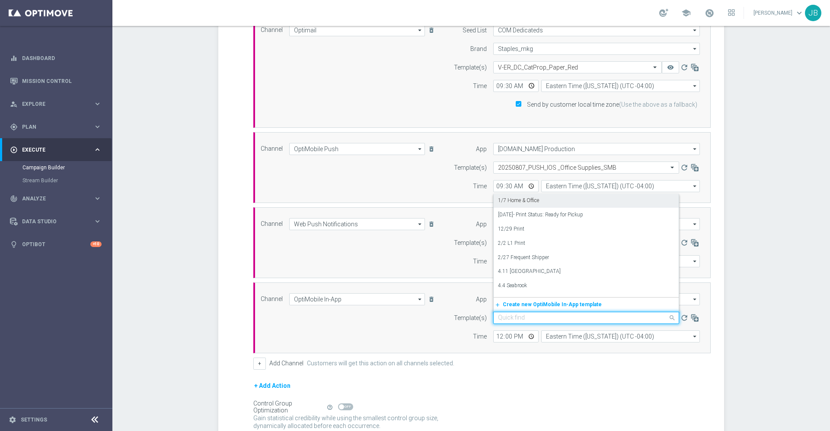
click at [490, 368] on div "+ Add Channel Customers will get this action on all channels selected." at bounding box center [481, 364] width 457 height 12
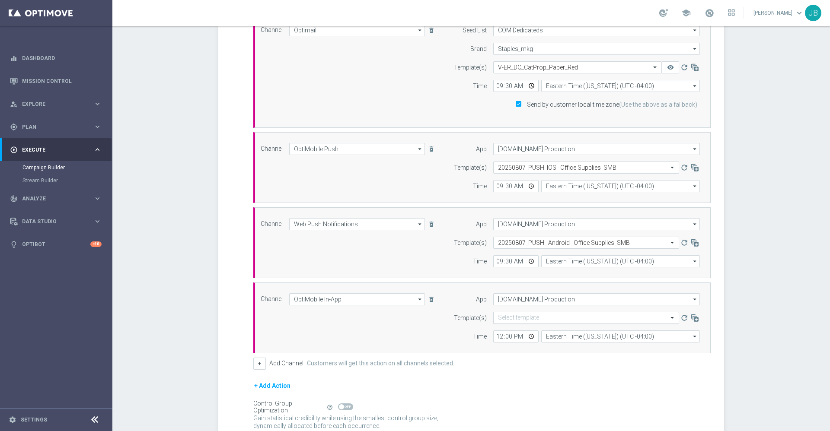
click at [518, 318] on input "text" at bounding box center [577, 318] width 159 height 7
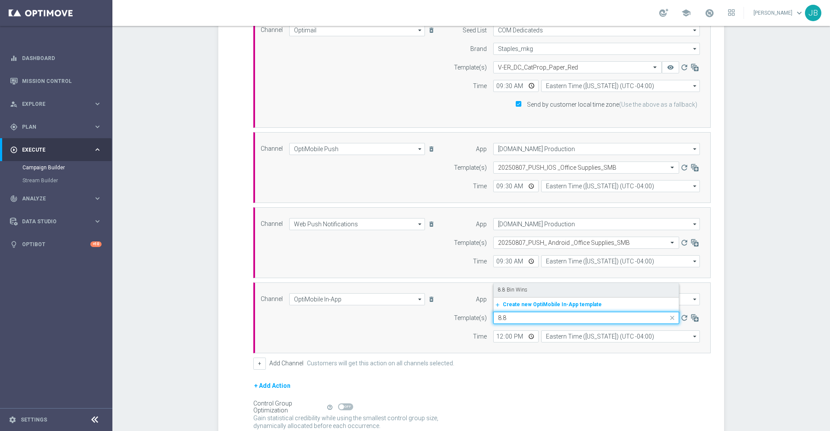
click at [525, 288] on div "8.8 Bin Wins" at bounding box center [586, 290] width 176 height 14
type input "8.8"
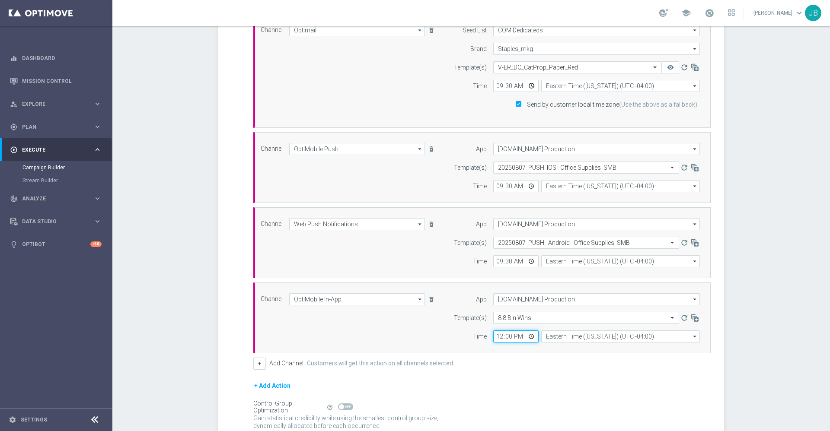
click at [496, 337] on input "12:00" at bounding box center [515, 337] width 45 height 12
type input "21:30"
type input "09:30"
click at [515, 390] on div "+ Add Action" at bounding box center [481, 392] width 457 height 22
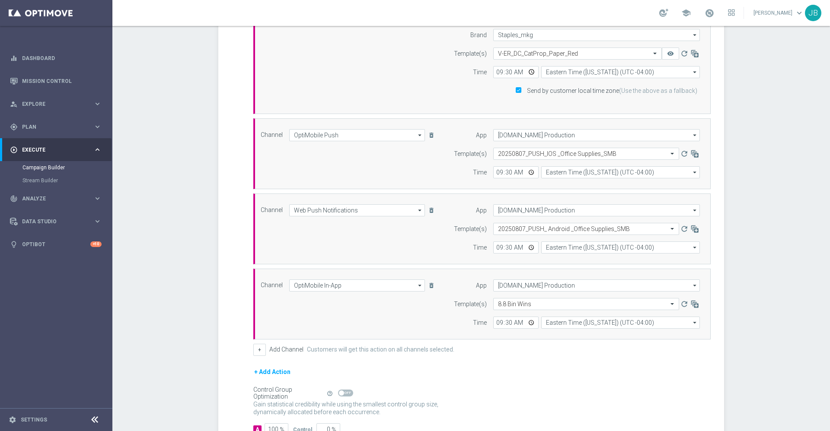
scroll to position [334, 0]
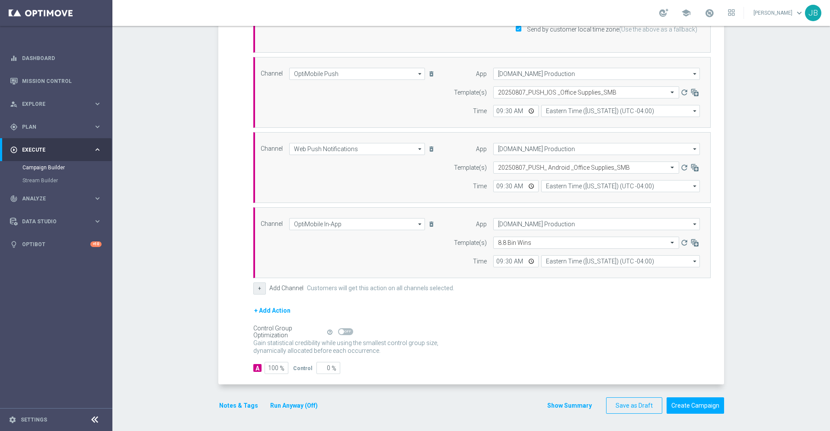
click at [257, 287] on button "+" at bounding box center [259, 289] width 13 height 12
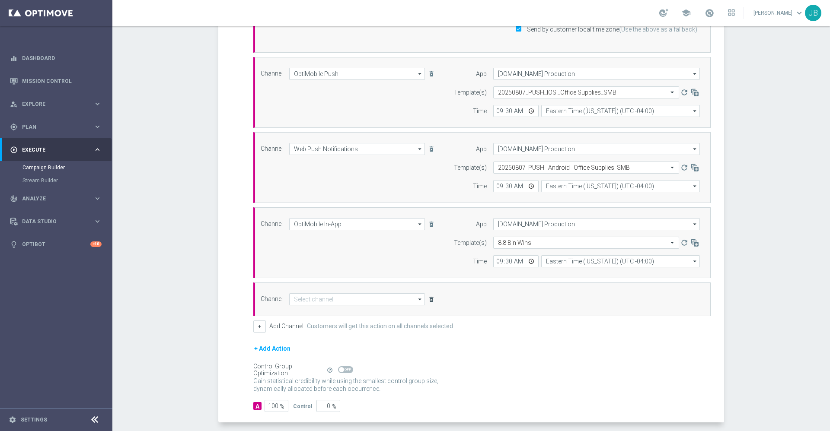
click at [428, 301] on icon "delete_forever" at bounding box center [431, 299] width 7 height 7
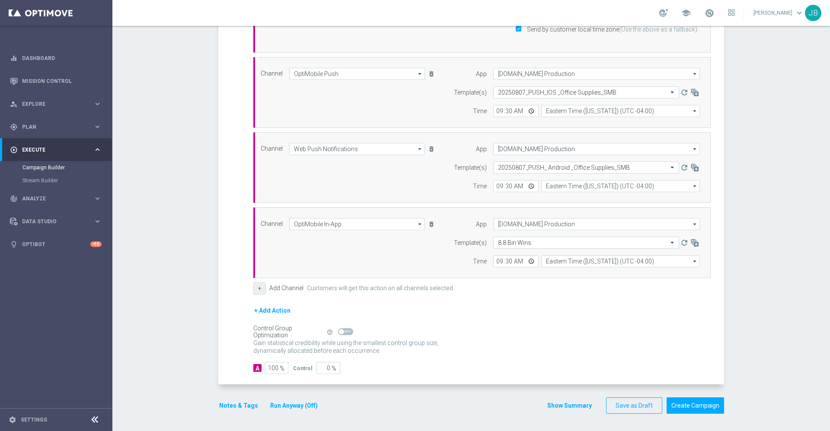
click at [254, 289] on button "+" at bounding box center [259, 289] width 13 height 12
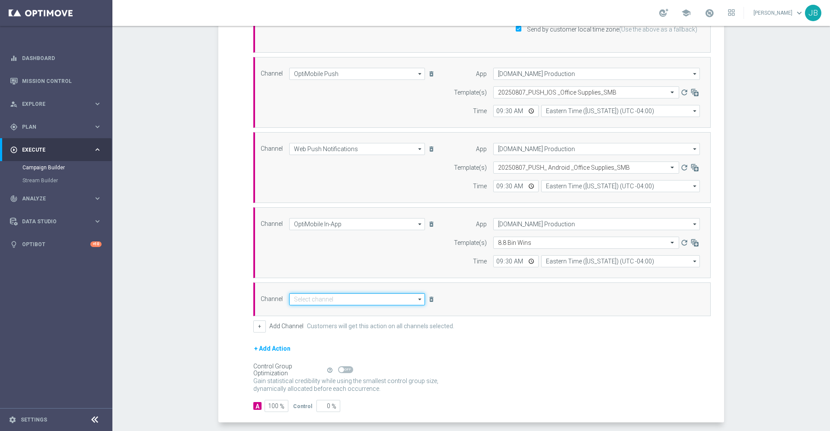
click at [324, 304] on input at bounding box center [357, 300] width 136 height 12
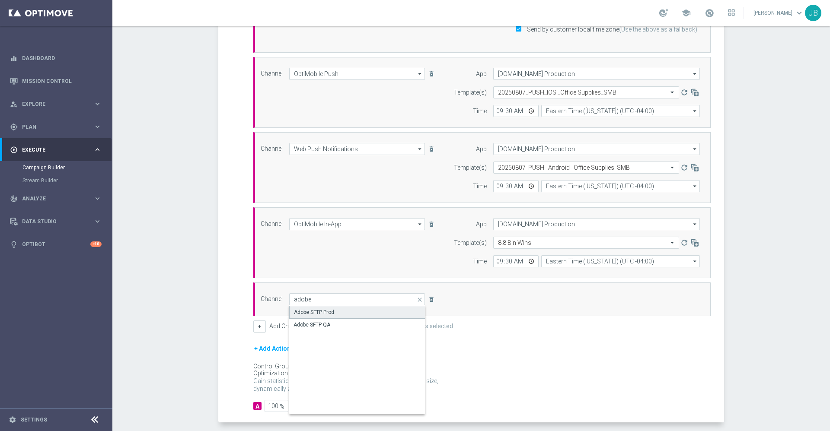
click at [330, 312] on div "Adobe SFTP Prod" at bounding box center [357, 312] width 136 height 13
type input "Adobe SFTP Prod"
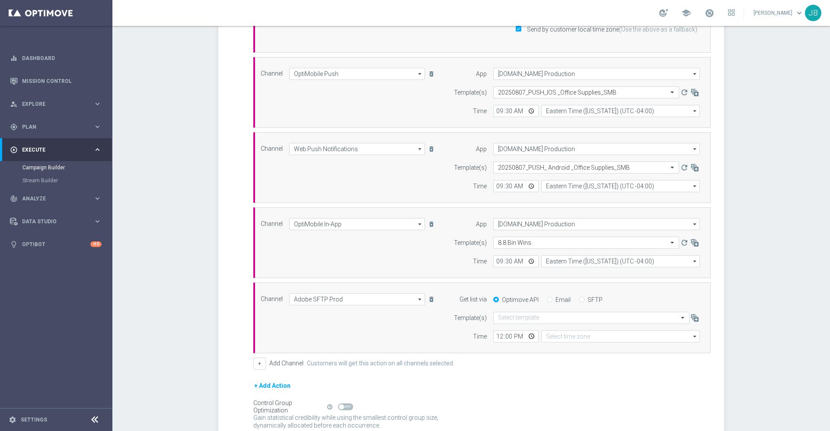
type input "Eastern Time ([US_STATE]) (UTC -04:00)"
click at [517, 315] on input "text" at bounding box center [582, 318] width 169 height 7
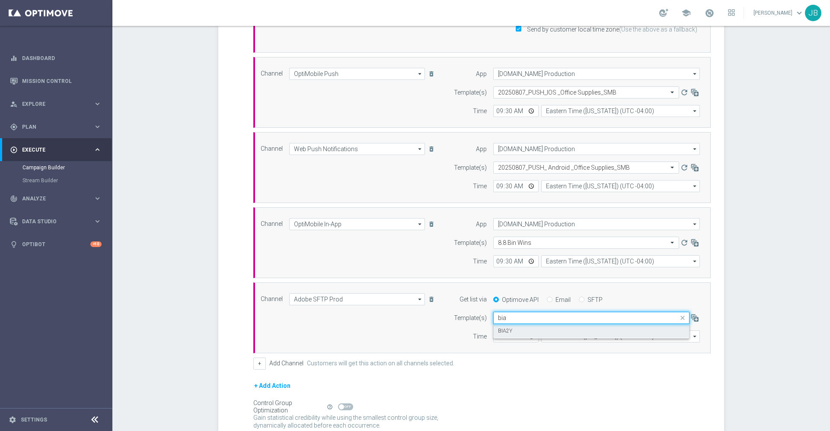
click at [511, 329] on div "BIA2Y" at bounding box center [591, 331] width 187 height 14
type input "bia"
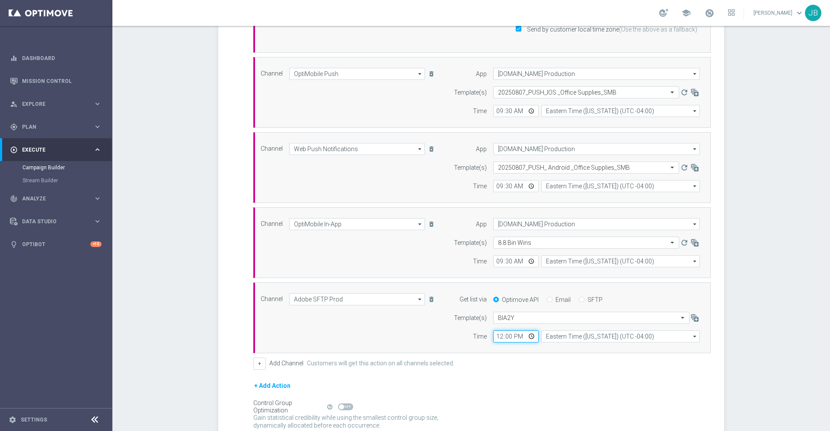
click at [495, 333] on input "12:00" at bounding box center [515, 337] width 45 height 12
type input "09:30"
click at [531, 380] on form "A Action Select action EM_Dedicated delete_forever Add Promotion Conditional Ex…" at bounding box center [481, 184] width 457 height 529
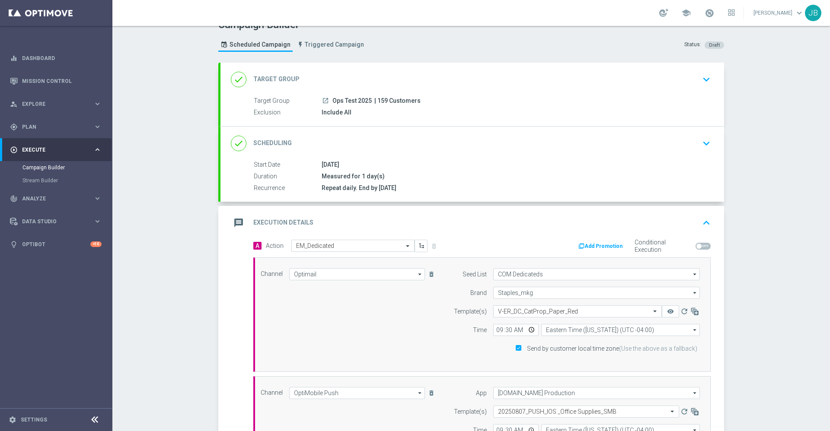
scroll to position [0, 0]
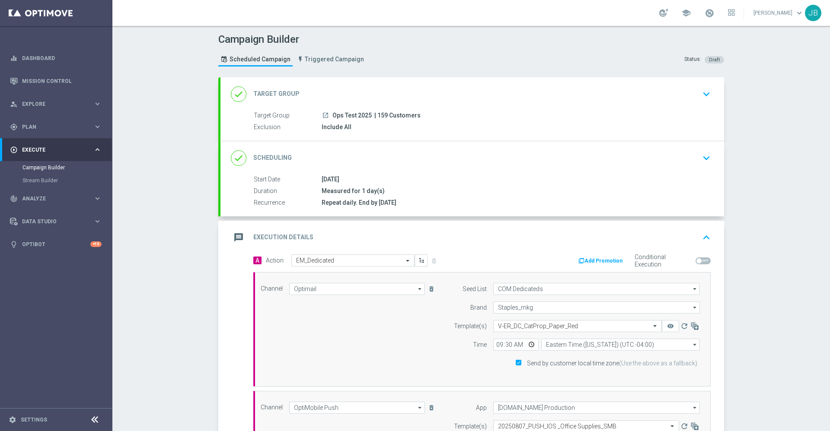
click at [277, 93] on h2 "Target Group" at bounding box center [276, 94] width 46 height 8
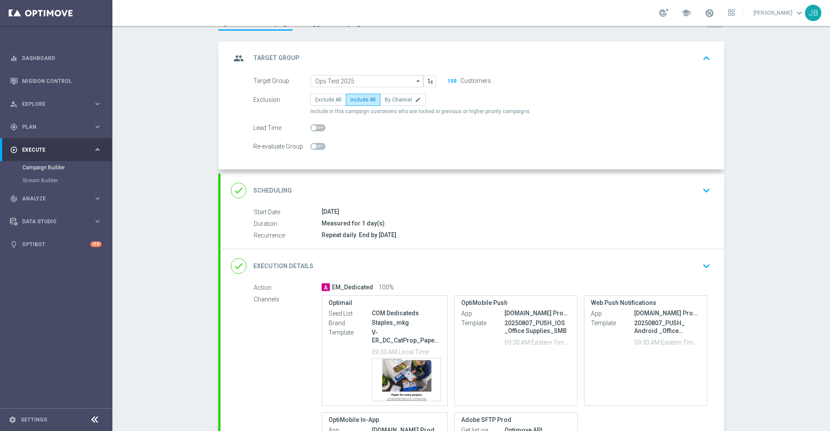
scroll to position [36, 0]
click at [274, 189] on h2 "Scheduling" at bounding box center [272, 190] width 38 height 8
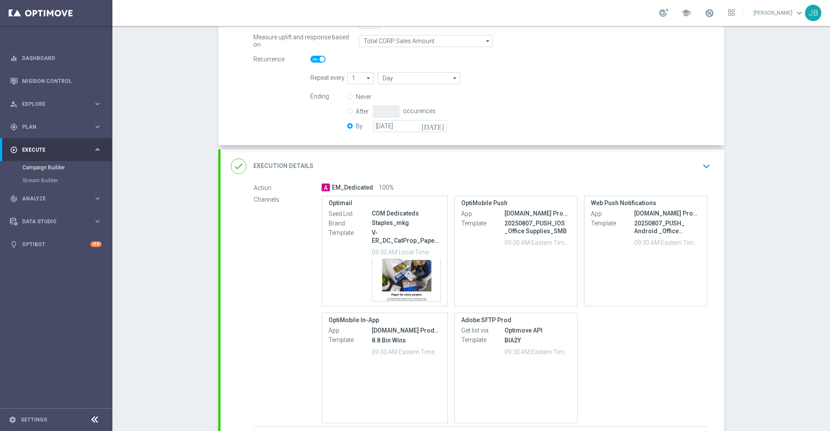
scroll to position [185, 0]
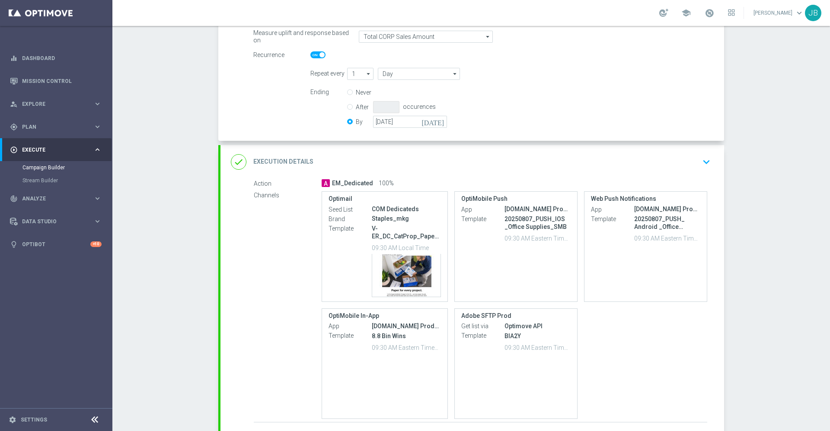
click at [292, 162] on h2 "Execution Details" at bounding box center [283, 162] width 60 height 8
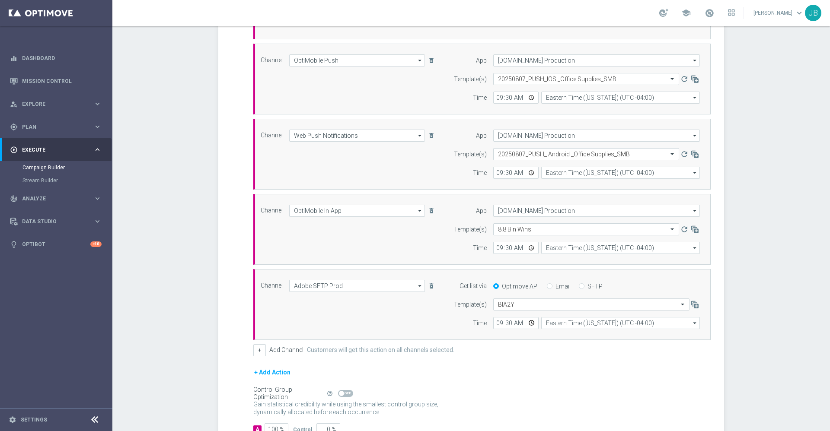
scroll to position [409, 0]
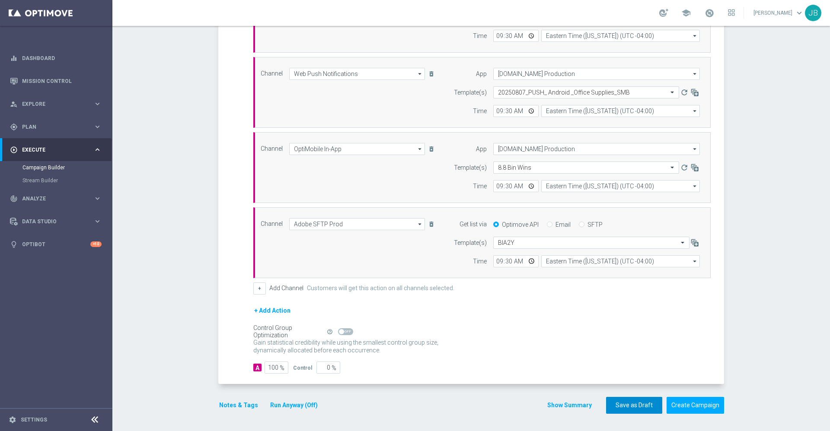
drag, startPoint x: 619, startPoint y: 411, endPoint x: 593, endPoint y: 333, distance: 82.2
click at [593, 333] on form "done Target Group keyboard_arrow_down Target Group launch Ops Test 2025 | 159 C…" at bounding box center [471, 41] width 506 height 747
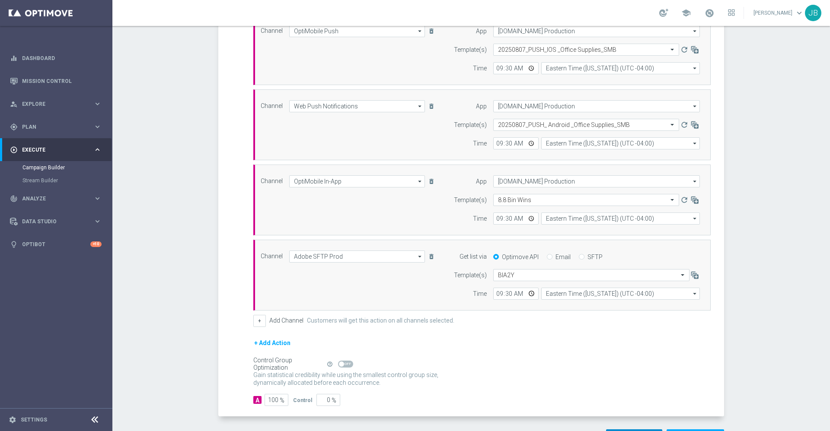
scroll to position [399, 0]
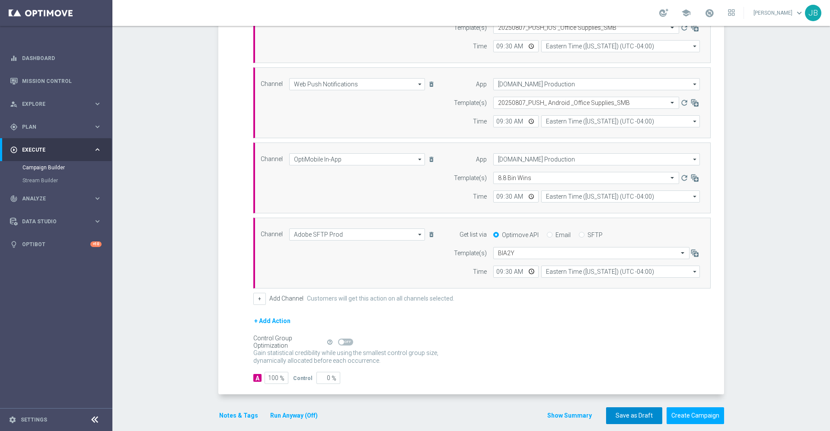
click at [626, 415] on button "Save as Draft" at bounding box center [634, 416] width 56 height 17
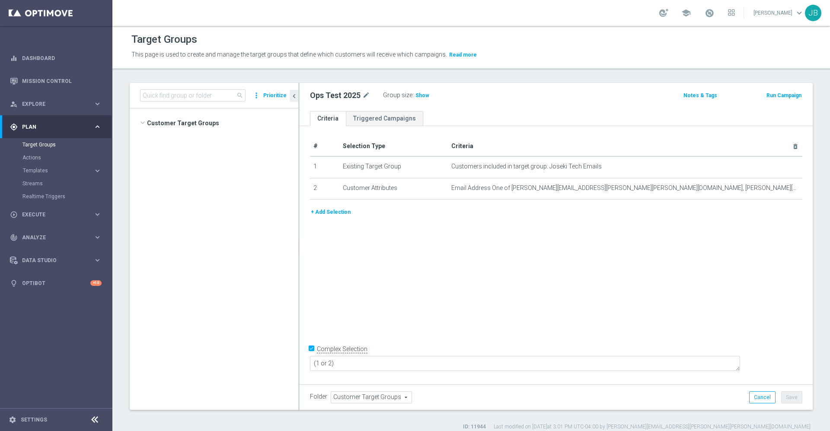
scroll to position [693, 0]
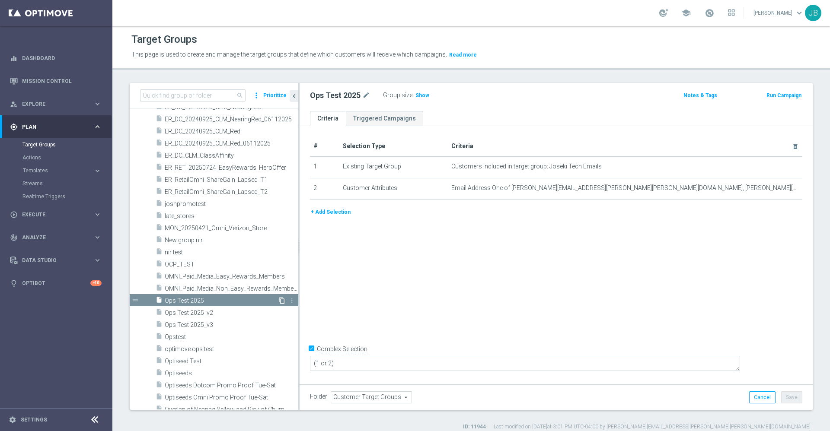
click at [278, 299] on icon "content_copy" at bounding box center [281, 300] width 7 height 7
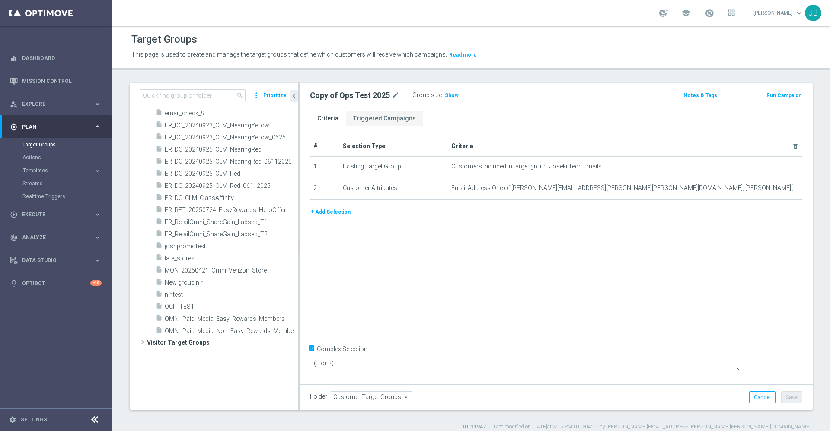
scroll to position [333, 0]
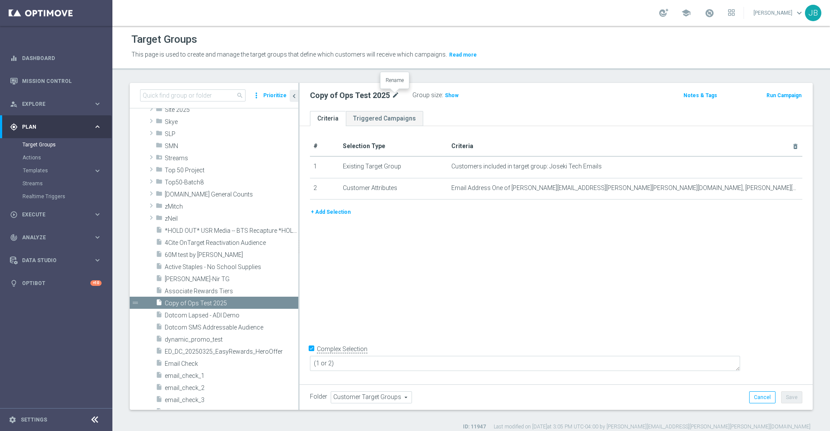
click at [394, 96] on icon "mode_edit" at bounding box center [396, 95] width 8 height 10
click at [335, 96] on input "Copy of Ops Test 2025" at bounding box center [368, 96] width 117 height 12
click at [356, 97] on input "Ops Test 2025" at bounding box center [368, 96] width 117 height 12
type input "Ops Test 2025_v4"
click at [485, 304] on div "# Selection Type Criteria delete_forever 1 Existing Target Group Customers incl…" at bounding box center [556, 254] width 513 height 256
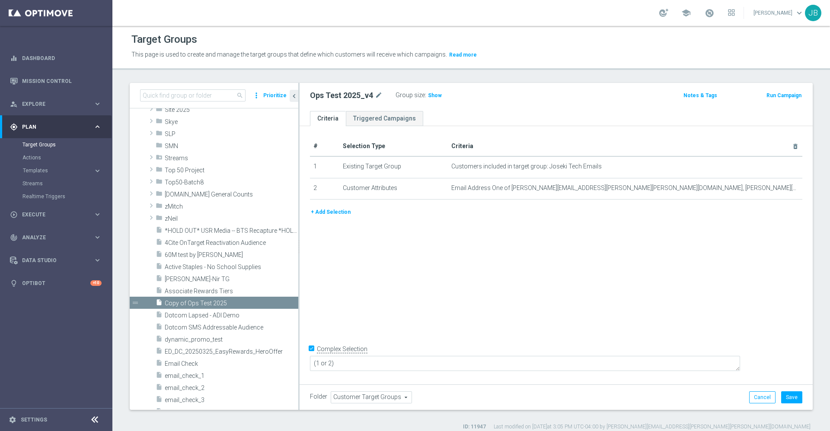
click at [490, 291] on div "# Selection Type Criteria delete_forever 1 Existing Target Group Customers incl…" at bounding box center [556, 254] width 513 height 256
click at [781, 400] on button "Save" at bounding box center [791, 398] width 21 height 12
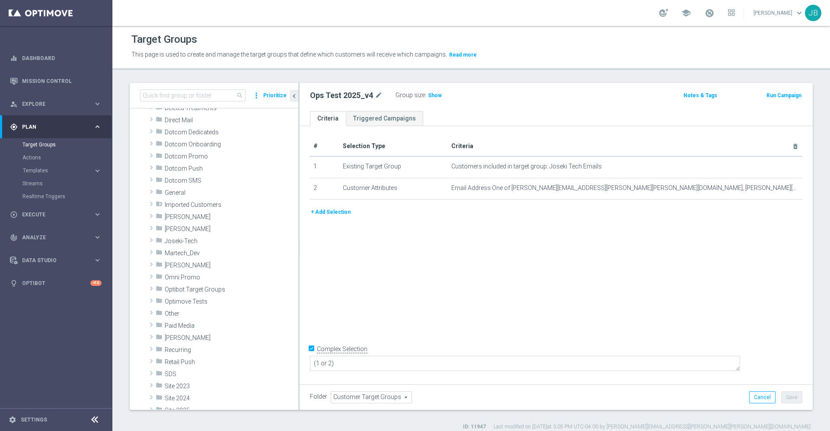
scroll to position [0, 0]
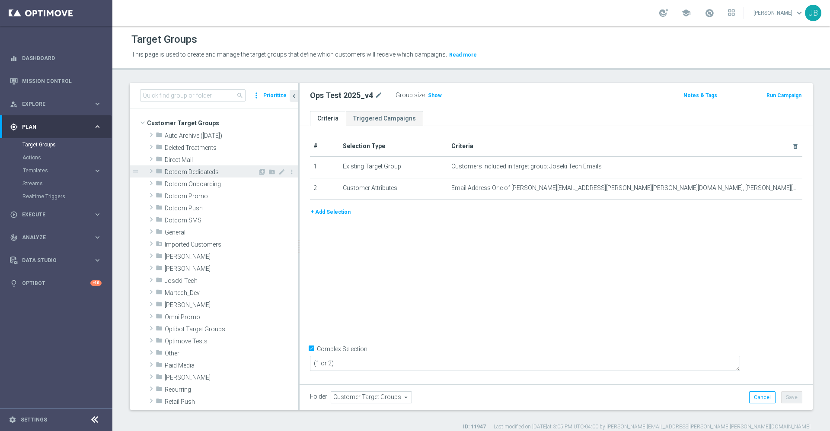
click at [211, 173] on span "Dotcom Dedicateds" at bounding box center [211, 172] width 93 height 7
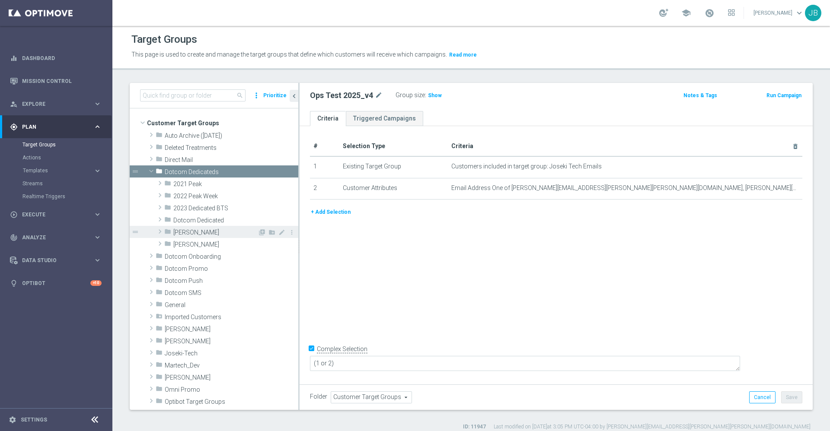
click at [195, 232] on span "[PERSON_NAME]" at bounding box center [215, 232] width 84 height 7
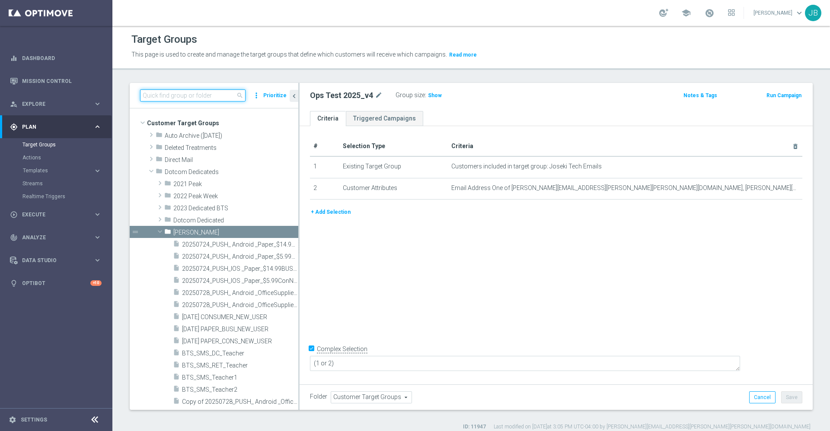
click at [195, 96] on input at bounding box center [192, 95] width 105 height 12
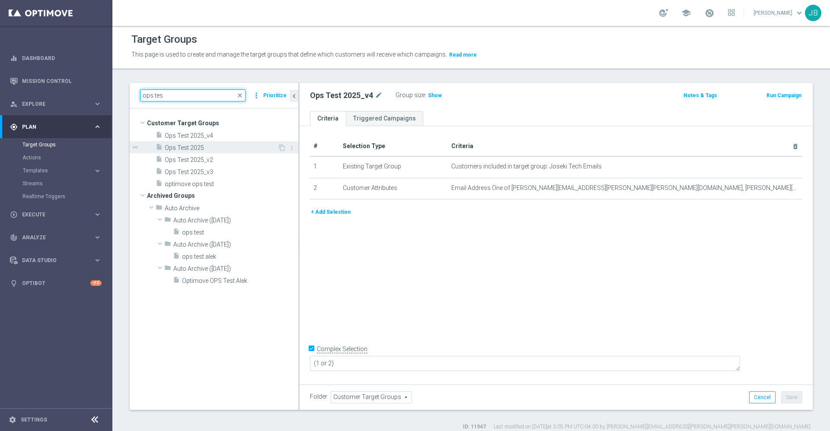
type input "ops tes"
click at [208, 144] on div "insert_drive_file Ops Test 2025" at bounding box center [217, 147] width 122 height 12
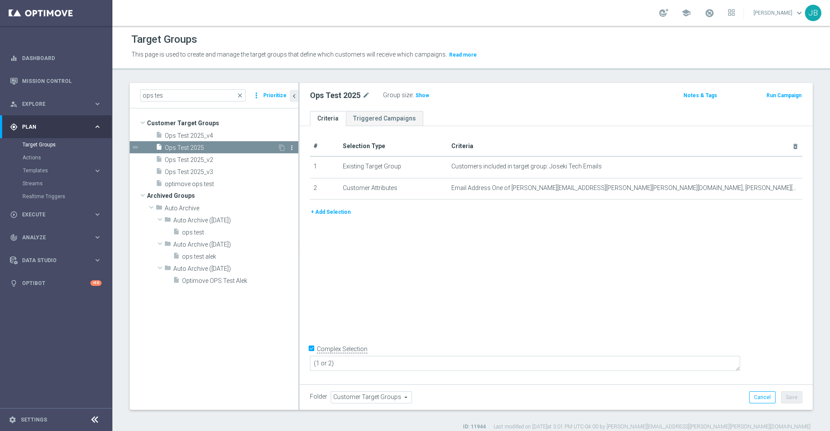
click at [291, 149] on icon "more_vert" at bounding box center [291, 147] width 7 height 7
click at [245, 147] on span "Ops Test 2025" at bounding box center [221, 147] width 113 height 7
click at [270, 95] on button "Prioritize" at bounding box center [275, 96] width 26 height 12
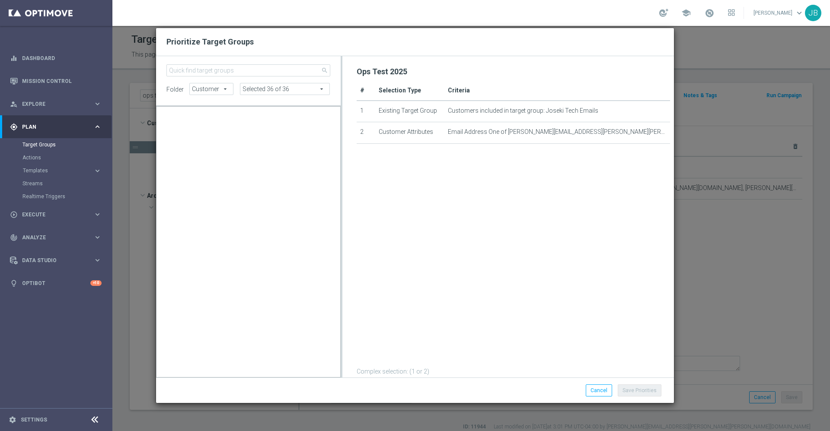
scroll to position [37273, 0]
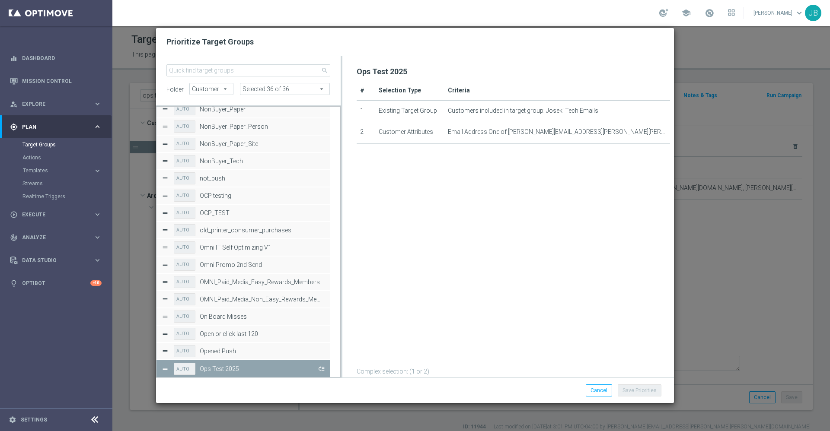
click at [321, 369] on button "Press SPACE to deselect this row." at bounding box center [320, 369] width 9 height 13
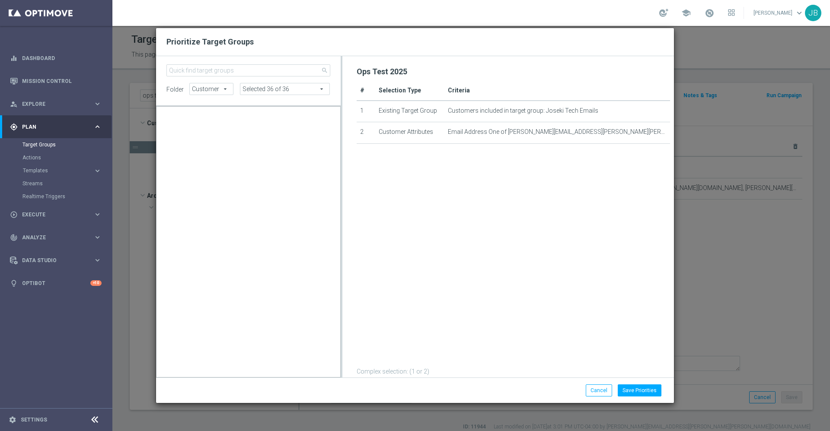
scroll to position [8134, 0]
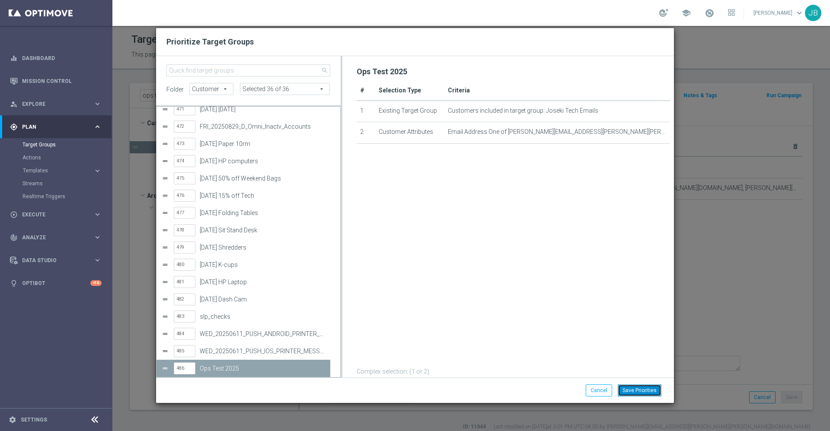
click at [631, 390] on button "Save Priorities" at bounding box center [640, 391] width 44 height 12
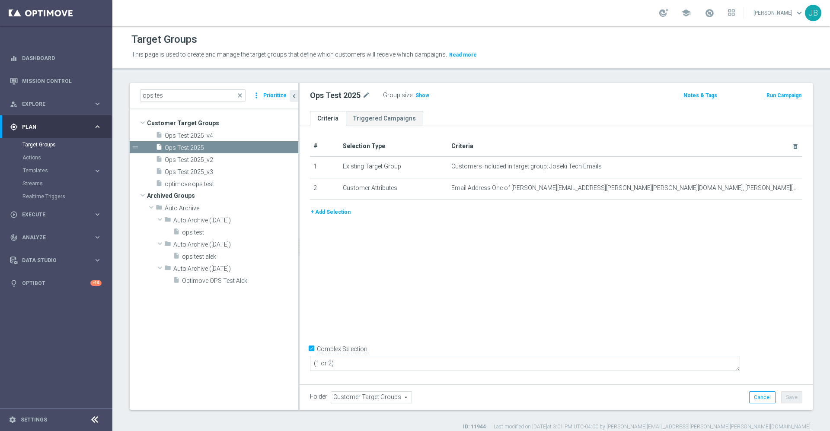
click at [606, 313] on div "# Selection Type Criteria delete_forever 1 Existing Target Group Customers incl…" at bounding box center [556, 254] width 513 height 256
click at [789, 399] on button "Save" at bounding box center [791, 398] width 21 height 12
click at [733, 319] on div "# Selection Type Criteria delete_forever 1 Existing Target Group Customers incl…" at bounding box center [556, 254] width 513 height 256
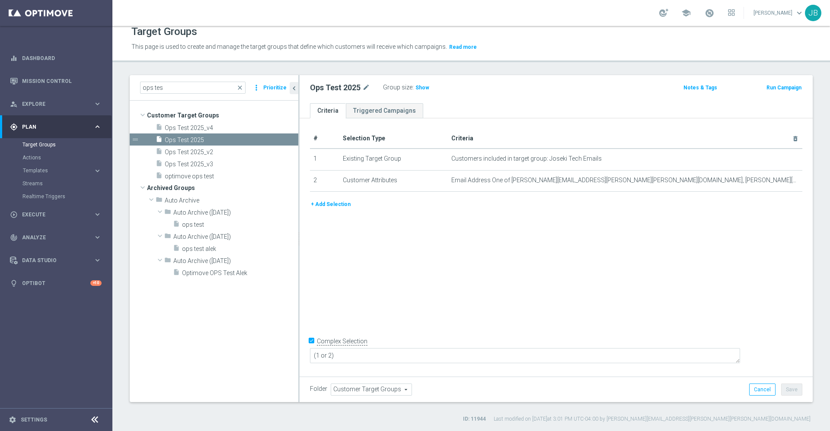
click at [706, 304] on div "# Selection Type Criteria delete_forever 1 Existing Target Group Customers incl…" at bounding box center [556, 246] width 513 height 256
click at [705, 304] on div "# Selection Type Criteria delete_forever 1 Existing Target Group Customers incl…" at bounding box center [556, 246] width 513 height 256
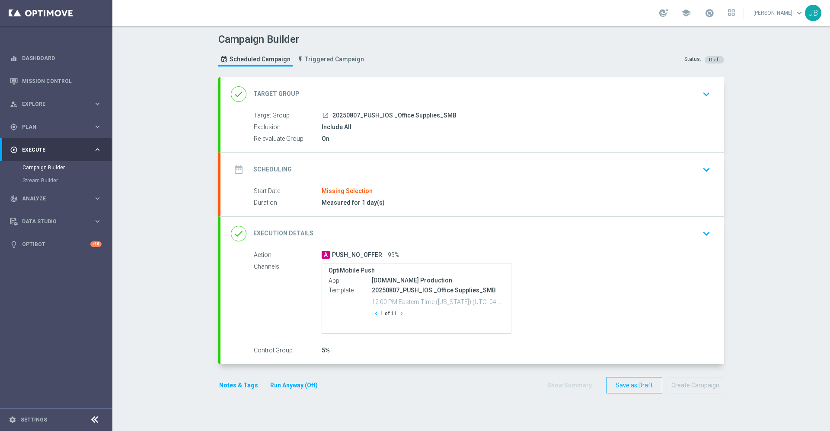
click h2 "Execution Details"
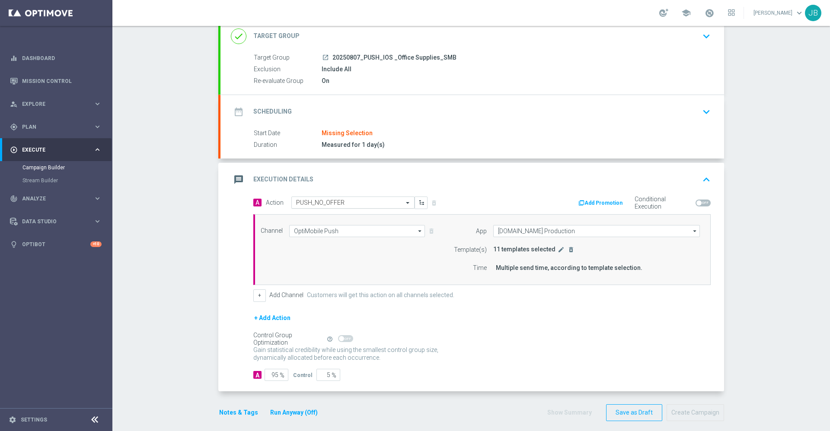
scroll to position [58, 0]
click icon "edit"
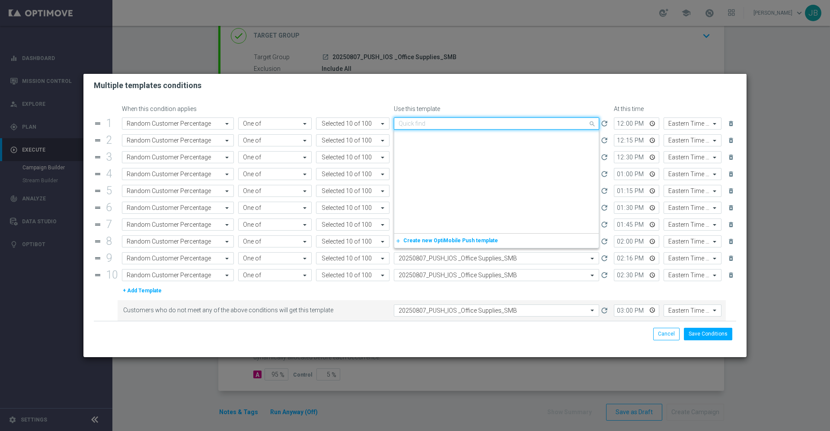
scroll to position [613, 0]
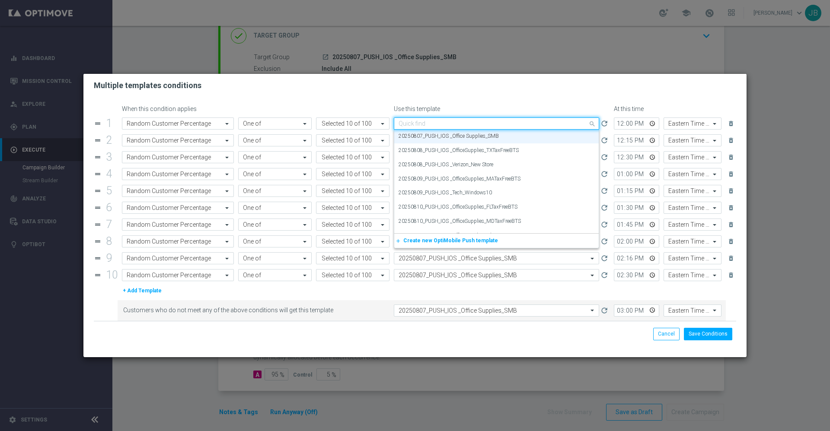
drag, startPoint x: 518, startPoint y: 120, endPoint x: 389, endPoint y: 125, distance: 129.4
click div "Quick find 20250807_PUSH_IOS _Office Supplies_SMB"
drag, startPoint x: 505, startPoint y: 135, endPoint x: 416, endPoint y: 141, distance: 88.8
click div "20250807_PUSH_IOS _Office Supplies_SMB"
click div "Multiple templates conditions"
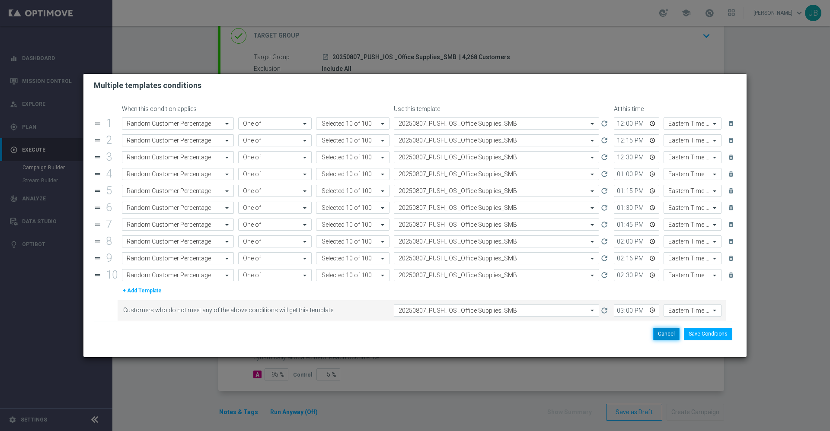
click button "Cancel"
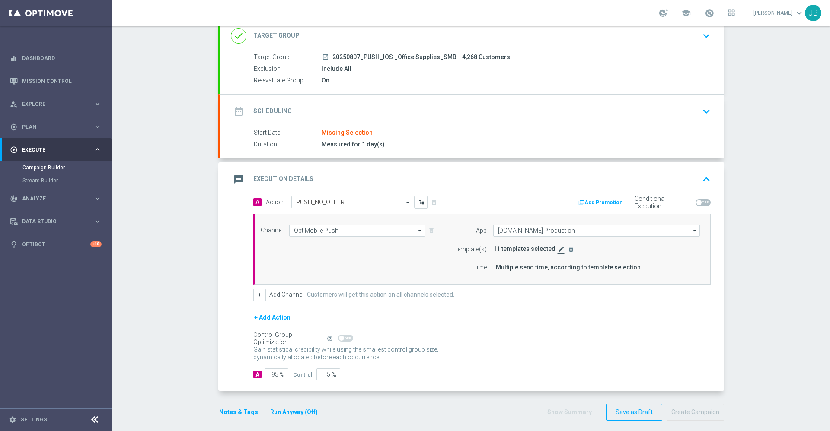
click icon "edit"
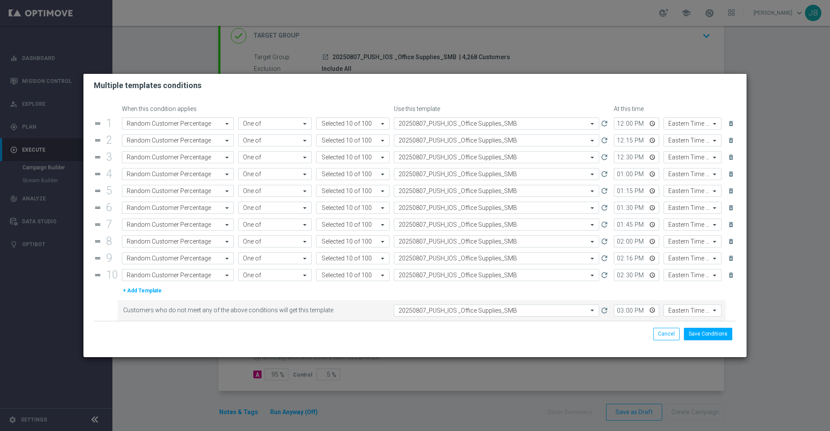
click modal-container "Multiple templates conditions When this condition applies Use this template At …"
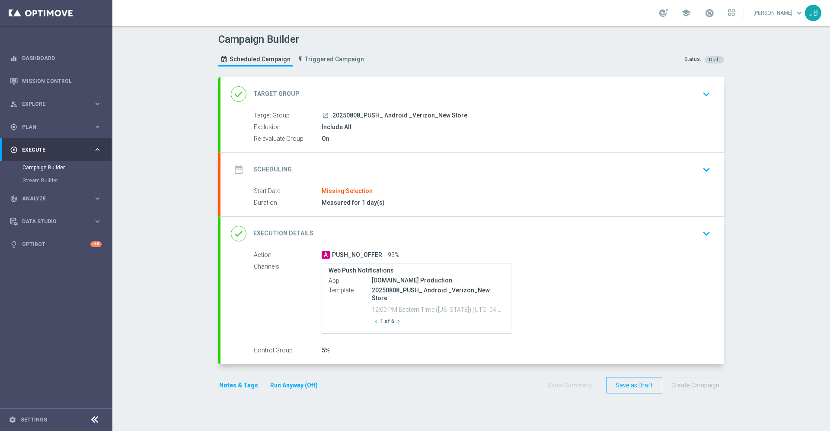
click at [291, 234] on h2 "Execution Details" at bounding box center [283, 234] width 60 height 8
click at [287, 234] on h2 "Execution Details" at bounding box center [283, 234] width 60 height 8
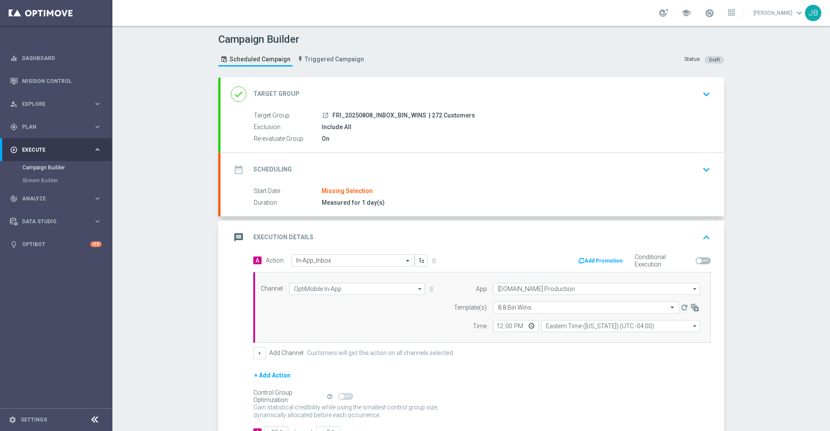
scroll to position [65, 0]
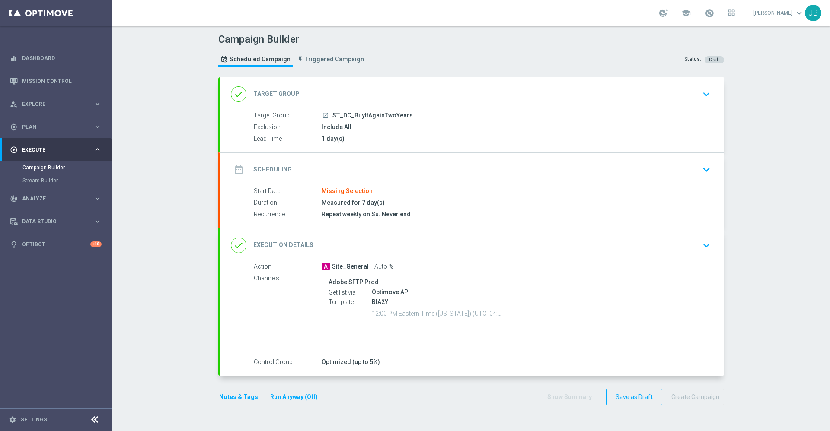
click at [290, 246] on h2 "Execution Details" at bounding box center [283, 245] width 60 height 8
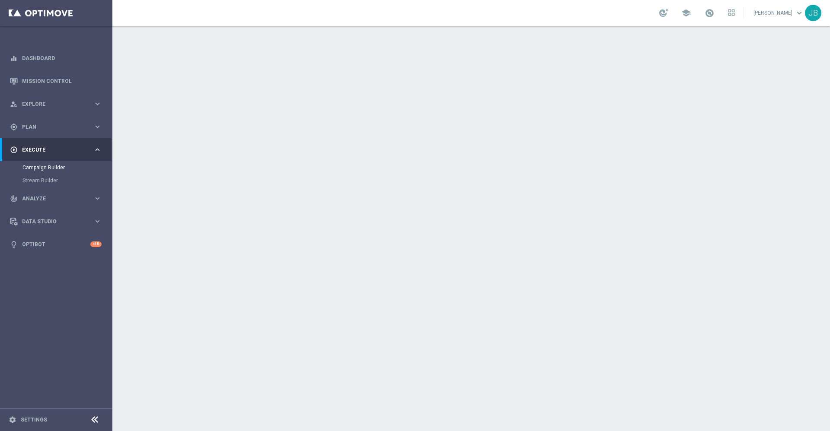
click at [275, 95] on h2 "Target Group" at bounding box center [276, 94] width 46 height 8
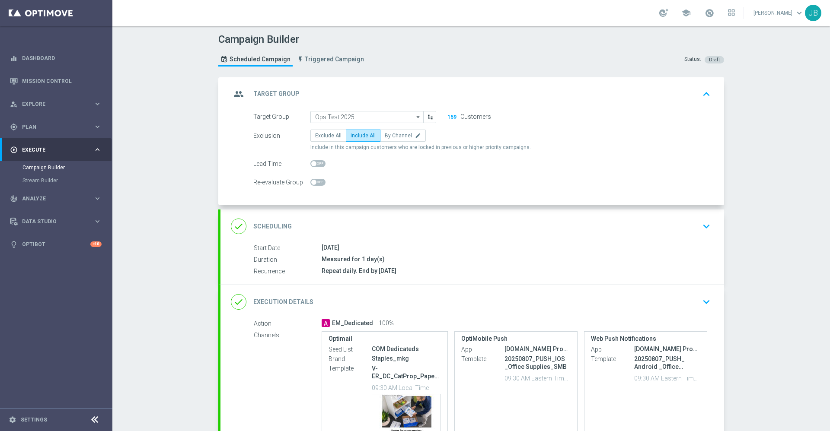
click at [266, 224] on h2 "Scheduling" at bounding box center [272, 227] width 38 height 8
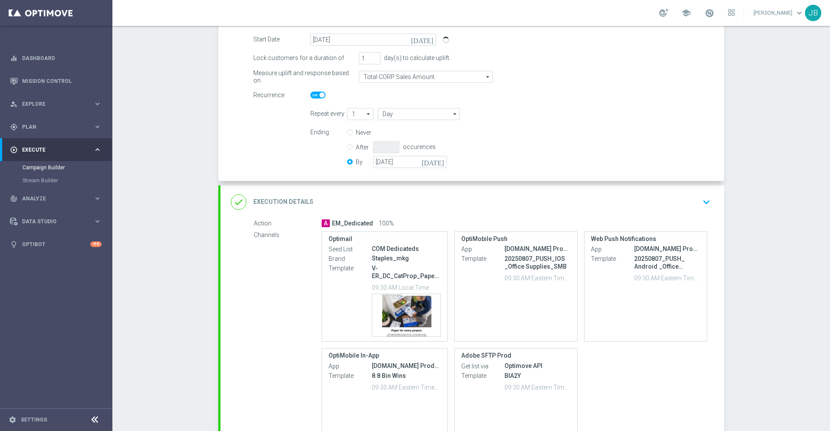
scroll to position [150, 0]
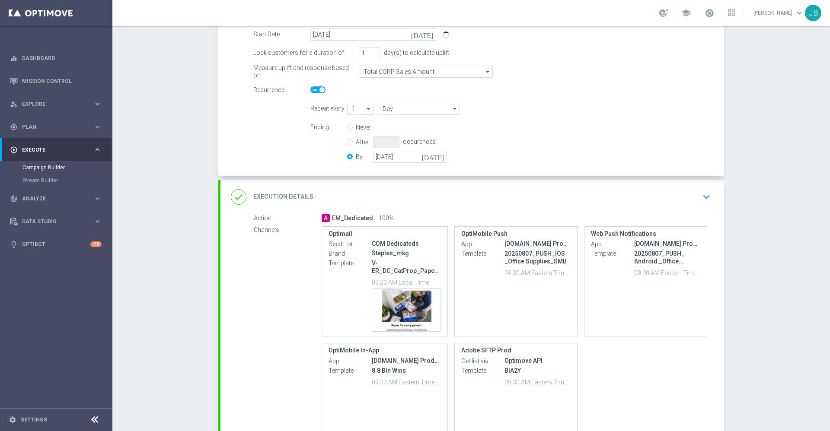
click at [278, 199] on h2 "Execution Details" at bounding box center [283, 197] width 60 height 8
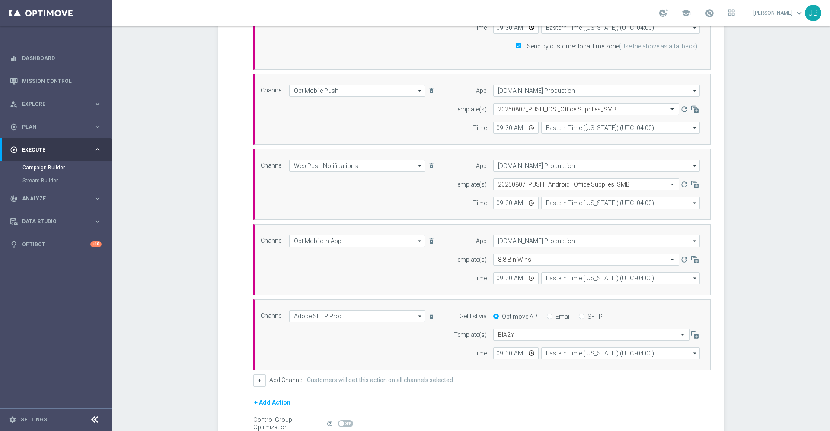
scroll to position [419, 0]
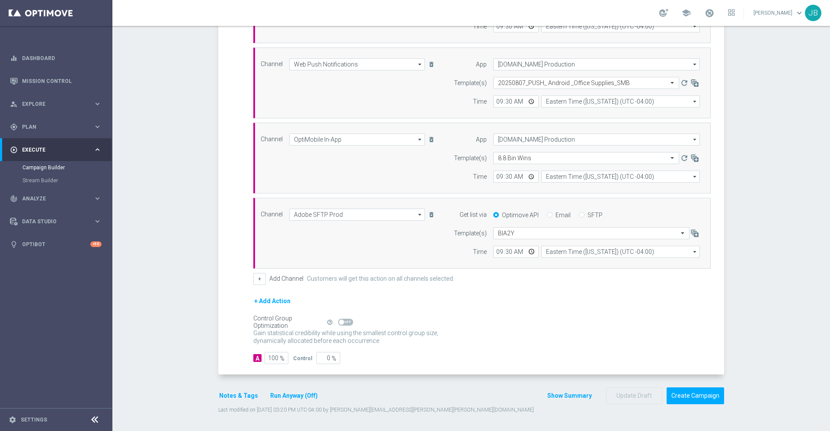
click at [282, 282] on label "Add Channel" at bounding box center [286, 278] width 34 height 7
click at [257, 278] on button "+" at bounding box center [259, 279] width 13 height 12
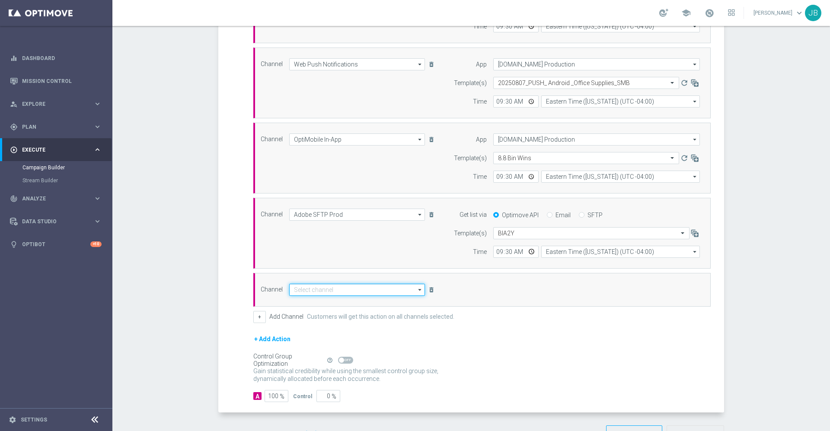
click at [323, 290] on input at bounding box center [357, 290] width 136 height 12
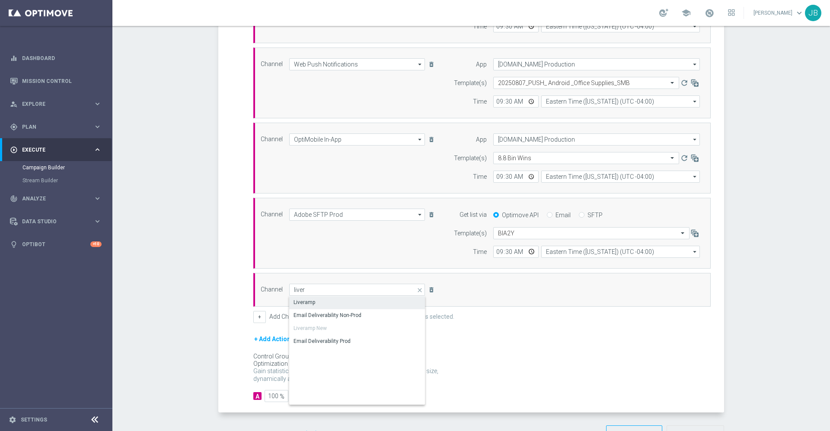
click at [318, 304] on div "Liveramp" at bounding box center [357, 303] width 136 height 12
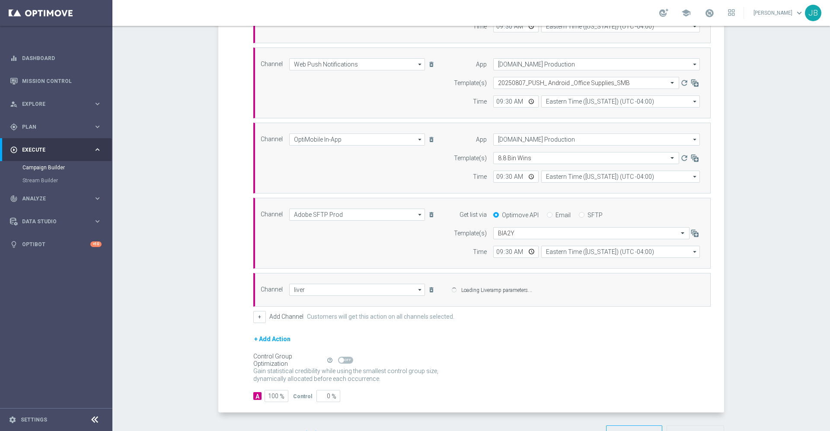
type input "Liveramp"
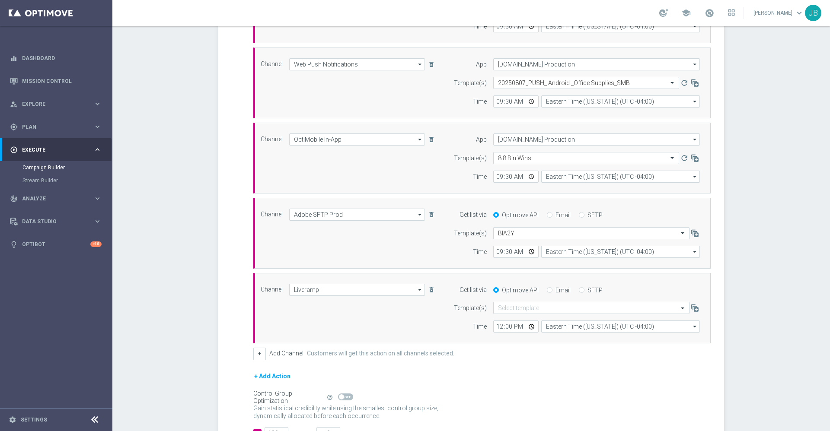
click at [579, 291] on input "SFTP" at bounding box center [582, 291] width 6 height 6
radio input "true"
click at [520, 307] on input "text" at bounding box center [582, 308] width 169 height 7
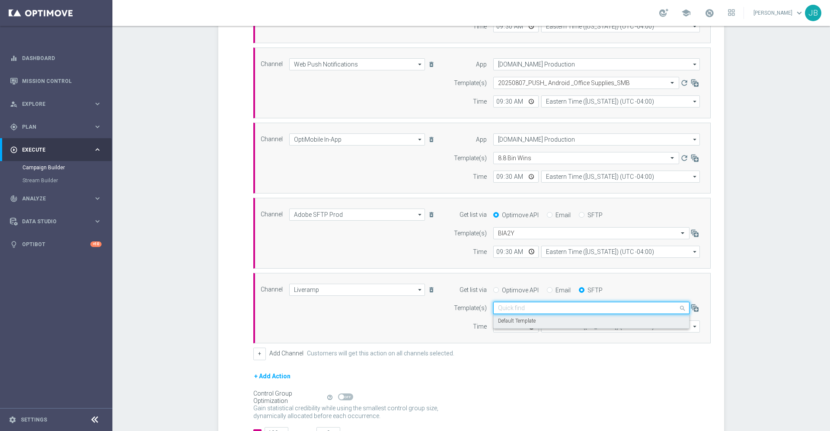
click at [522, 319] on label "Default Template" at bounding box center [517, 321] width 38 height 7
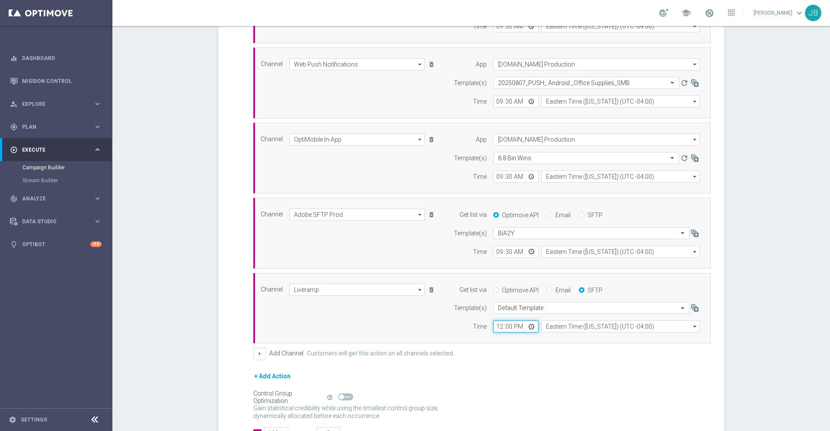
click at [498, 326] on input "12:00" at bounding box center [515, 327] width 45 height 12
type input "21:30"
type input "09:30"
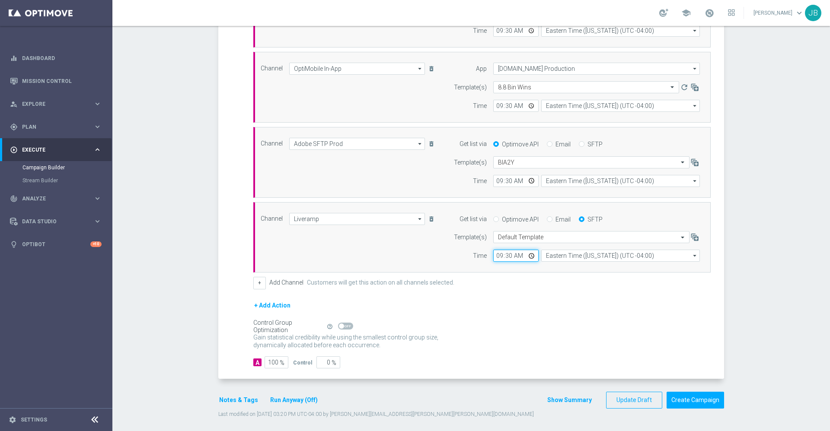
scroll to position [483, 0]
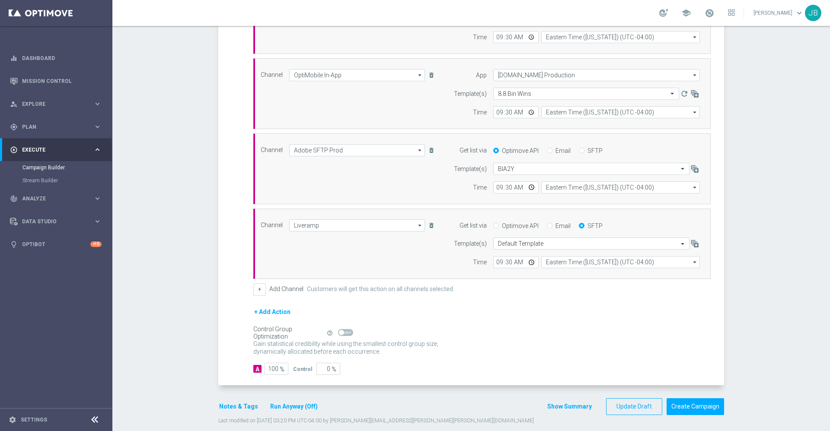
click at [484, 321] on div "+ Add Action" at bounding box center [481, 318] width 457 height 22
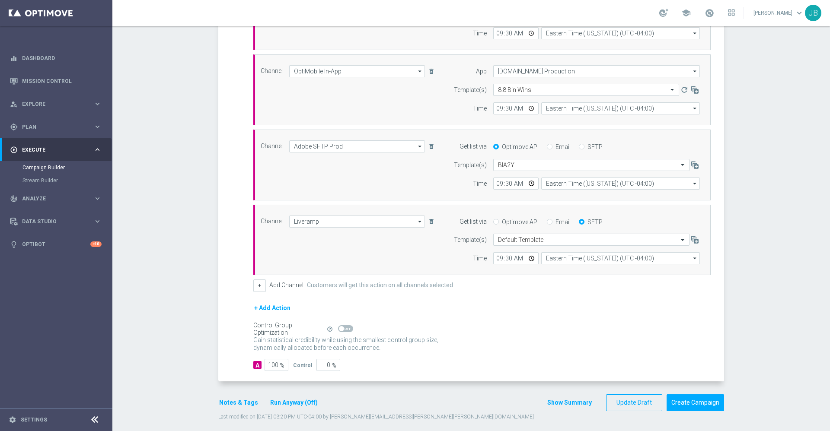
scroll to position [494, 0]
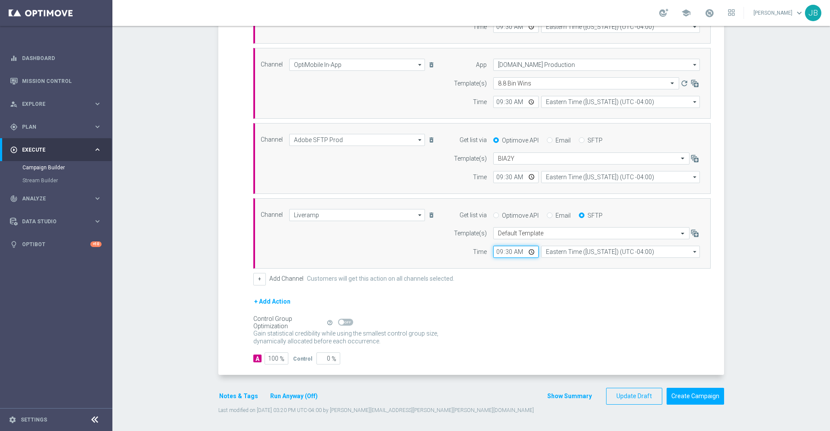
click at [493, 248] on input "09:30" at bounding box center [515, 252] width 45 height 12
type input "02:30"
type input "02:00"
type input "14:00"
click at [508, 287] on form "A Action Select action EM_Dedicated delete_forever Add Promotion Conditional Ex…" at bounding box center [481, 63] width 457 height 604
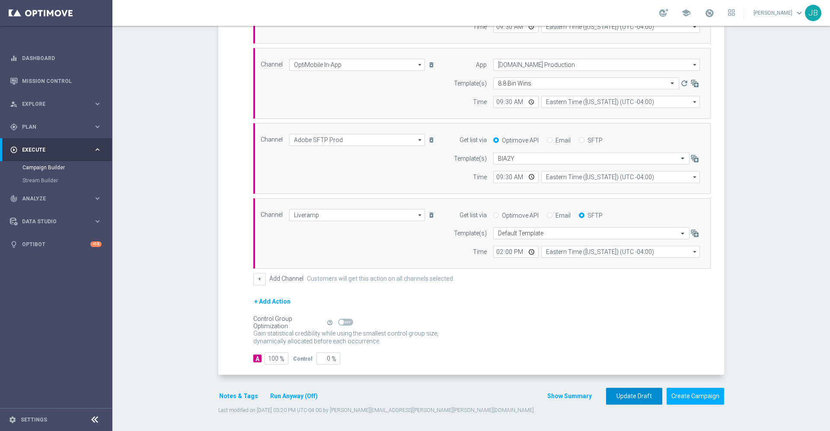
click at [641, 391] on button "Update Draft" at bounding box center [634, 396] width 56 height 17
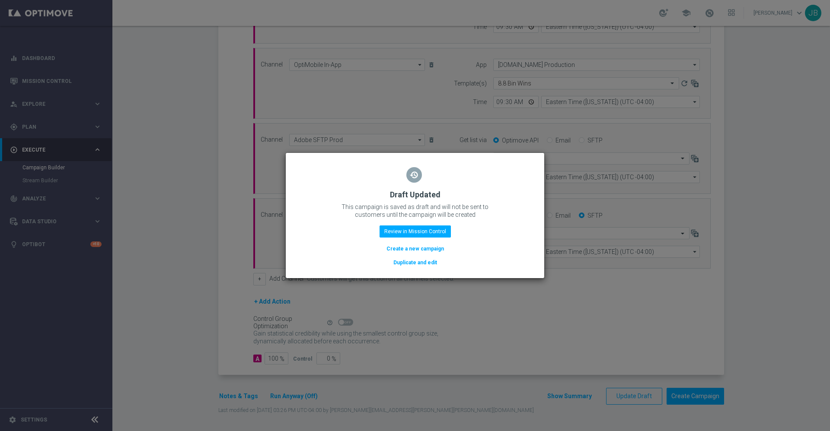
click at [600, 333] on modal-container "restore Draft Updated This campaign is saved as draft and will not be sent to c…" at bounding box center [415, 215] width 830 height 431
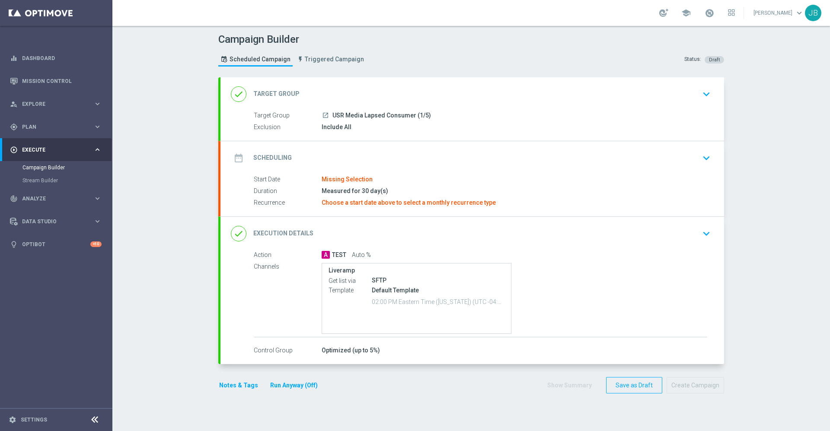
click at [291, 232] on h2 "Execution Details" at bounding box center [283, 234] width 60 height 8
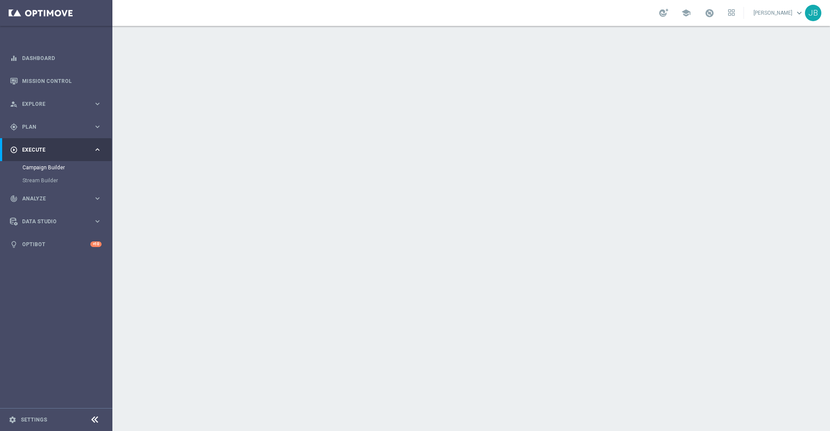
click at [322, 115] on icon "launch" at bounding box center [325, 115] width 7 height 7
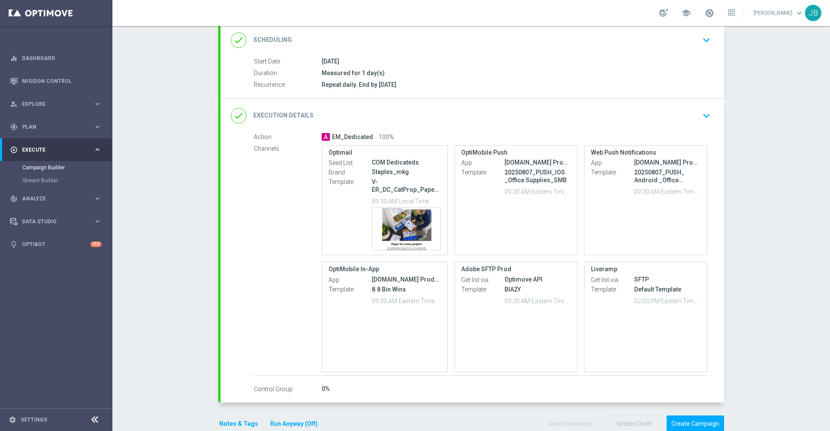
scroll to position [123, 0]
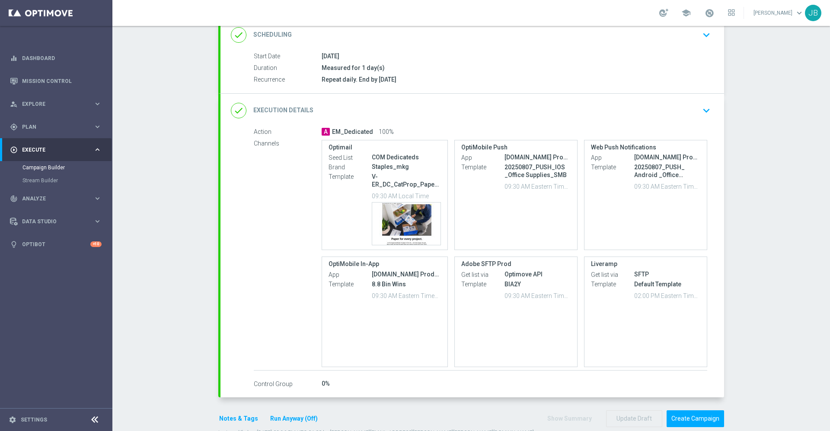
click at [295, 109] on h2 "Execution Details" at bounding box center [283, 110] width 60 height 8
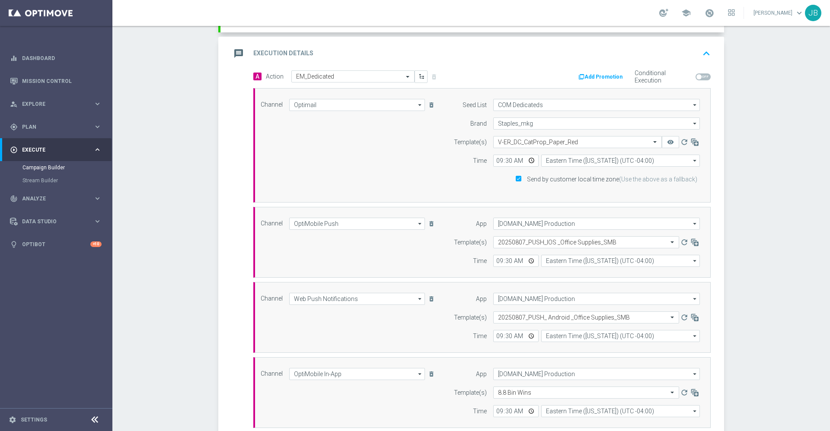
scroll to position [160, 0]
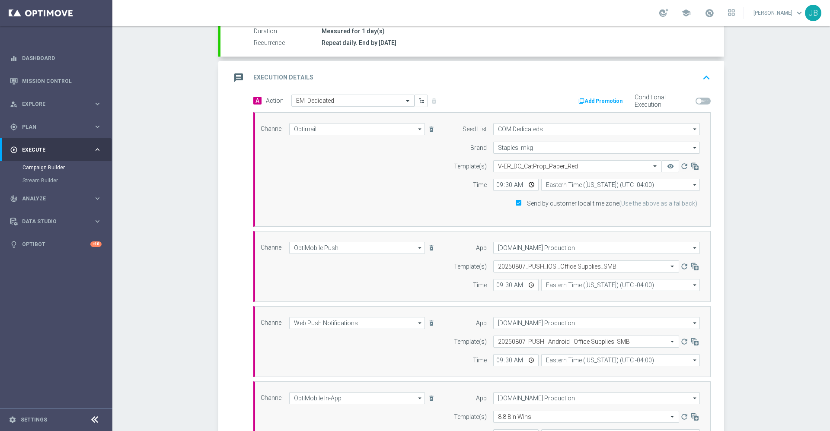
drag, startPoint x: 427, startPoint y: 250, endPoint x: 374, endPoint y: 279, distance: 60.0
click at [374, 279] on div "Channel OptiMobile Push OptiMobile Push arrow_drop_down Show Selected 1 of 30 O…" at bounding box center [480, 266] width 452 height 49
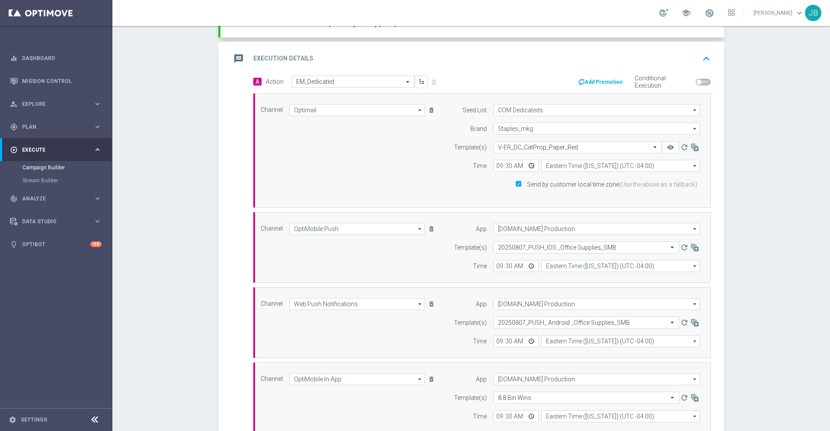
scroll to position [179, 0]
click at [428, 229] on icon "delete_forever" at bounding box center [431, 228] width 7 height 7
click at [427, 234] on div "Channel Web Push Notifications Web Push Notifications arrow_drop_down Show Sele…" at bounding box center [348, 229] width 188 height 12
click at [428, 232] on icon "delete_forever" at bounding box center [431, 228] width 7 height 7
click at [428, 230] on icon "delete_forever" at bounding box center [431, 228] width 7 height 7
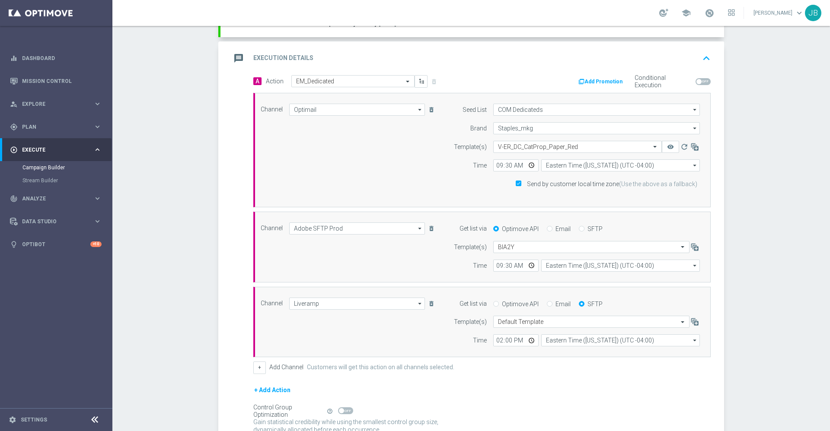
click at [428, 230] on icon "delete_forever" at bounding box center [431, 228] width 7 height 7
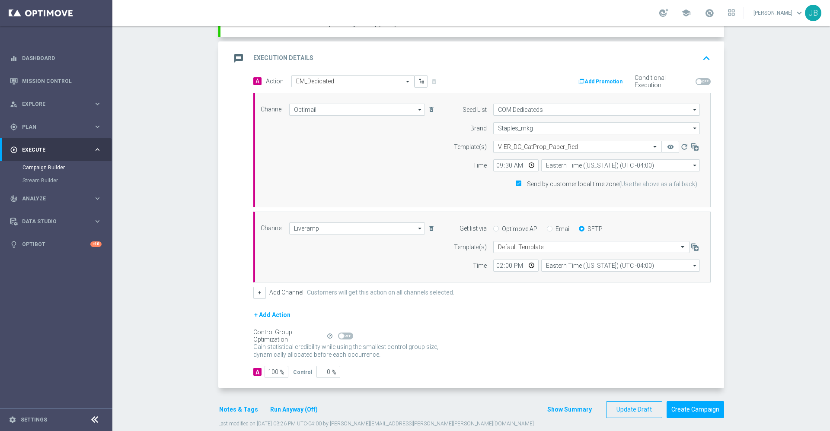
click at [428, 230] on icon "delete_forever" at bounding box center [431, 228] width 7 height 7
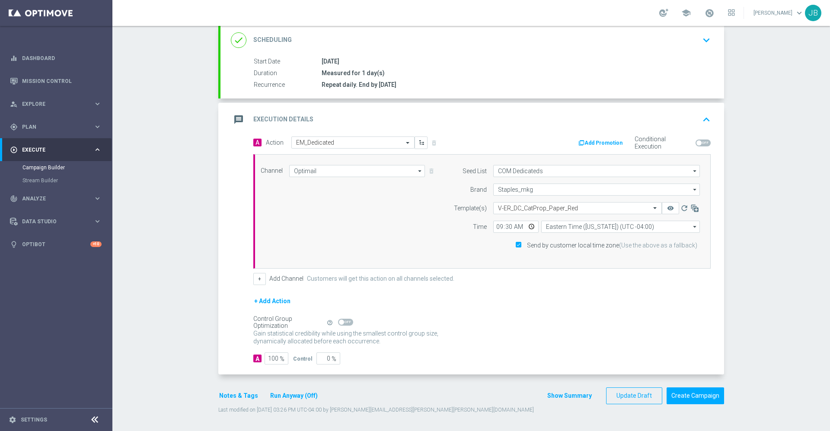
scroll to position [118, 0]
click at [261, 301] on button "+ Add Action" at bounding box center [272, 301] width 38 height 11
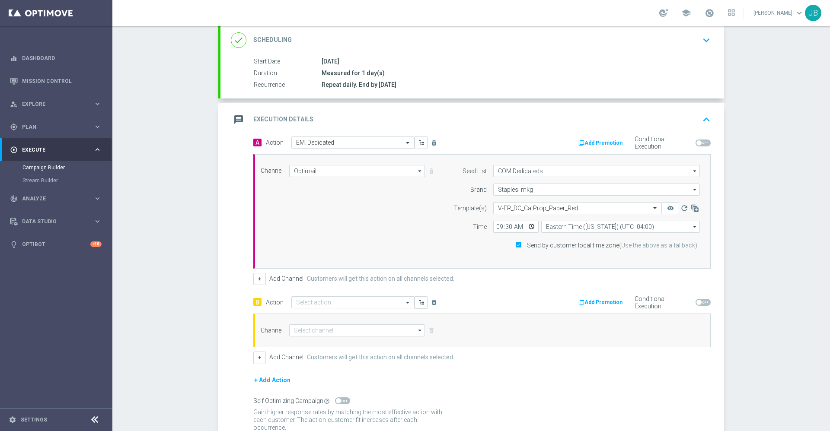
scroll to position [160, 0]
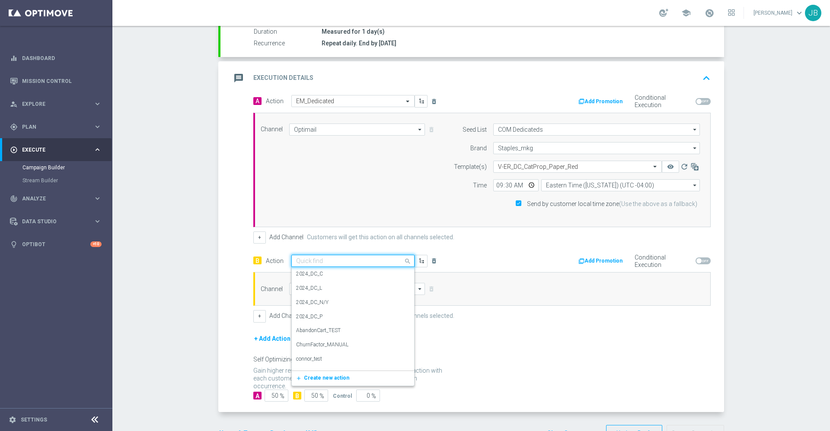
click at [310, 262] on input "text" at bounding box center [344, 261] width 96 height 7
type input "push"
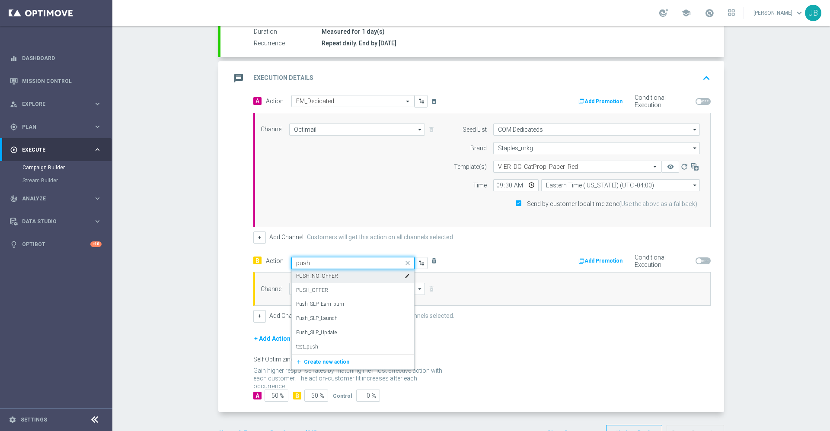
click at [317, 278] on label "PUSH_NO_OFFER" at bounding box center [317, 276] width 42 height 7
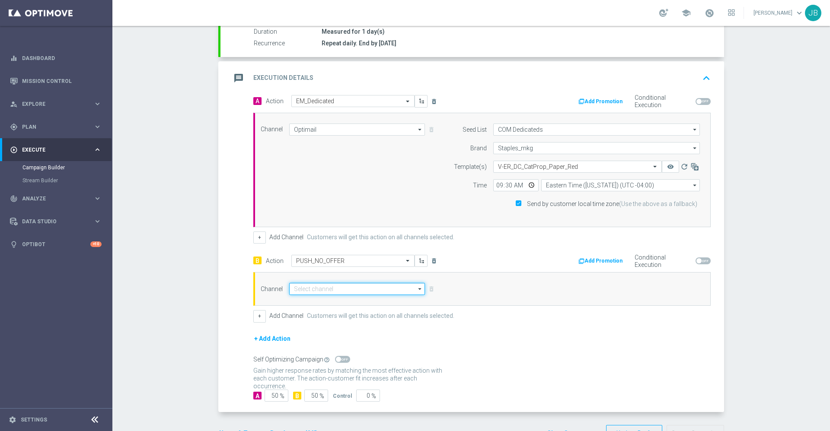
click at [322, 288] on input at bounding box center [357, 289] width 136 height 12
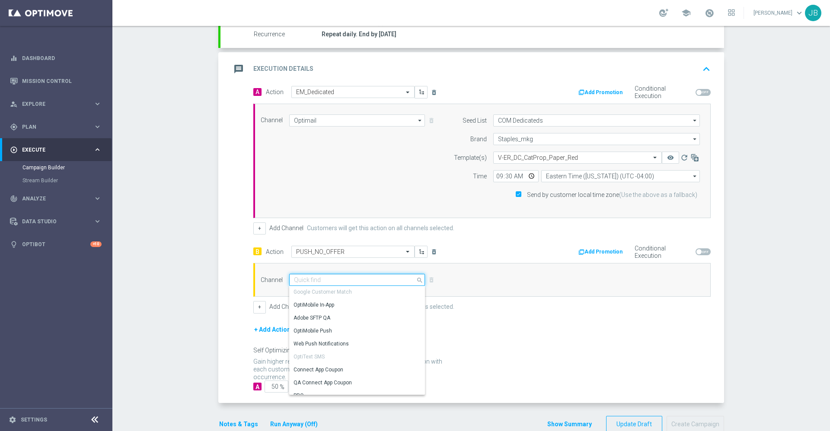
scroll to position [233, 0]
click at [316, 335] on div "OptiMobile Push" at bounding box center [313, 332] width 38 height 8
type input "OptiMobile Push"
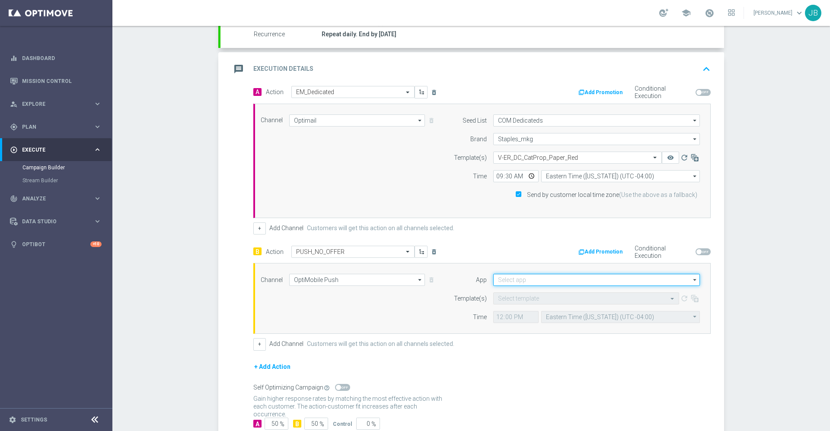
click at [547, 278] on input at bounding box center [596, 280] width 207 height 12
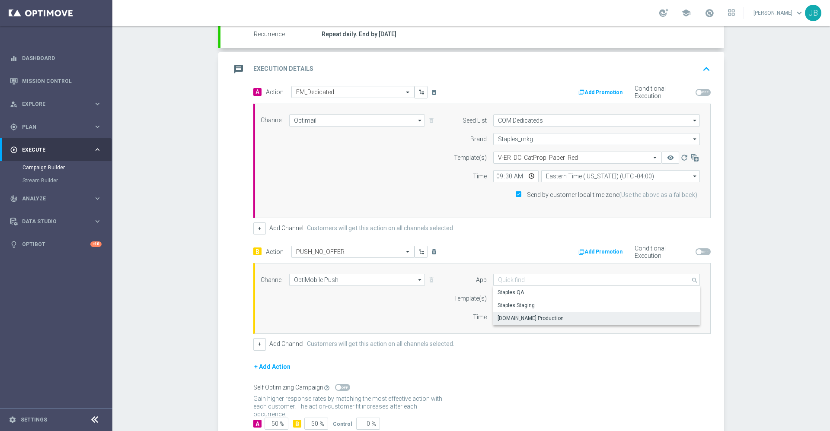
click at [527, 319] on div "[DOMAIN_NAME] Production" at bounding box center [531, 319] width 66 height 8
type input "[DOMAIN_NAME] Production"
click at [521, 299] on input "text" at bounding box center [577, 298] width 159 height 7
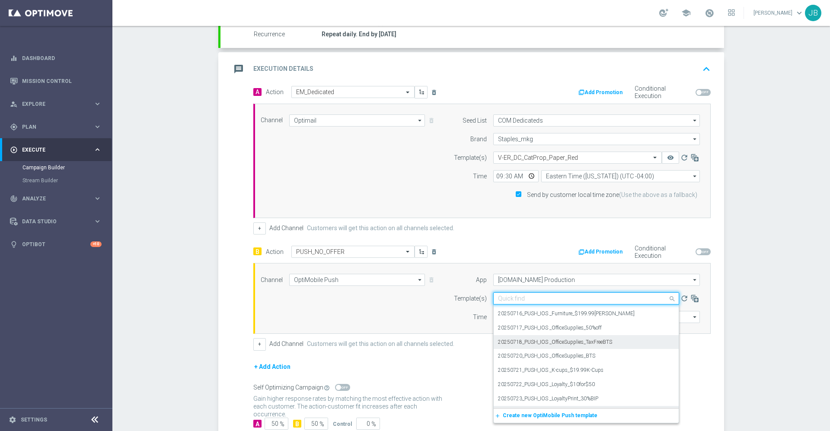
scroll to position [163, 0]
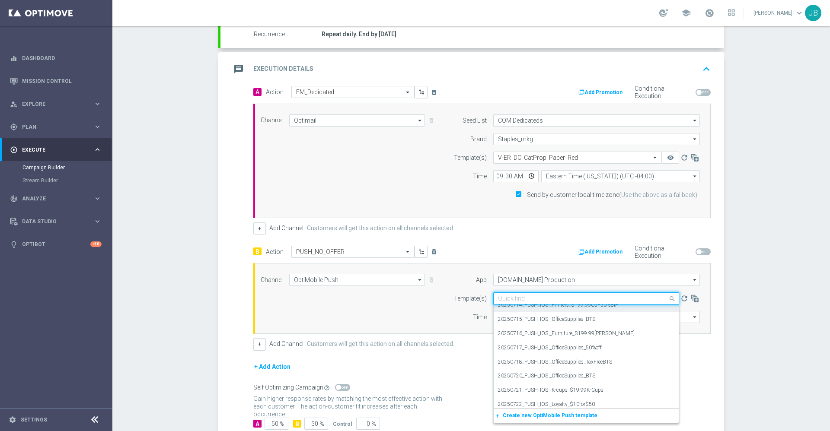
click at [522, 298] on input "text" at bounding box center [577, 298] width 159 height 7
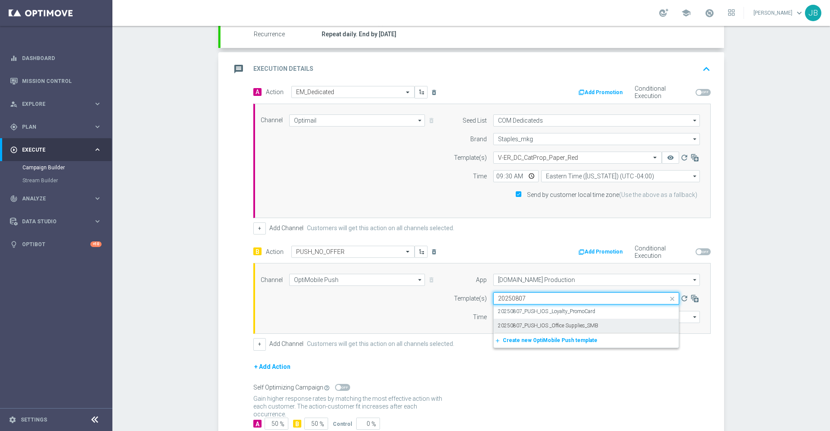
click at [541, 322] on div "20250807_PUSH_IOS _Office Supplies_SMB" at bounding box center [586, 326] width 176 height 14
type input "20250807"
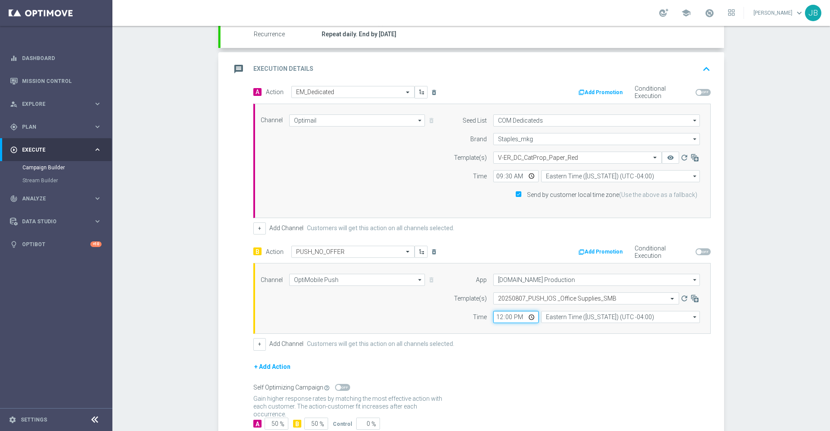
click at [496, 318] on input "12:00" at bounding box center [515, 317] width 45 height 12
type input "21:00"
click at [514, 319] on input "21:00" at bounding box center [515, 317] width 45 height 12
type input "09:00"
click at [502, 318] on input "09:00" at bounding box center [515, 317] width 45 height 12
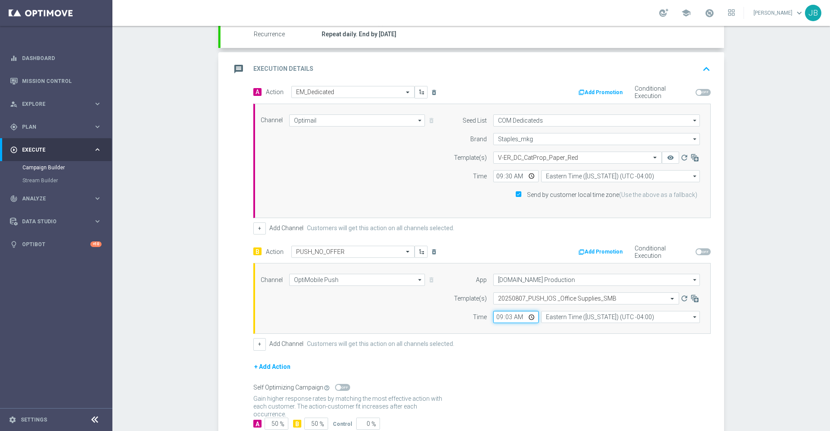
type input "09:30"
click at [511, 375] on div "+ Add Action" at bounding box center [481, 373] width 457 height 22
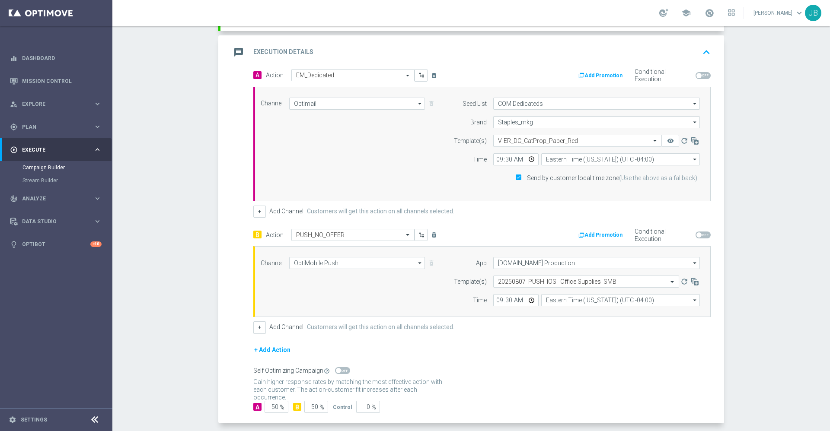
scroll to position [234, 0]
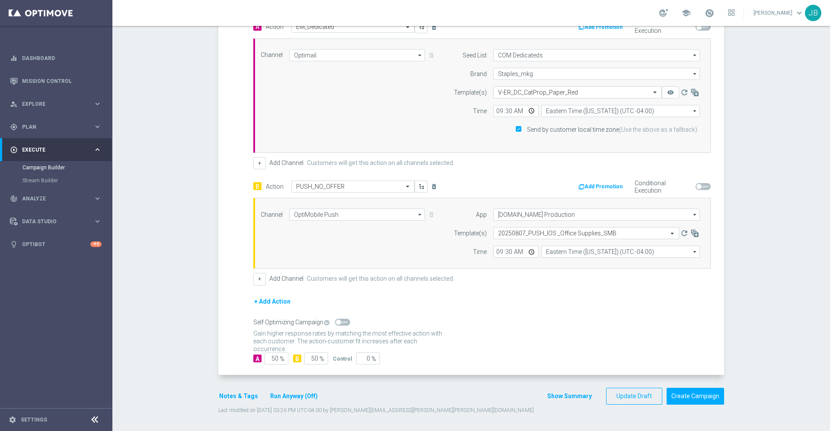
click at [279, 301] on button "+ Add Action" at bounding box center [272, 302] width 38 height 11
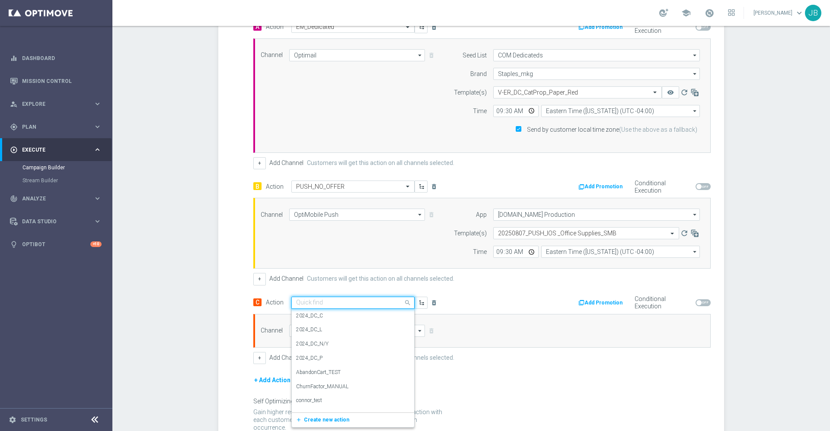
click at [313, 300] on input "text" at bounding box center [344, 303] width 96 height 7
type input "push"
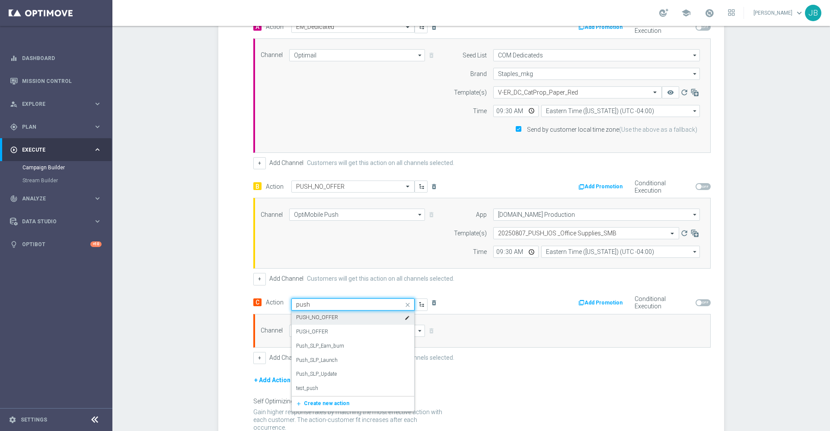
click at [325, 317] on label "PUSH_NO_OFFER" at bounding box center [317, 317] width 42 height 7
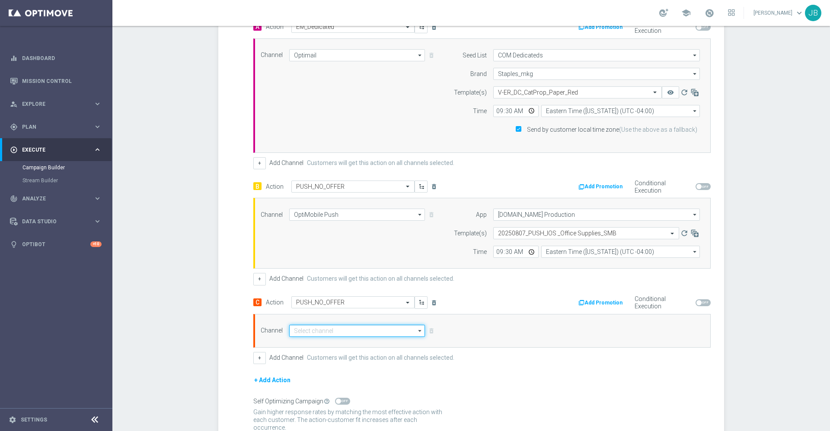
click at [326, 331] on input at bounding box center [357, 331] width 136 height 12
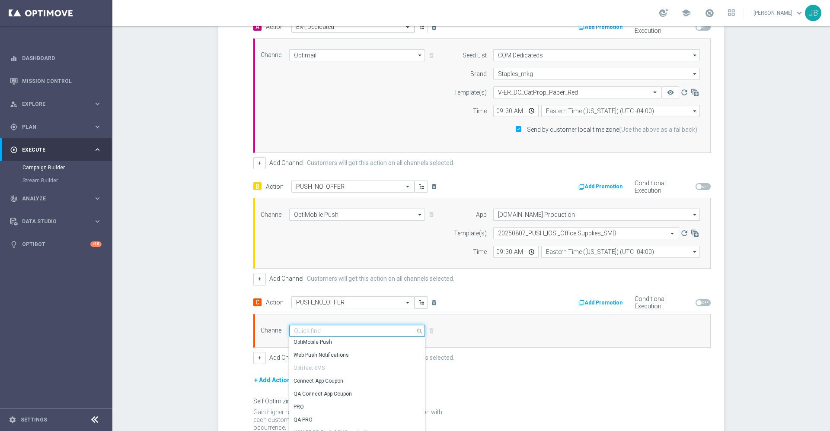
scroll to position [313, 0]
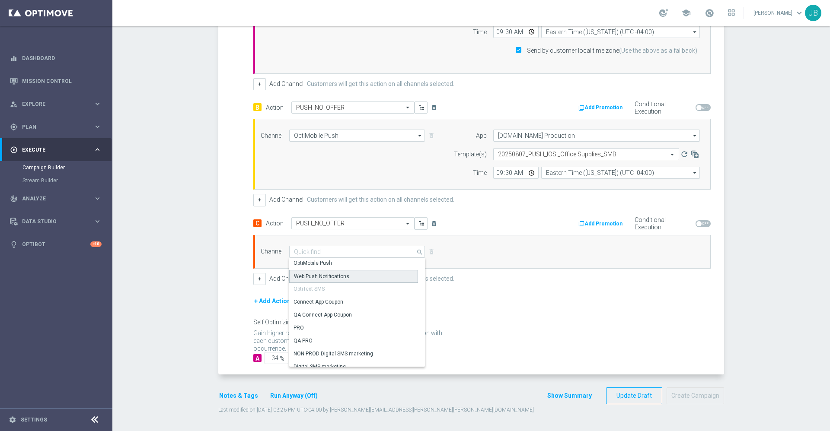
click at [322, 277] on div "Web Push Notifications" at bounding box center [321, 277] width 55 height 8
type input "Web Push Notifications"
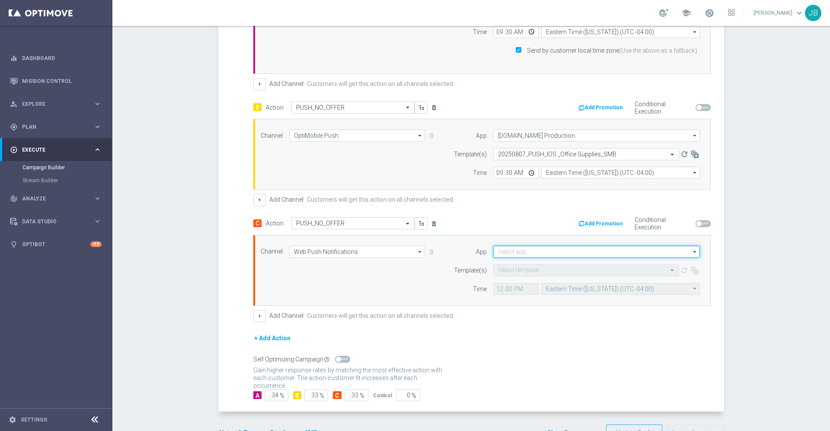
click at [515, 253] on input at bounding box center [596, 252] width 207 height 12
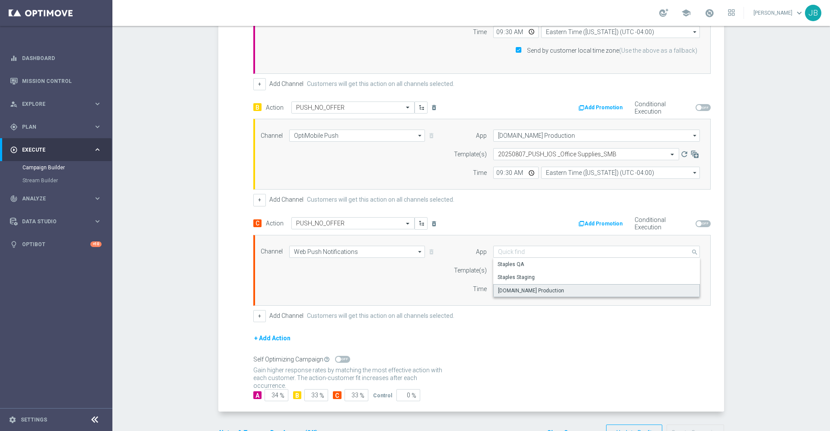
click at [533, 288] on div "staples.com Production" at bounding box center [531, 291] width 66 height 8
type input "staples.com Production"
click at [519, 265] on div "Select template" at bounding box center [586, 271] width 186 height 12
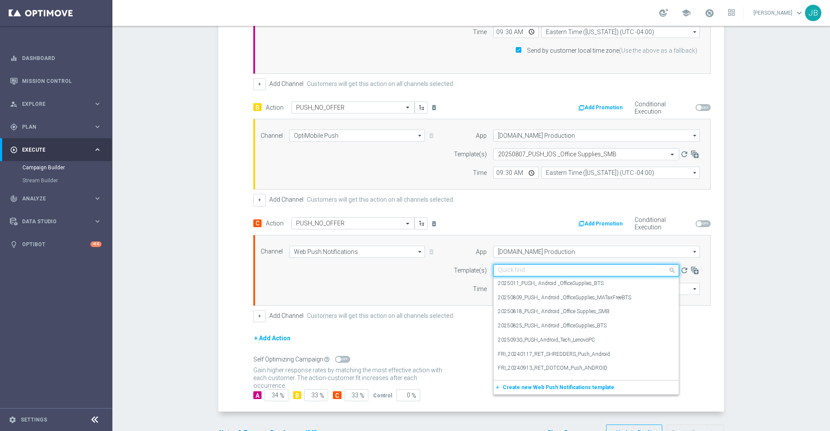
click at [519, 268] on input "text" at bounding box center [577, 270] width 159 height 7
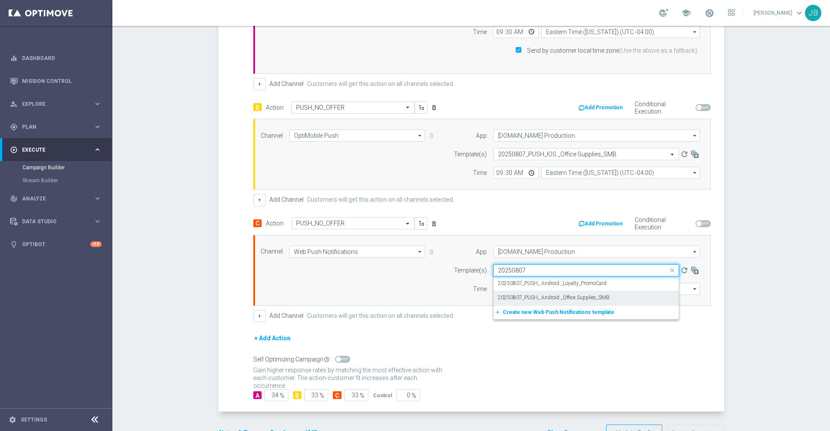
click at [541, 298] on label "20250807_PUSH_ Android _Office Supplies_SMB" at bounding box center [554, 297] width 112 height 7
type input "20250807"
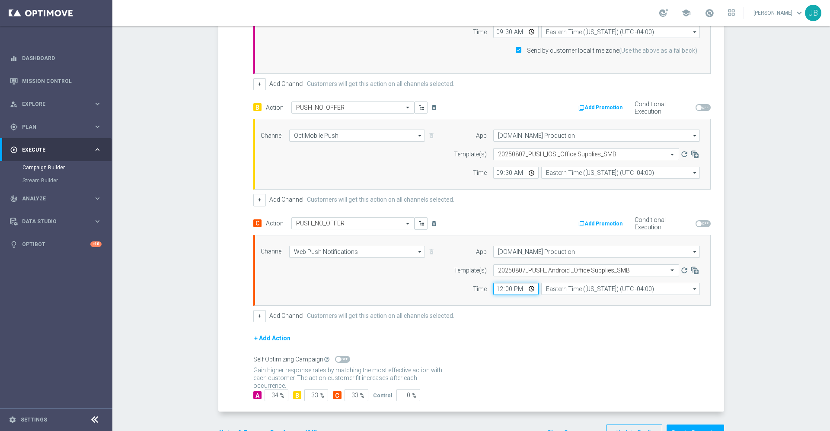
click at [494, 289] on input "12:00" at bounding box center [515, 289] width 45 height 12
type input "21:03"
type input "09:30"
click at [537, 334] on div "+ Add Action" at bounding box center [481, 344] width 457 height 22
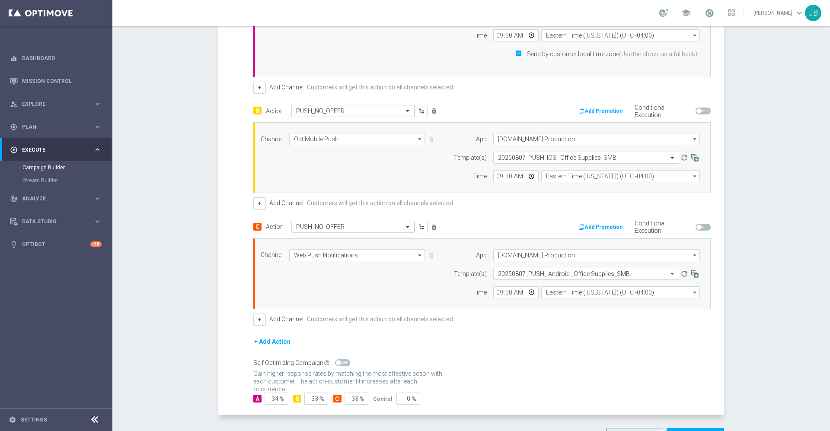
scroll to position [291, 0]
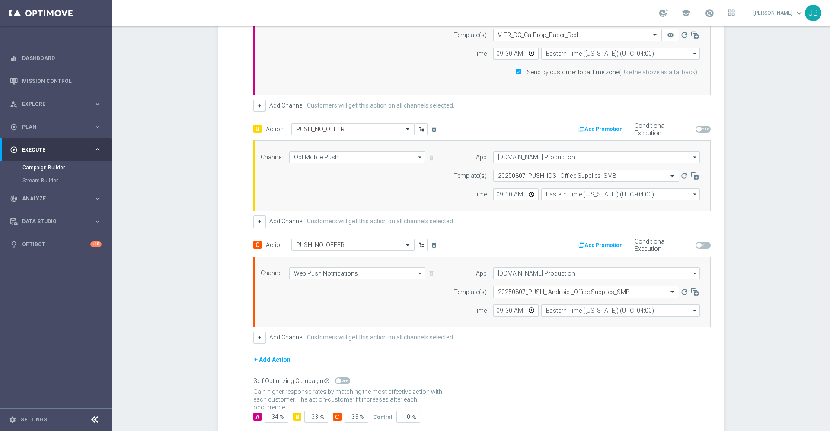
click at [274, 362] on button "+ Add Action" at bounding box center [272, 360] width 38 height 11
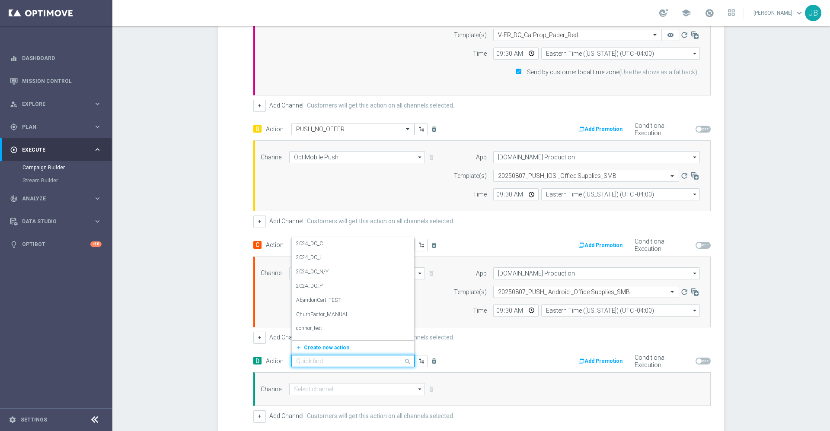
click at [307, 361] on input "text" at bounding box center [344, 361] width 96 height 7
type input "in_app"
click at [483, 351] on div "A Action Select action EM_Dedicated delete_forever Add Promotion Conditional Ex…" at bounding box center [481, 193] width 457 height 460
click at [298, 362] on input "text" at bounding box center [344, 361] width 96 height 7
type input "In-a"
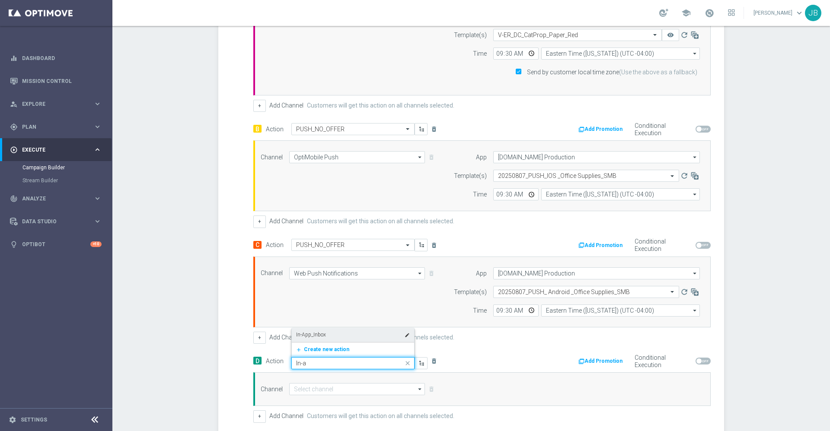
click at [311, 337] on label "In-App_Inbox" at bounding box center [311, 335] width 30 height 7
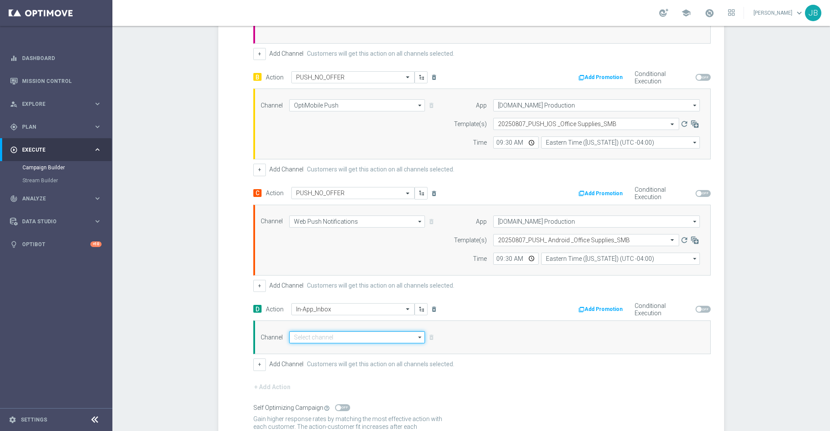
click at [334, 336] on input at bounding box center [357, 338] width 136 height 12
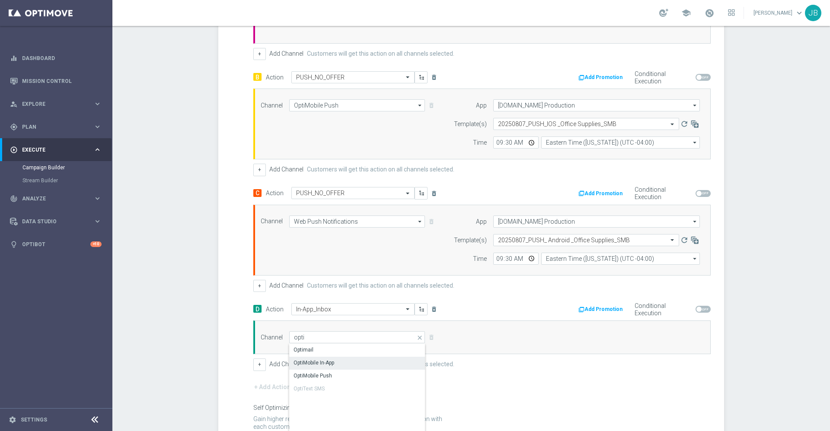
click at [324, 367] on div "OptiMobile In-App" at bounding box center [314, 363] width 41 height 8
type input "OptiMobile In-App"
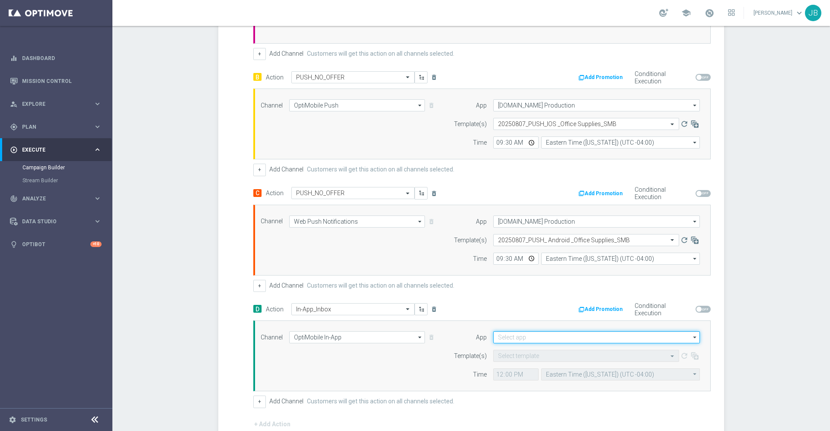
click at [520, 338] on input at bounding box center [596, 338] width 207 height 12
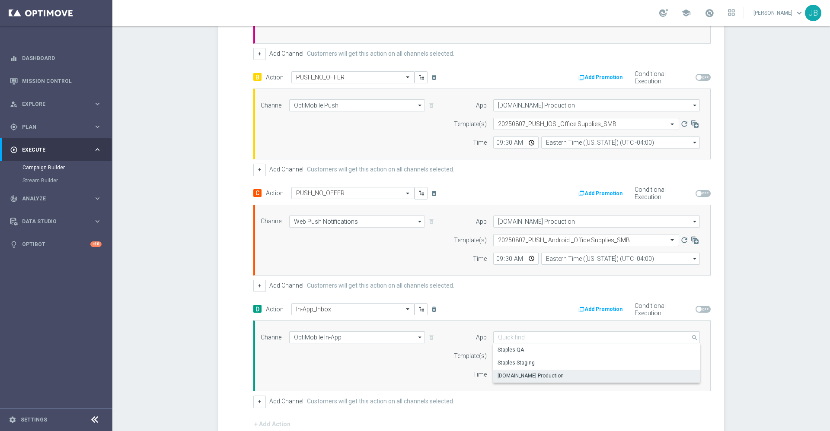
click at [523, 372] on div "staples.com Production" at bounding box center [531, 376] width 66 height 8
type input "staples.com Production"
click at [524, 358] on input "text" at bounding box center [577, 356] width 159 height 7
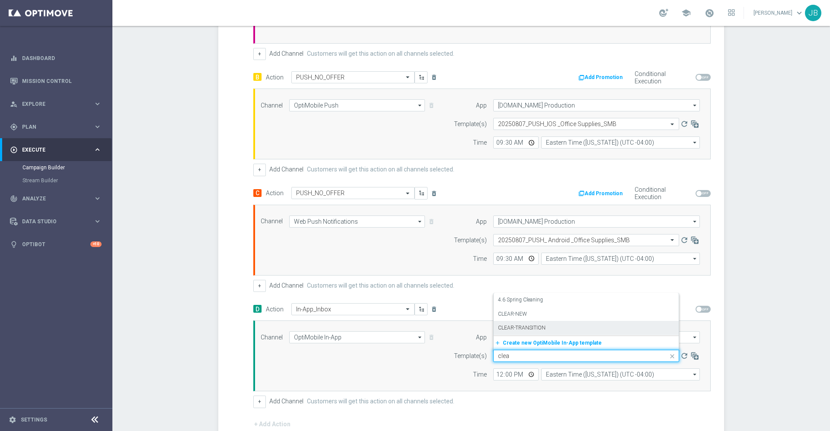
click at [522, 330] on label "CLEAR-TRANSITION" at bounding box center [522, 328] width 48 height 7
type input "clea"
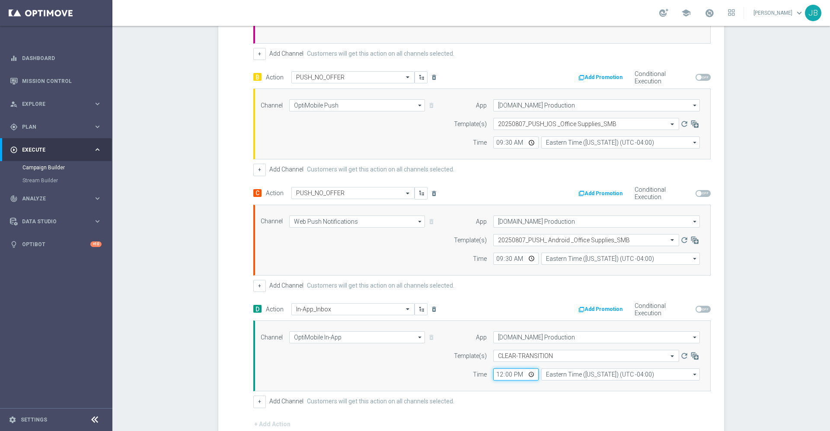
click at [493, 376] on input "12:00" at bounding box center [515, 375] width 45 height 12
type input "21:00"
click at [514, 373] on input "21:00" at bounding box center [515, 375] width 45 height 12
type input "09:00"
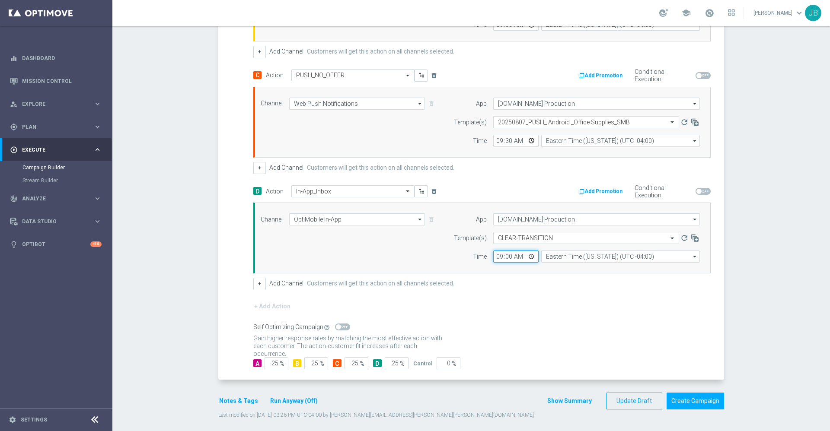
scroll to position [463, 0]
click at [519, 339] on div "Gain statistical credibility while using the smallest control group size, dynam…" at bounding box center [481, 341] width 457 height 21
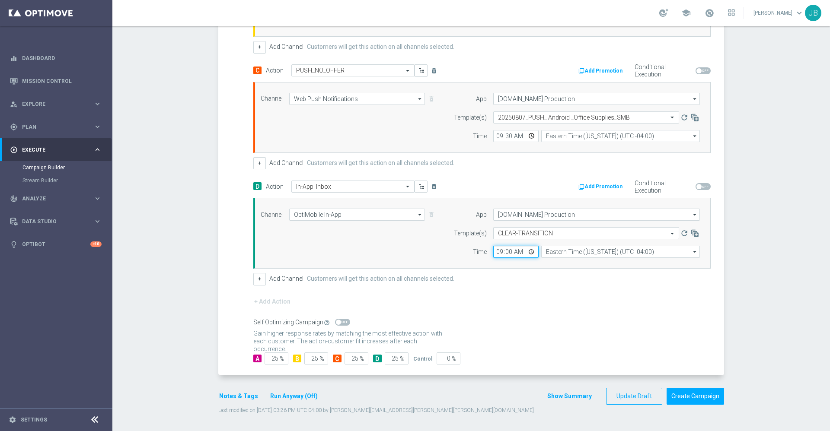
click at [501, 252] on input "09:00" at bounding box center [515, 252] width 45 height 12
type input "09:30"
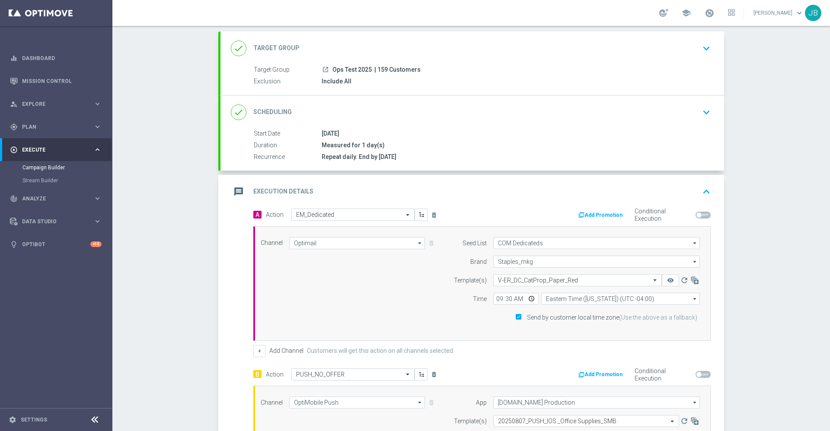
scroll to position [45, 0]
click at [285, 48] on h2 "Target Group" at bounding box center [276, 49] width 46 height 8
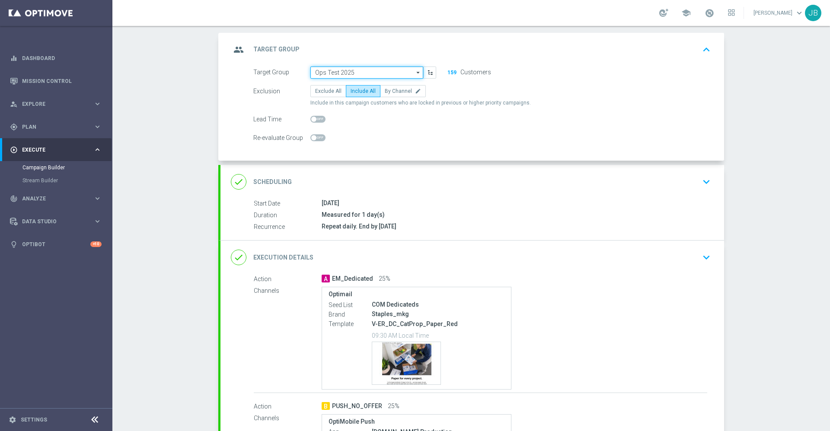
click at [349, 74] on input "Ops Test 2025" at bounding box center [366, 73] width 113 height 12
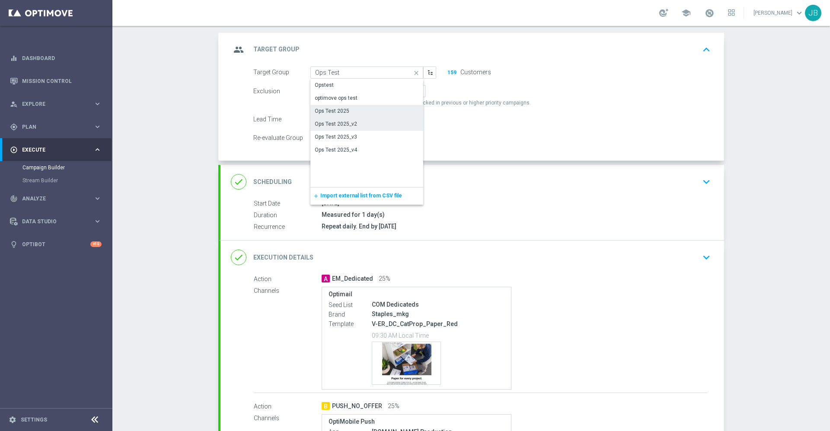
click at [354, 122] on div "Ops Test 2025_v2" at bounding box center [366, 124] width 113 height 12
type input "Ops Test 2025_v2"
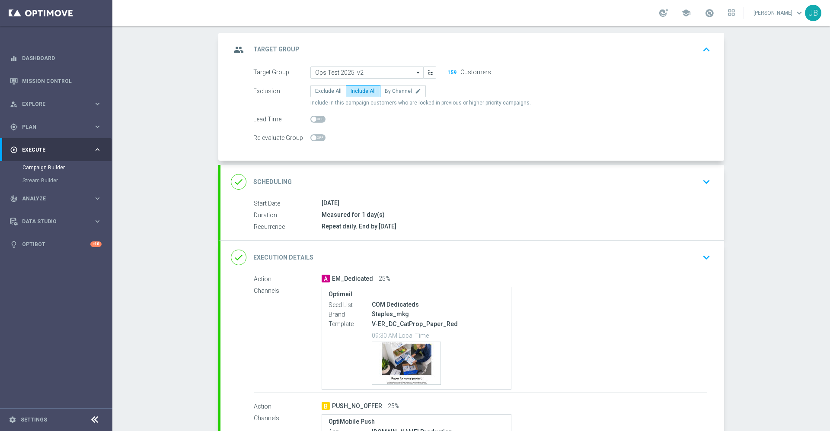
click at [276, 49] on h2 "Target Group" at bounding box center [276, 49] width 46 height 8
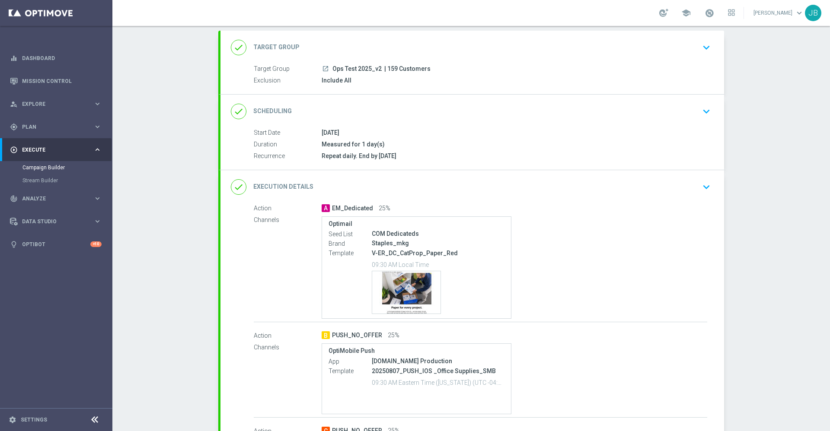
scroll to position [0, 0]
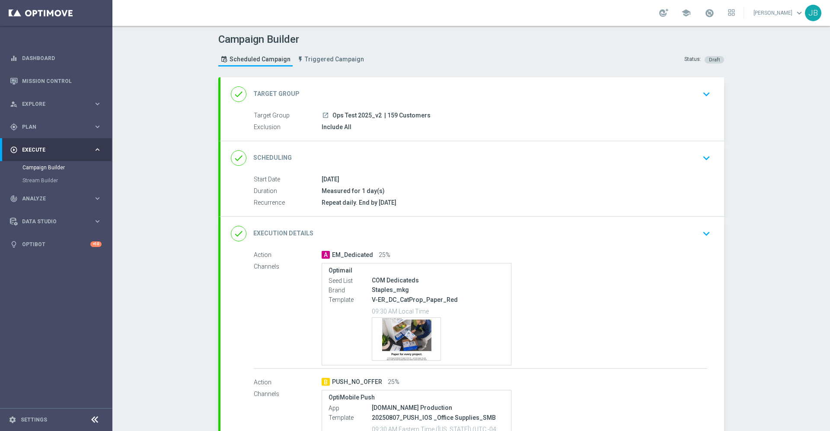
click at [271, 92] on h2 "Target Group" at bounding box center [276, 94] width 46 height 8
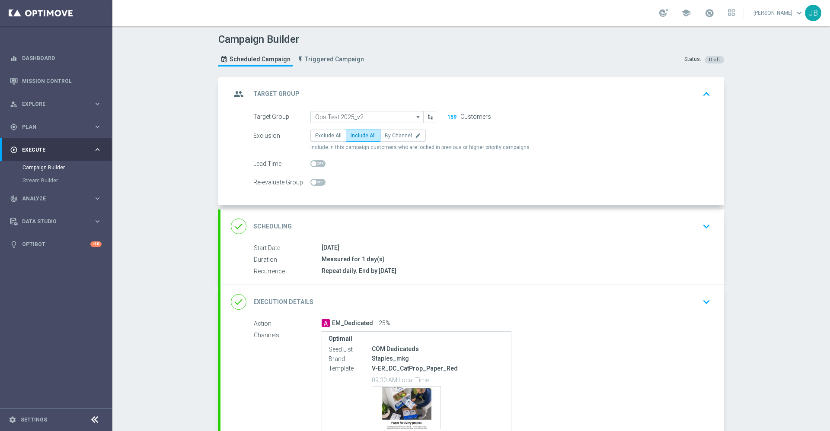
scroll to position [16, 0]
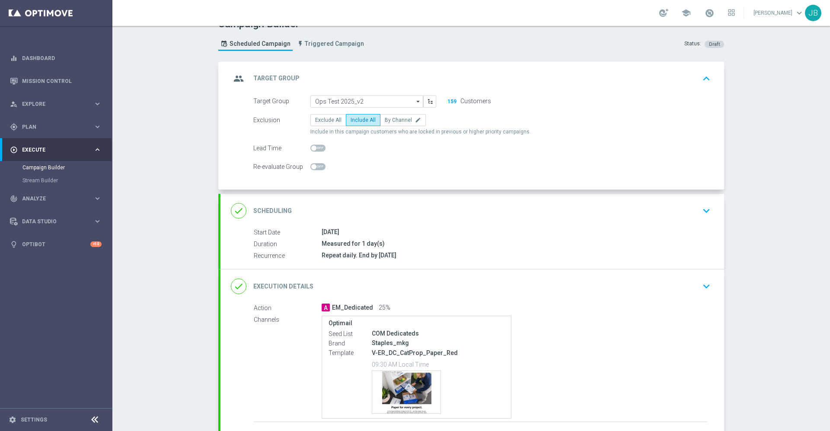
click at [278, 209] on h2 "Scheduling" at bounding box center [272, 211] width 38 height 8
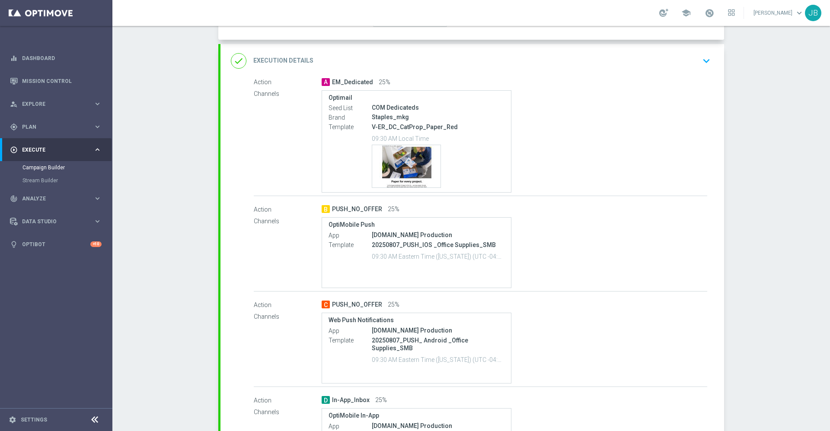
scroll to position [422, 0]
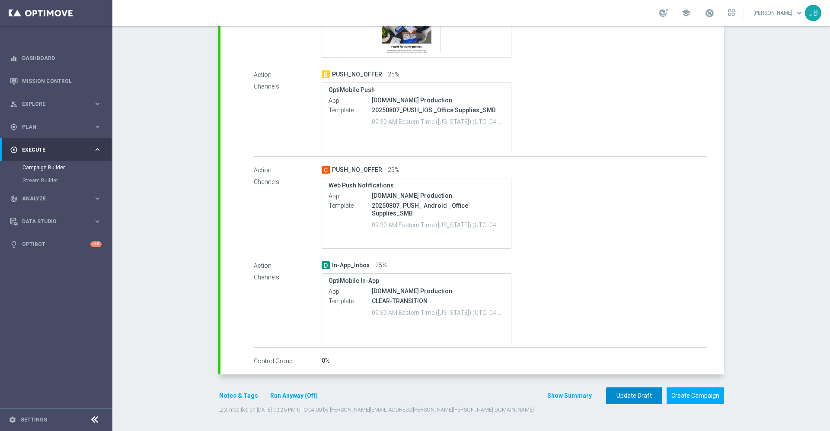
click at [640, 395] on button "Update Draft" at bounding box center [634, 396] width 56 height 17
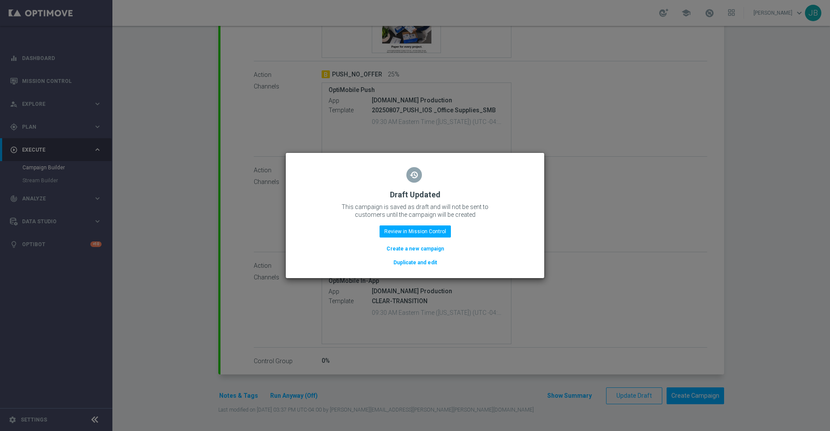
click at [582, 227] on modal-container "restore Draft Updated This campaign is saved as draft and will not be sent to c…" at bounding box center [415, 215] width 830 height 431
click at [633, 239] on modal-container "restore Draft Updated This campaign is saved as draft and will not be sent to c…" at bounding box center [415, 215] width 830 height 431
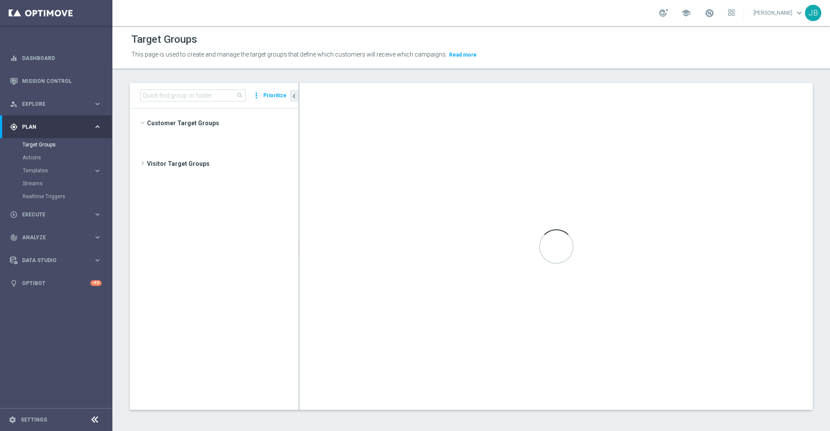
scroll to position [693, 0]
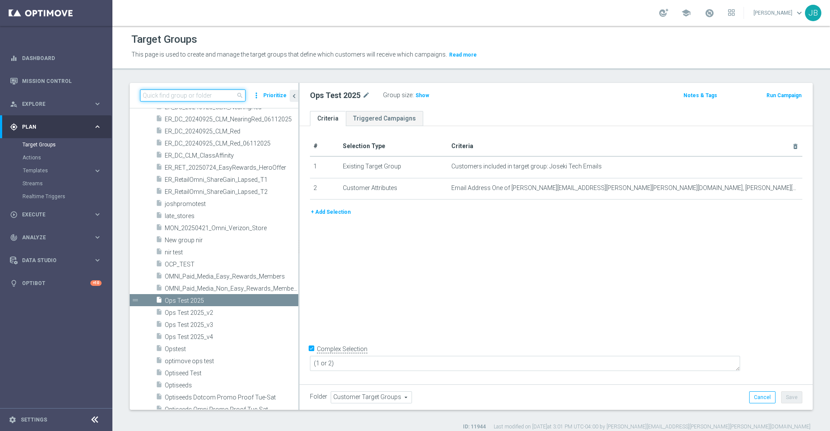
click at [181, 98] on input at bounding box center [192, 95] width 105 height 12
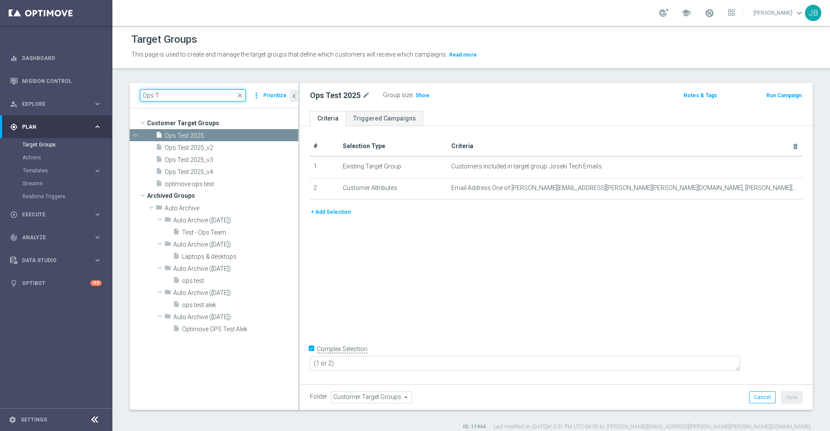
scroll to position [0, 0]
type input "Ops Test"
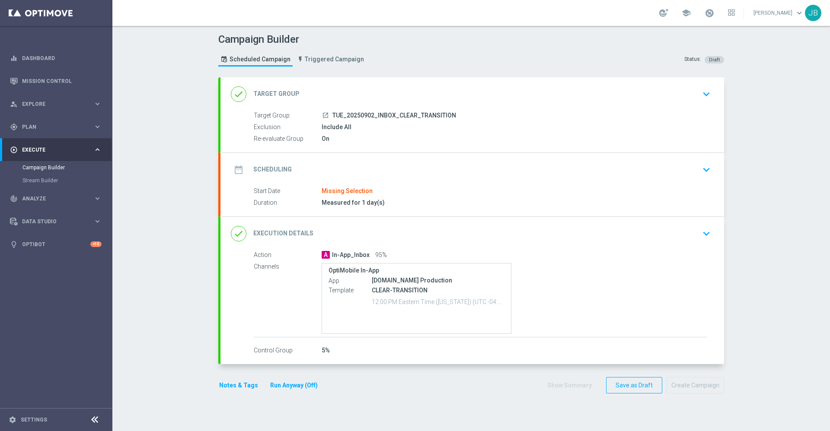
click at [289, 92] on h2 "Target Group" at bounding box center [276, 94] width 46 height 8
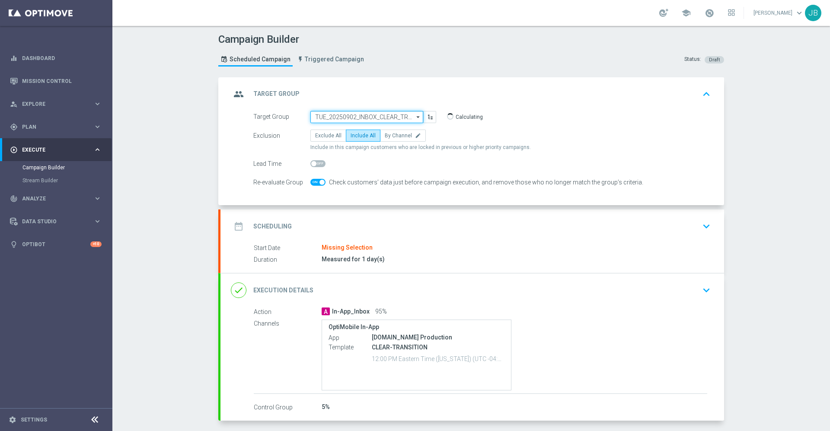
click at [355, 114] on input "TUE_20250902_INBOX_CLEAR_TRANSITION" at bounding box center [366, 117] width 113 height 12
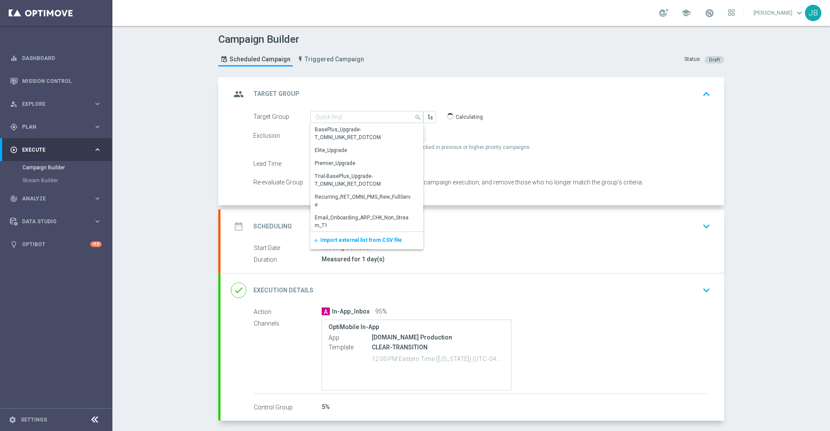
click at [448, 61] on div "Campaign Builder Scheduled Campaign Triggered Campaign Status: Draft" at bounding box center [471, 51] width 519 height 40
type input "TUE_20250902_INBOX_CLEAR_TRANSITION"
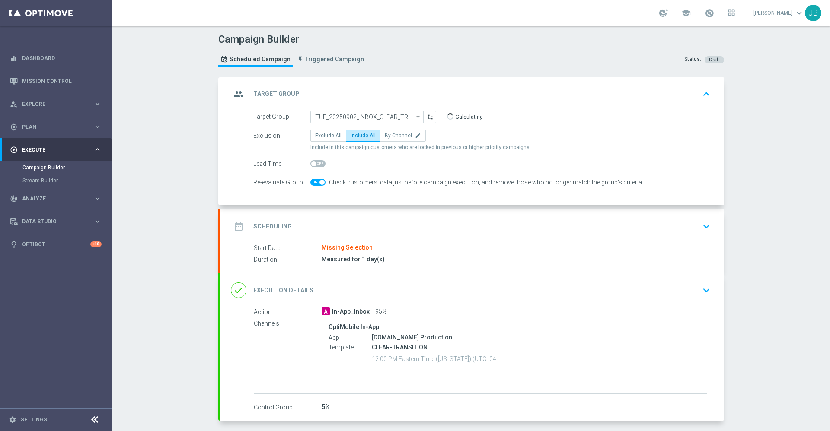
click at [294, 292] on h2 "Execution Details" at bounding box center [283, 291] width 60 height 8
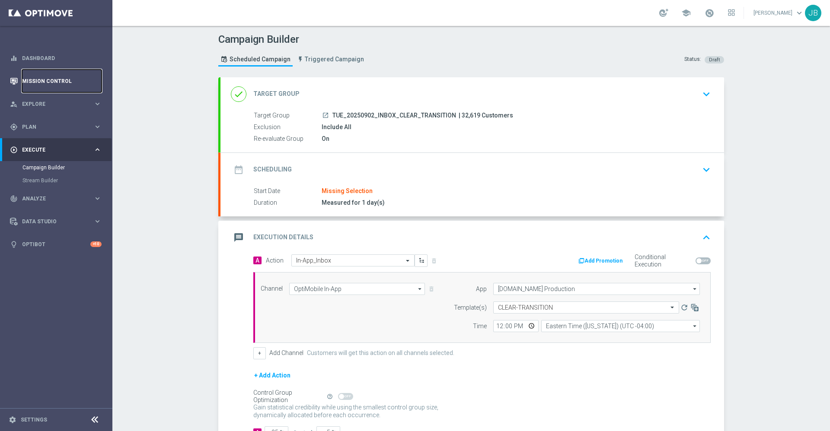
click at [76, 80] on link "Mission Control" at bounding box center [62, 81] width 80 height 23
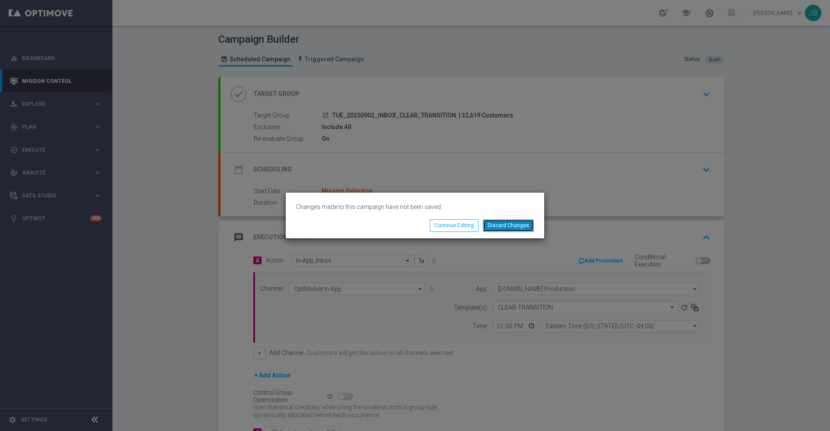
click at [503, 227] on button "Discard Changes" at bounding box center [508, 226] width 51 height 12
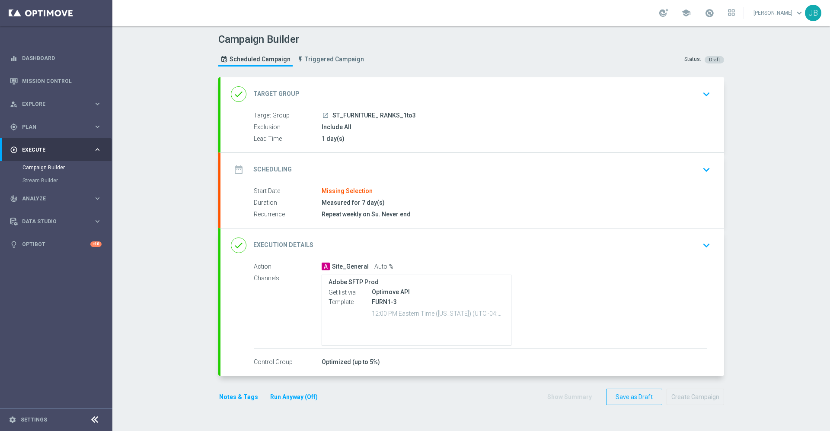
click at [280, 93] on h2 "Target Group" at bounding box center [276, 94] width 46 height 8
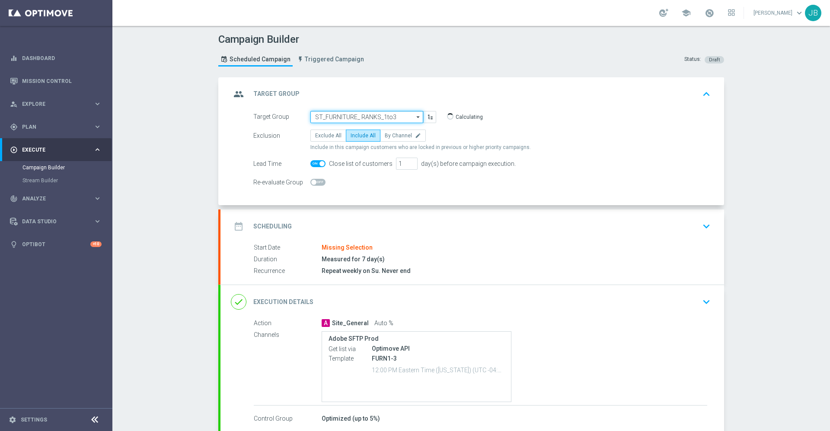
click at [358, 117] on input "ST_FURNITURE_ RANKS_1to3" at bounding box center [366, 117] width 113 height 12
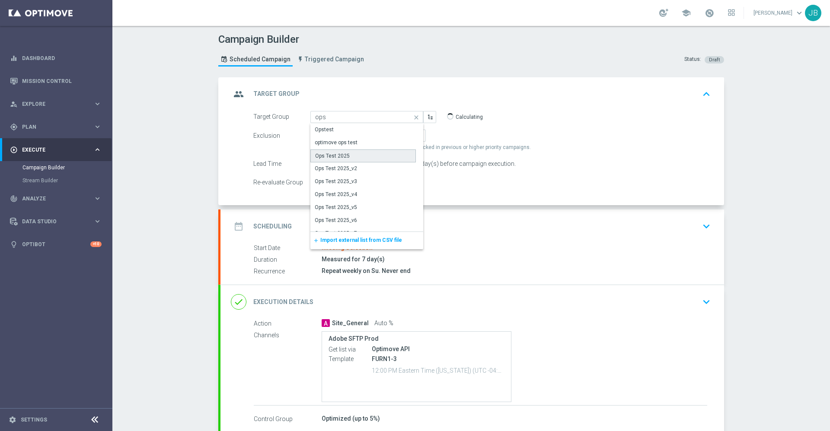
click at [341, 157] on div "Ops Test 2025" at bounding box center [332, 156] width 35 height 8
type input "Ops Test 2025"
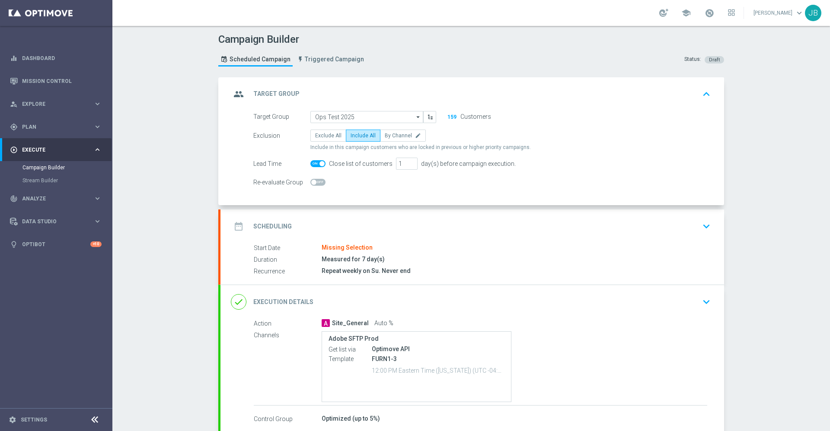
click at [282, 227] on h2 "Scheduling" at bounding box center [272, 227] width 38 height 8
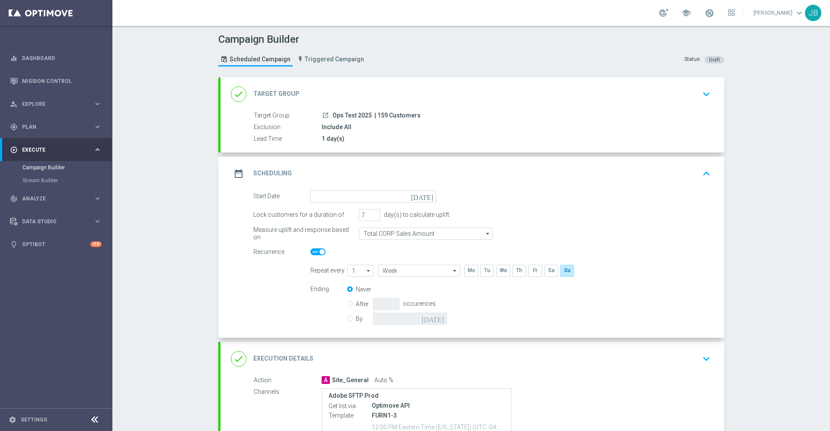
click at [423, 198] on icon "[DATE]" at bounding box center [424, 196] width 26 height 10
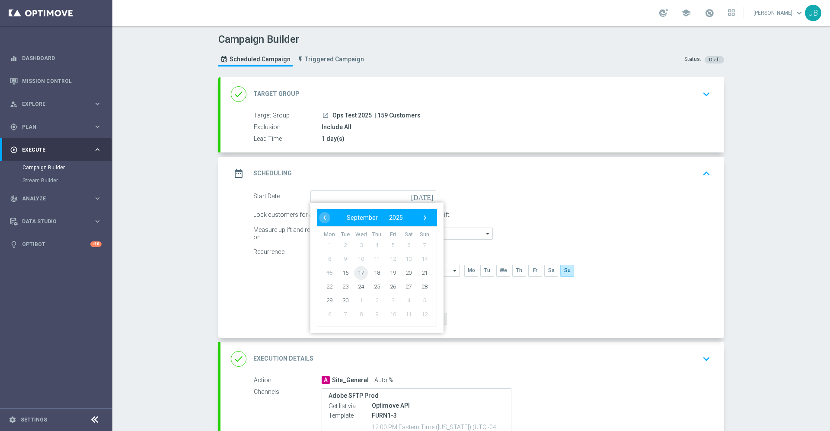
click at [354, 274] on span "17" at bounding box center [361, 273] width 14 height 14
type input "17 Sep 2025"
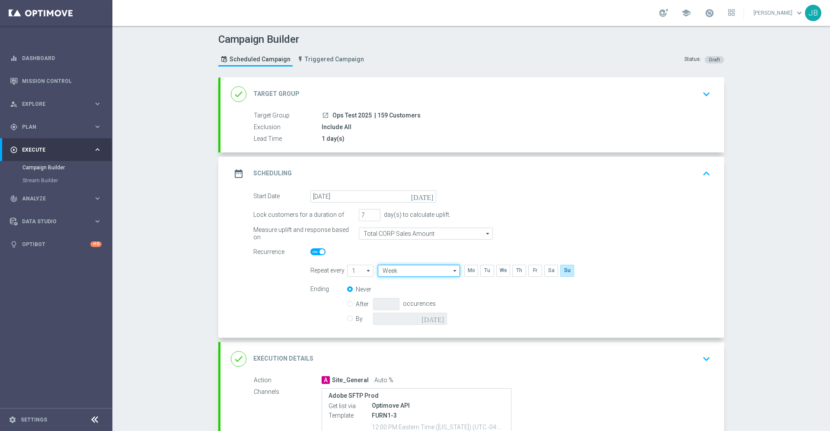
click at [417, 272] on input "Week" at bounding box center [419, 271] width 82 height 12
click at [404, 285] on div "Day" at bounding box center [418, 284] width 80 height 13
type input "Day"
click at [347, 319] on input "By" at bounding box center [350, 318] width 6 height 6
radio input "true"
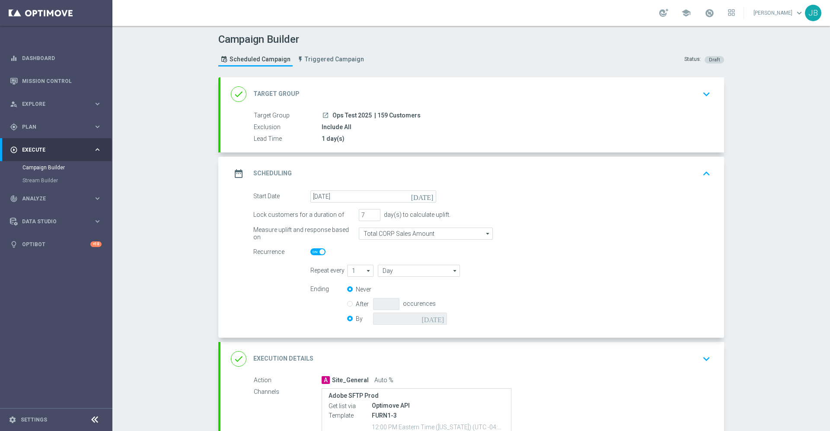
radio input "false"
click at [435, 319] on icon "[DATE]" at bounding box center [435, 318] width 26 height 10
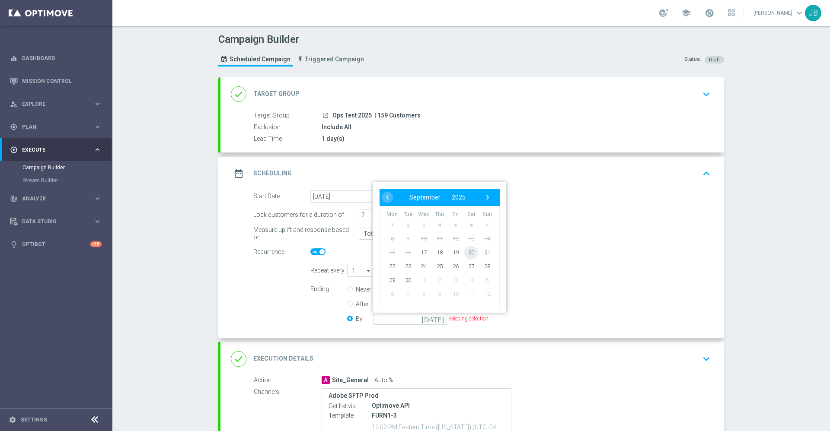
click at [466, 254] on span "20" at bounding box center [471, 253] width 14 height 14
type input "20 Sep 2025"
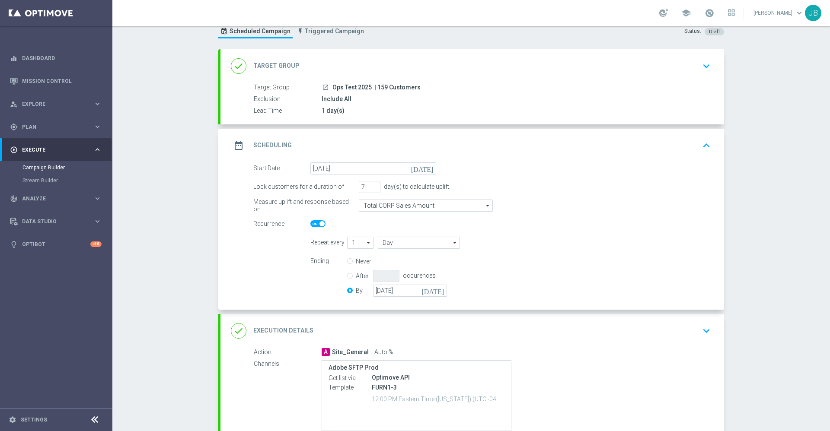
scroll to position [105, 0]
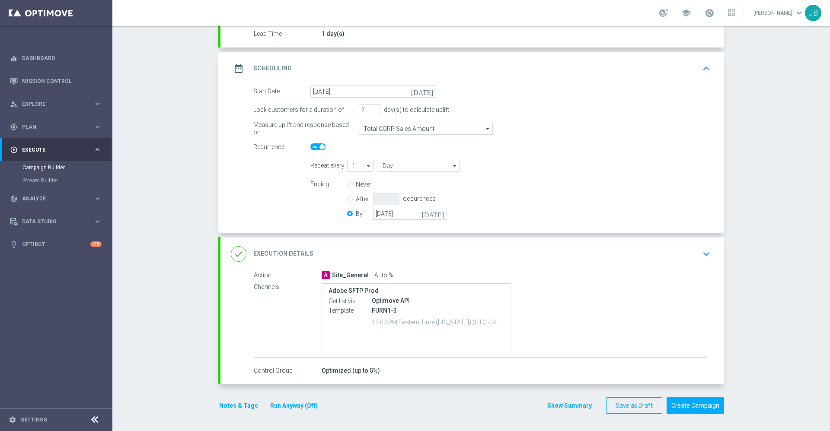
click at [284, 253] on h2 "Execution Details" at bounding box center [283, 254] width 60 height 8
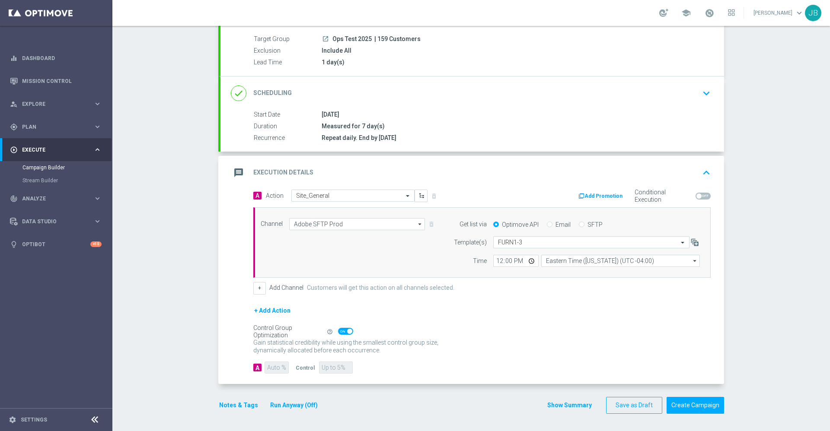
scroll to position [77, 0]
click at [347, 330] on span at bounding box center [349, 331] width 5 height 5
click at [343, 330] on input "checkbox" at bounding box center [345, 331] width 15 height 7
checkbox input "false"
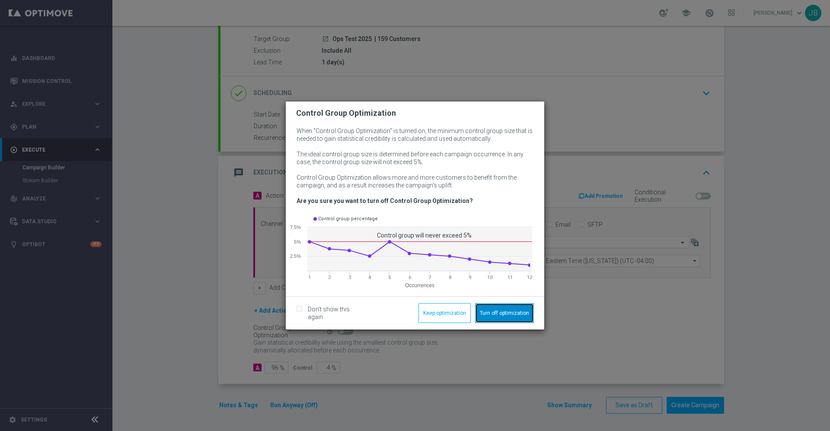
click at [486, 313] on button "Turn off optimization" at bounding box center [504, 313] width 59 height 20
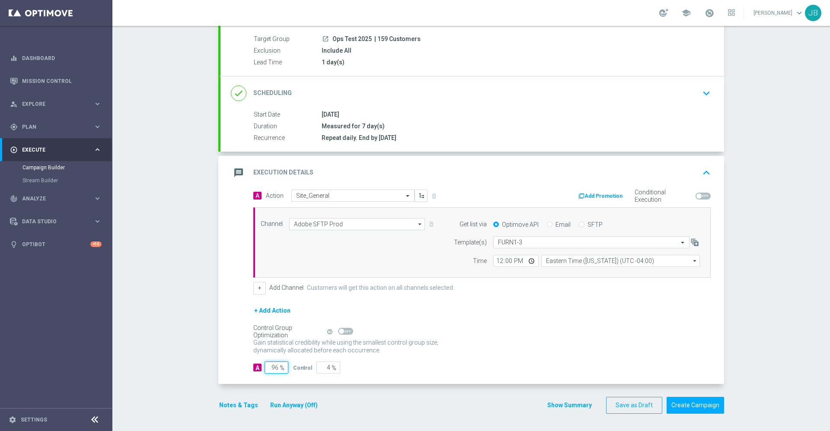
click at [271, 367] on input "96" at bounding box center [277, 368] width 24 height 12
type input "9"
type input "91"
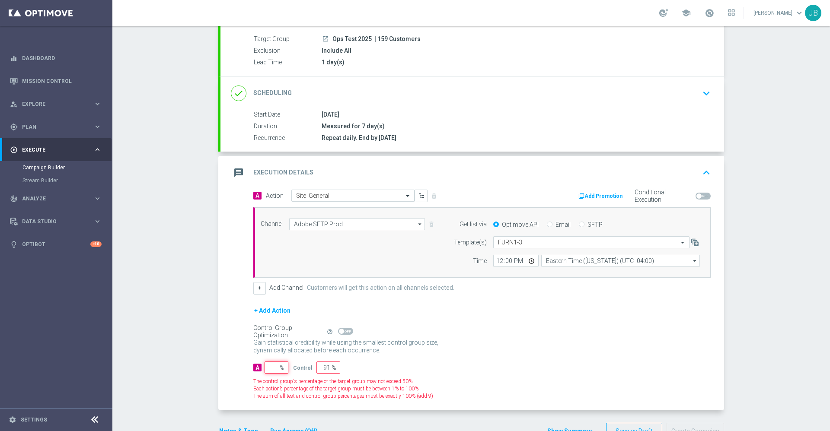
type input "100"
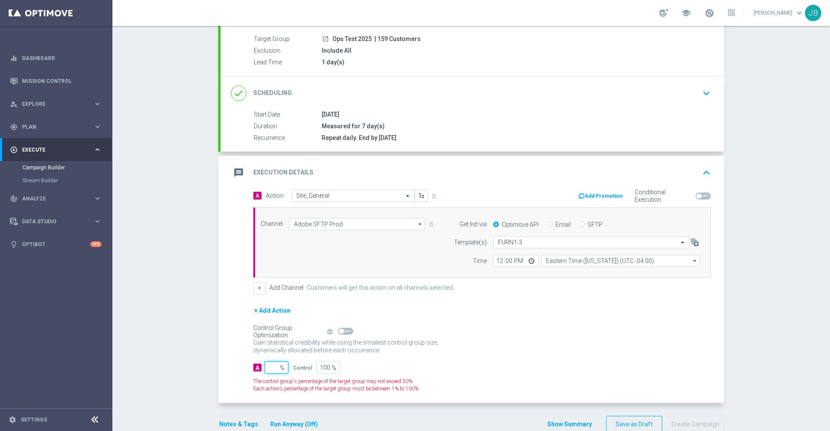
type input "1"
type input "99"
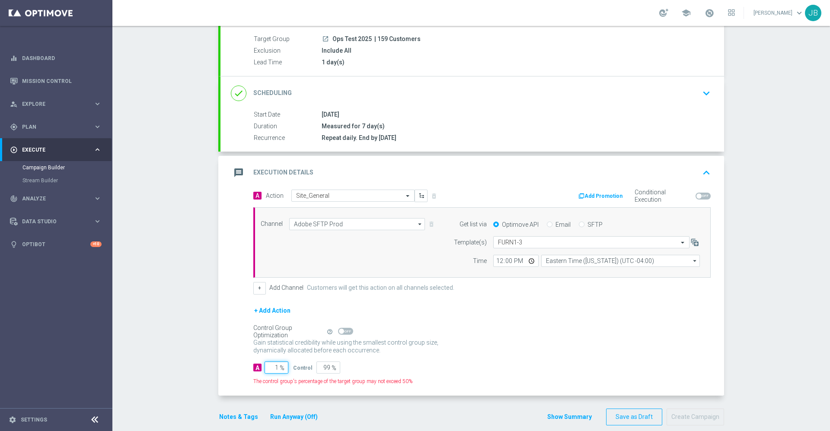
type input "10"
type input "90"
type input "100"
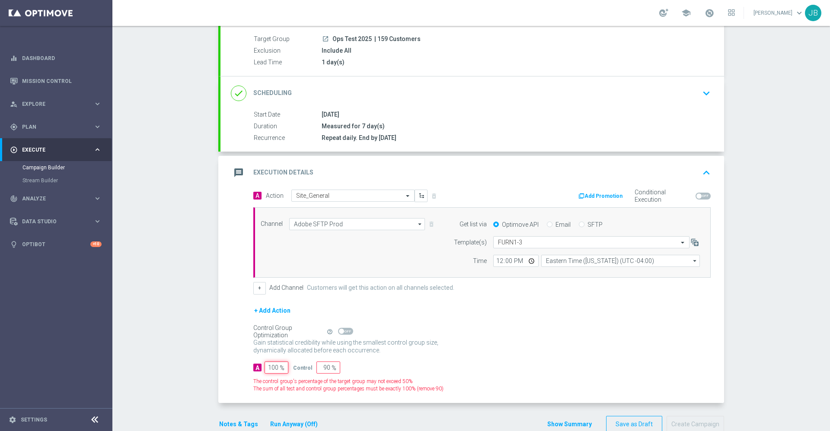
type input "0"
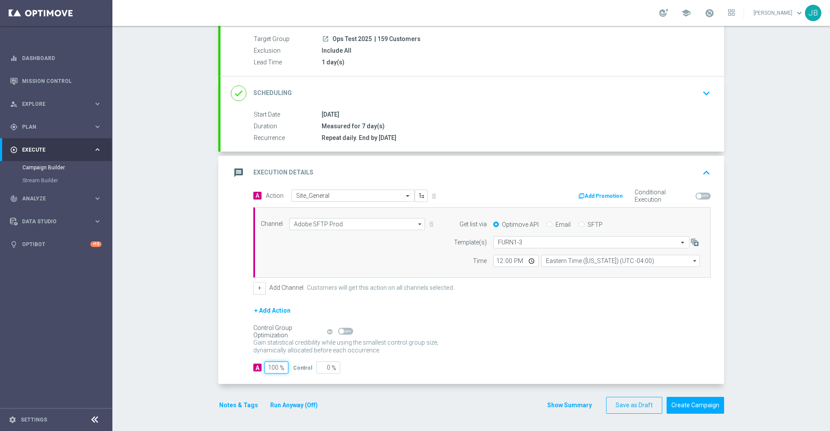
scroll to position [0, 0]
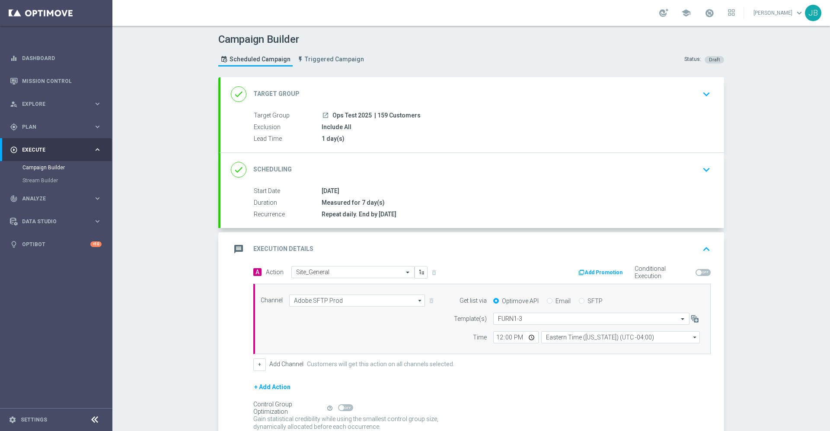
type input "100"
click at [283, 94] on h2 "Target Group" at bounding box center [276, 94] width 46 height 8
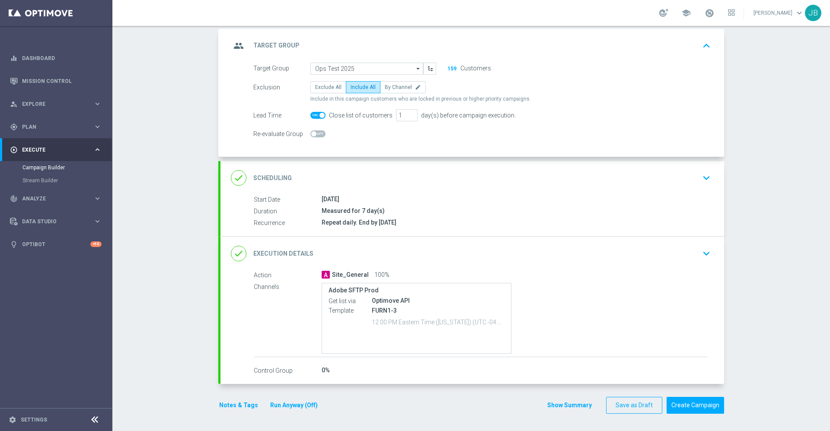
click at [272, 180] on h2 "Scheduling" at bounding box center [272, 178] width 38 height 8
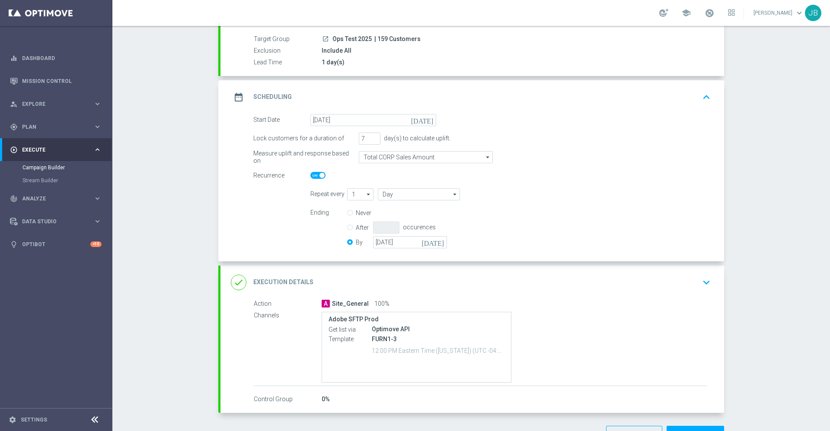
scroll to position [105, 0]
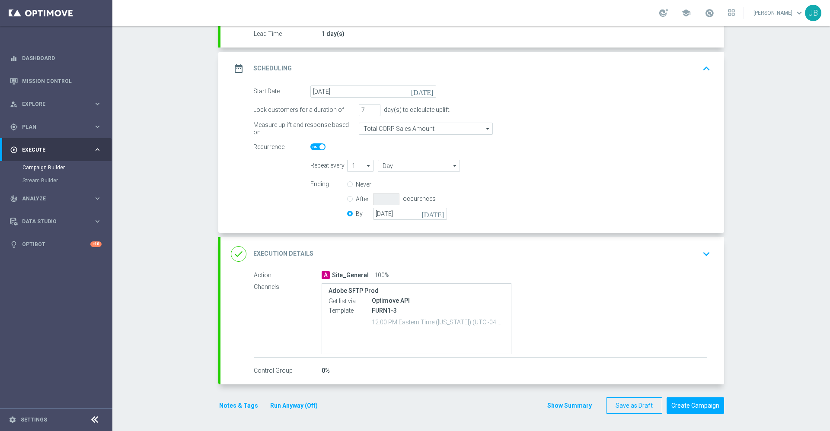
click at [525, 218] on div "Ending Never After occurences By 20 Sep 2025 today" at bounding box center [510, 201] width 413 height 44
click at [292, 250] on h2 "Execution Details" at bounding box center [283, 254] width 60 height 8
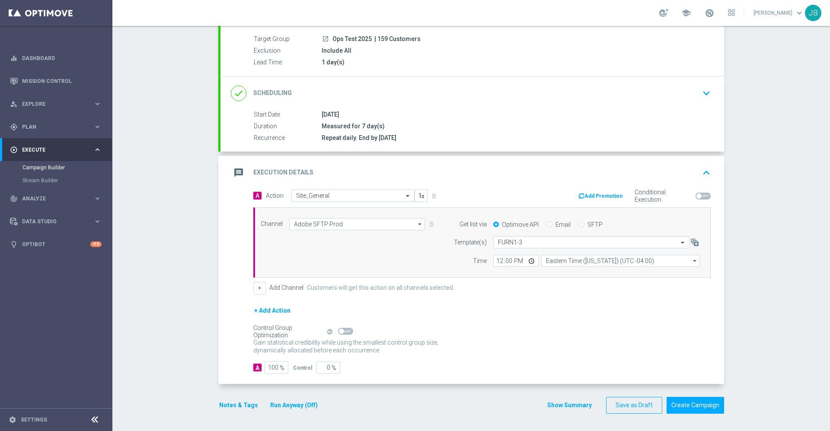
scroll to position [77, 0]
click at [493, 260] on input "12:00" at bounding box center [515, 261] width 45 height 12
type input "21:00"
click at [493, 263] on input "21:00" at bounding box center [515, 261] width 45 height 12
click at [511, 262] on input "21:00" at bounding box center [515, 261] width 45 height 12
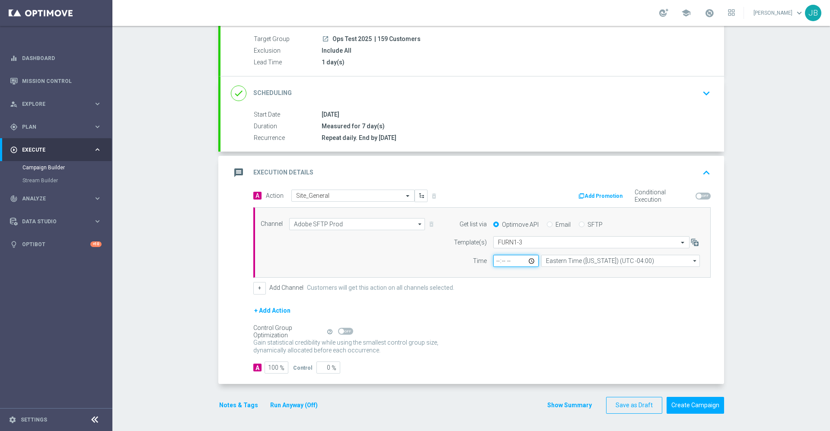
type input "09:00"
click at [542, 289] on div "+ Add Channel Customers will get this action on all channels selected." at bounding box center [481, 288] width 457 height 12
click at [618, 405] on button "Save as Draft" at bounding box center [634, 405] width 56 height 17
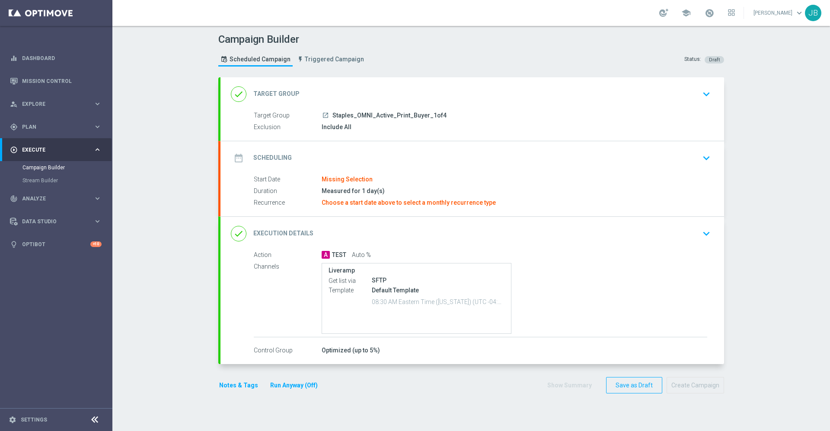
click at [277, 96] on h2 "Target Group" at bounding box center [276, 94] width 46 height 8
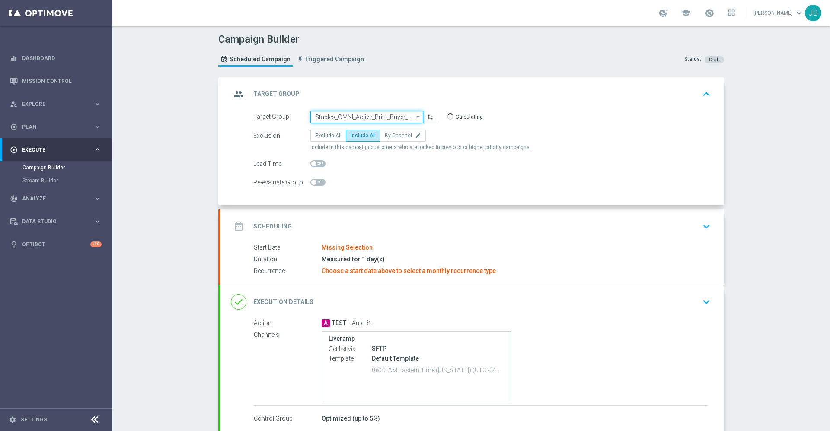
click at [354, 116] on input "Staples_OMNI_Active_Print_Buyer_1of4" at bounding box center [366, 117] width 113 height 12
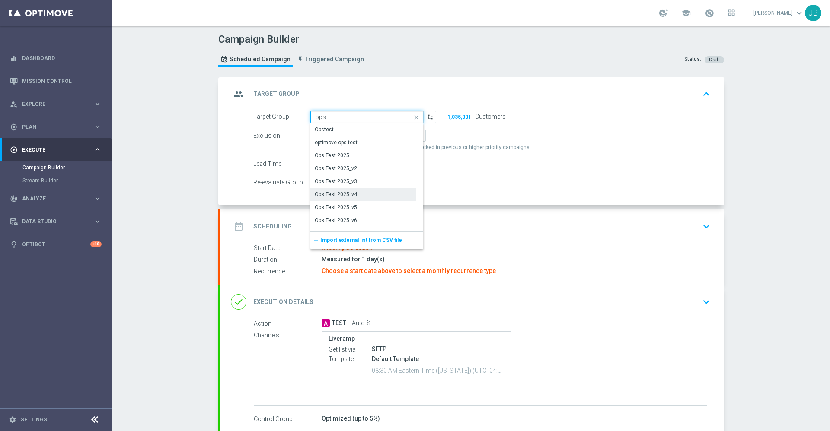
scroll to position [9, 0]
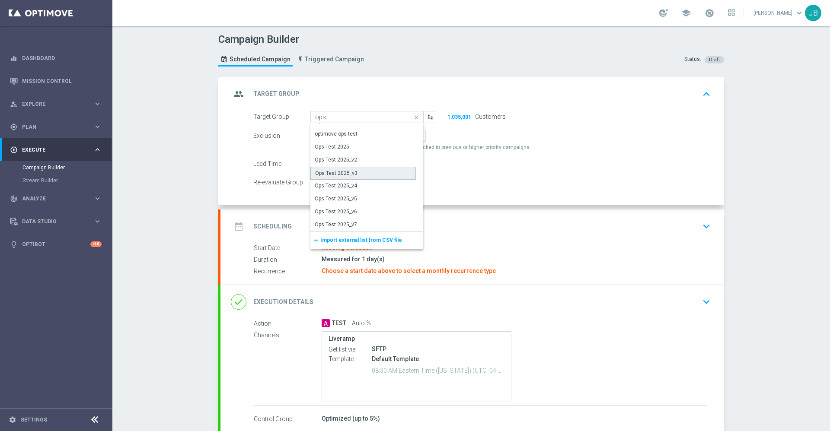
click at [358, 175] on div "Ops Test 2025_v3" at bounding box center [362, 173] width 105 height 13
type input "Ops Test 2025_v3"
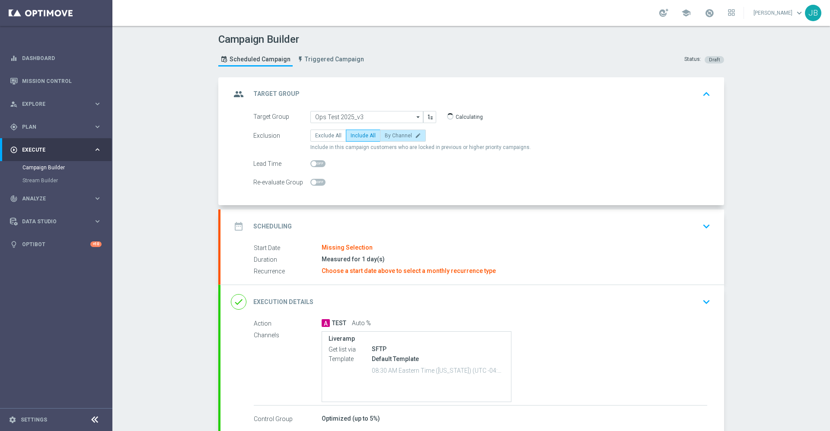
click at [389, 134] on span "By Channel" at bounding box center [398, 136] width 27 height 6
click at [389, 134] on input "By Channel edit" at bounding box center [388, 137] width 6 height 6
radio input "true"
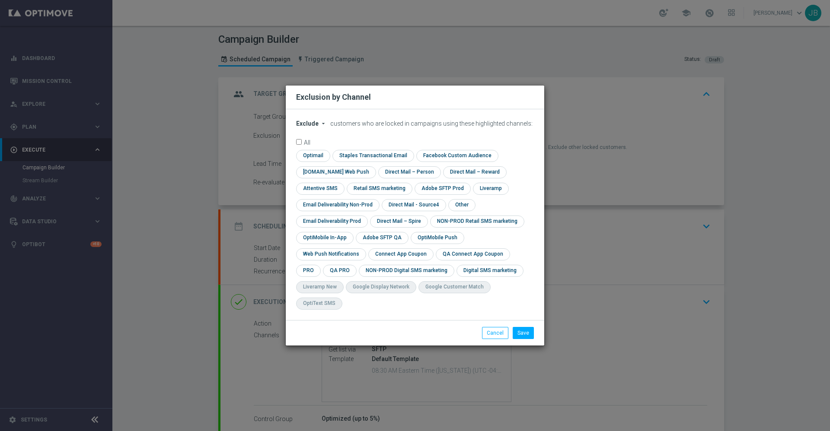
click at [618, 189] on modal-container "Exclusion by Channel Exclude arrow_drop_down × Exclude customers who are locked…" at bounding box center [415, 215] width 830 height 431
click at [501, 327] on button "Cancel" at bounding box center [495, 333] width 26 height 12
radio input "true"
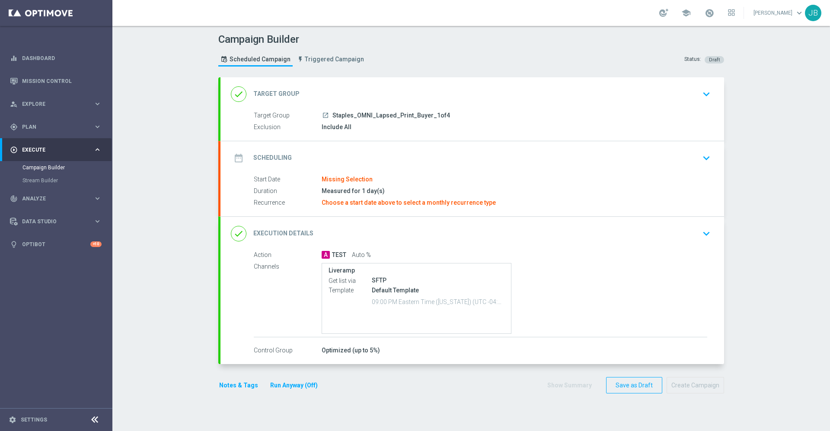
click at [272, 92] on h2 "Target Group" at bounding box center [276, 94] width 46 height 8
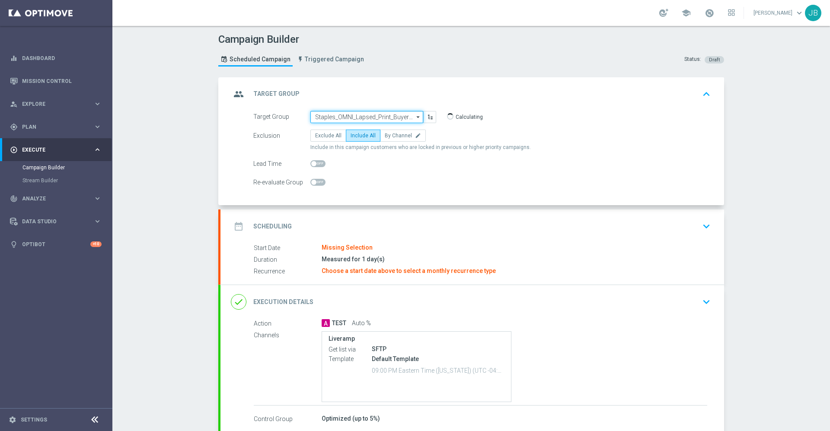
click at [346, 117] on input "Staples_OMNI_Lapsed_Print_Buyer_1of4" at bounding box center [366, 117] width 113 height 12
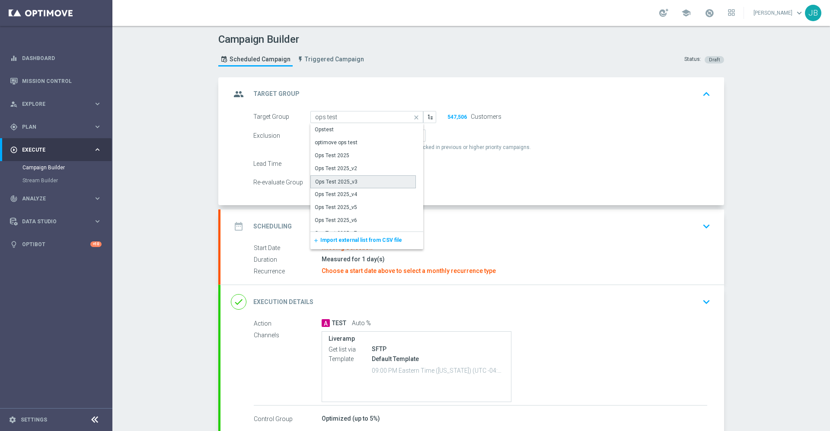
click at [344, 182] on div "Ops Test 2025_v3" at bounding box center [336, 182] width 42 height 8
type input "Ops Test 2025_v3"
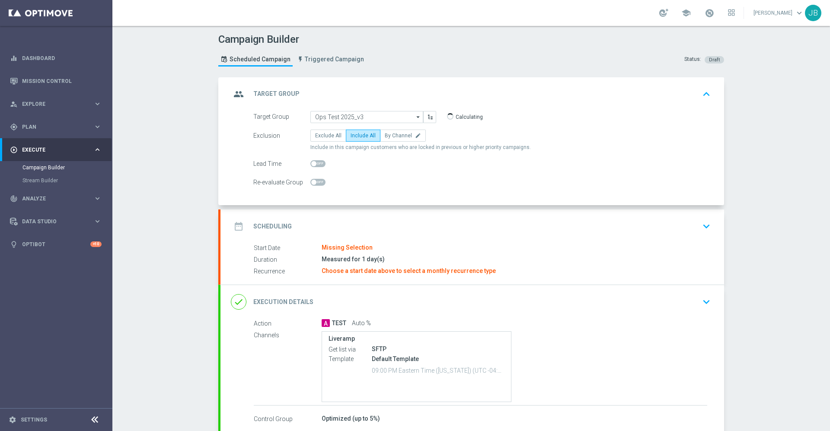
scroll to position [23, 0]
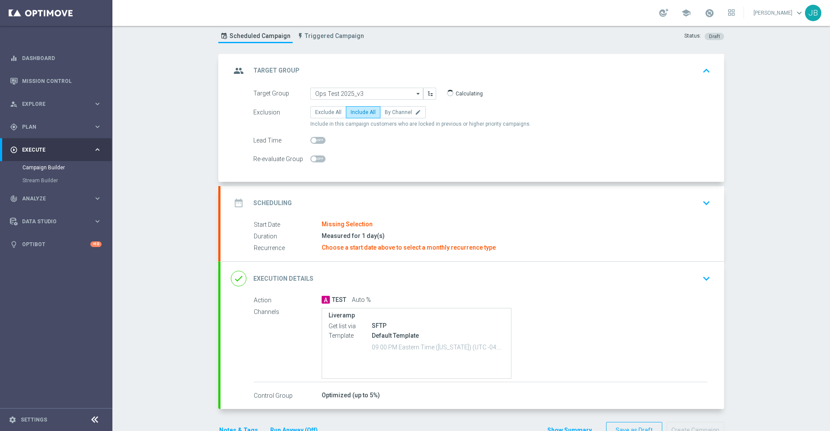
click at [277, 203] on h2 "Scheduling" at bounding box center [272, 203] width 38 height 8
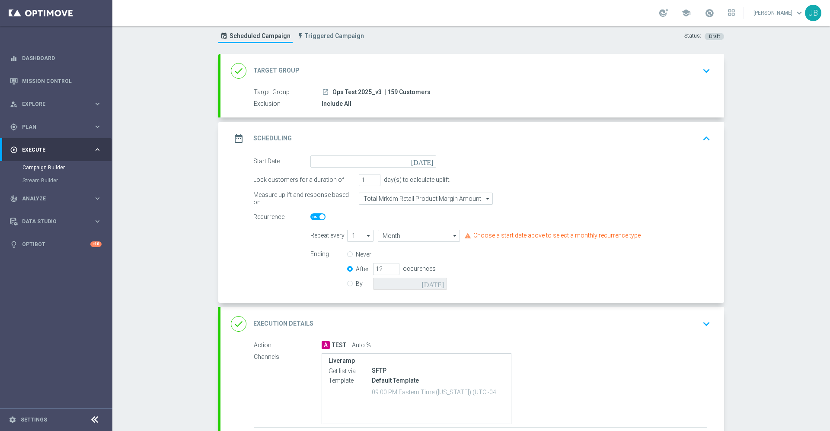
click at [424, 160] on icon "[DATE]" at bounding box center [424, 161] width 26 height 10
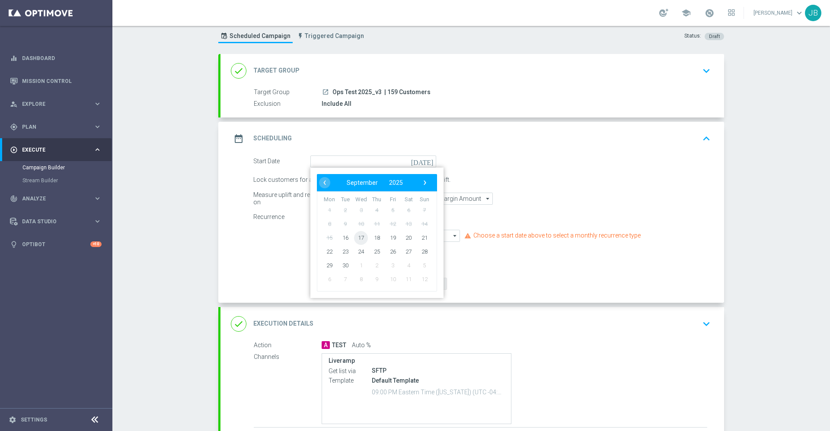
click at [356, 240] on span "17" at bounding box center [361, 238] width 14 height 14
type input "[DATE]"
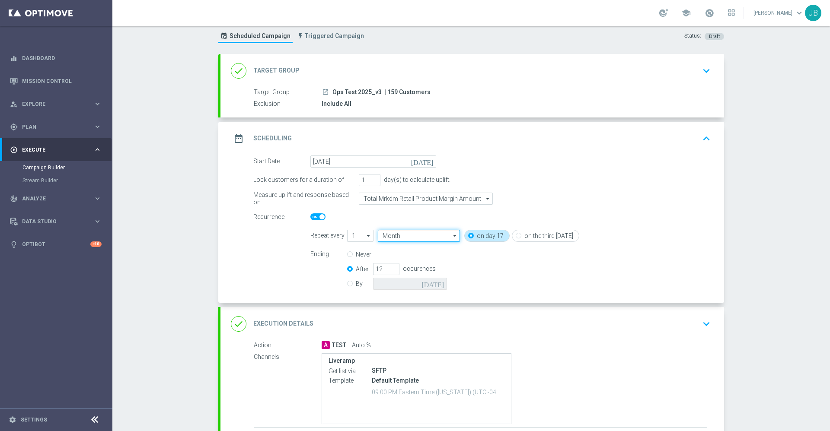
click at [395, 236] on input "Month" at bounding box center [419, 236] width 82 height 12
click at [388, 249] on div "Day" at bounding box center [418, 249] width 80 height 12
type input "Day"
drag, startPoint x: 347, startPoint y: 253, endPoint x: 339, endPoint y: 281, distance: 29.3
click at [339, 281] on div "Ending Never After 12 occurences By [DATE]" at bounding box center [510, 271] width 413 height 44
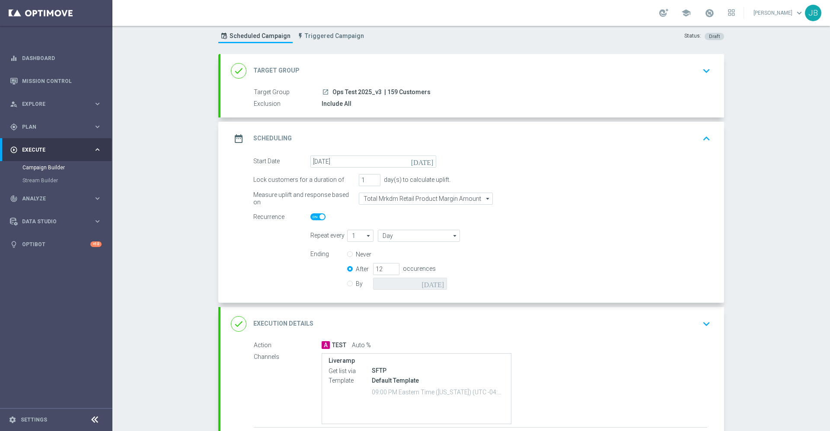
click at [356, 285] on label "By" at bounding box center [364, 284] width 17 height 8
click at [347, 285] on input "By" at bounding box center [350, 283] width 6 height 6
radio input "true"
radio input "false"
click at [436, 282] on icon "[DATE]" at bounding box center [435, 283] width 26 height 10
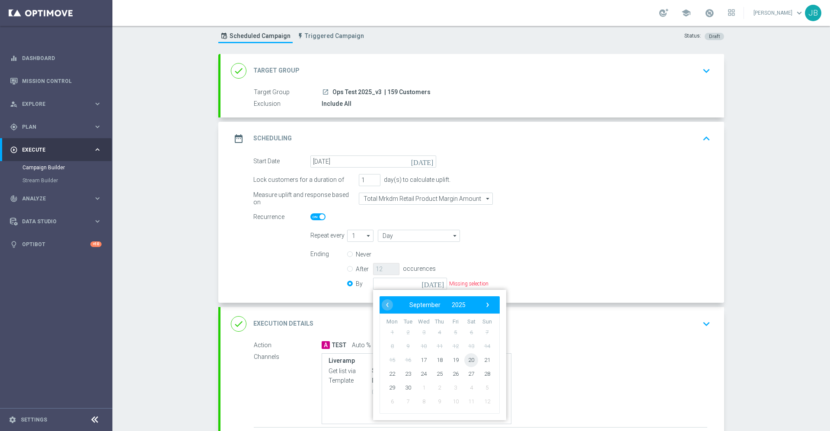
click at [466, 360] on span "20" at bounding box center [471, 360] width 14 height 14
type input "[DATE]"
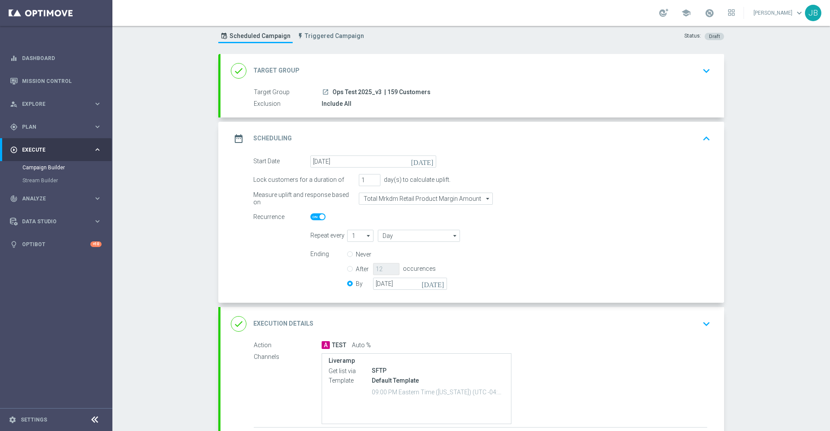
click at [274, 72] on h2 "Target Group" at bounding box center [276, 71] width 46 height 8
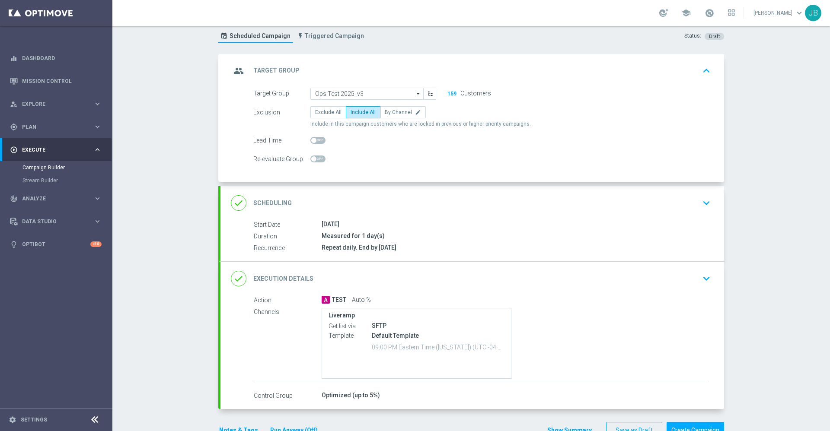
click at [277, 203] on h2 "Scheduling" at bounding box center [272, 203] width 38 height 8
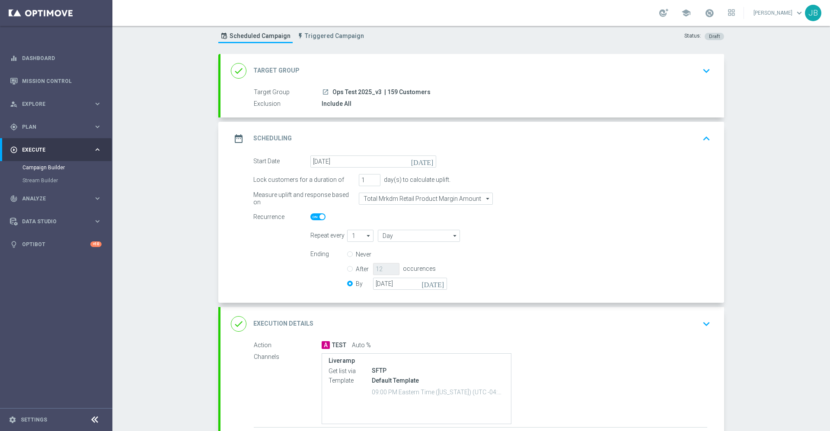
scroll to position [93, 0]
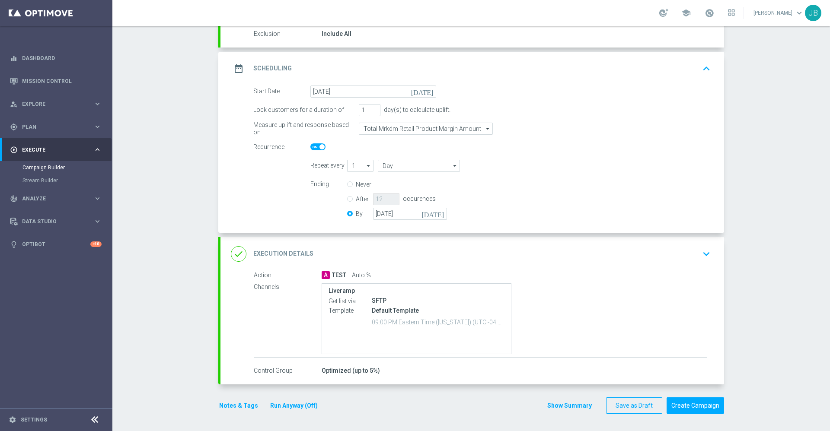
click at [285, 252] on h2 "Execution Details" at bounding box center [283, 254] width 60 height 8
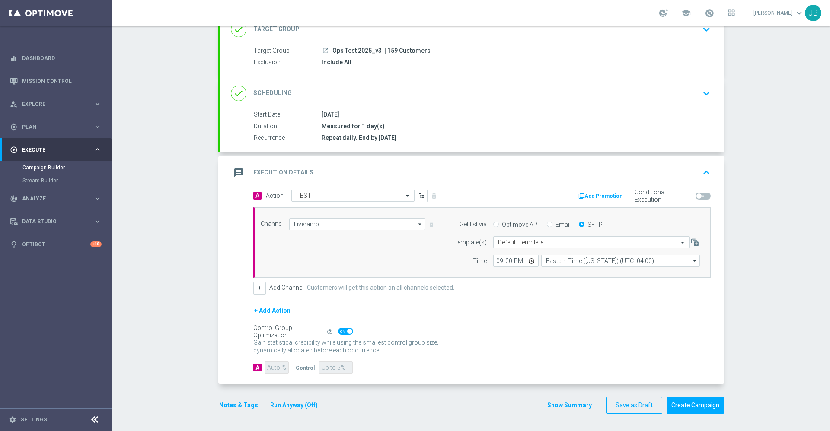
scroll to position [65, 0]
click at [495, 262] on input "21:00" at bounding box center [515, 261] width 45 height 12
type input "22:00"
type input "10:00"
click at [511, 301] on form "A Action Select action TEST delete_forever Add Promotion Conditional Execution …" at bounding box center [481, 282] width 457 height 184
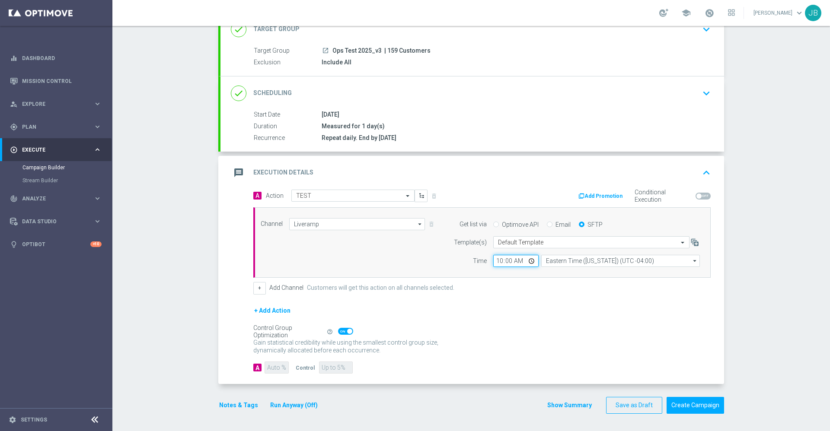
click at [494, 262] on input "10:00" at bounding box center [515, 261] width 45 height 12
type input "09:15"
click at [531, 294] on div "+ Add Channel Customers will get this action on all channels selected." at bounding box center [481, 288] width 457 height 12
click at [347, 332] on span at bounding box center [349, 331] width 5 height 5
click at [345, 332] on input "checkbox" at bounding box center [345, 331] width 15 height 7
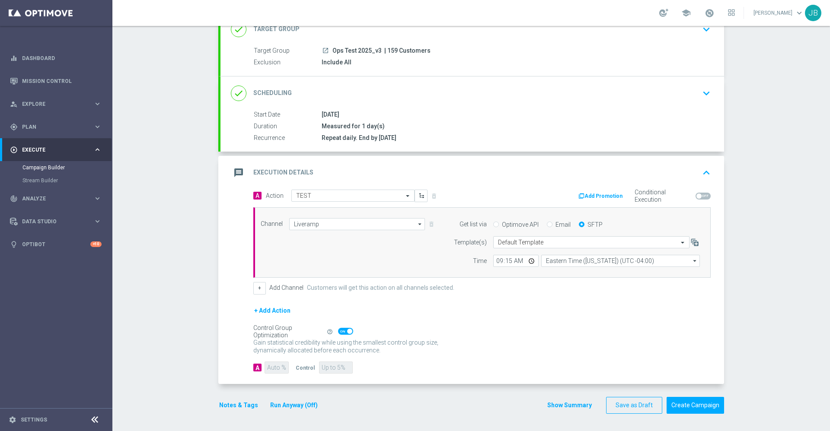
checkbox input "false"
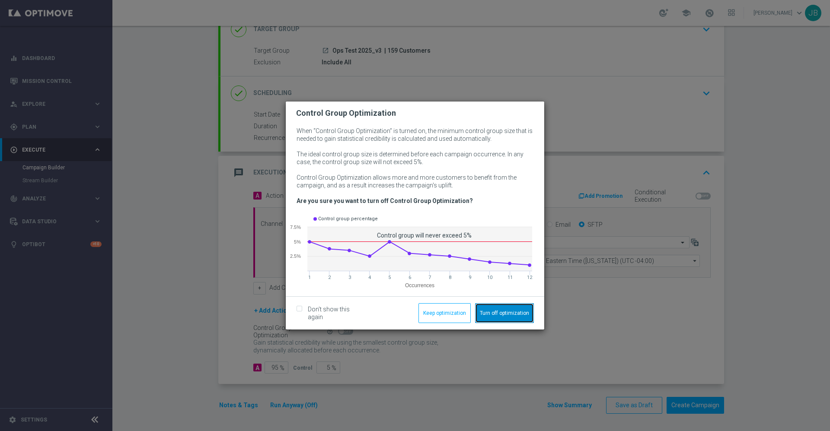
click at [492, 313] on button "Turn off optimization" at bounding box center [504, 313] width 59 height 20
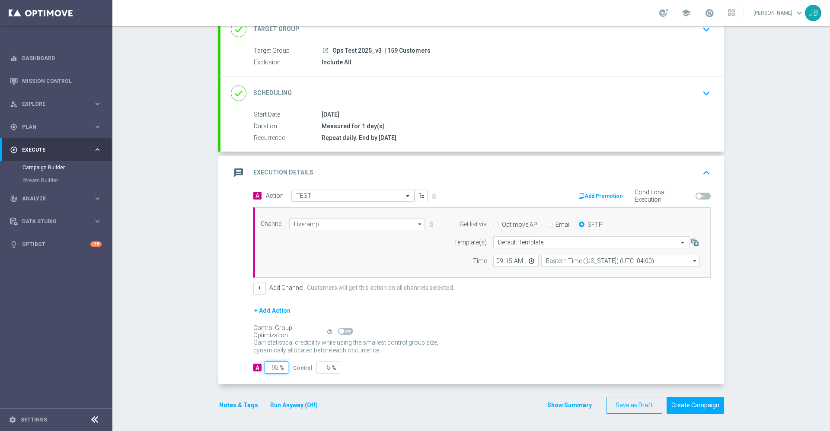
click at [268, 367] on input "95" at bounding box center [277, 368] width 24 height 12
type input "9"
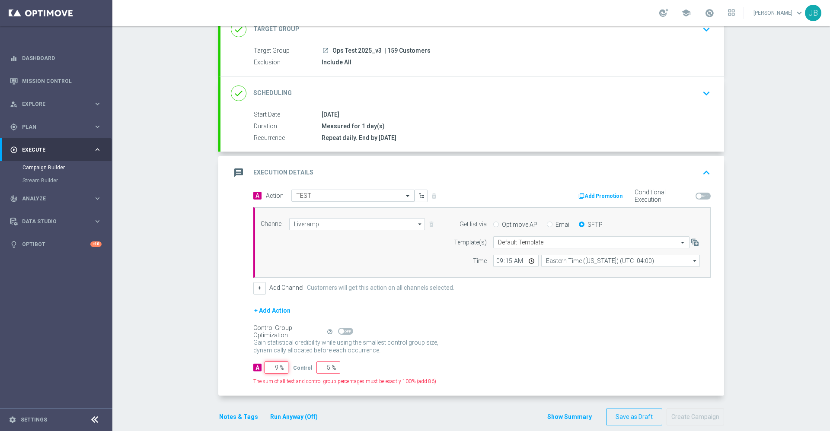
type input "91"
type input "100"
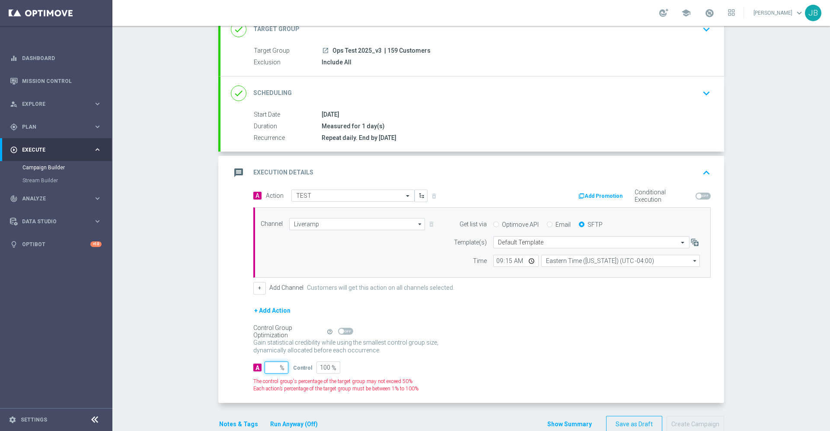
type input "1"
type input "99"
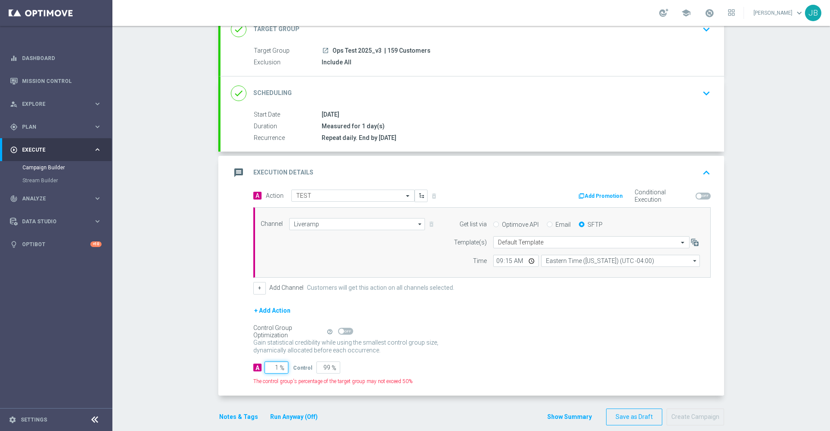
type input "10"
type input "90"
type input "100"
type input "0"
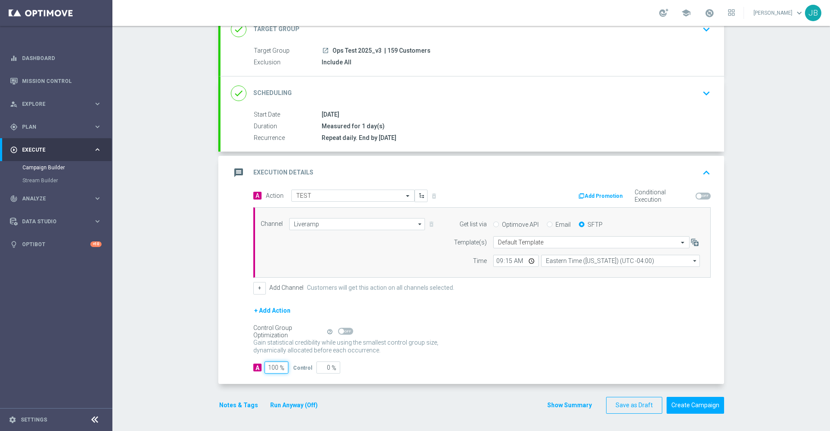
type input "100"
click at [517, 363] on div "A 100 % Control 0 %" at bounding box center [481, 368] width 457 height 12
click at [641, 404] on button "Save as Draft" at bounding box center [634, 405] width 56 height 17
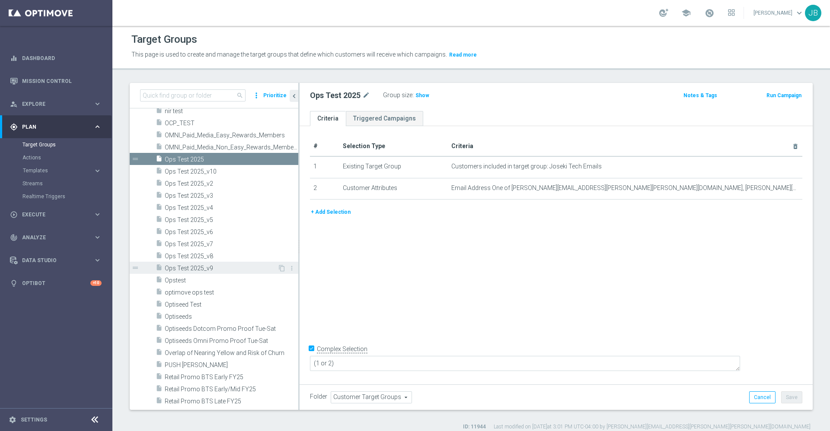
scroll to position [822, 0]
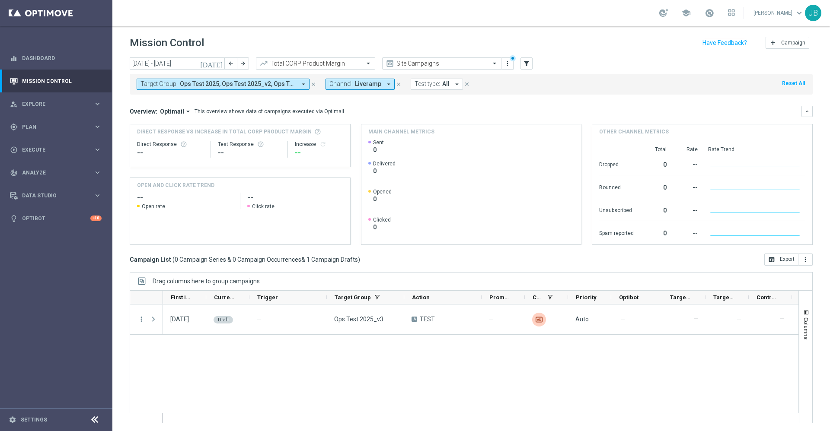
click at [399, 85] on icon "close" at bounding box center [399, 84] width 6 height 6
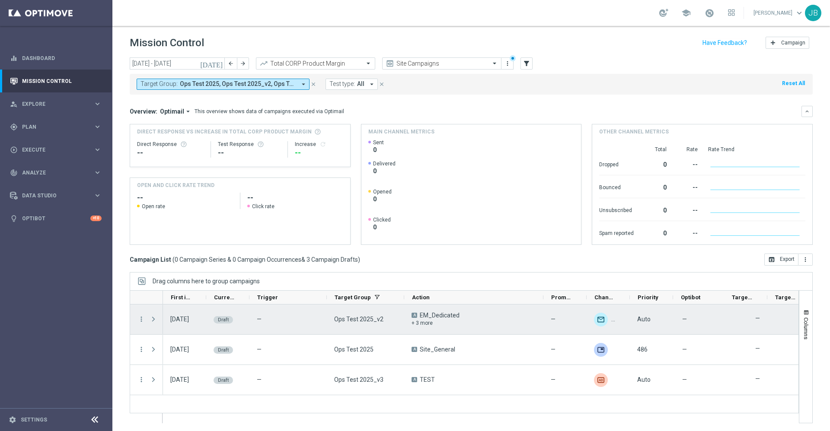
drag, startPoint x: 481, startPoint y: 296, endPoint x: 543, endPoint y: 304, distance: 62.4
click at [543, 304] on div at bounding box center [464, 357] width 669 height 133
click at [422, 324] on div "+ 3 more" at bounding box center [436, 323] width 48 height 8
click at [415, 324] on div "+ 3 more" at bounding box center [436, 323] width 48 height 8
click at [141, 319] on icon "more_vert" at bounding box center [141, 320] width 8 height 8
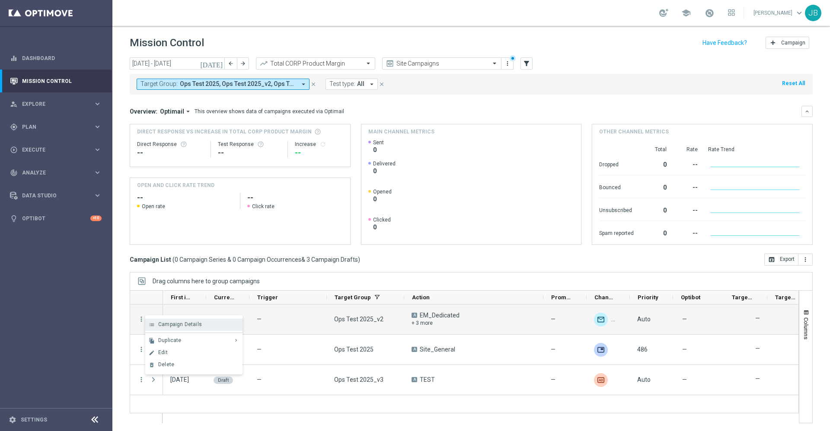
click at [186, 324] on span "Campaign Details" at bounding box center [180, 325] width 44 height 6
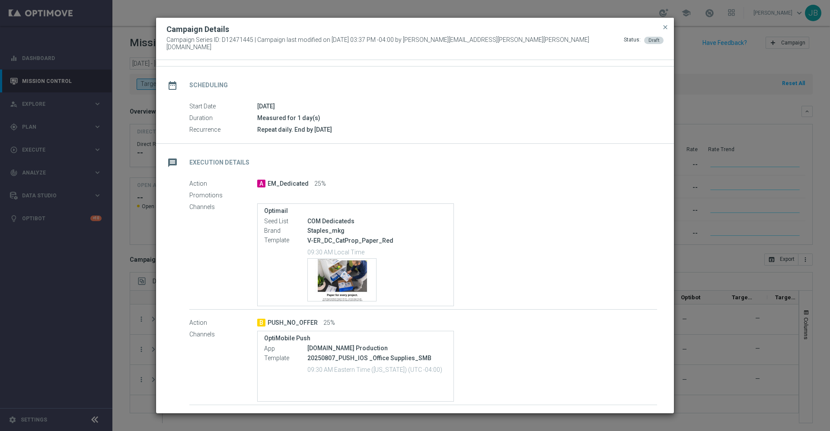
scroll to position [10, 0]
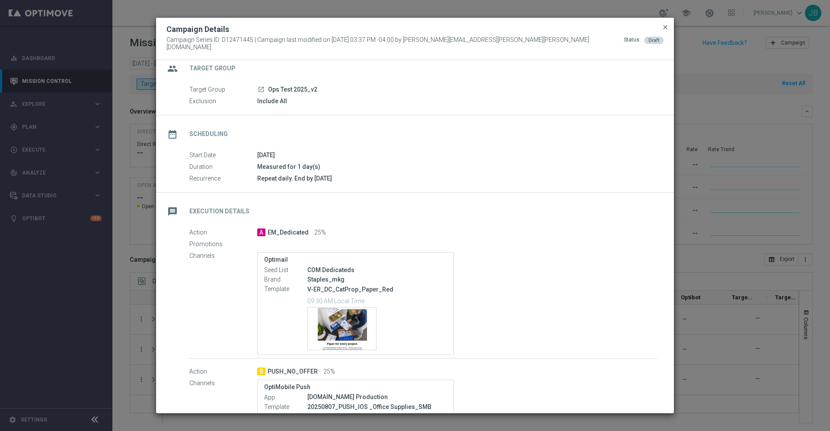
click at [665, 31] on span "close" at bounding box center [665, 27] width 7 height 7
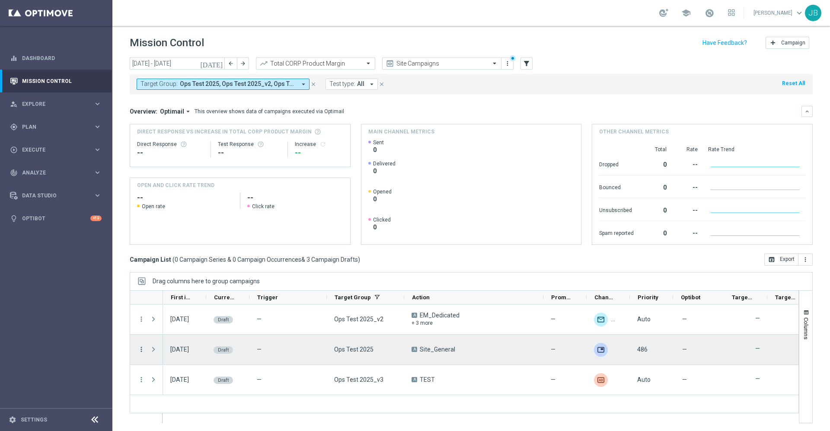
click at [141, 351] on icon "more_vert" at bounding box center [141, 350] width 8 height 8
click at [173, 358] on span "Campaign Details" at bounding box center [180, 355] width 44 height 6
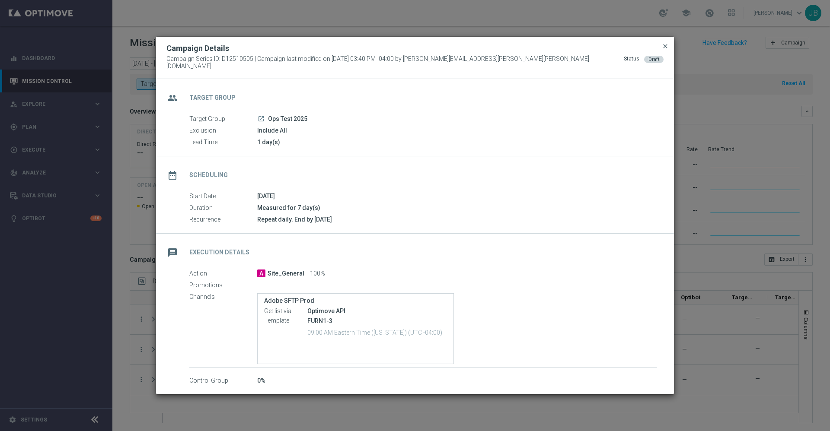
click at [664, 49] on span "close" at bounding box center [665, 46] width 7 height 7
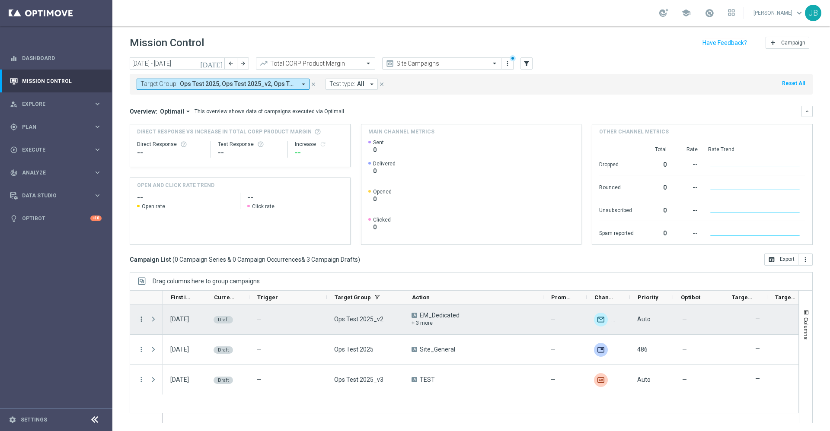
click at [141, 319] on icon "more_vert" at bounding box center [141, 320] width 8 height 8
click at [170, 353] on div "Edit" at bounding box center [198, 353] width 80 height 6
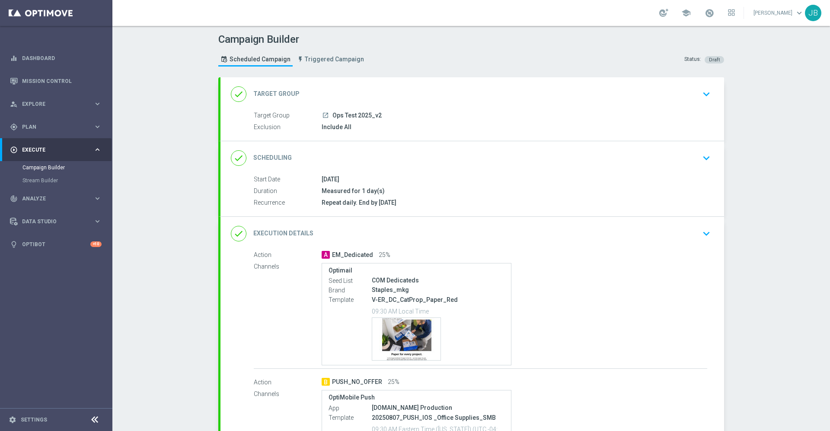
click at [259, 93] on h2 "Target Group" at bounding box center [276, 94] width 46 height 8
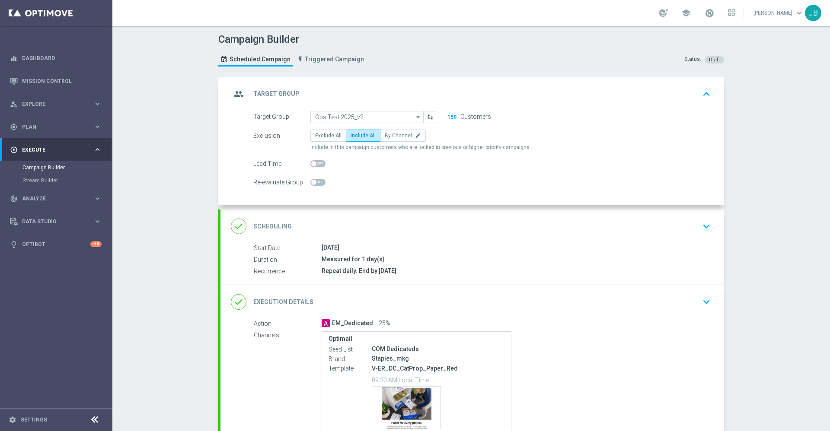
click at [266, 226] on h2 "Scheduling" at bounding box center [272, 227] width 38 height 8
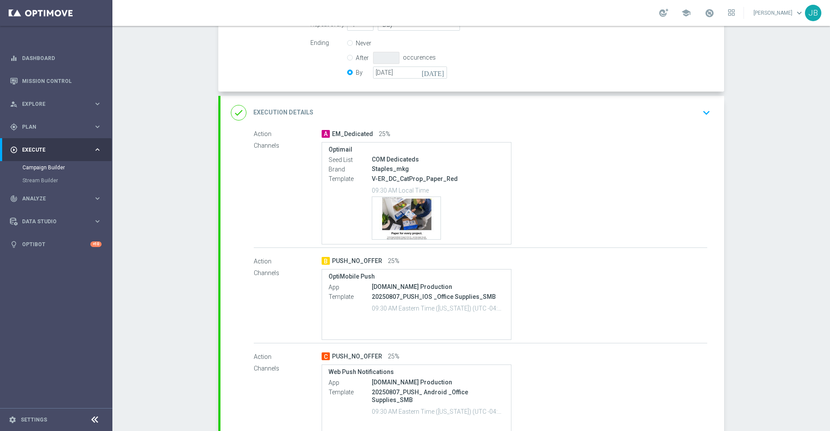
scroll to position [240, 0]
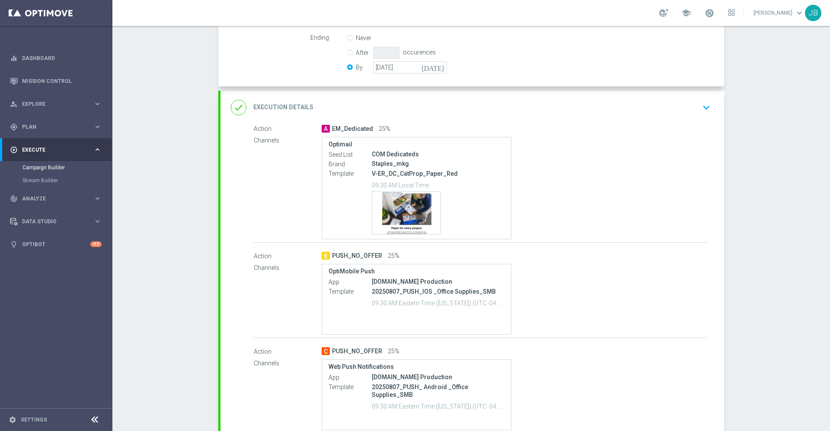
click at [290, 109] on h2 "Execution Details" at bounding box center [283, 107] width 60 height 8
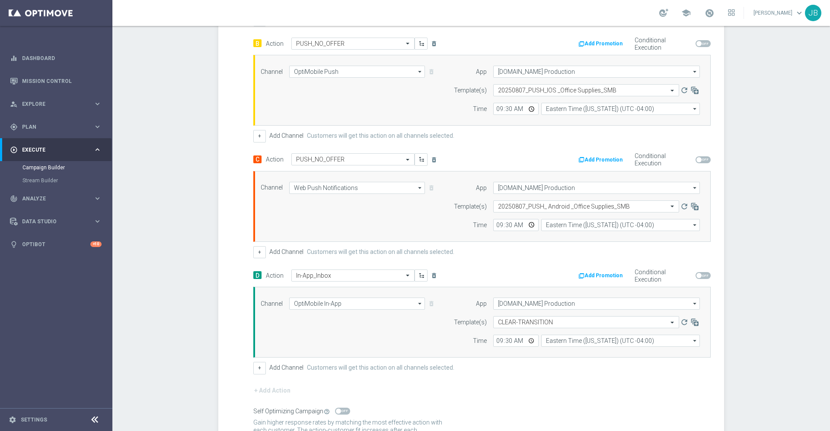
scroll to position [466, 0]
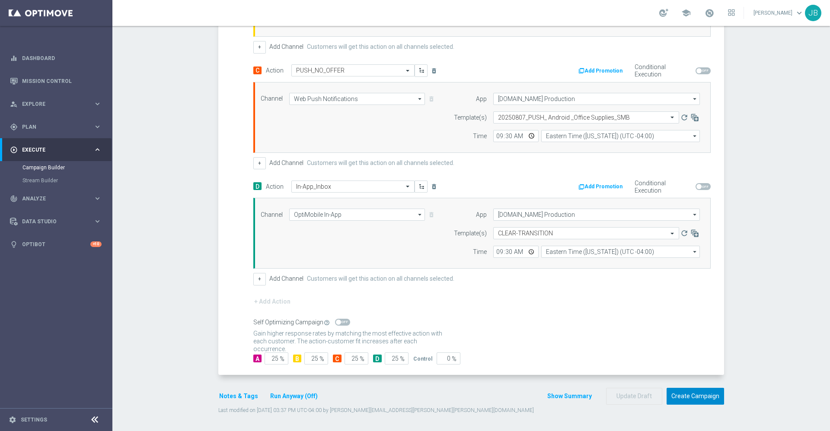
click at [675, 399] on button "Create Campaign" at bounding box center [696, 396] width 58 height 17
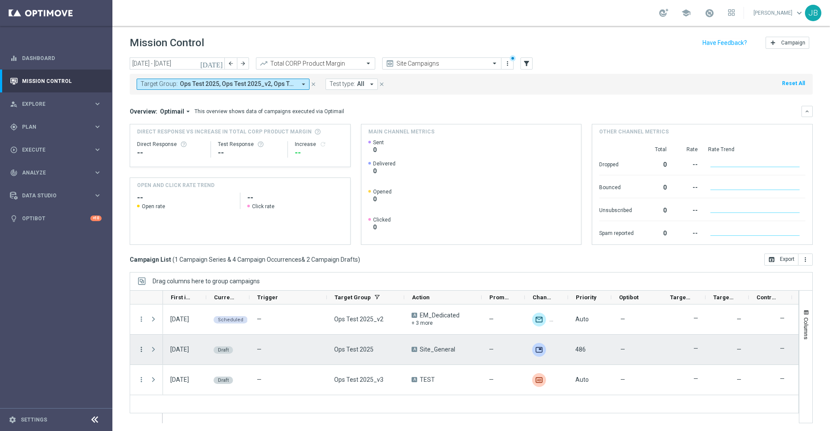
click at [140, 351] on icon "more_vert" at bounding box center [141, 350] width 8 height 8
click at [175, 382] on div "Edit" at bounding box center [198, 383] width 80 height 6
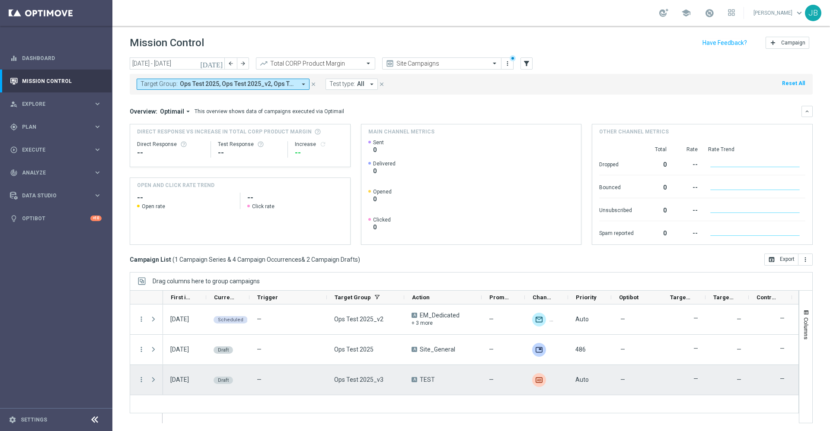
click at [136, 378] on div "more_vert" at bounding box center [138, 380] width 16 height 30
click at [140, 381] on icon "more_vert" at bounding box center [141, 380] width 8 height 8
click at [176, 357] on div "Edit" at bounding box center [198, 354] width 80 height 6
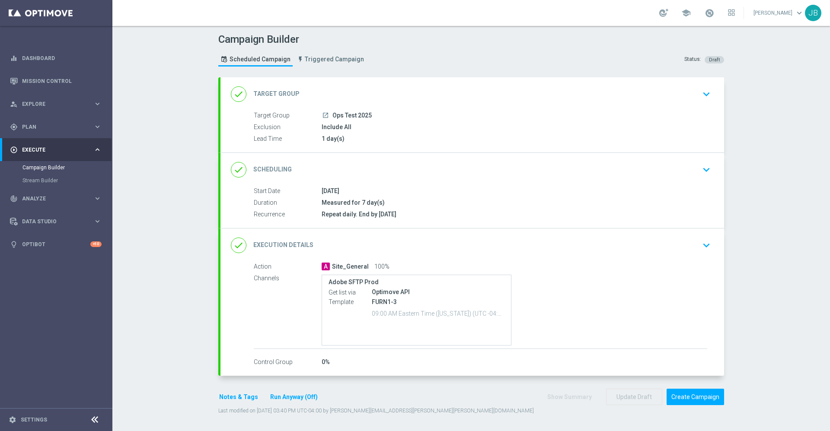
click at [285, 96] on h2 "Target Group" at bounding box center [276, 94] width 46 height 8
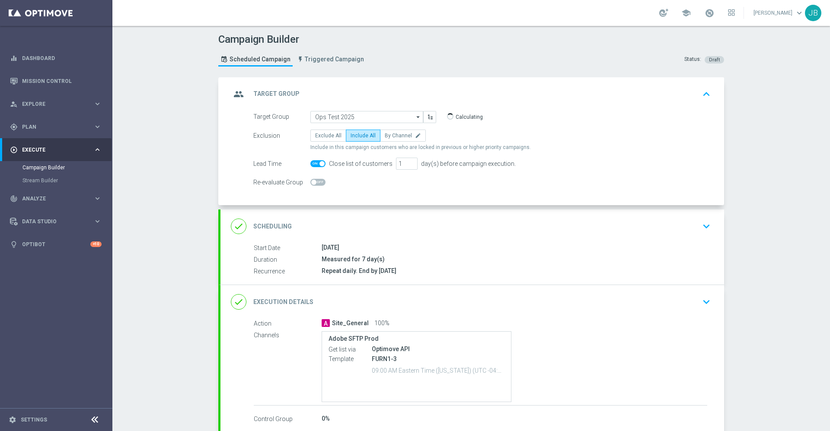
click at [281, 226] on h2 "Scheduling" at bounding box center [272, 227] width 38 height 8
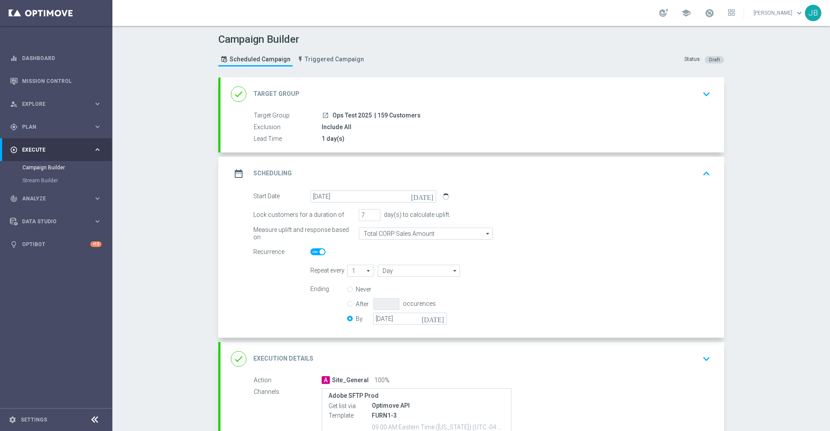
click at [281, 84] on div "done Target Group keyboard_arrow_down" at bounding box center [472, 94] width 504 height 34
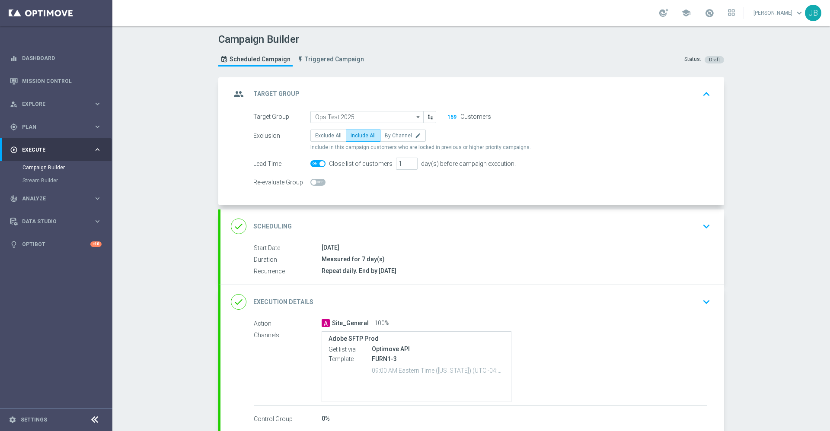
click at [265, 223] on h2 "Scheduling" at bounding box center [272, 227] width 38 height 8
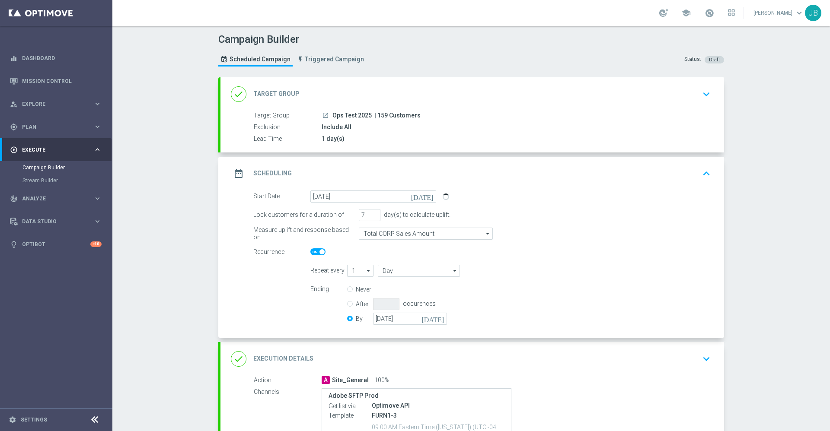
scroll to position [115, 0]
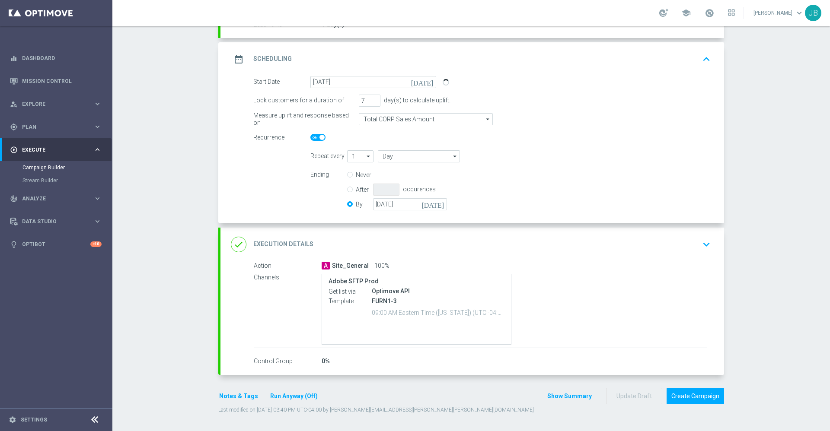
click at [296, 249] on div "done Execution Details" at bounding box center [272, 245] width 83 height 16
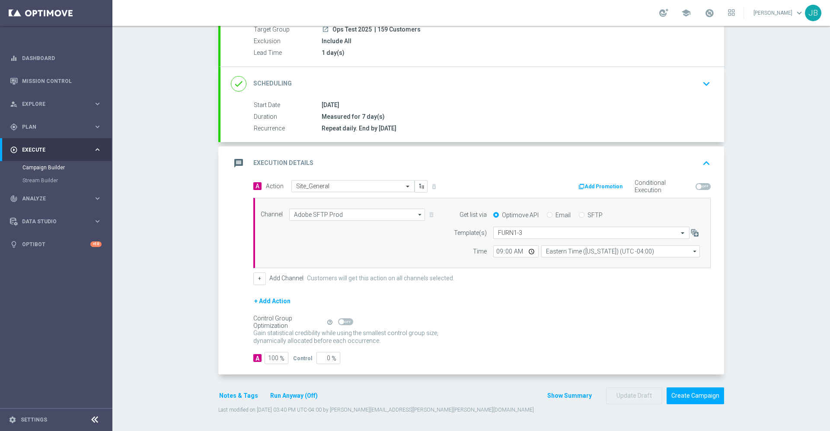
scroll to position [78, 0]
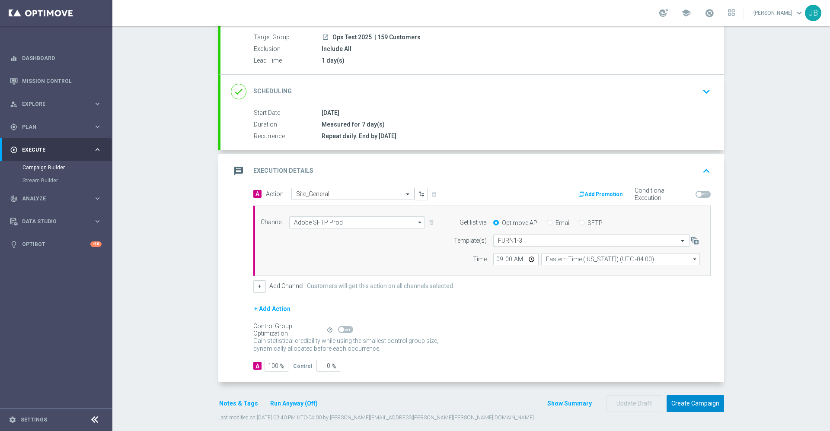
click at [681, 407] on button "Create Campaign" at bounding box center [696, 404] width 58 height 17
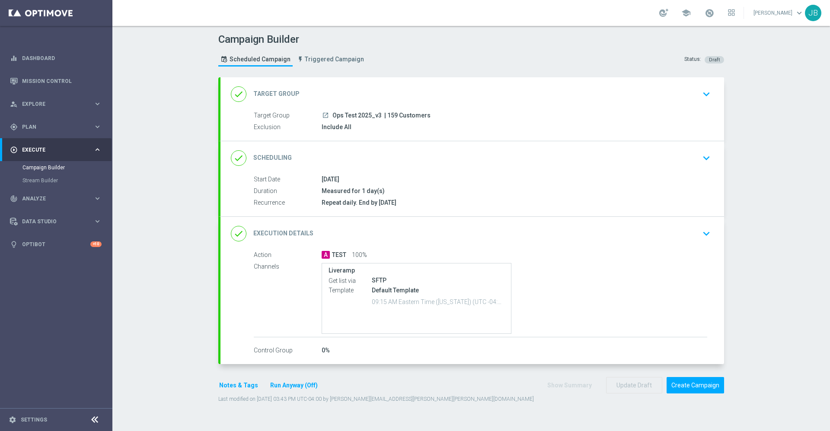
click at [283, 93] on h2 "Target Group" at bounding box center [276, 94] width 46 height 8
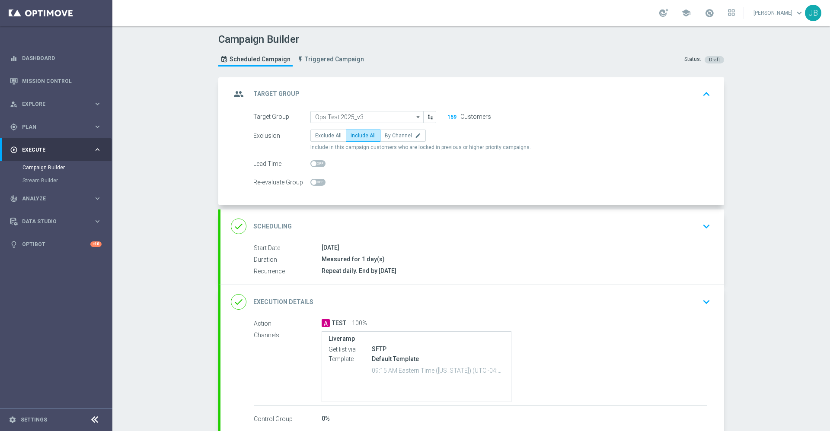
click at [266, 223] on h2 "Scheduling" at bounding box center [272, 227] width 38 height 8
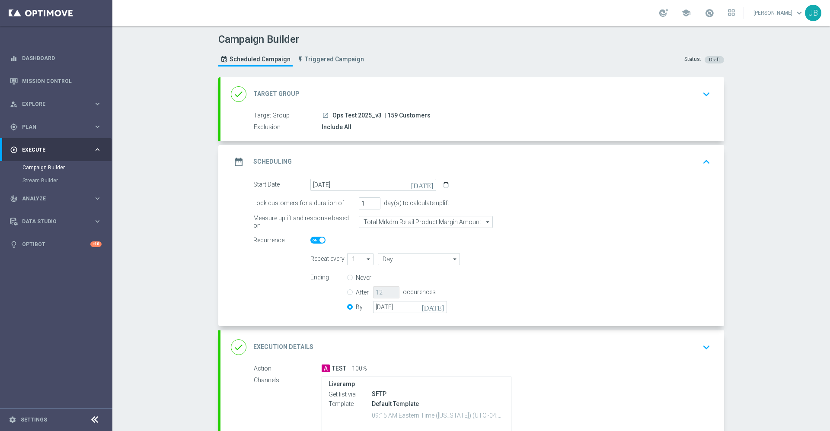
scroll to position [30, 0]
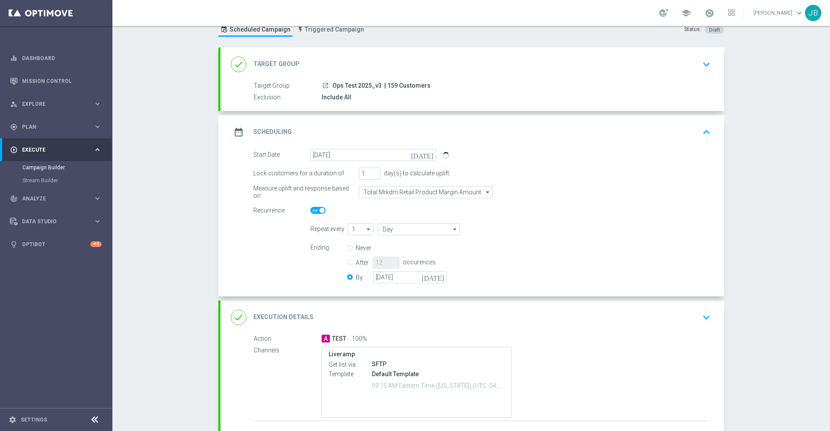
click at [273, 316] on h2 "Execution Details" at bounding box center [283, 317] width 60 height 8
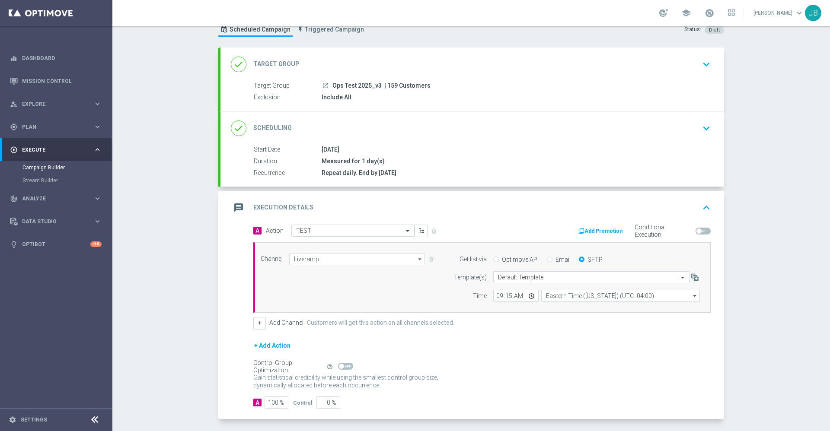
scroll to position [74, 0]
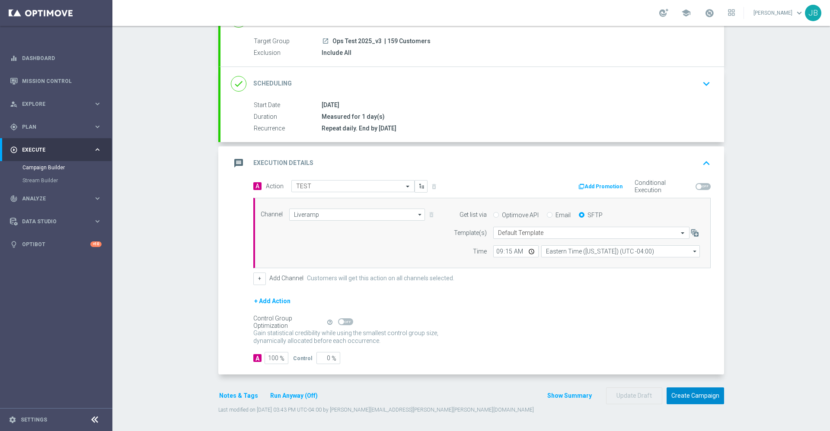
click at [678, 392] on button "Create Campaign" at bounding box center [696, 396] width 58 height 17
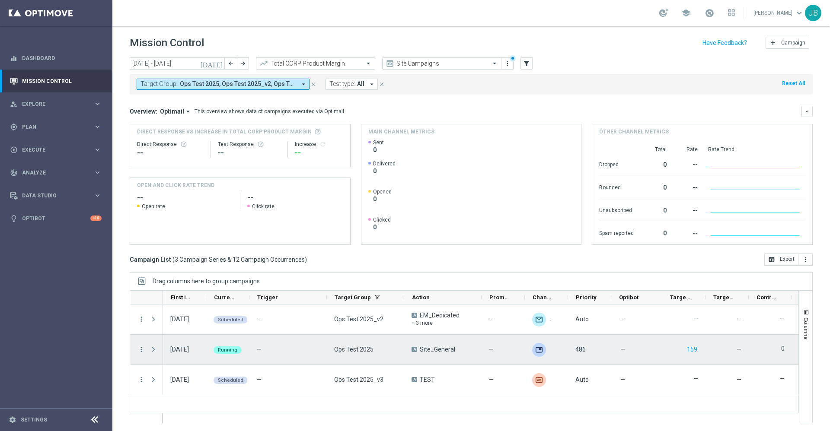
click at [137, 350] on div "more_vert" at bounding box center [138, 350] width 16 height 30
click at [142, 350] on icon "more_vert" at bounding box center [141, 350] width 8 height 8
click at [204, 248] on div "Campaign Details" at bounding box center [198, 247] width 80 height 6
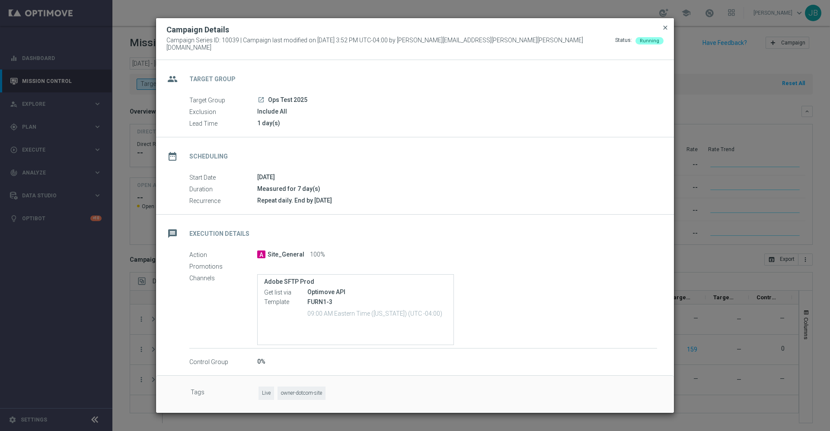
click at [664, 29] on span "close" at bounding box center [665, 27] width 7 height 7
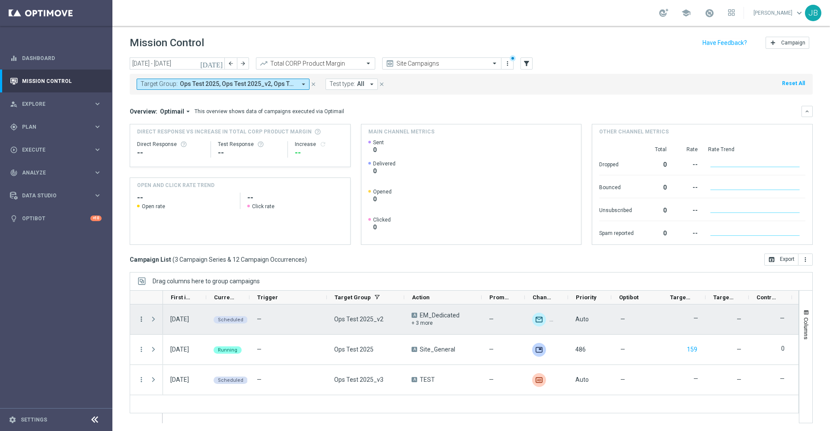
click at [139, 321] on icon "more_vert" at bounding box center [141, 320] width 8 height 8
click at [199, 323] on span "Campaign Details" at bounding box center [180, 325] width 44 height 6
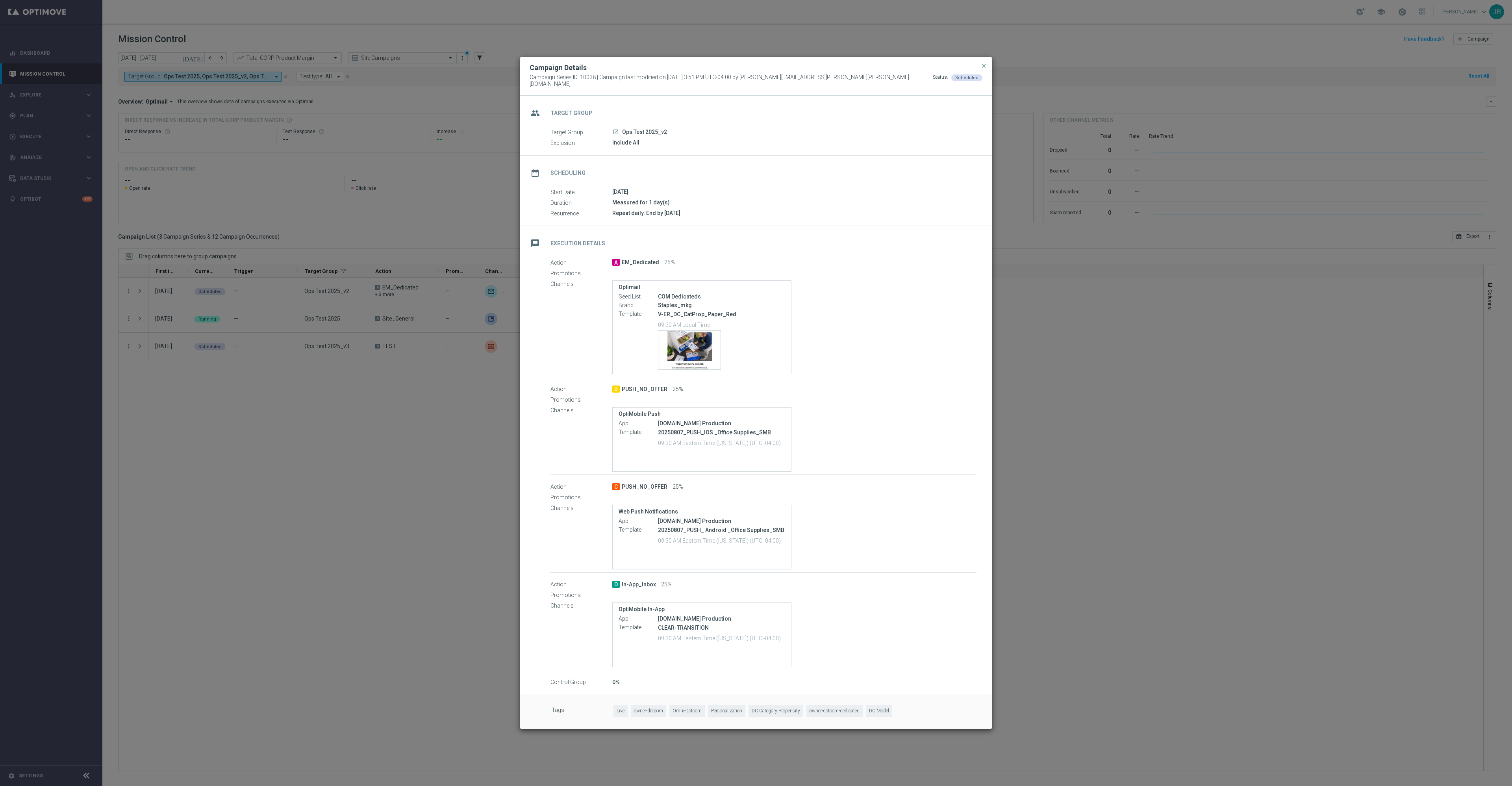
click at [756, 392] on modal-container "Campaign Details Campaign Series ID: 10038 | Campaign last modified on [DATE] 3…" at bounding box center [756, 393] width 1512 height 786
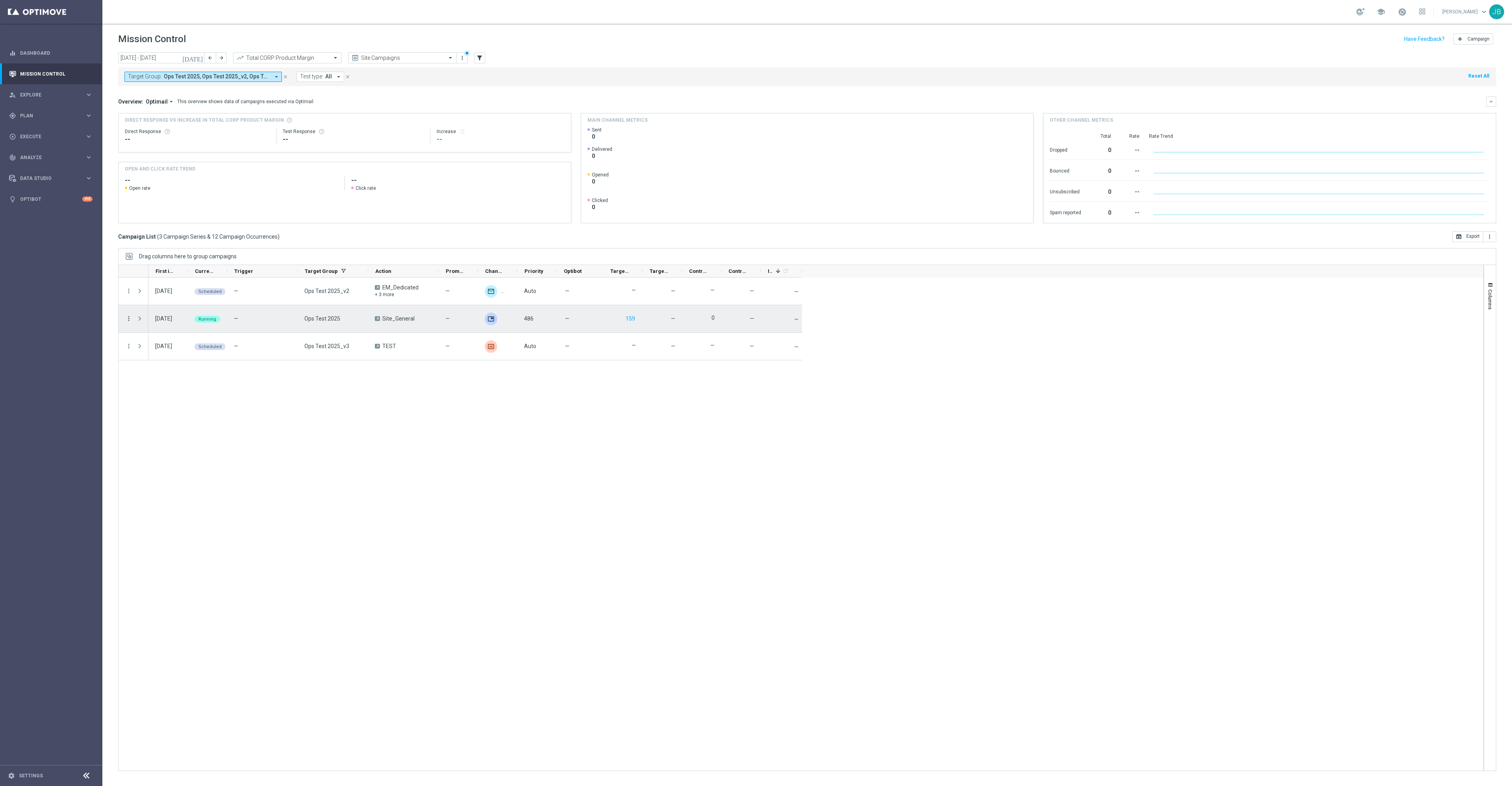
click at [129, 322] on icon "more_vert" at bounding box center [128, 319] width 7 height 7
click at [177, 320] on div "list Campaign Details" at bounding box center [177, 325] width 88 height 11
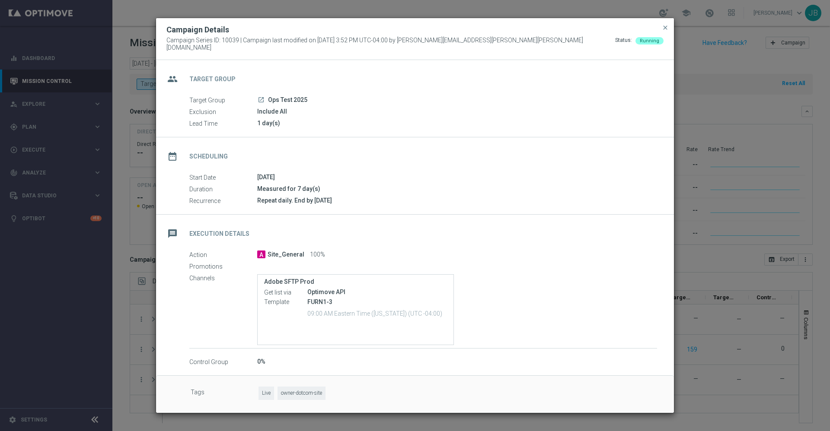
click at [712, 328] on modal-container "Campaign Details Campaign Series ID: 10039 | Campaign last modified on [DATE] 3…" at bounding box center [415, 215] width 830 height 431
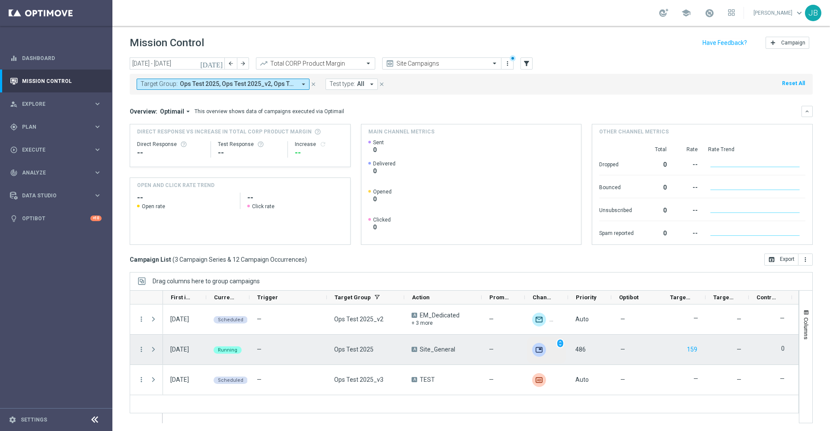
scroll to position [1, 0]
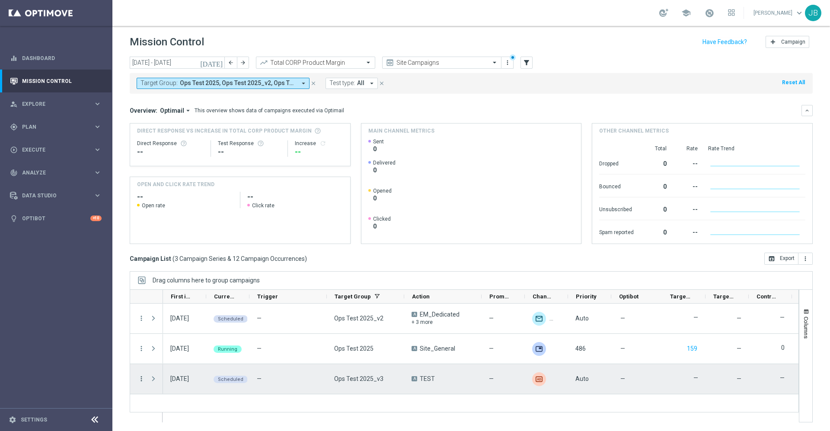
click at [139, 380] on icon "more_vert" at bounding box center [141, 379] width 8 height 8
click at [200, 291] on span "Campaign Details" at bounding box center [180, 289] width 44 height 6
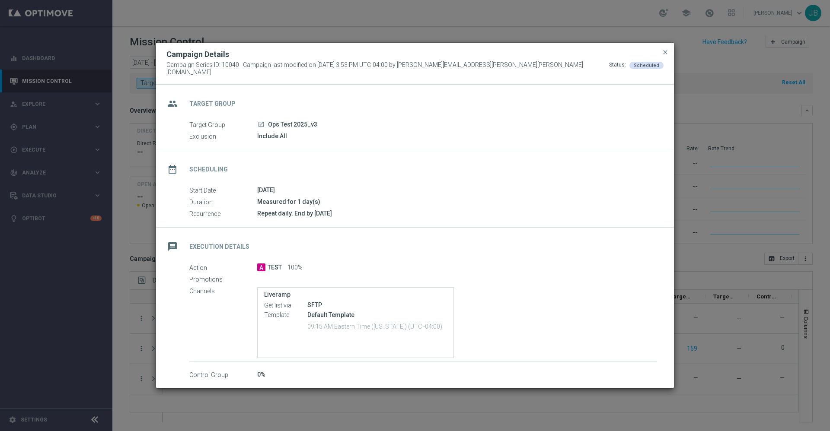
click at [465, 30] on modal-container "Campaign Details Campaign Series ID: 10040 | Campaign last modified on [DATE] 3…" at bounding box center [415, 215] width 830 height 431
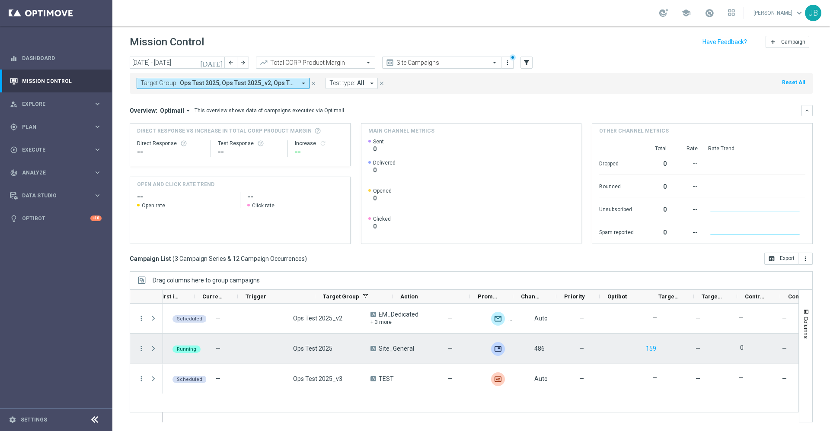
scroll to position [0, 0]
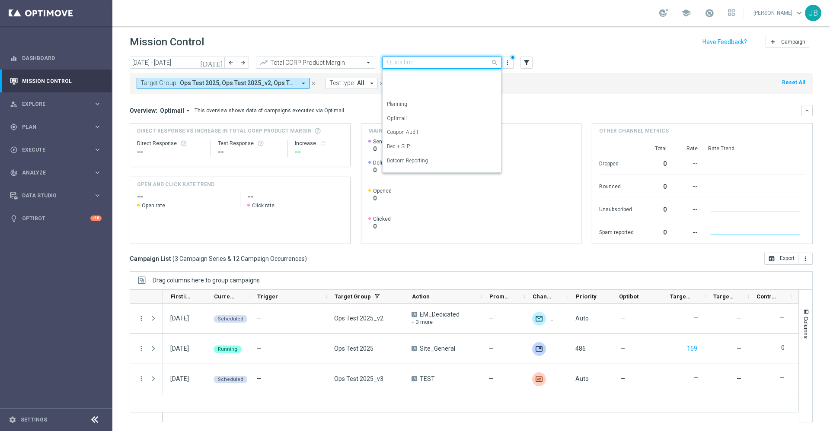
click at [408, 57] on div "Quick find Site Campaigns" at bounding box center [441, 63] width 119 height 12
click at [413, 96] on label "OMNI Reporting" at bounding box center [405, 93] width 37 height 7
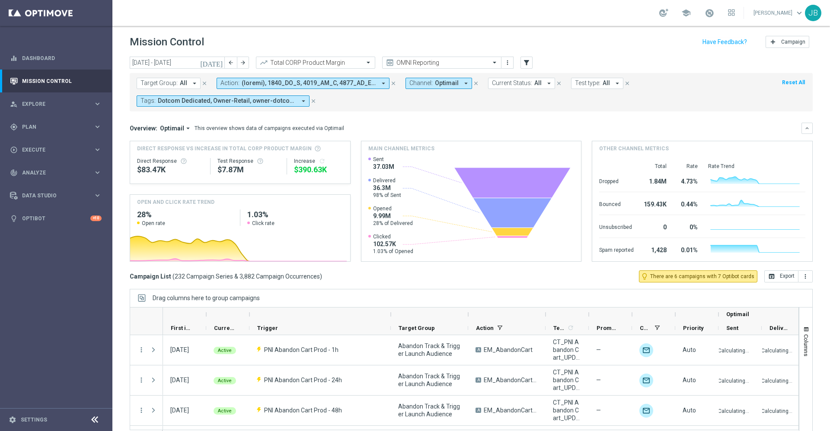
drag, startPoint x: 328, startPoint y: 315, endPoint x: 394, endPoint y: 316, distance: 66.2
click at [393, 316] on div at bounding box center [390, 315] width 3 height 14
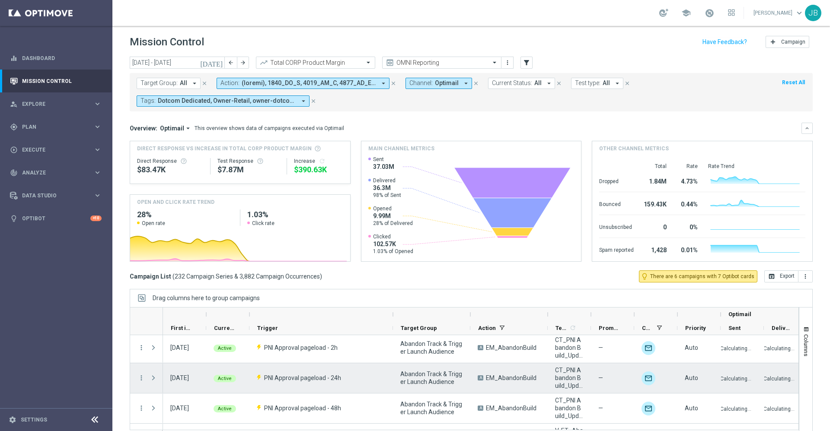
scroll to position [123, 0]
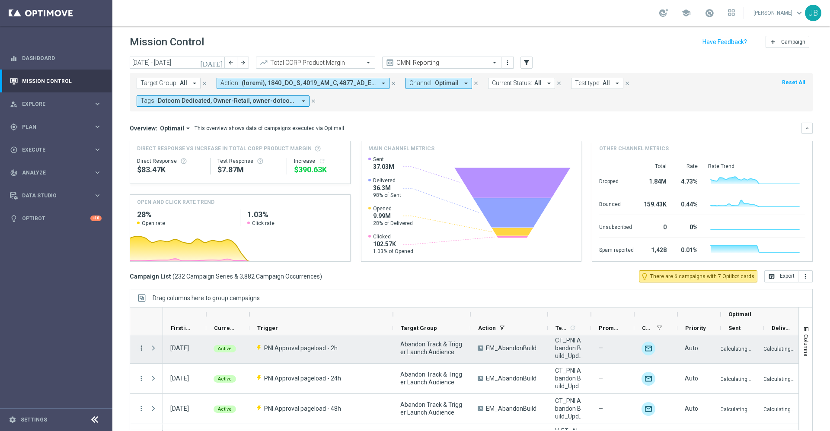
click at [141, 350] on icon "more_vert" at bounding box center [141, 349] width 8 height 8
click at [184, 352] on span "Campaign Details" at bounding box center [180, 354] width 44 height 6
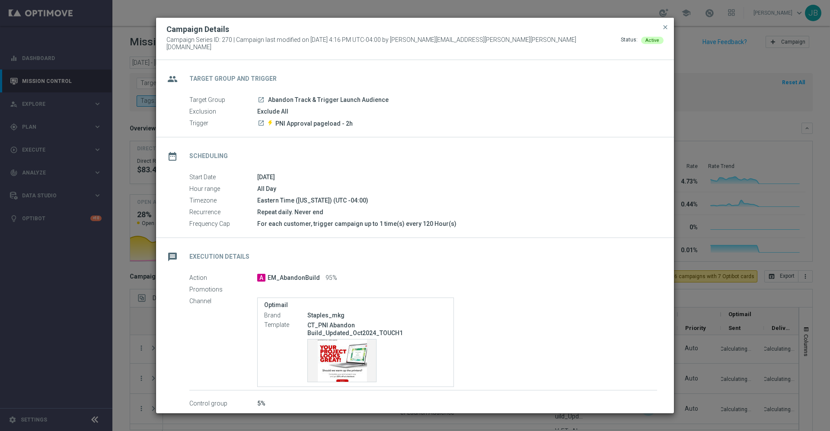
click at [259, 120] on icon "launch" at bounding box center [261, 123] width 7 height 7
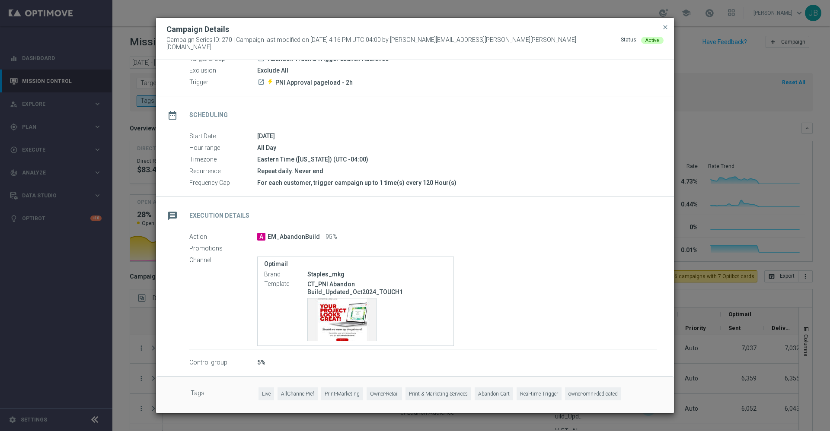
scroll to position [0, 0]
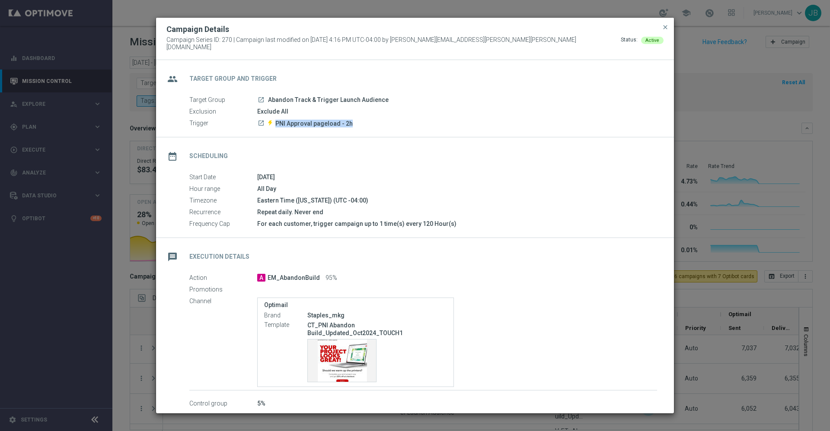
drag, startPoint x: 351, startPoint y: 117, endPoint x: 274, endPoint y: 121, distance: 77.5
click at [274, 121] on div "launch PNI Approval pageload - 2h" at bounding box center [457, 123] width 400 height 9
copy p "PNI Approval pageload - 2h"
click at [260, 96] on icon "launch" at bounding box center [261, 99] width 7 height 7
click at [329, 351] on div "Template preview" at bounding box center [342, 361] width 68 height 42
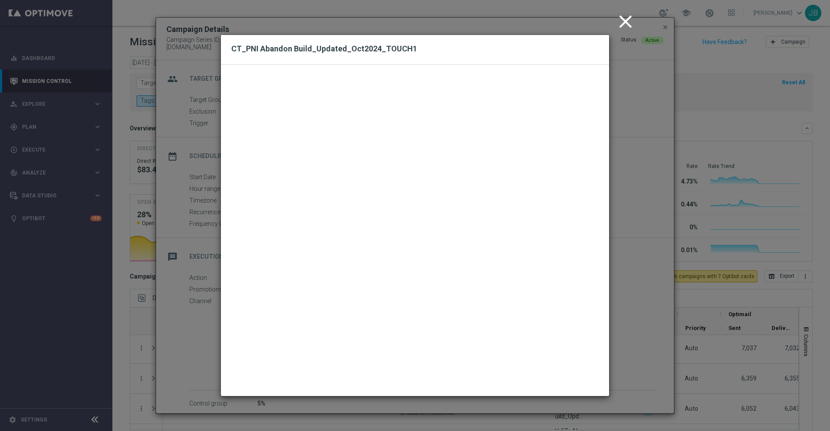
click at [625, 20] on icon "close" at bounding box center [626, 22] width 22 height 22
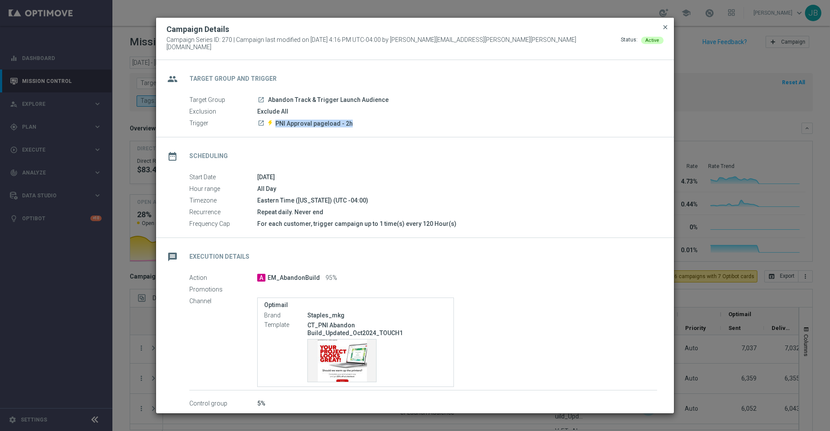
click at [665, 31] on span "close" at bounding box center [665, 27] width 7 height 7
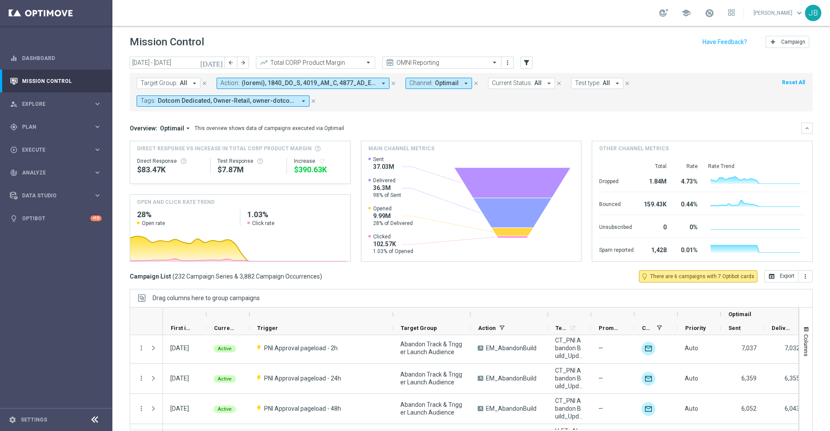
click at [220, 62] on icon "[DATE]" at bounding box center [211, 63] width 23 height 8
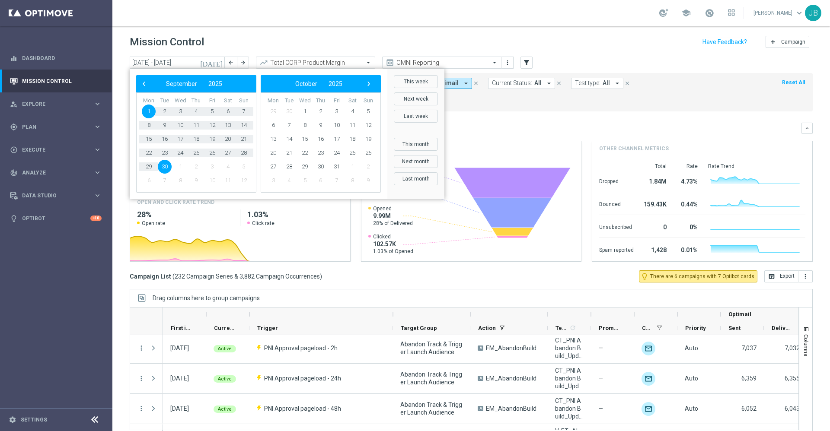
click at [262, 42] on div "Mission Control add Campaign" at bounding box center [471, 42] width 683 height 17
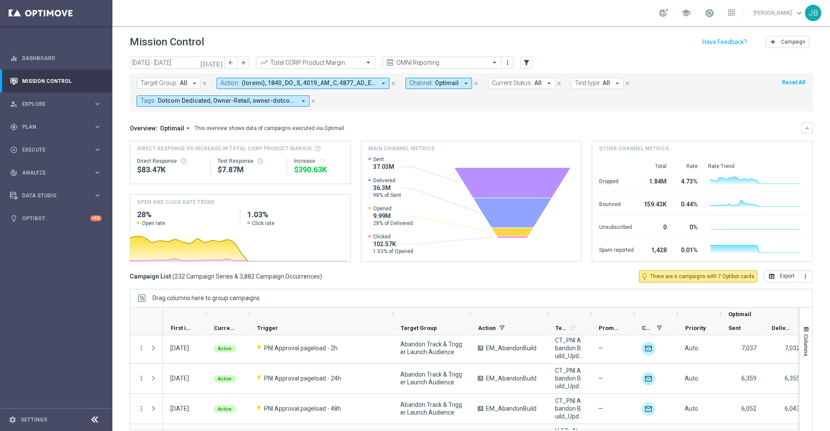
click at [176, 83] on span "Target Group:" at bounding box center [159, 83] width 37 height 7
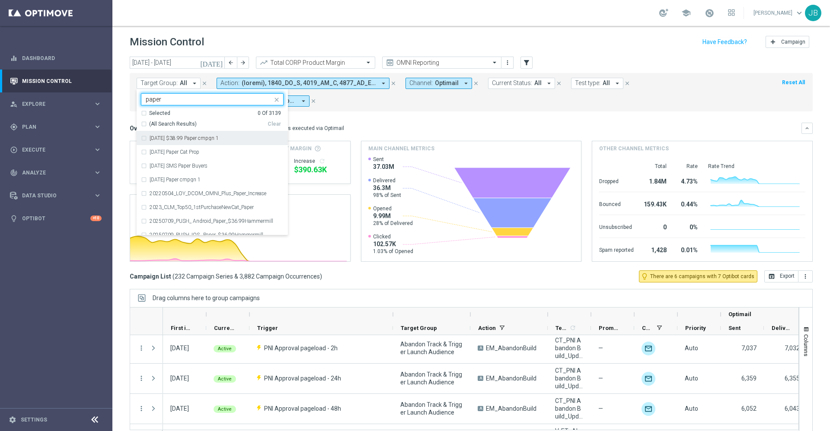
type input "paper"
click at [390, 121] on mini-dashboard "Overview: Optimail arrow_drop_down This overview shows data of campaigns execut…" at bounding box center [471, 191] width 683 height 159
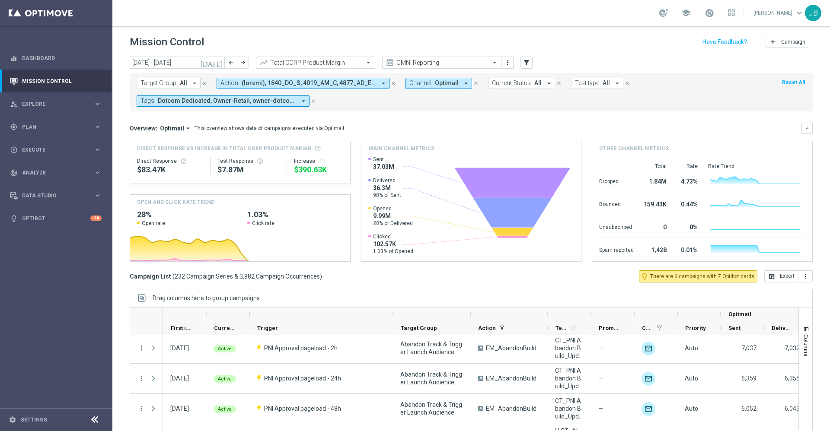
click at [175, 83] on span "Target Group:" at bounding box center [159, 83] width 37 height 7
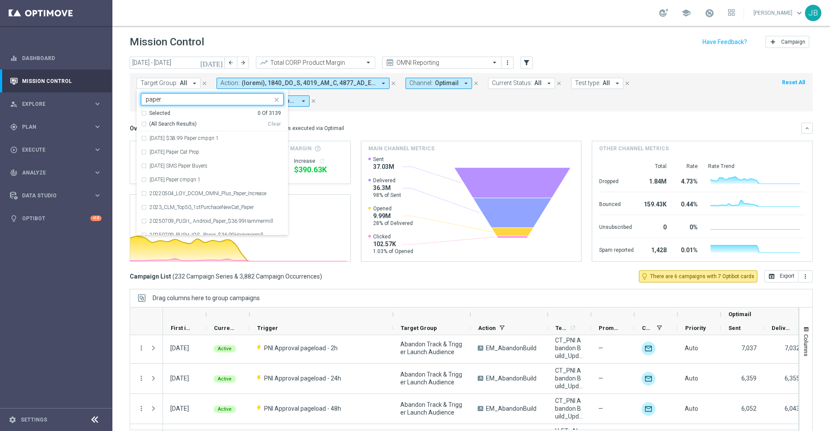
click at [142, 124] on div "(All Search Results)" at bounding box center [204, 124] width 127 height 7
type input "paper"
click at [399, 118] on mini-dashboard "Overview: Optimail arrow_drop_down This overview shows data of campaigns execut…" at bounding box center [471, 191] width 683 height 159
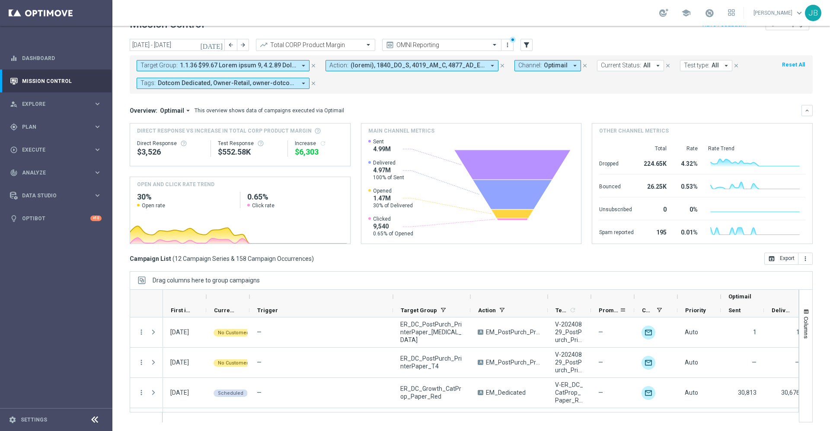
click at [600, 309] on span "Promotions" at bounding box center [609, 310] width 21 height 6
click at [600, 309] on span "Promotions" at bounding box center [604, 310] width 11 height 6
click at [600, 309] on span "Promotions" at bounding box center [609, 310] width 21 height 6
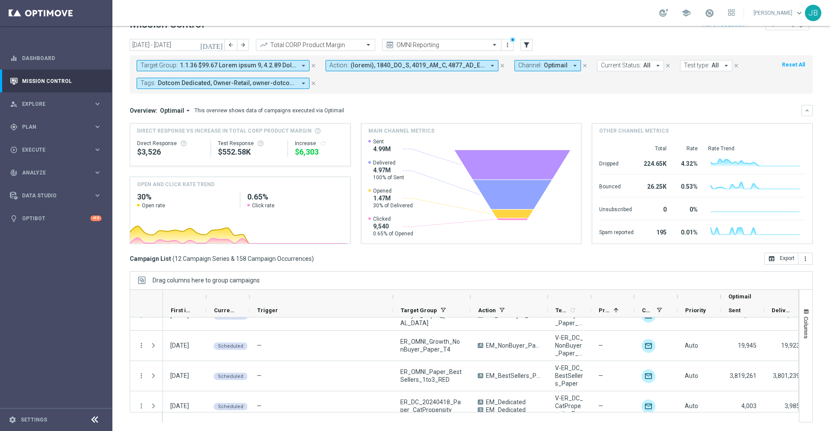
scroll to position [268, 0]
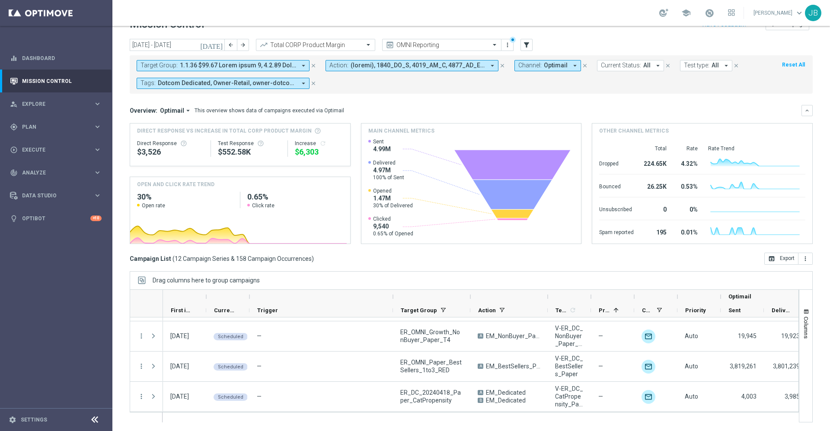
click at [220, 67] on span at bounding box center [238, 65] width 116 height 7
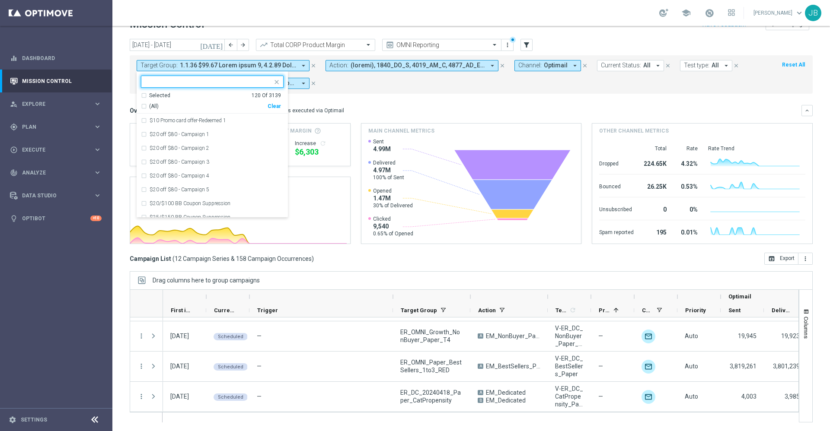
click at [0, 0] on div "Clear" at bounding box center [0, 0] width 0 height 0
click at [375, 111] on div "Overview: Optimail arrow_drop_down This overview shows data of campaigns execut…" at bounding box center [466, 111] width 672 height 8
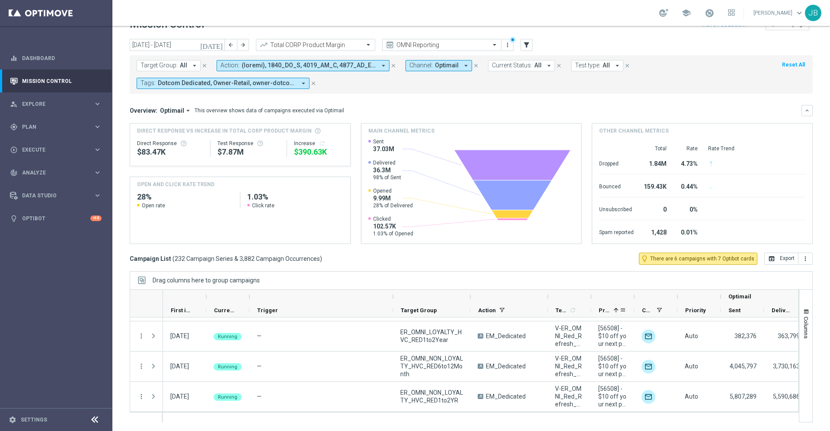
click at [606, 307] on div "Promotions 1" at bounding box center [609, 310] width 21 height 13
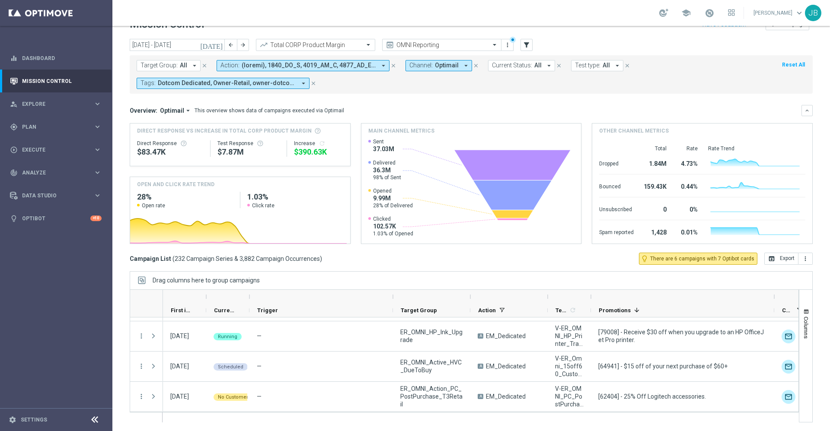
drag, startPoint x: 634, startPoint y: 297, endPoint x: 779, endPoint y: 301, distance: 144.9
click at [776, 301] on div at bounding box center [774, 297] width 3 height 14
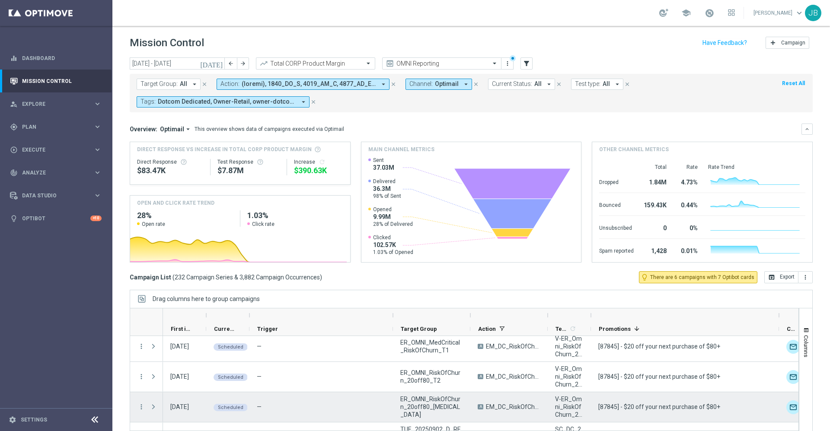
scroll to position [191, 0]
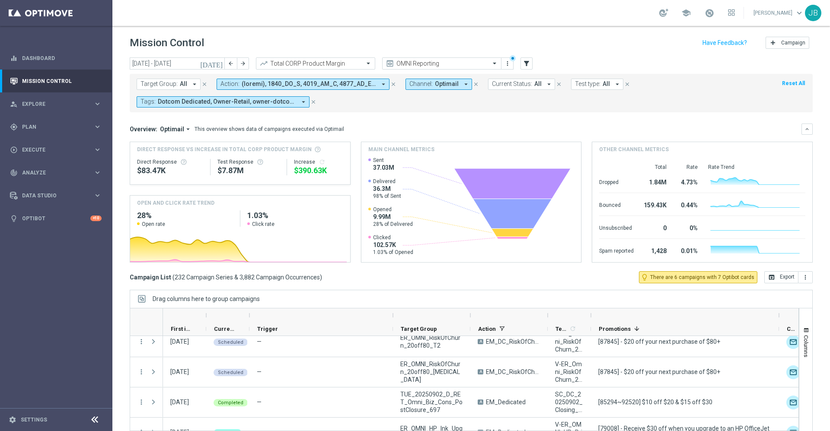
click at [218, 63] on icon "today" at bounding box center [211, 64] width 23 height 8
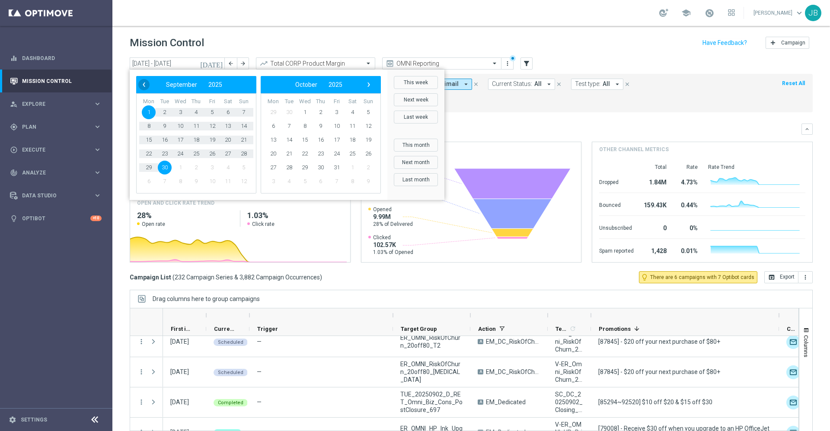
click at [144, 86] on span "‹" at bounding box center [143, 84] width 11 height 11
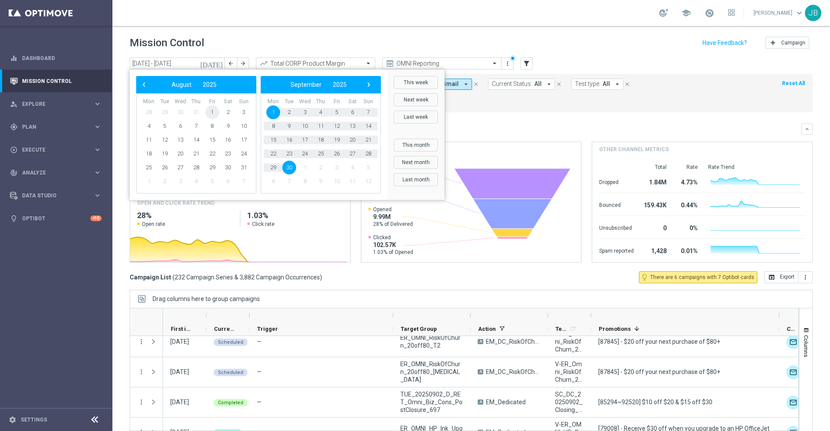
click at [216, 110] on span "1" at bounding box center [212, 112] width 14 height 14
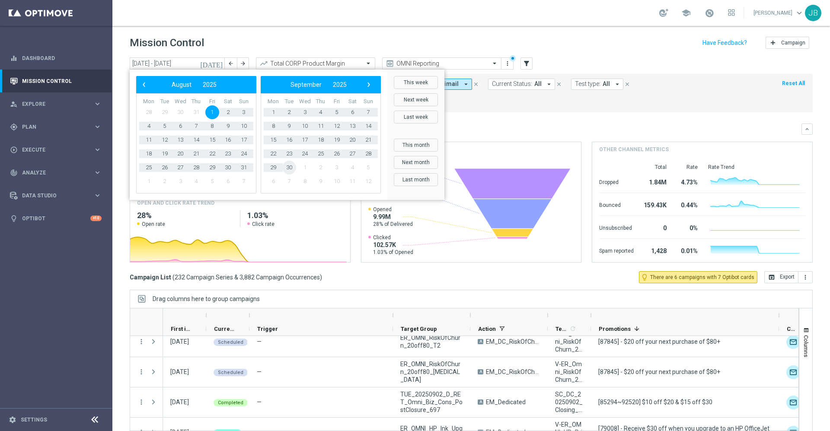
click at [295, 171] on span "30" at bounding box center [289, 168] width 14 height 14
type input "01 Aug 2025 - 30 Sep 2025"
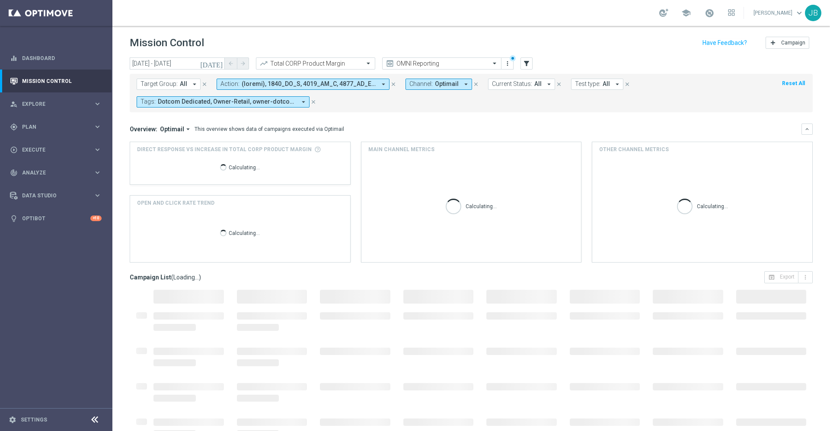
click at [163, 83] on span "Target Group:" at bounding box center [159, 83] width 37 height 7
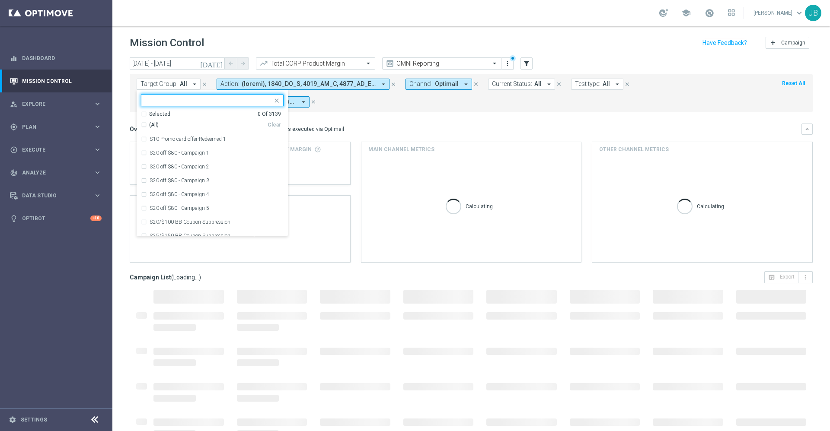
click at [180, 99] on input "text" at bounding box center [209, 100] width 127 height 7
click at [142, 125] on div "(All Search Results)" at bounding box center [204, 124] width 127 height 7
type input "paper"
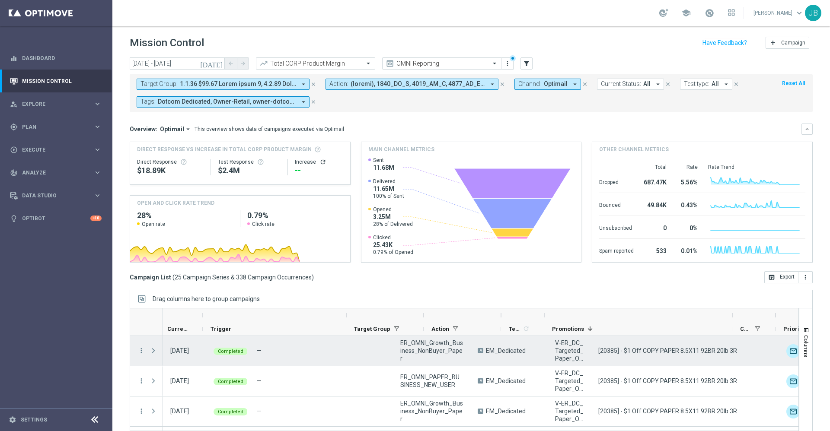
scroll to position [0, 47]
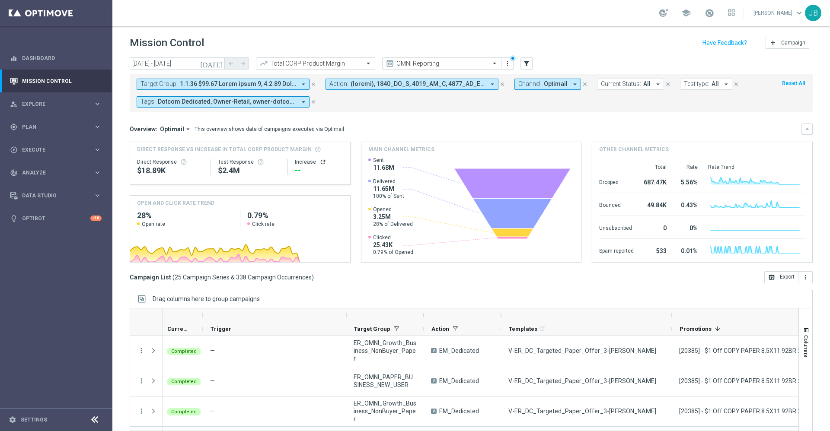
drag, startPoint x: 544, startPoint y: 316, endPoint x: 672, endPoint y: 329, distance: 128.1
click at [672, 329] on div "First in Range" at bounding box center [640, 323] width 1048 height 28
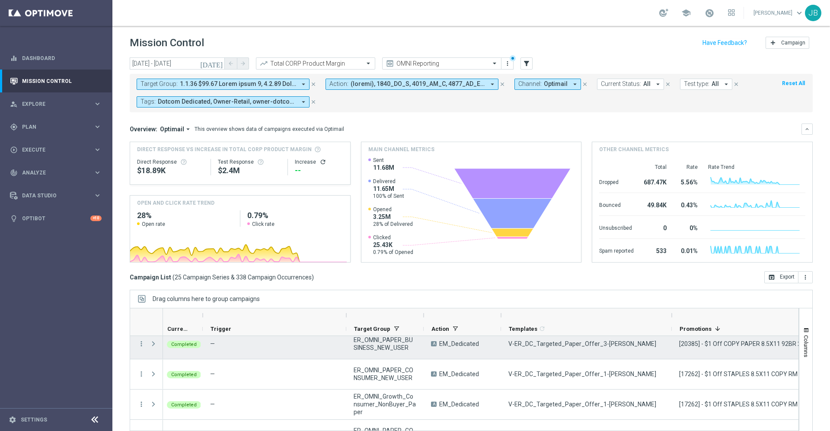
scroll to position [159, 0]
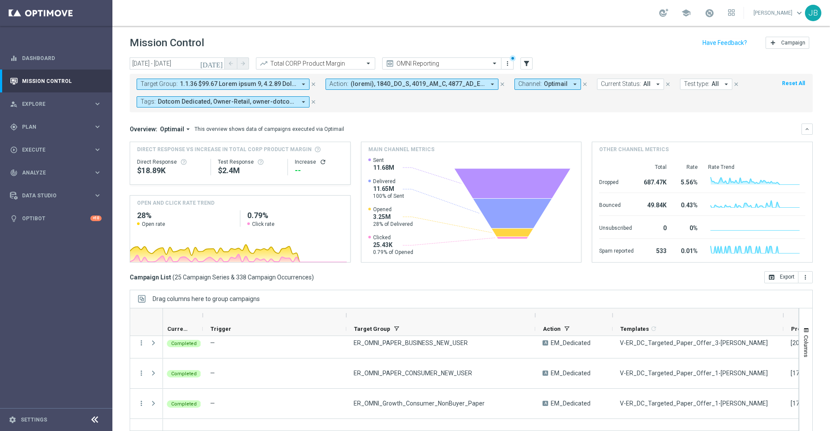
drag, startPoint x: 424, startPoint y: 316, endPoint x: 536, endPoint y: 316, distance: 111.5
click at [536, 316] on div at bounding box center [534, 316] width 3 height 14
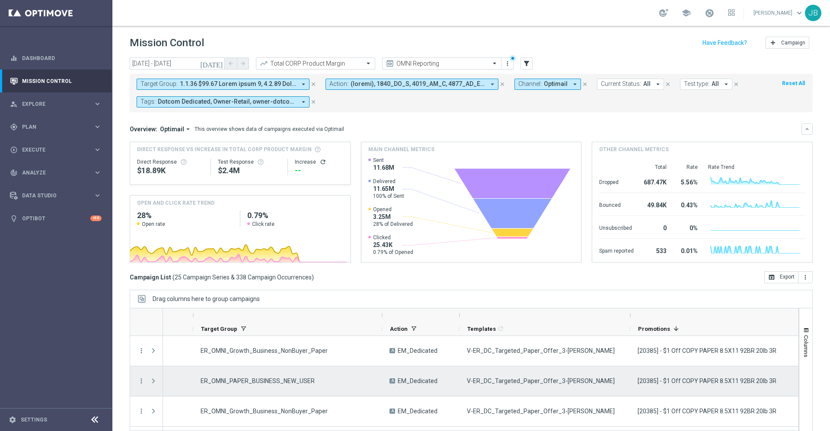
scroll to position [0, 0]
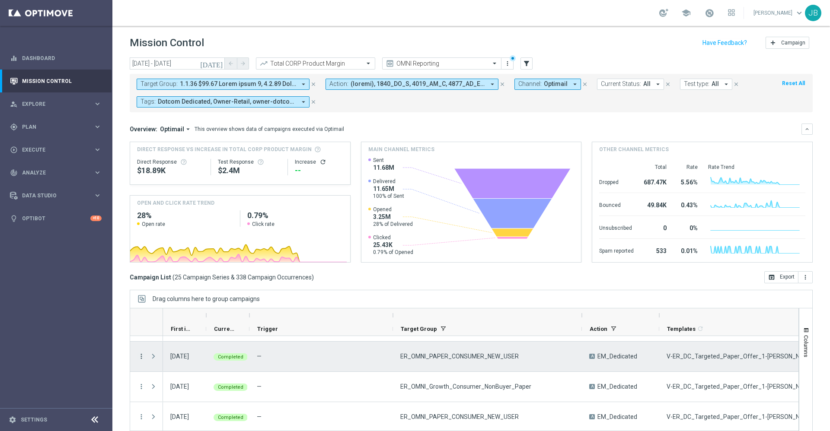
click at [140, 358] on icon "more_vert" at bounding box center [141, 357] width 8 height 8
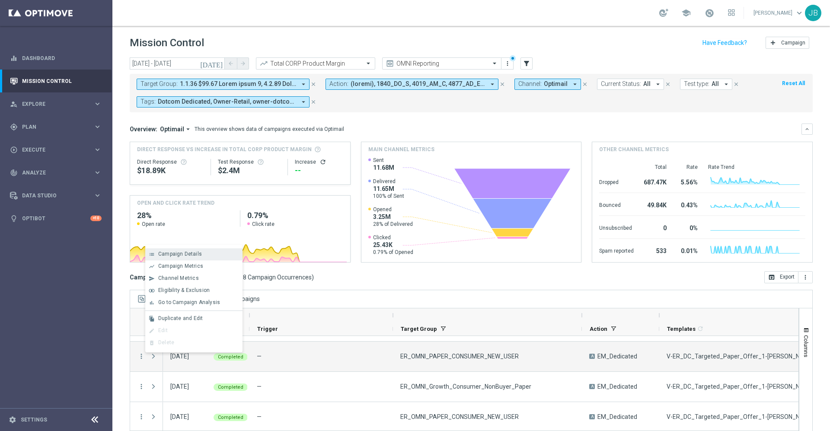
click at [195, 255] on span "Campaign Details" at bounding box center [180, 254] width 44 height 6
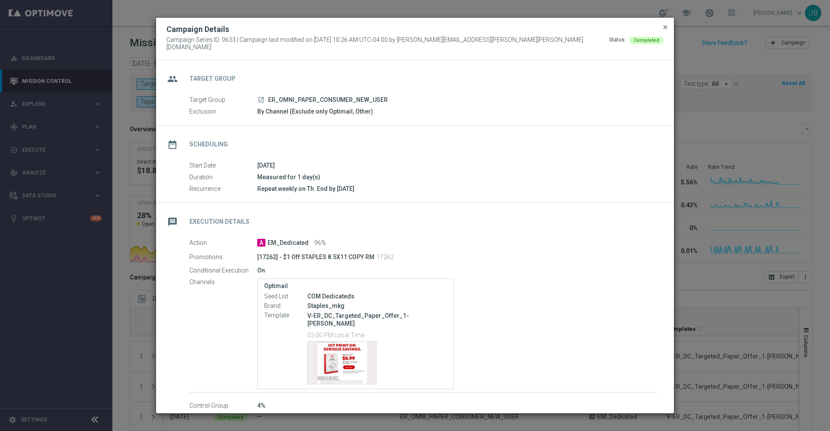
click at [664, 31] on span "close" at bounding box center [665, 27] width 7 height 7
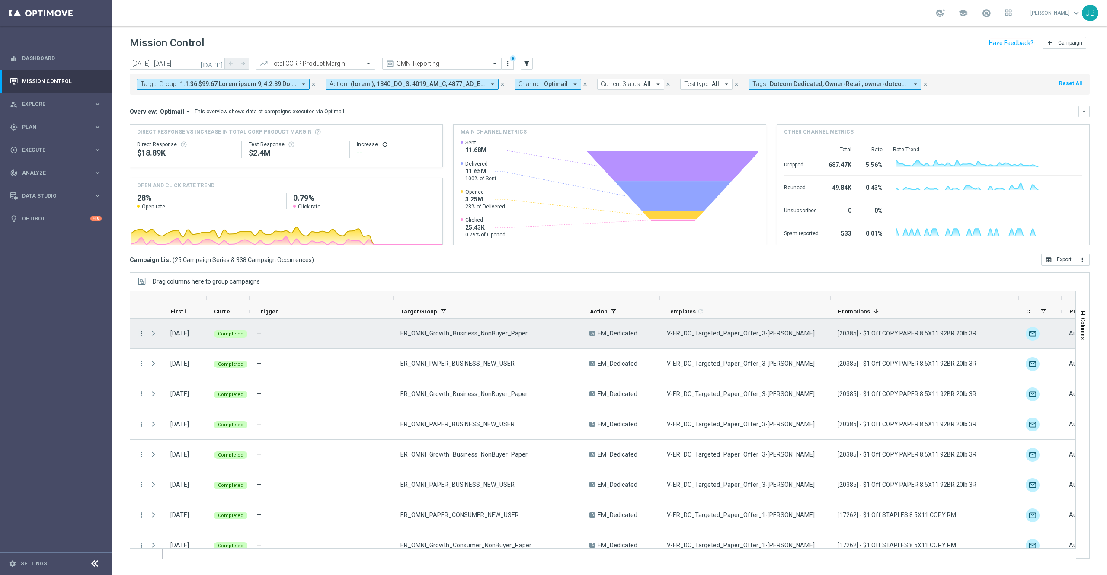
click at [139, 335] on icon "more_vert" at bounding box center [141, 333] width 8 height 8
click at [758, 359] on div "V-ER_DC_Targeted_Paper_Offer_3-ream" at bounding box center [744, 364] width 171 height 30
drag, startPoint x: 777, startPoint y: 337, endPoint x: 665, endPoint y: 333, distance: 112.5
click at [665, 333] on div "V-ER_DC_Targeted_Paper_Offer_3-ream" at bounding box center [744, 334] width 171 height 30
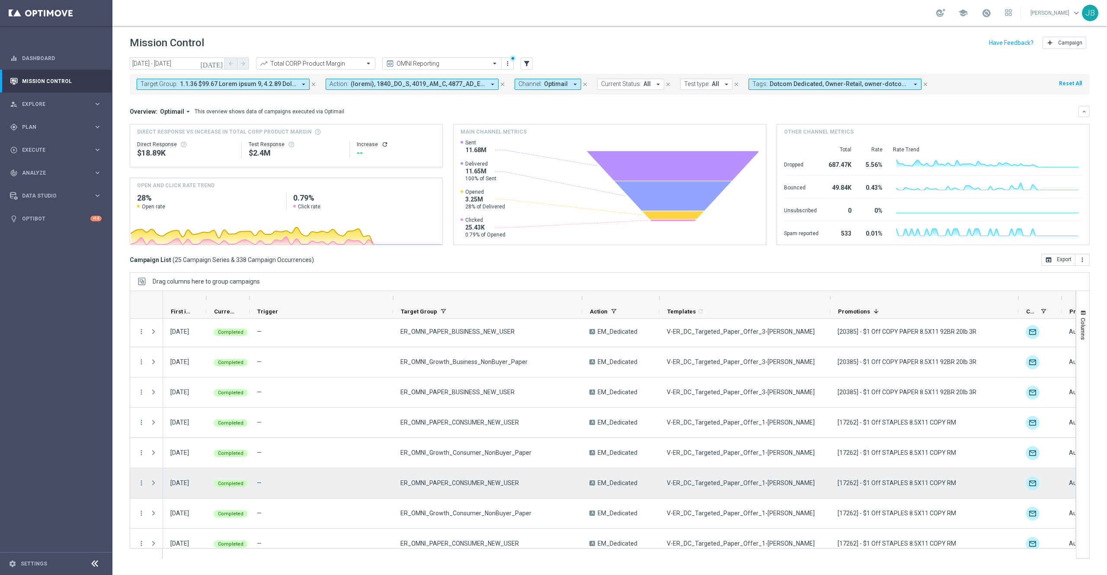
scroll to position [113, 0]
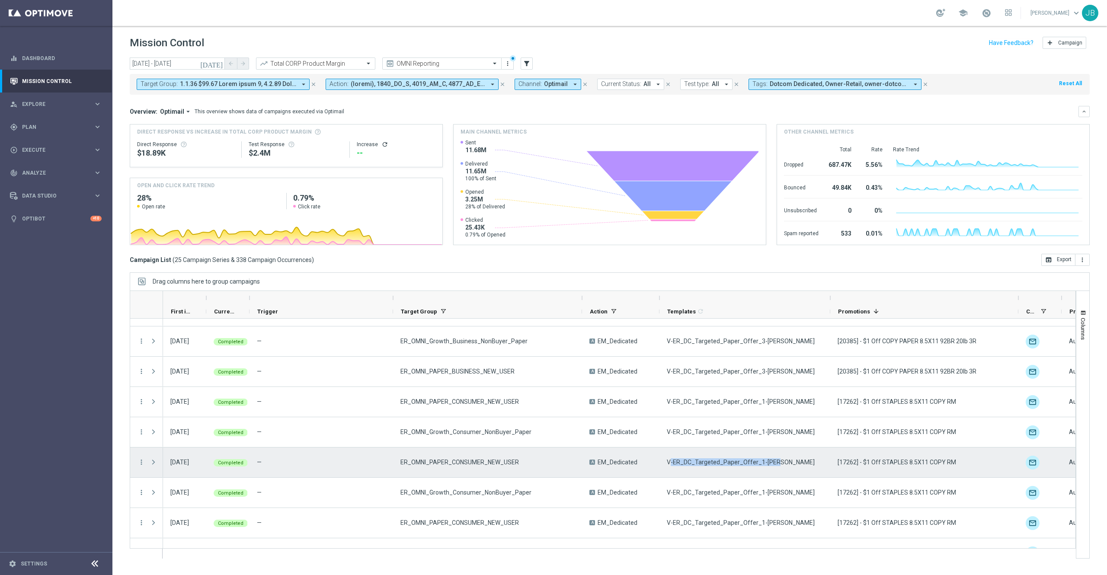
drag, startPoint x: 774, startPoint y: 461, endPoint x: 671, endPoint y: 460, distance: 102.5
click at [671, 431] on div "V-ER_DC_Targeted_Paper_Offer_1-ream" at bounding box center [744, 462] width 171 height 30
drag, startPoint x: 664, startPoint y: 460, endPoint x: 775, endPoint y: 459, distance: 110.2
click at [775, 431] on div "V-ER_DC_Targeted_Paper_Offer_1-ream" at bounding box center [744, 462] width 171 height 30
click at [141, 431] on icon "more_vert" at bounding box center [141, 462] width 8 height 8
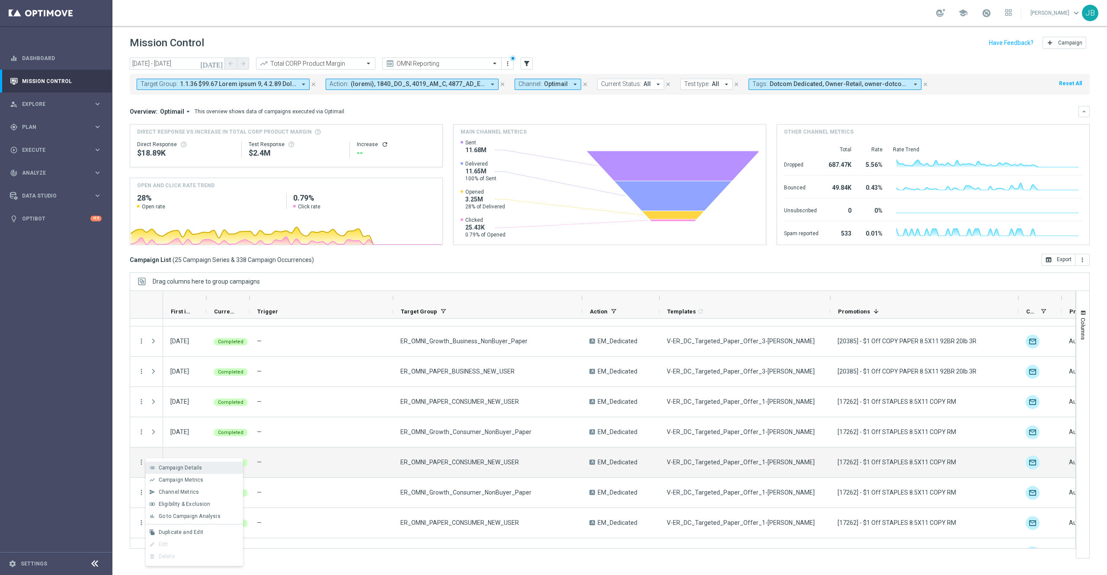
click at [188, 431] on span "Campaign Details" at bounding box center [181, 468] width 44 height 6
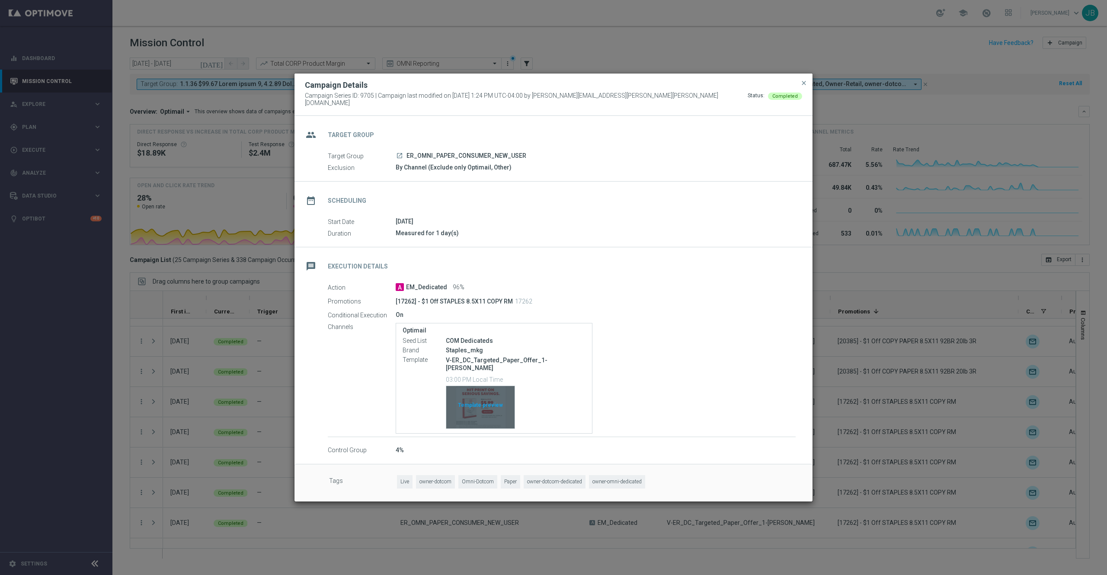
click at [478, 397] on div "Template preview" at bounding box center [480, 407] width 68 height 42
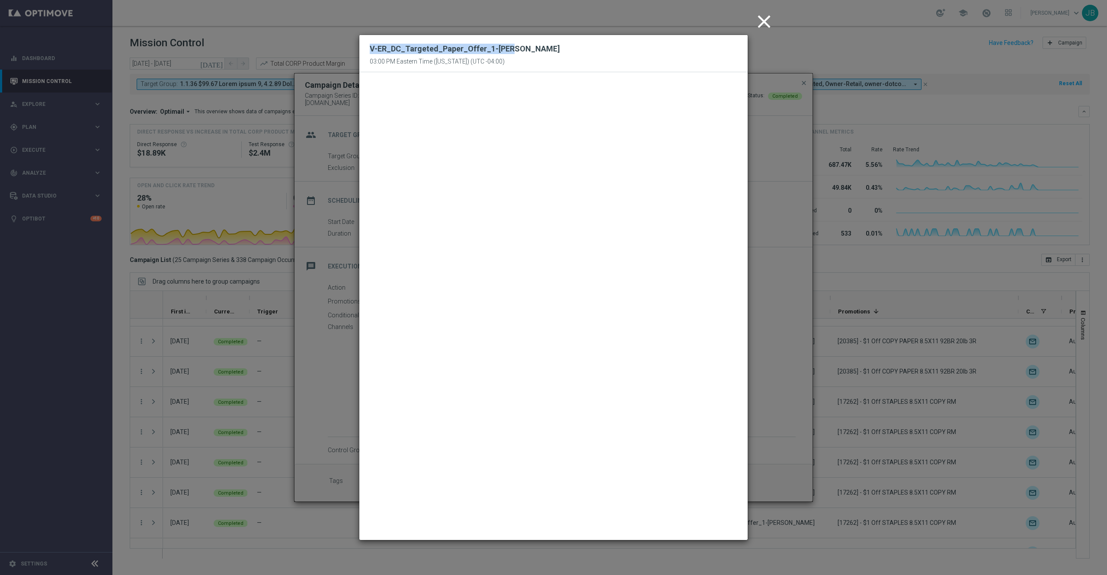
drag, startPoint x: 510, startPoint y: 48, endPoint x: 365, endPoint y: 52, distance: 144.9
click at [365, 52] on div "V-ER_DC_Targeted_Paper_Offer_1-ream 03:00 PM Eastern Time (New York) (UTC -04:0…" at bounding box center [553, 53] width 388 height 37
copy h2 "V-ER_DC_Targeted_Paper_Offer_1-ream"
click at [762, 17] on icon "close" at bounding box center [764, 22] width 22 height 22
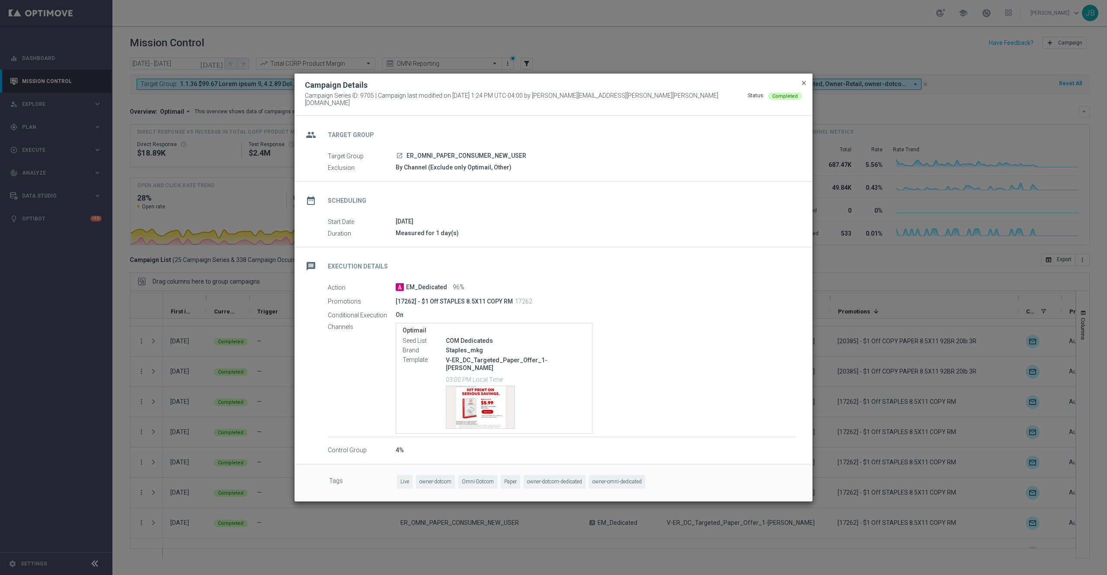
click at [805, 86] on span "close" at bounding box center [803, 83] width 7 height 7
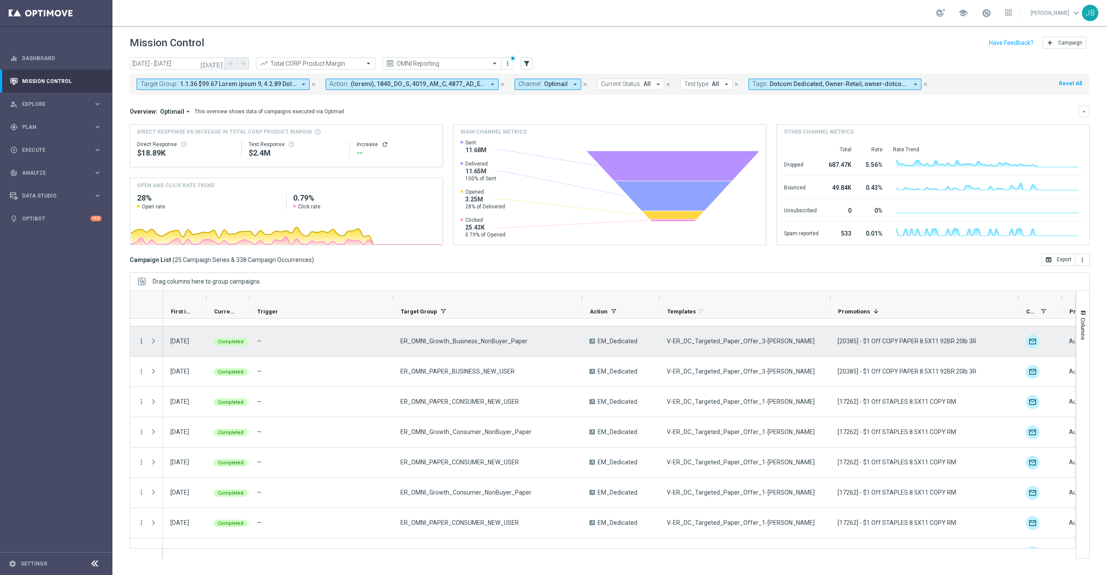
click at [141, 340] on icon "more_vert" at bounding box center [141, 341] width 8 height 8
click at [164, 346] on span "Campaign Details" at bounding box center [181, 347] width 44 height 6
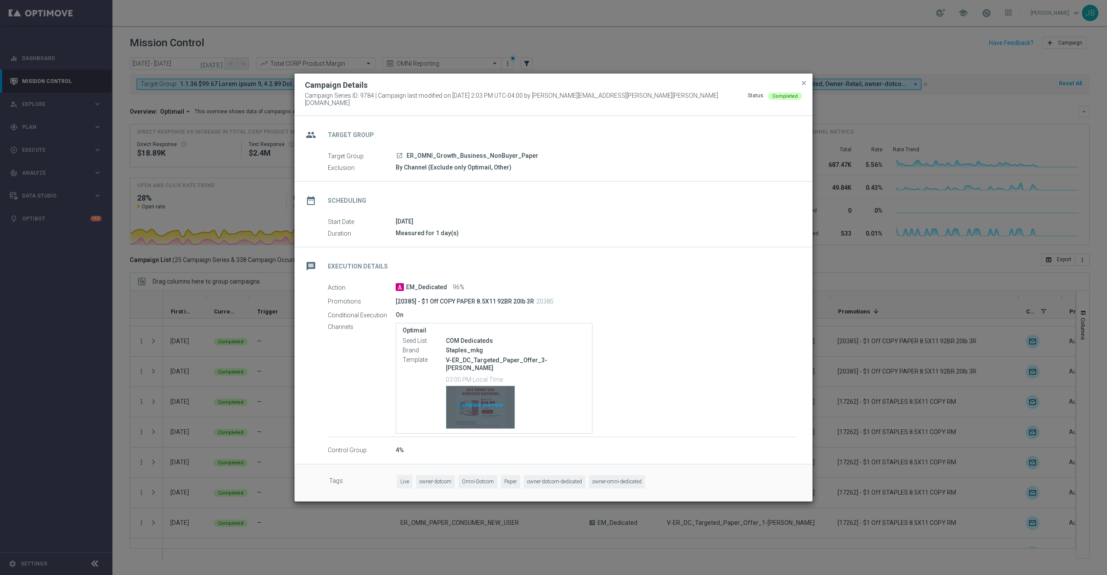
click at [467, 394] on div "Template preview" at bounding box center [480, 407] width 68 height 42
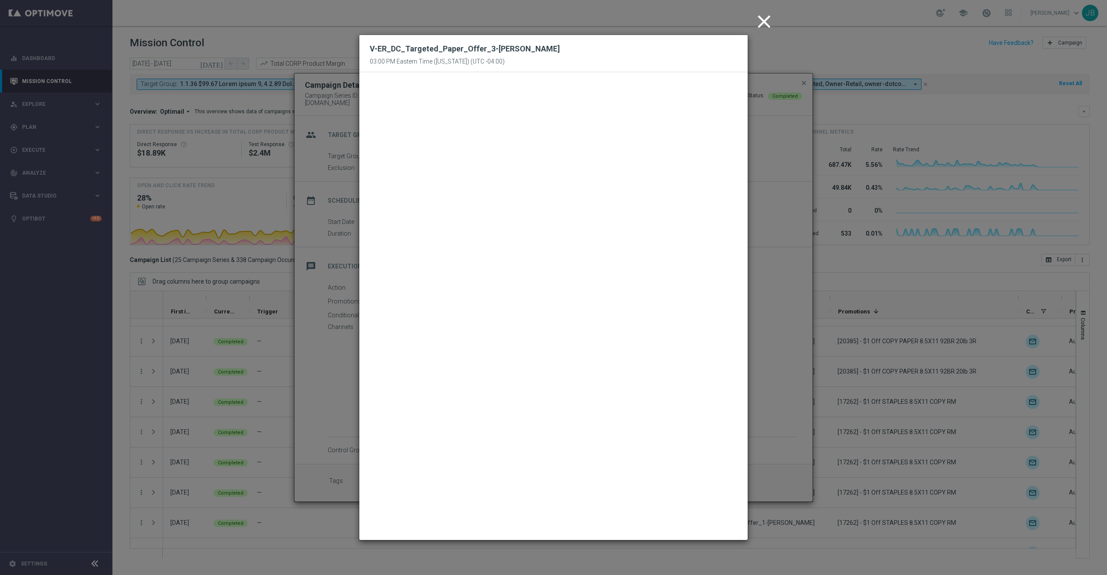
click at [564, 51] on div "V-ER_DC_Targeted_Paper_Offer_3-ream 03:00 PM Eastern Time (New York) (UTC -04:0…" at bounding box center [553, 53] width 388 height 37
click at [512, 45] on div "V-ER_DC_Targeted_Paper_Offer_3-ream 03:00 PM Eastern Time (New York) (UTC -04:0…" at bounding box center [553, 53] width 388 height 37
drag, startPoint x: 511, startPoint y: 48, endPoint x: 369, endPoint y: 50, distance: 141.8
click at [369, 50] on div "V-ER_DC_Targeted_Paper_Offer_3-ream 03:00 PM Eastern Time (New York) (UTC -04:0…" at bounding box center [553, 53] width 388 height 37
copy h2 "V-ER_DC_Targeted_Paper_Offer_3-ream"
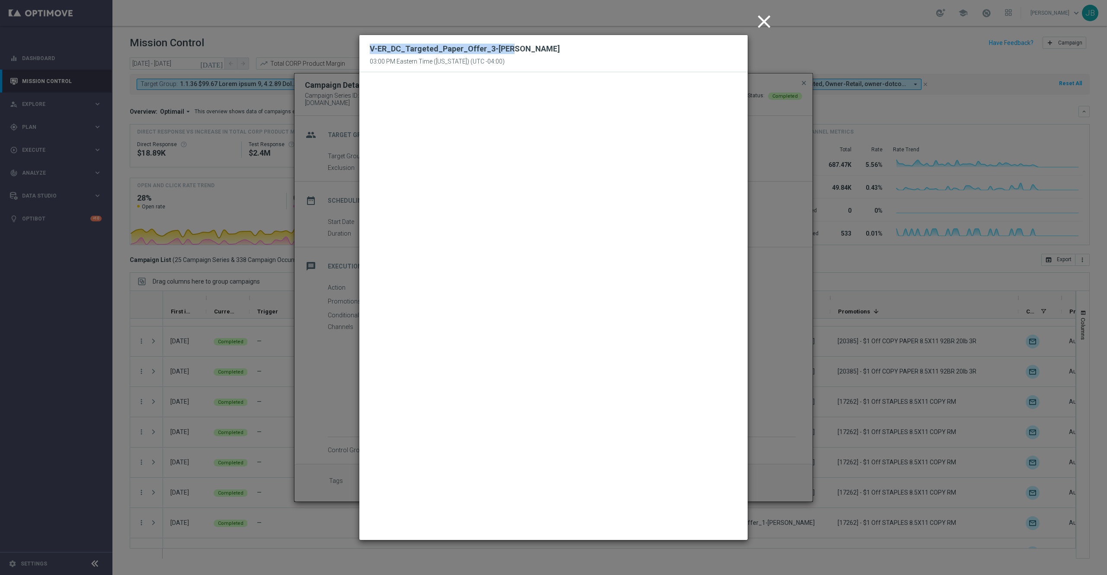
click at [766, 20] on icon "close" at bounding box center [764, 22] width 22 height 22
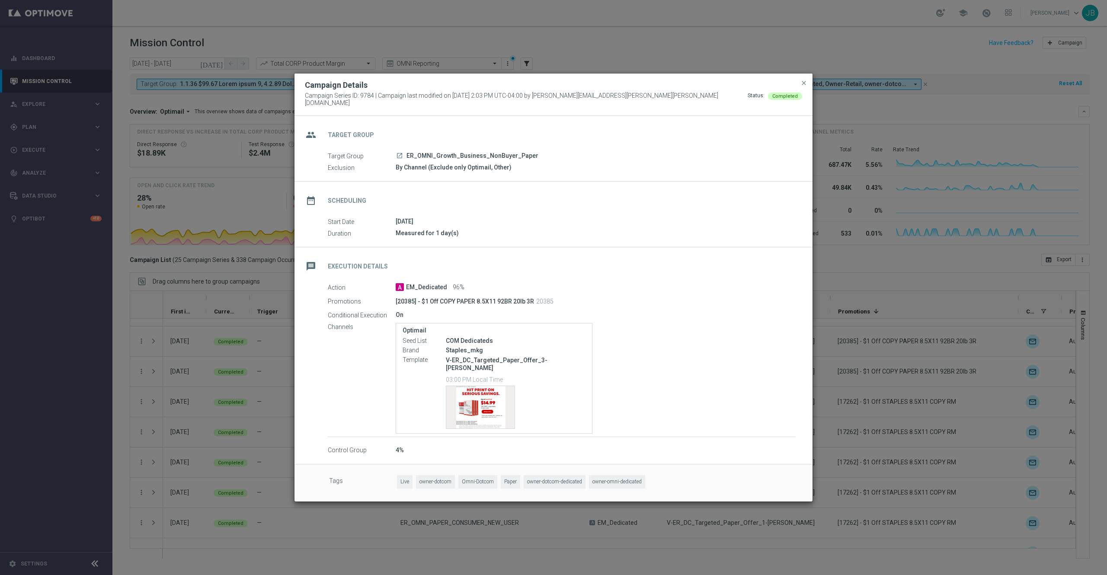
click at [270, 314] on modal-container "Campaign Details Campaign Series ID: 9784 | Campaign last modified on 6 Aug 202…" at bounding box center [553, 287] width 1107 height 575
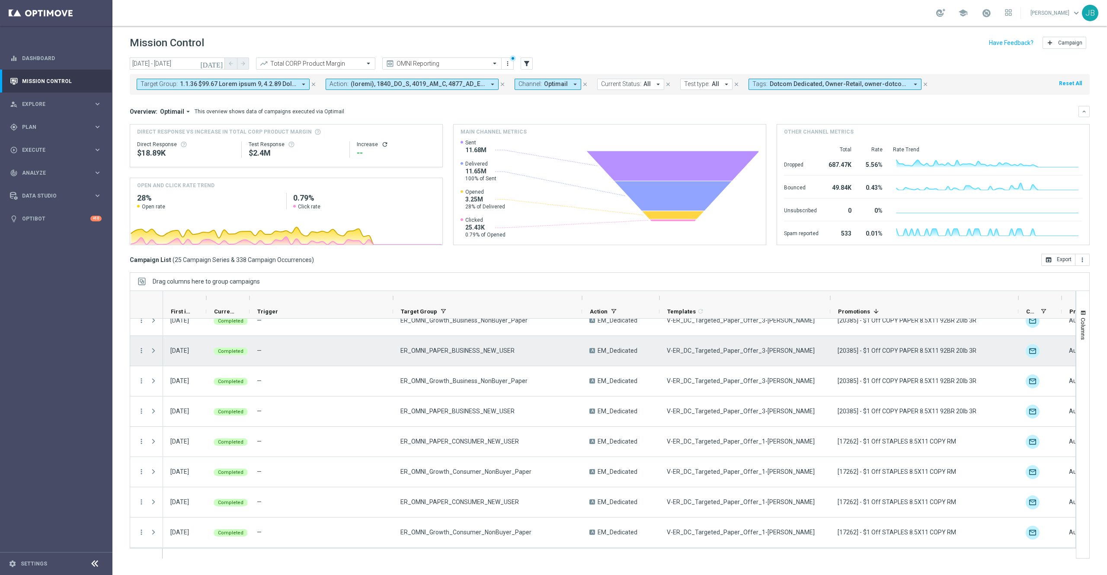
scroll to position [0, 0]
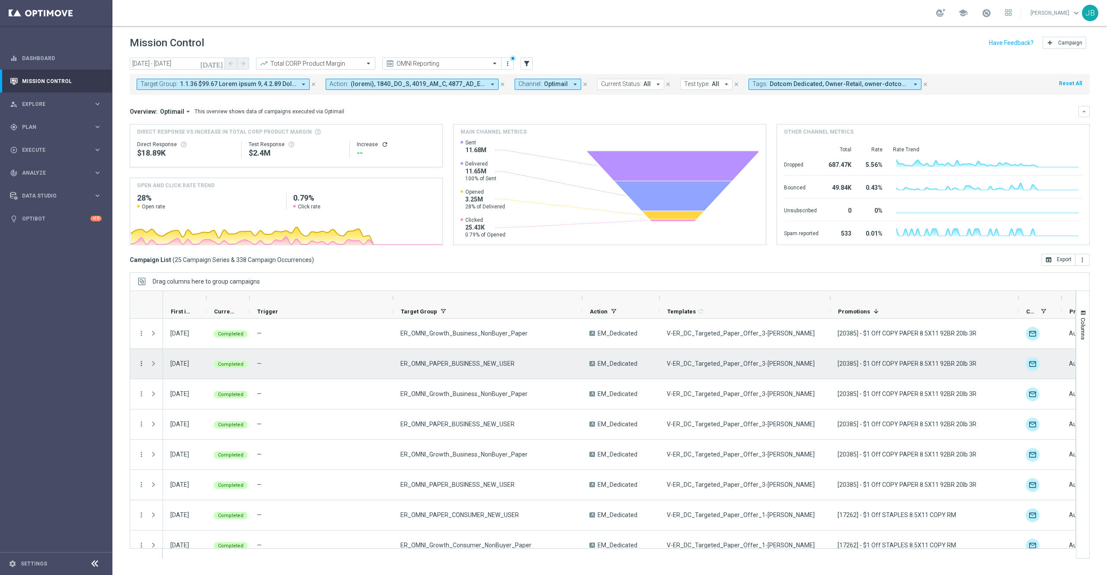
click at [141, 361] on icon "more_vert" at bounding box center [141, 364] width 8 height 8
click at [188, 369] on span "Campaign Details" at bounding box center [181, 370] width 44 height 6
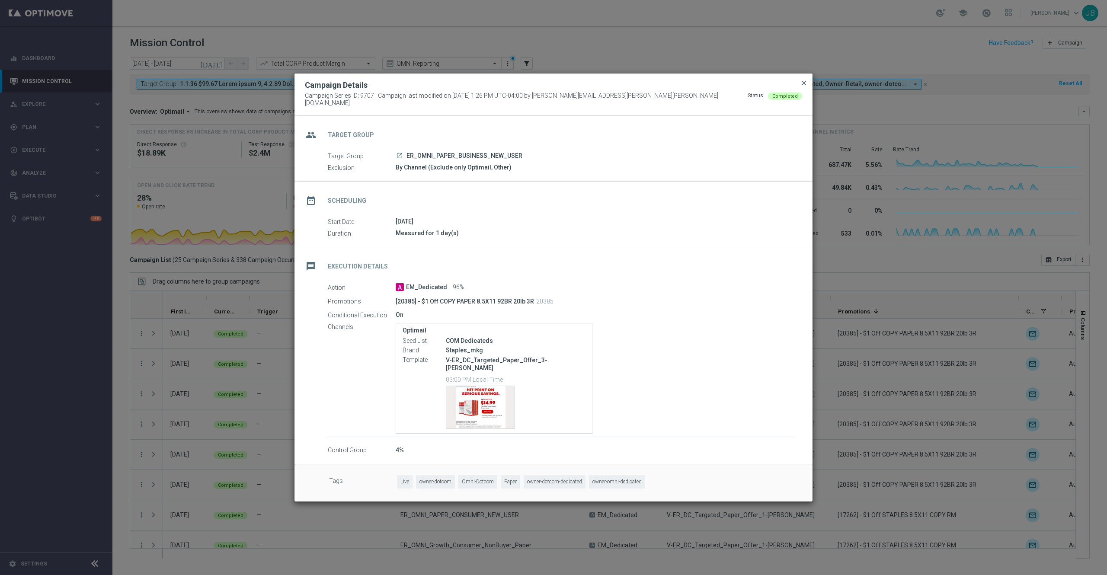
click at [806, 86] on span "close" at bounding box center [803, 83] width 7 height 7
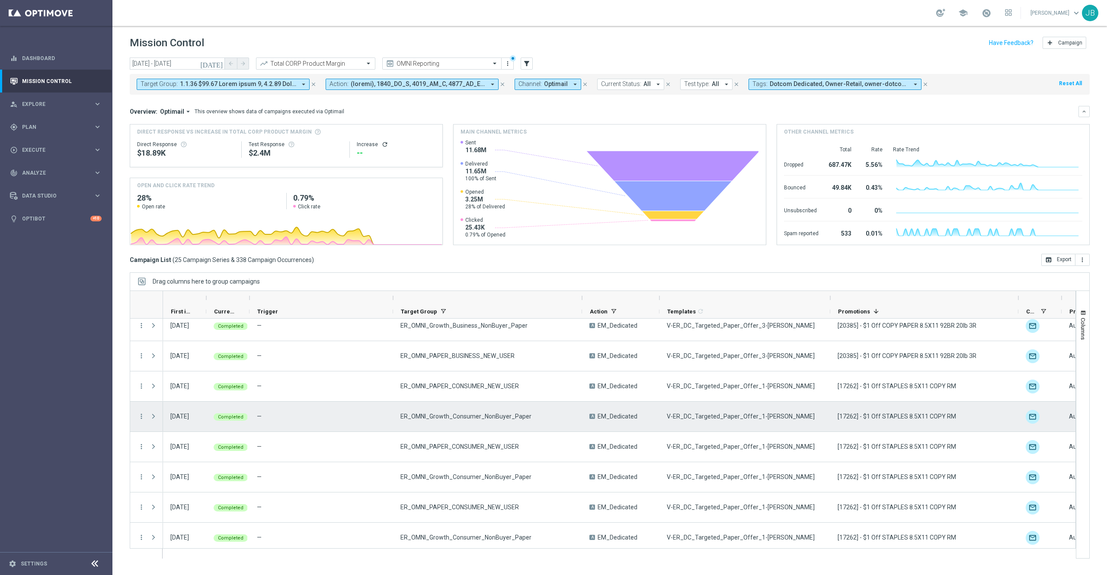
scroll to position [130, 0]
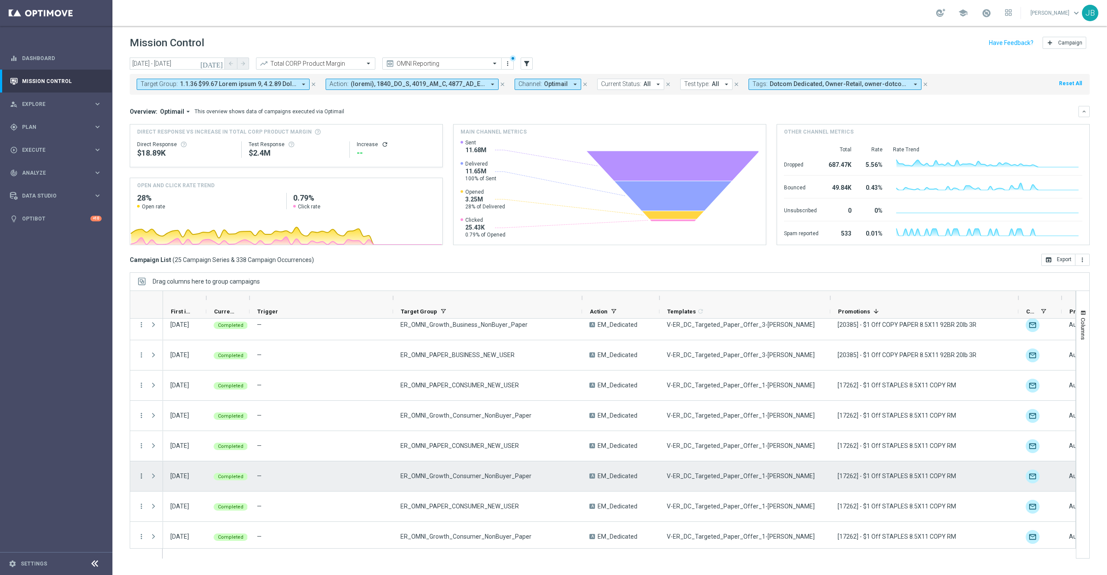
click at [142, 431] on icon "more_vert" at bounding box center [141, 476] width 8 height 8
click at [203, 378] on div "list Campaign Details" at bounding box center [194, 374] width 97 height 12
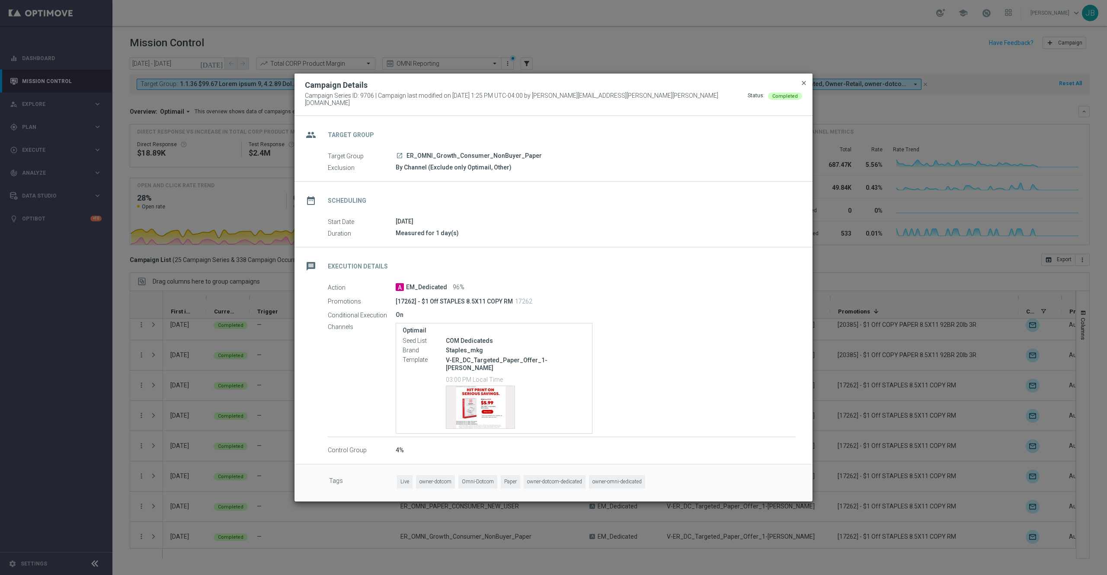
click at [803, 86] on span "close" at bounding box center [803, 83] width 7 height 7
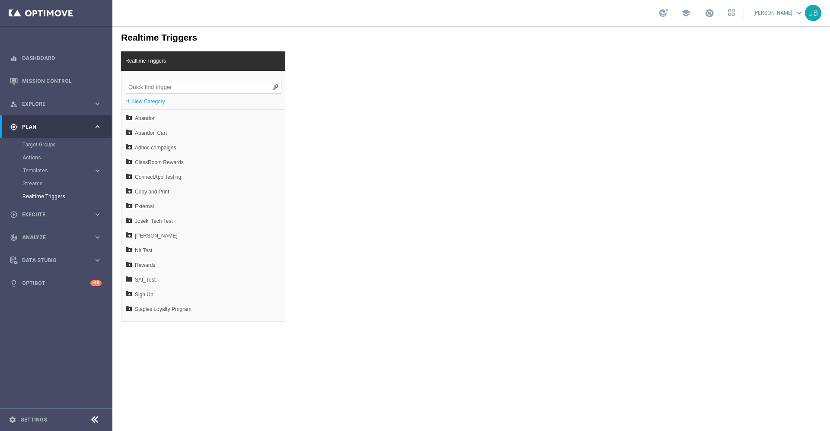
click at [204, 84] on input "search" at bounding box center [204, 87] width 156 height 14
click at [209, 89] on input "search" at bounding box center [204, 87] width 156 height 14
paste input "PNI Approval pageload - 2h"
type input "PNI Approval pageload - 2h"
click at [169, 88] on input "search" at bounding box center [204, 87] width 156 height 14
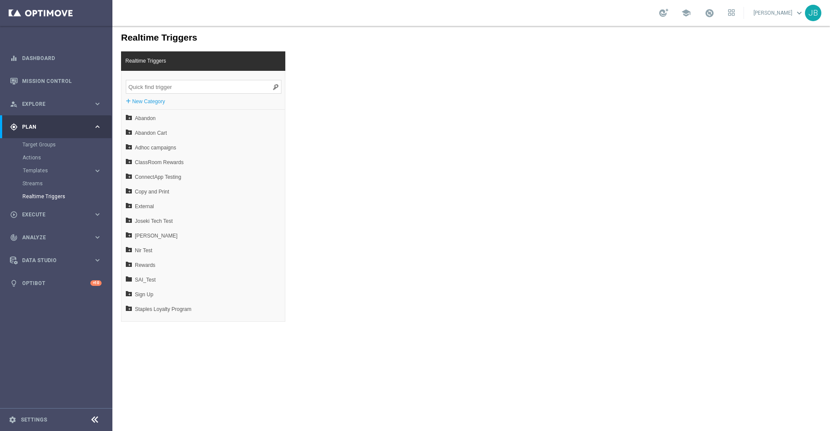
paste input "PNI Approval pageload - 2h"
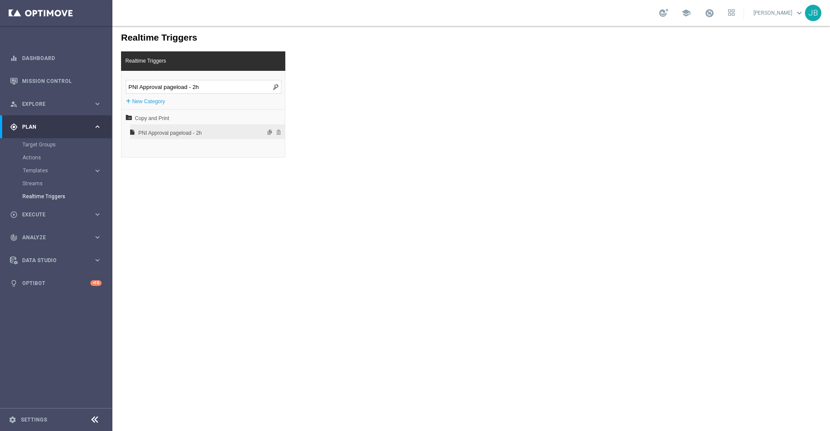
type input "PNI Approval pageload - 2h"
click at [190, 133] on span "PNI Approval pageload - 2h" at bounding box center [184, 133] width 93 height 15
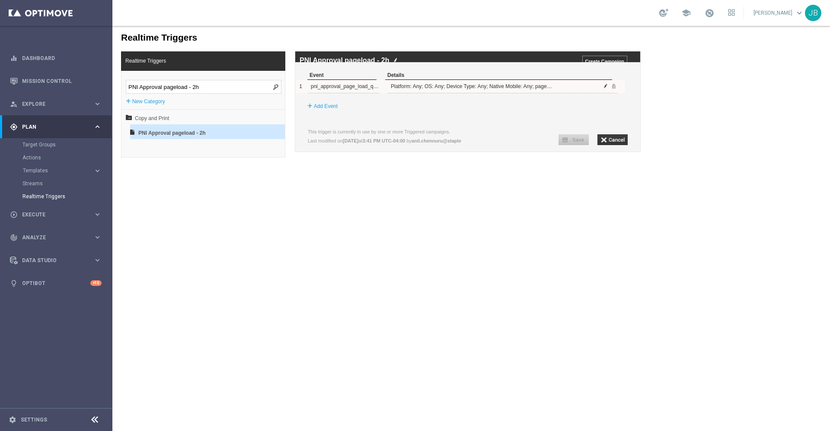
click at [605, 89] on span at bounding box center [605, 85] width 5 height 5
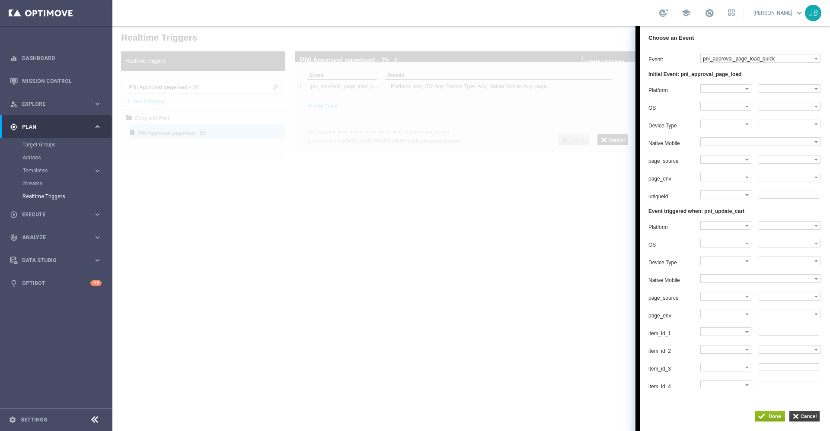
click at [811, 416] on input "button" at bounding box center [804, 416] width 30 height 11
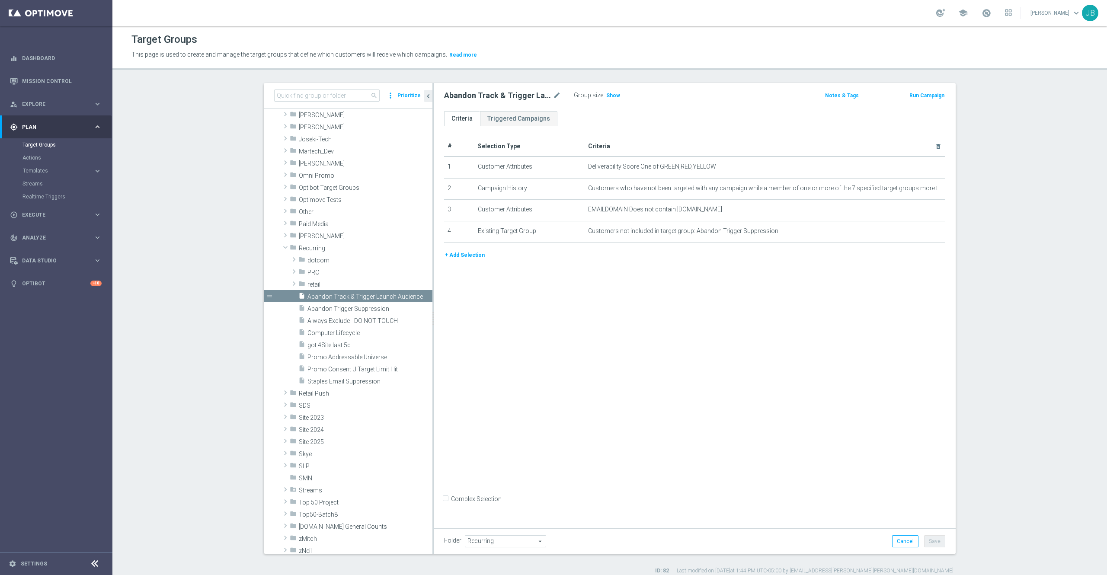
scroll to position [142, 0]
